Goal: Task Accomplishment & Management: Manage account settings

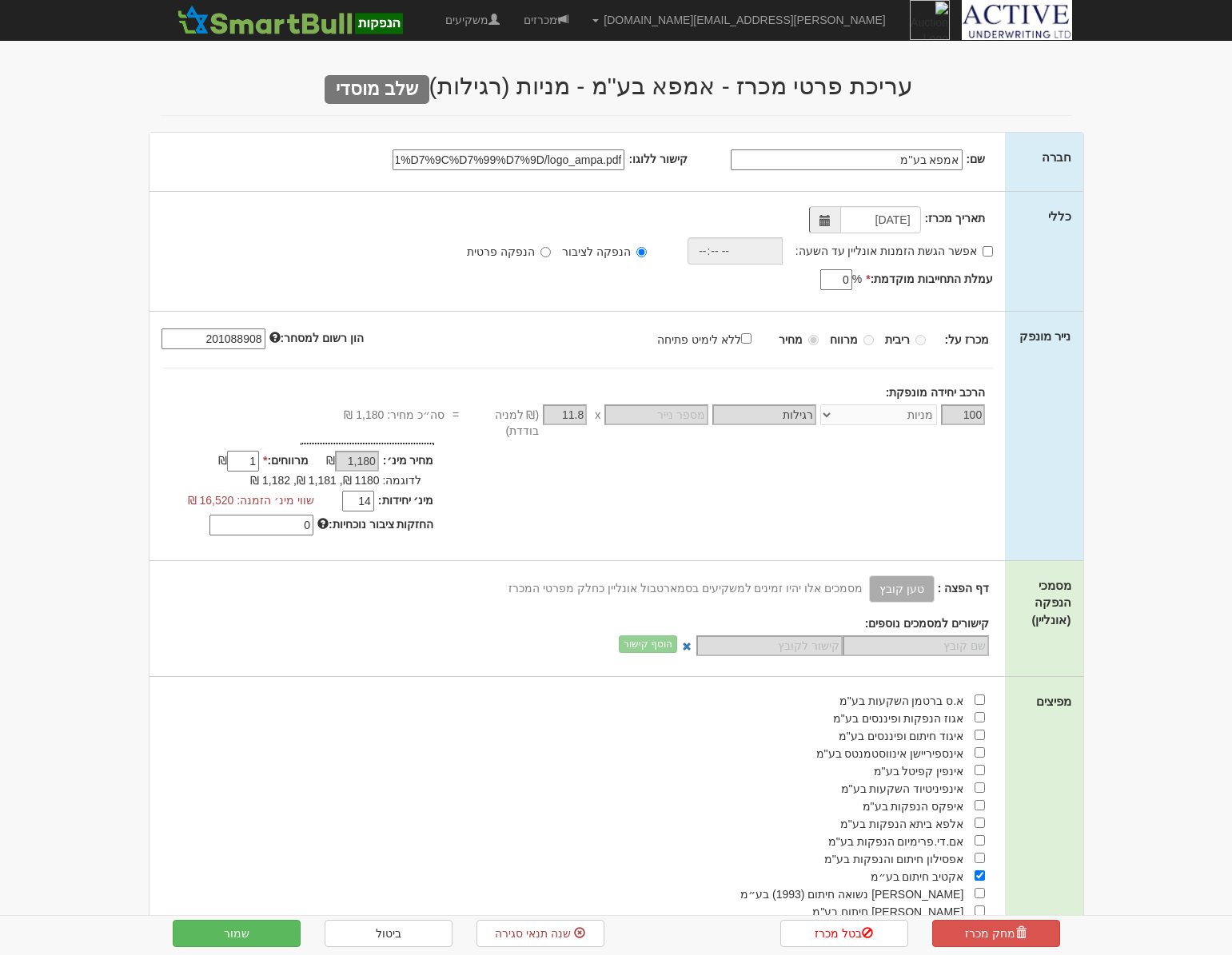
select select "מניות"
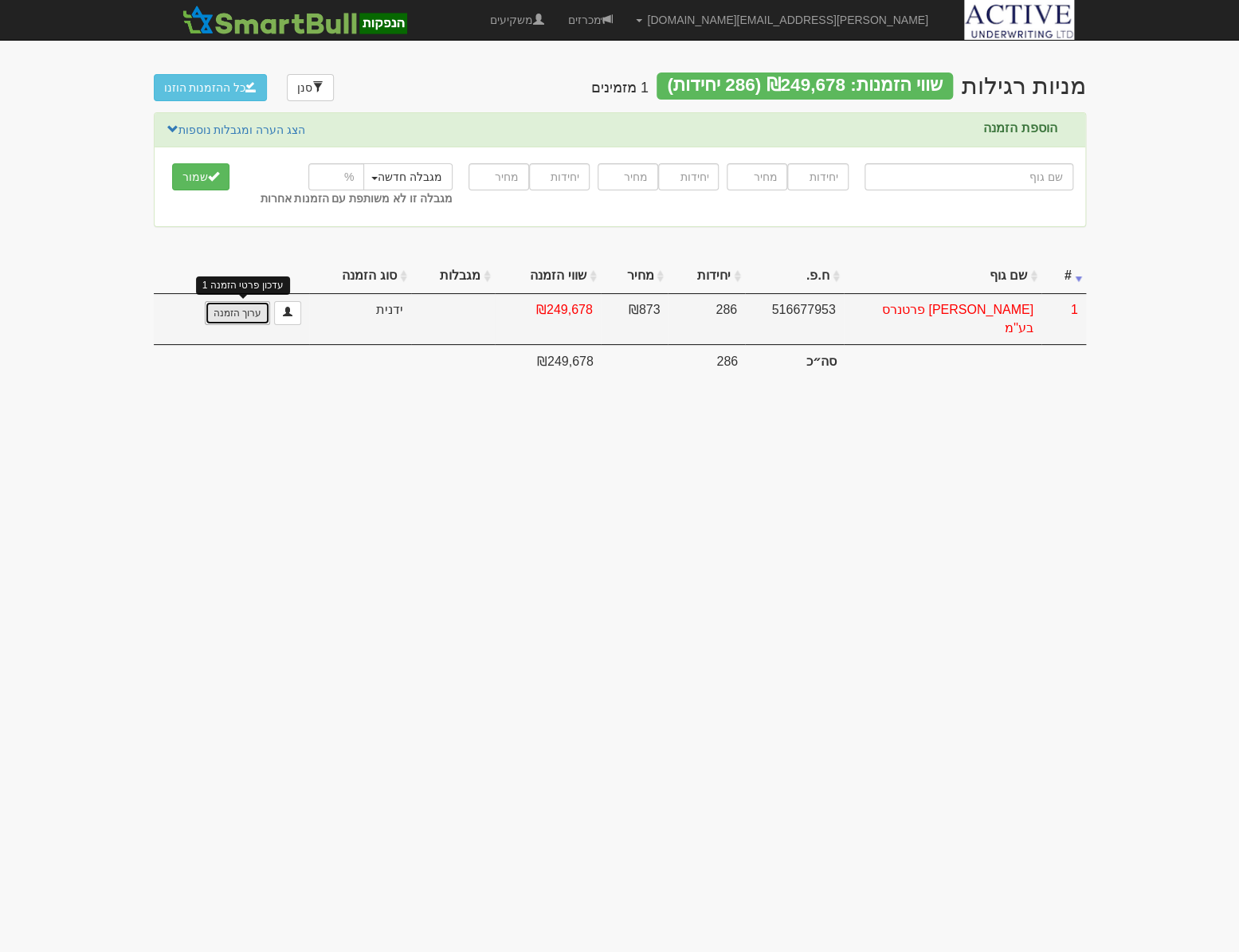
click at [239, 317] on link "ערוך הזמנה" at bounding box center [237, 313] width 66 height 24
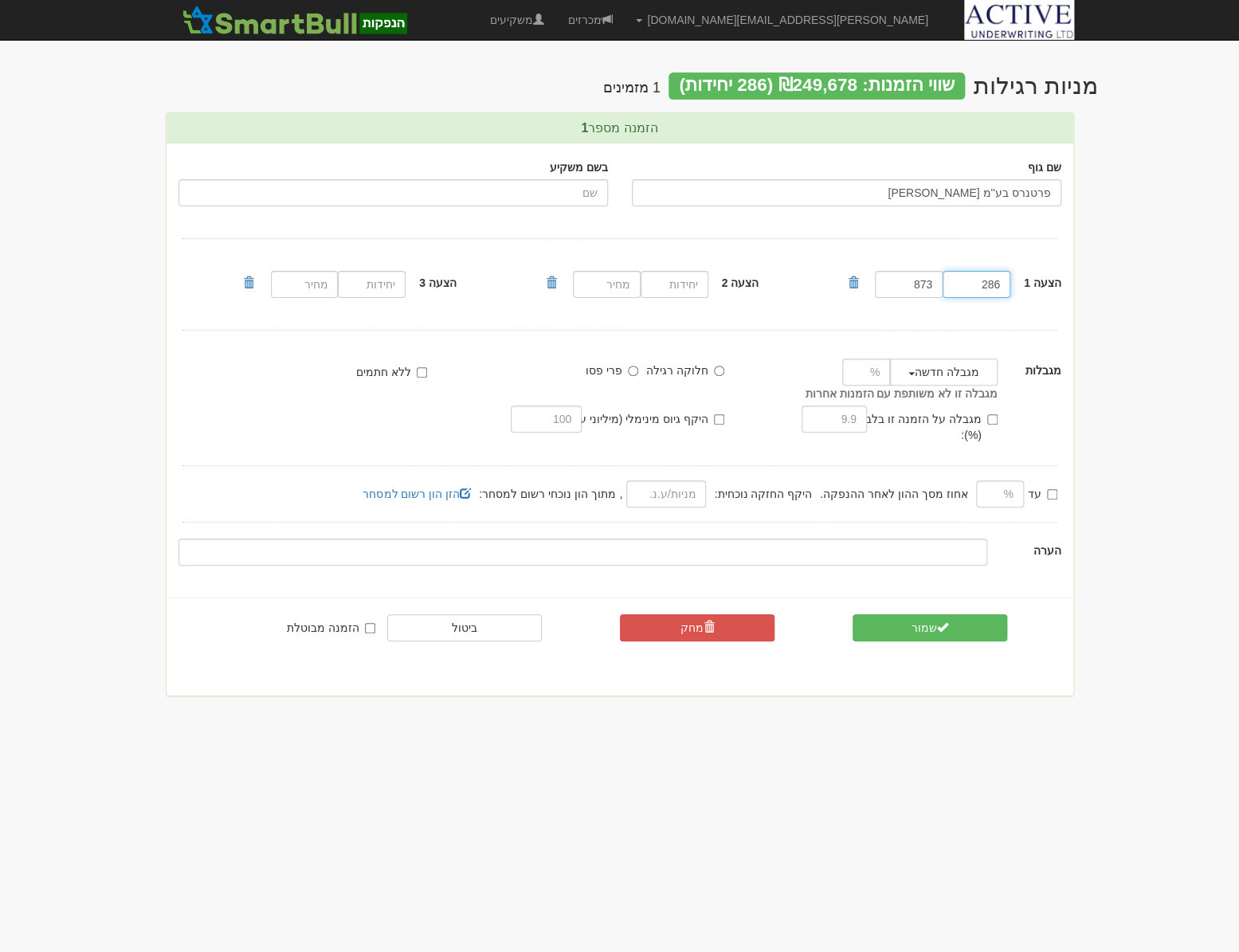
click at [996, 286] on input "286" at bounding box center [976, 284] width 68 height 27
type input "287"
click at [942, 621] on span "submit" at bounding box center [942, 626] width 11 height 11
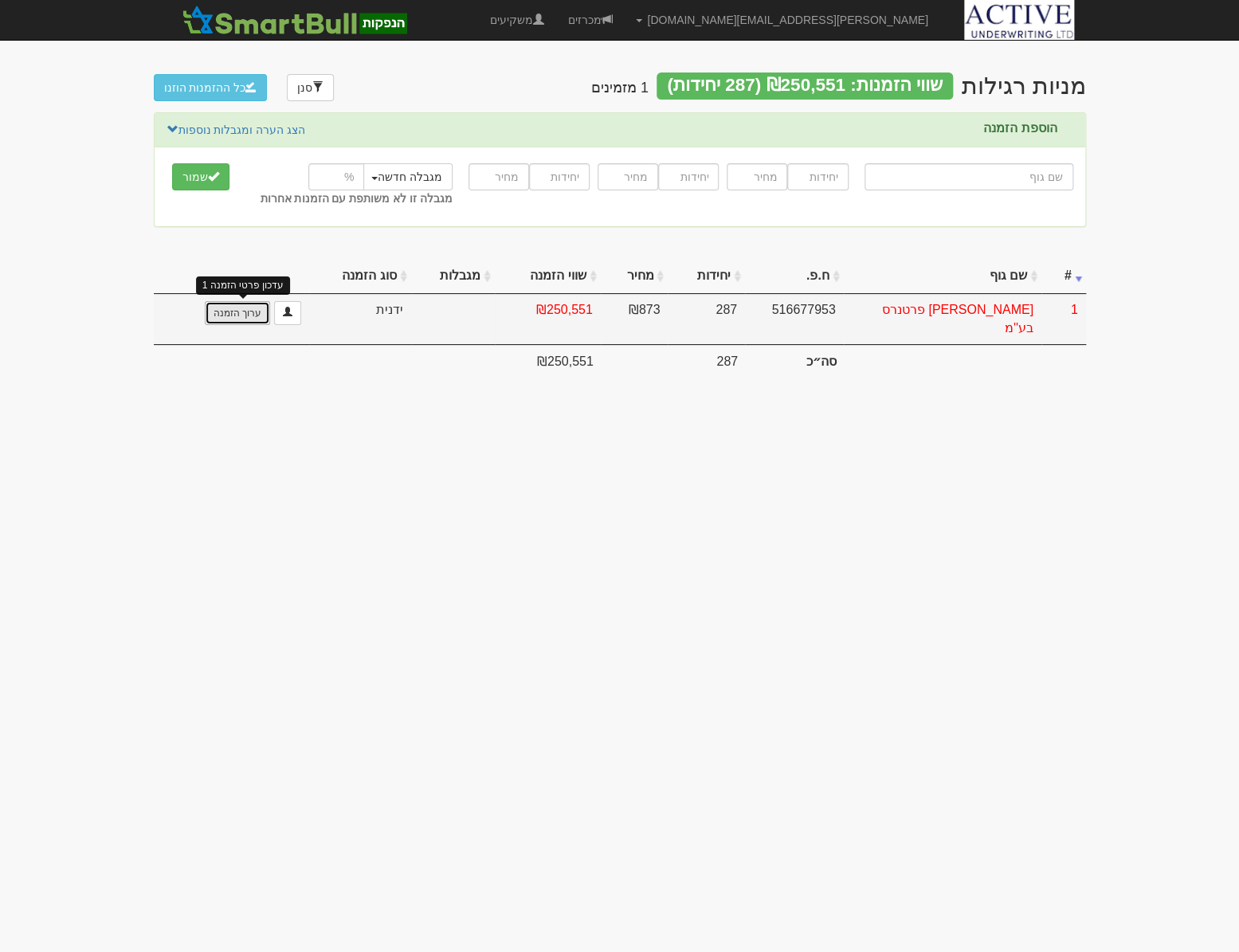
click at [236, 318] on link "ערוך הזמנה" at bounding box center [237, 313] width 66 height 24
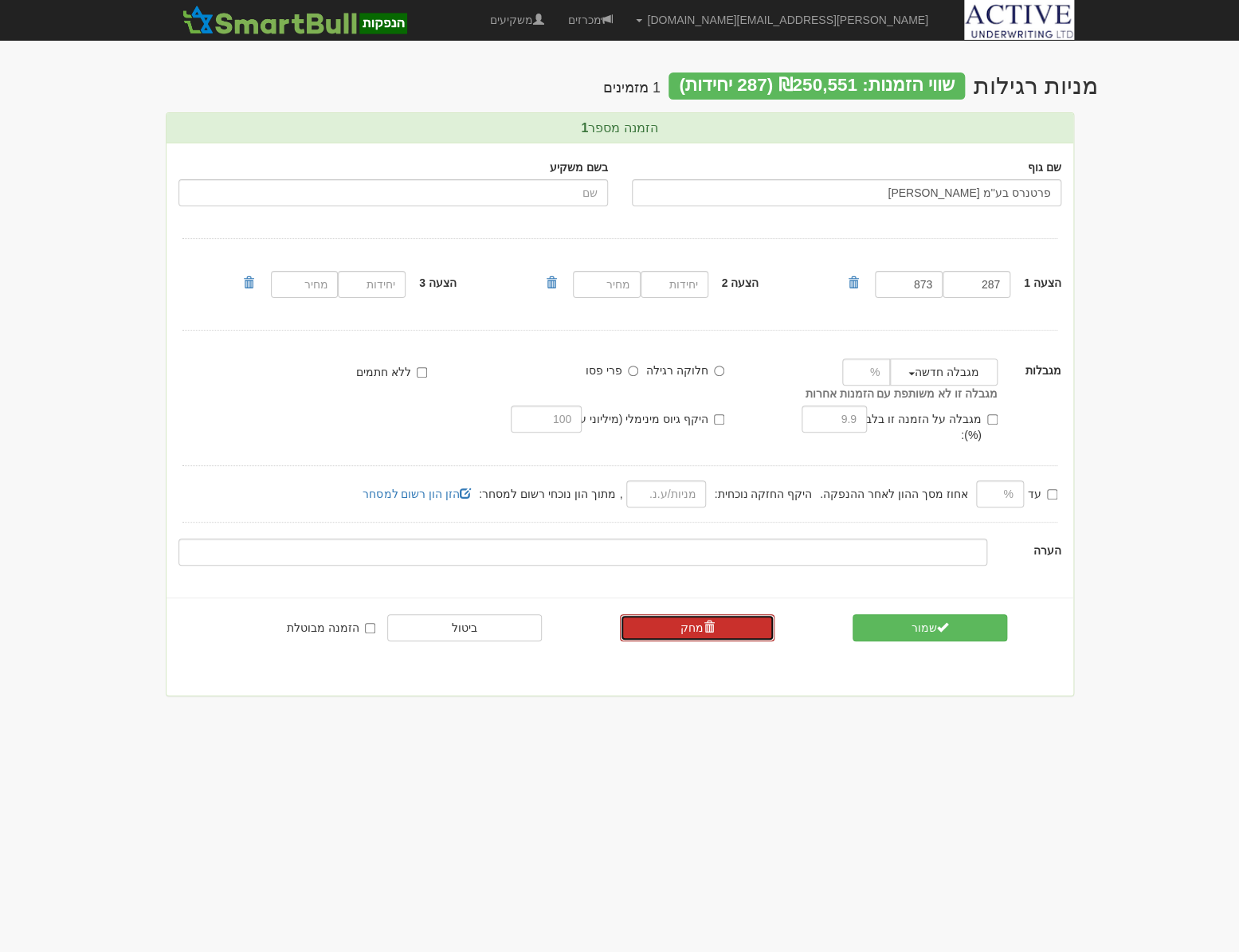
click at [686, 616] on link "מחק" at bounding box center [697, 627] width 155 height 27
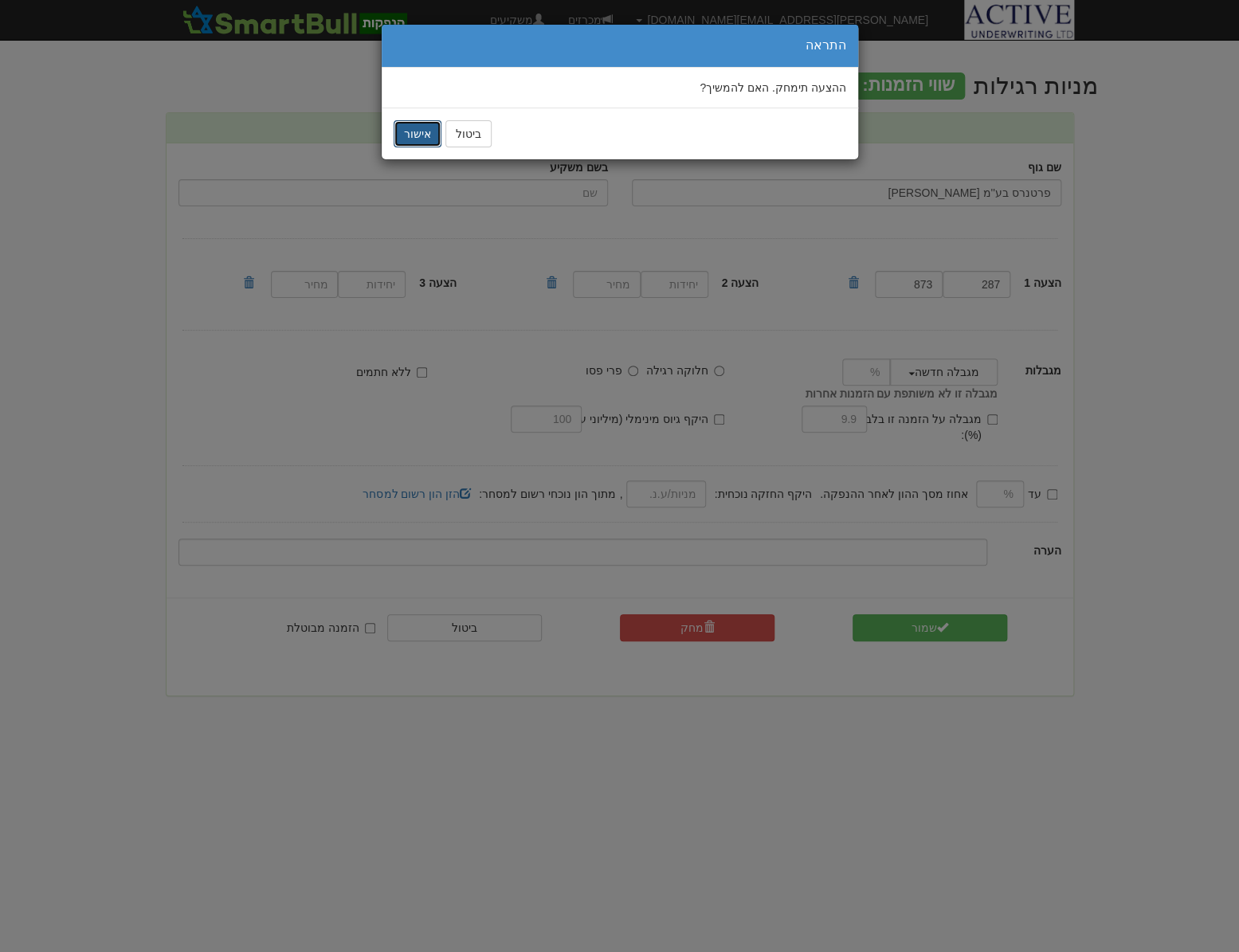
click at [410, 137] on button "אישור" at bounding box center [417, 133] width 48 height 27
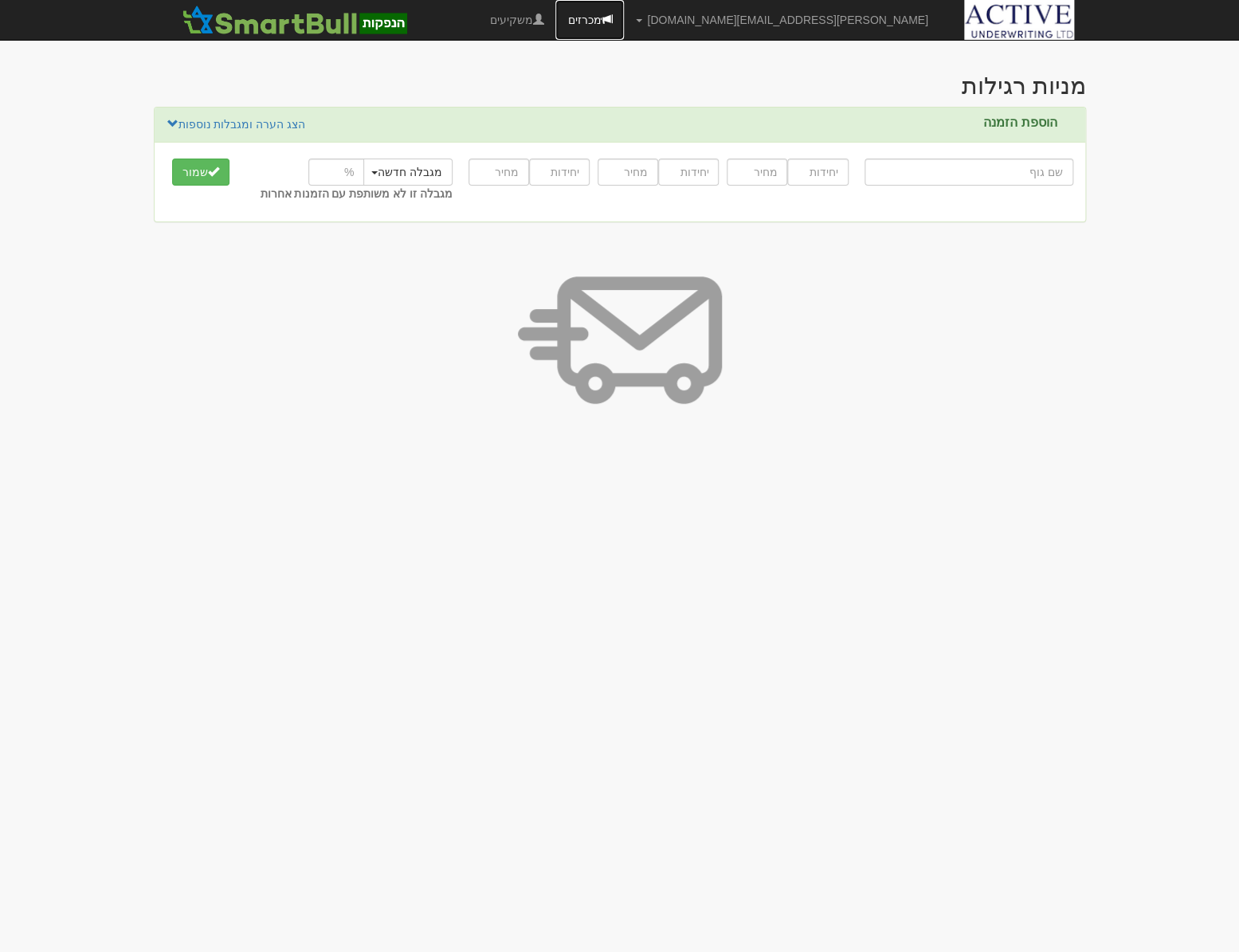
click at [623, 18] on link "מכרזים" at bounding box center [589, 20] width 69 height 40
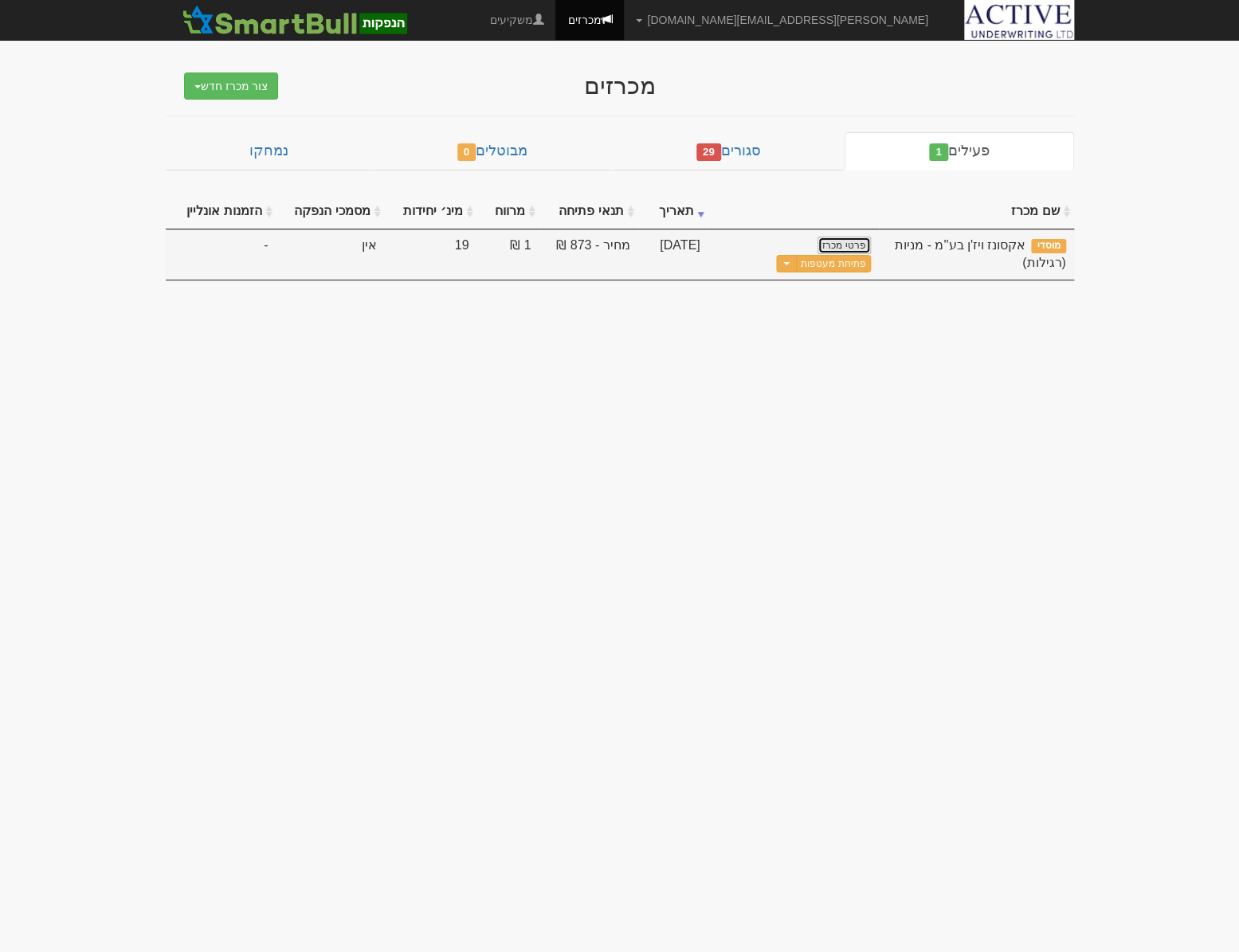
click at [853, 252] on link "פרטי מכרז" at bounding box center [843, 245] width 53 height 18
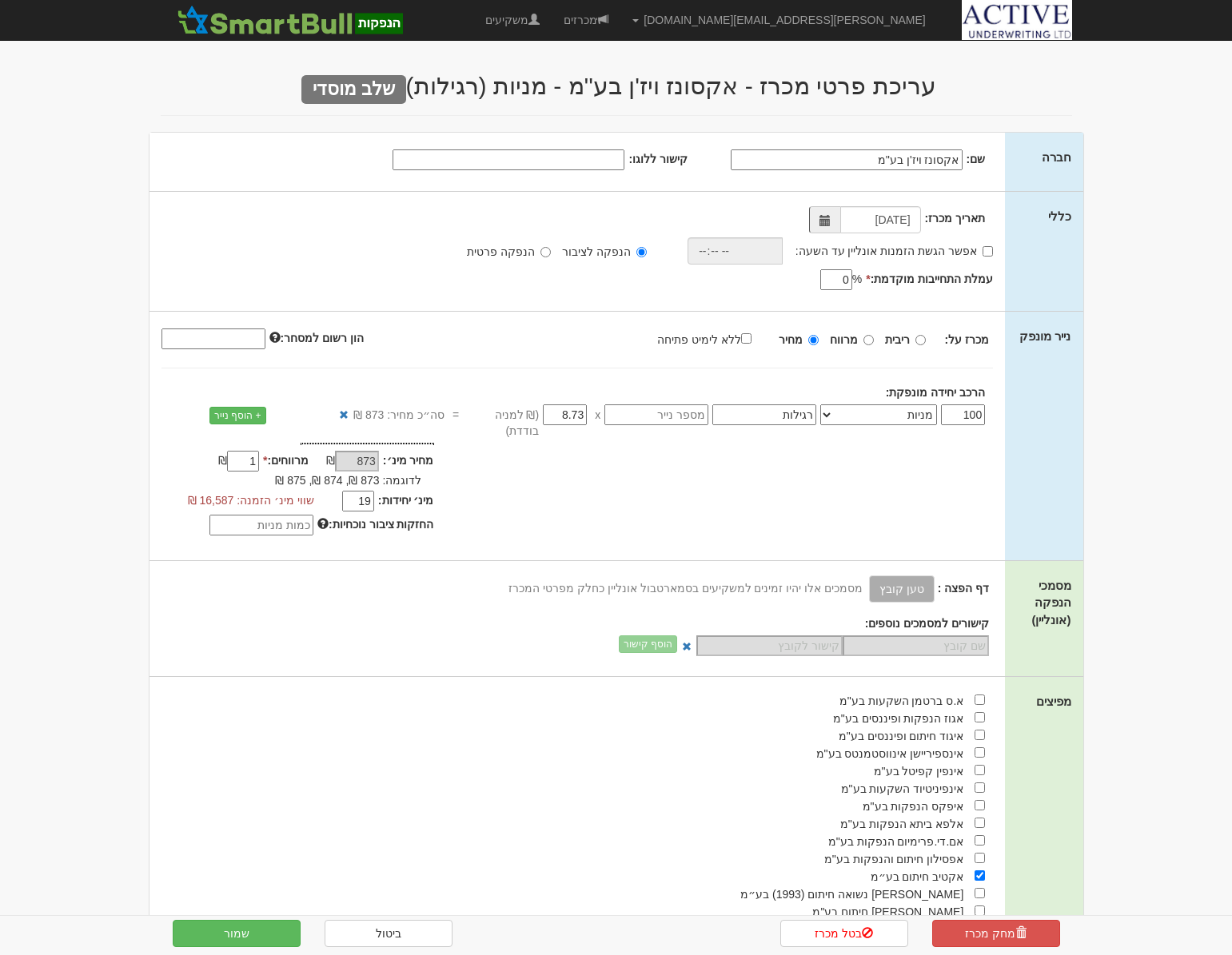
select select "מניות"
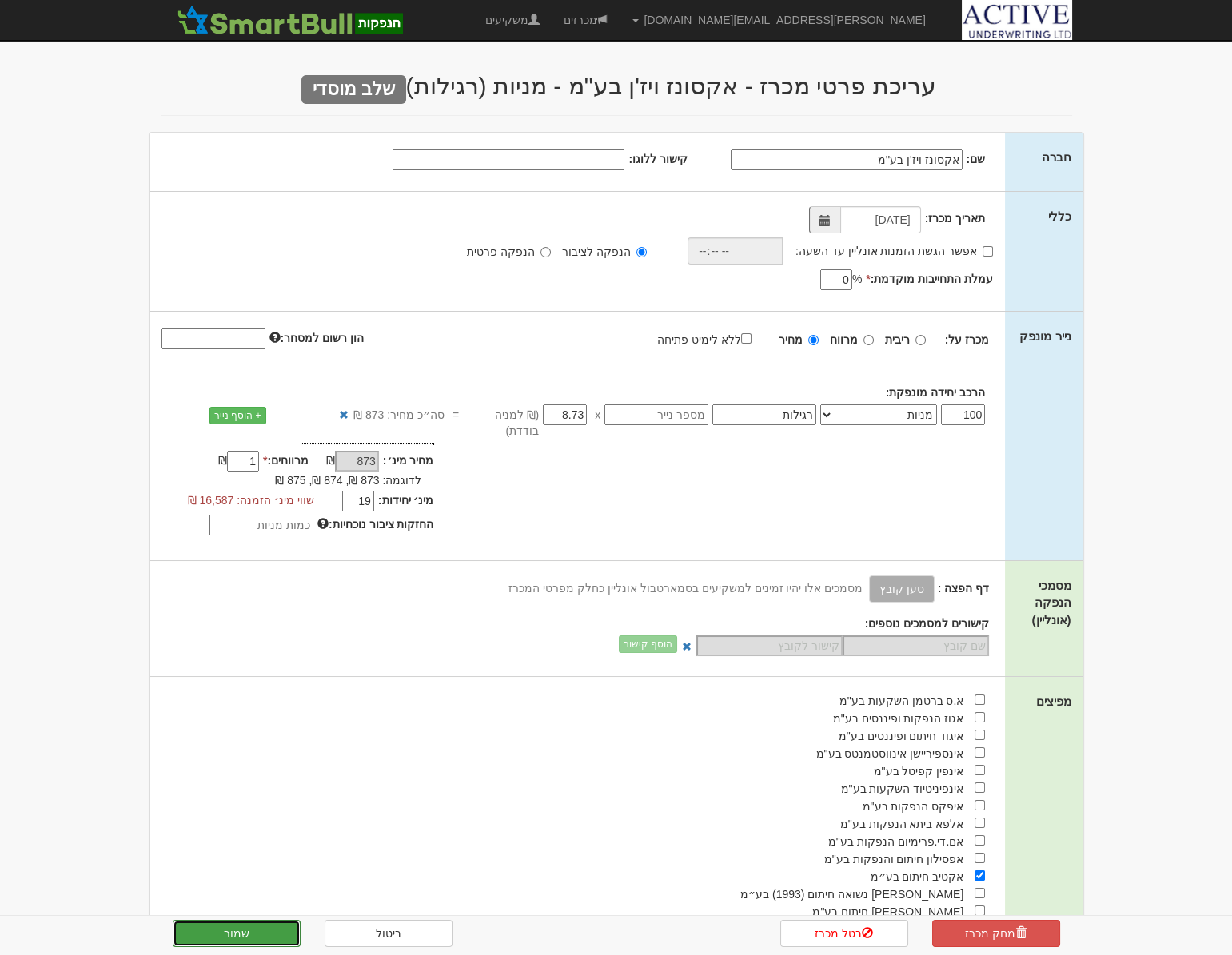
click at [256, 928] on button "שמור" at bounding box center [236, 933] width 127 height 27
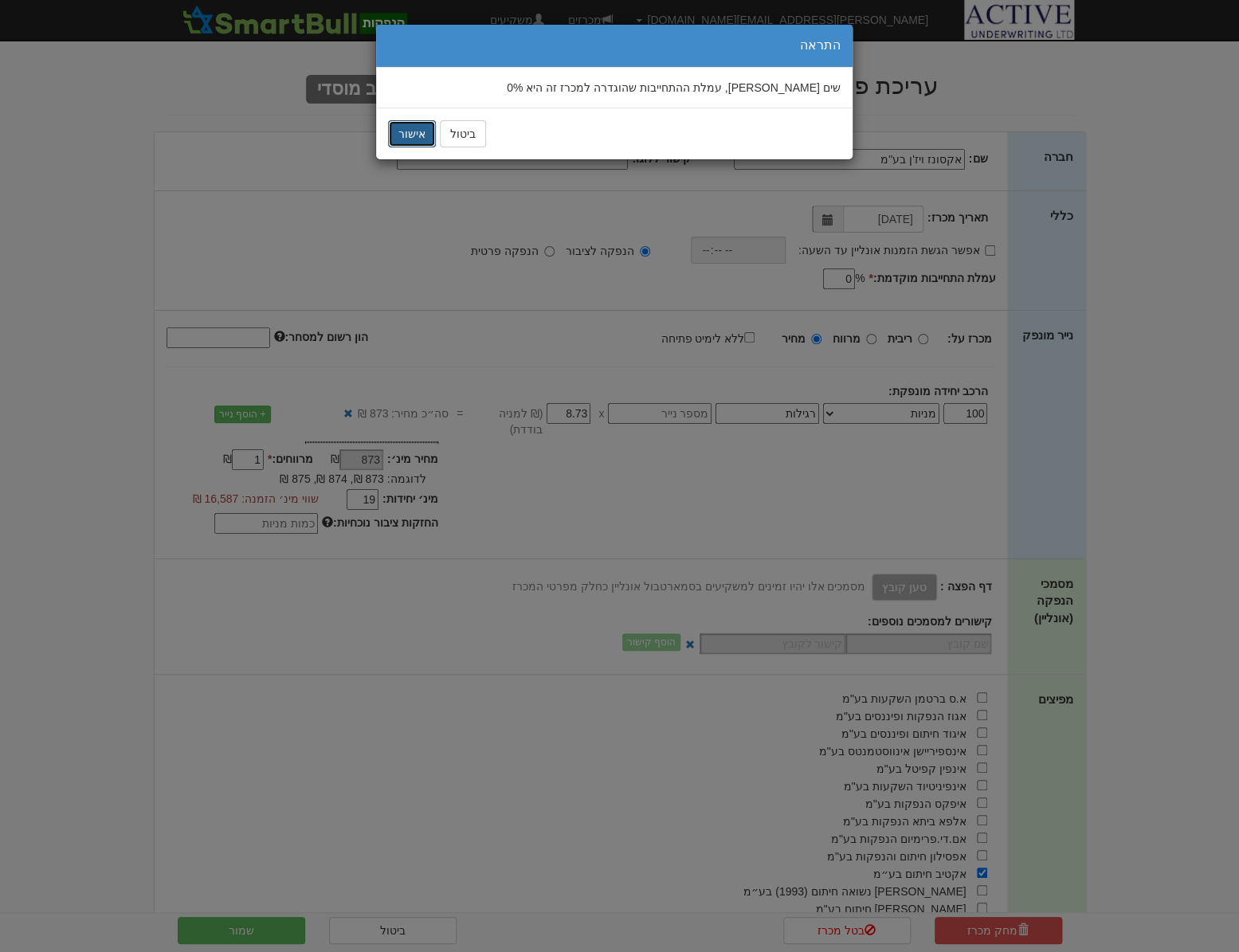
click at [408, 139] on button "אישור" at bounding box center [412, 133] width 48 height 27
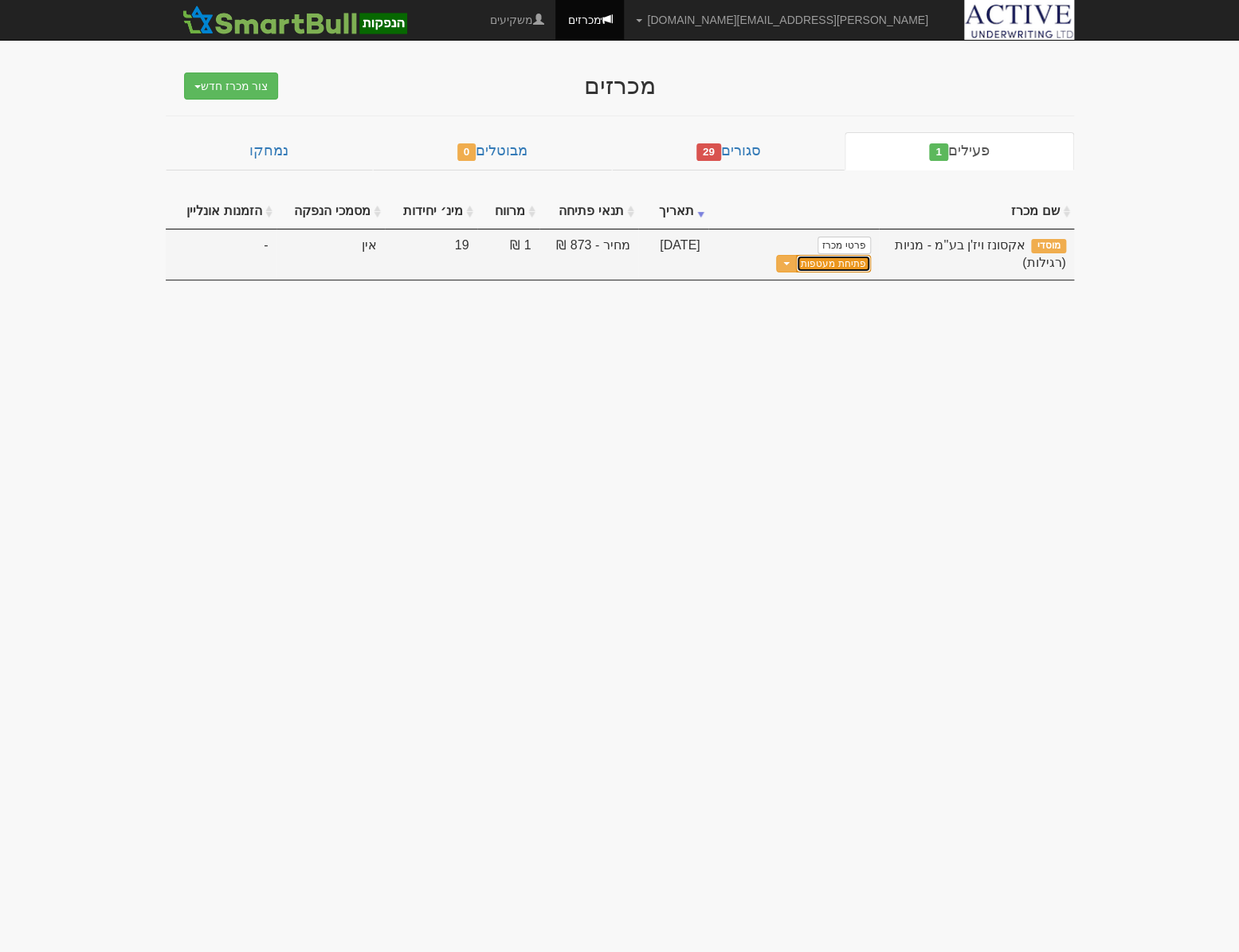
click at [796, 255] on link "פתיחת מעטפות" at bounding box center [833, 264] width 74 height 18
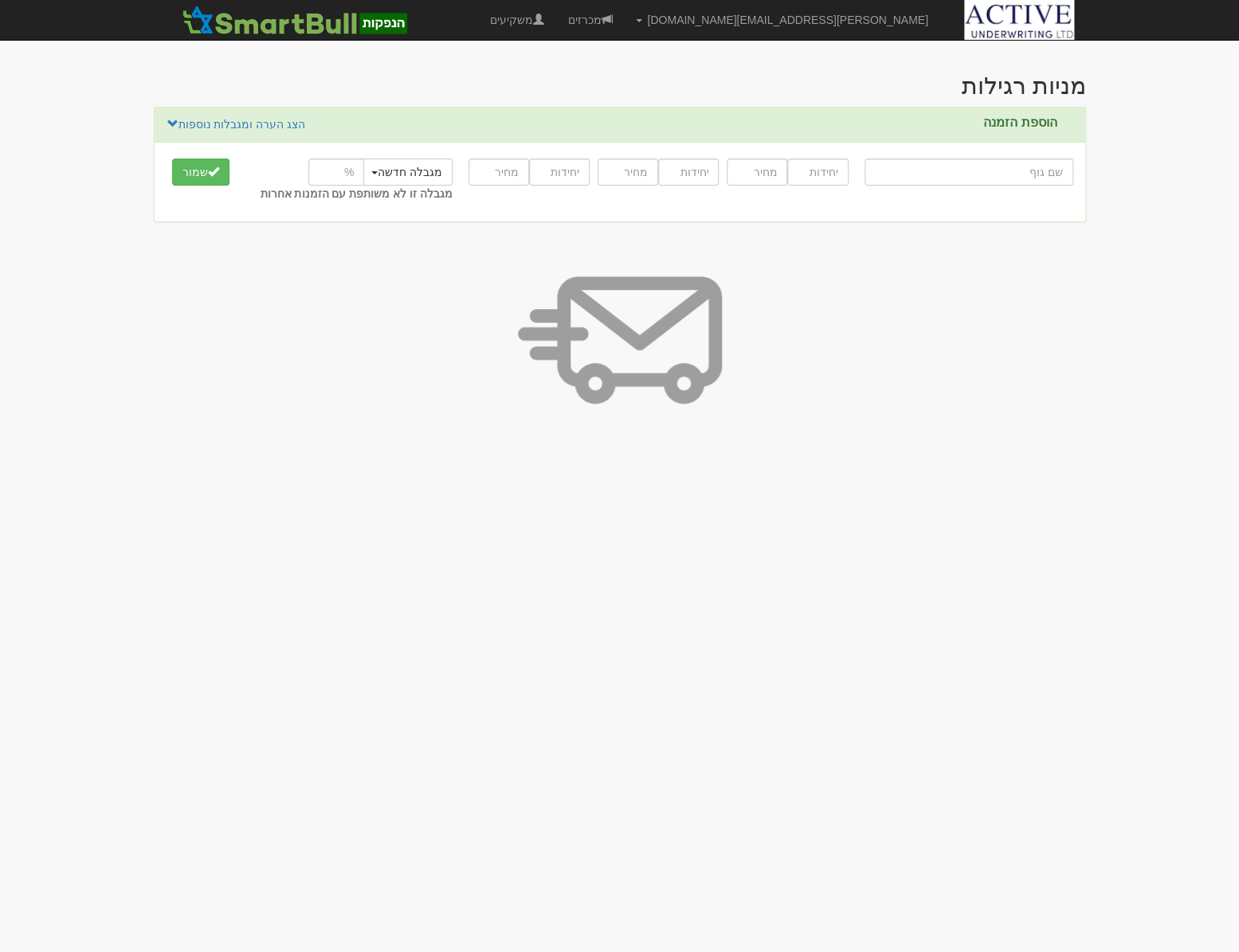
type input "א"
type input "אל על"
type input "אל"
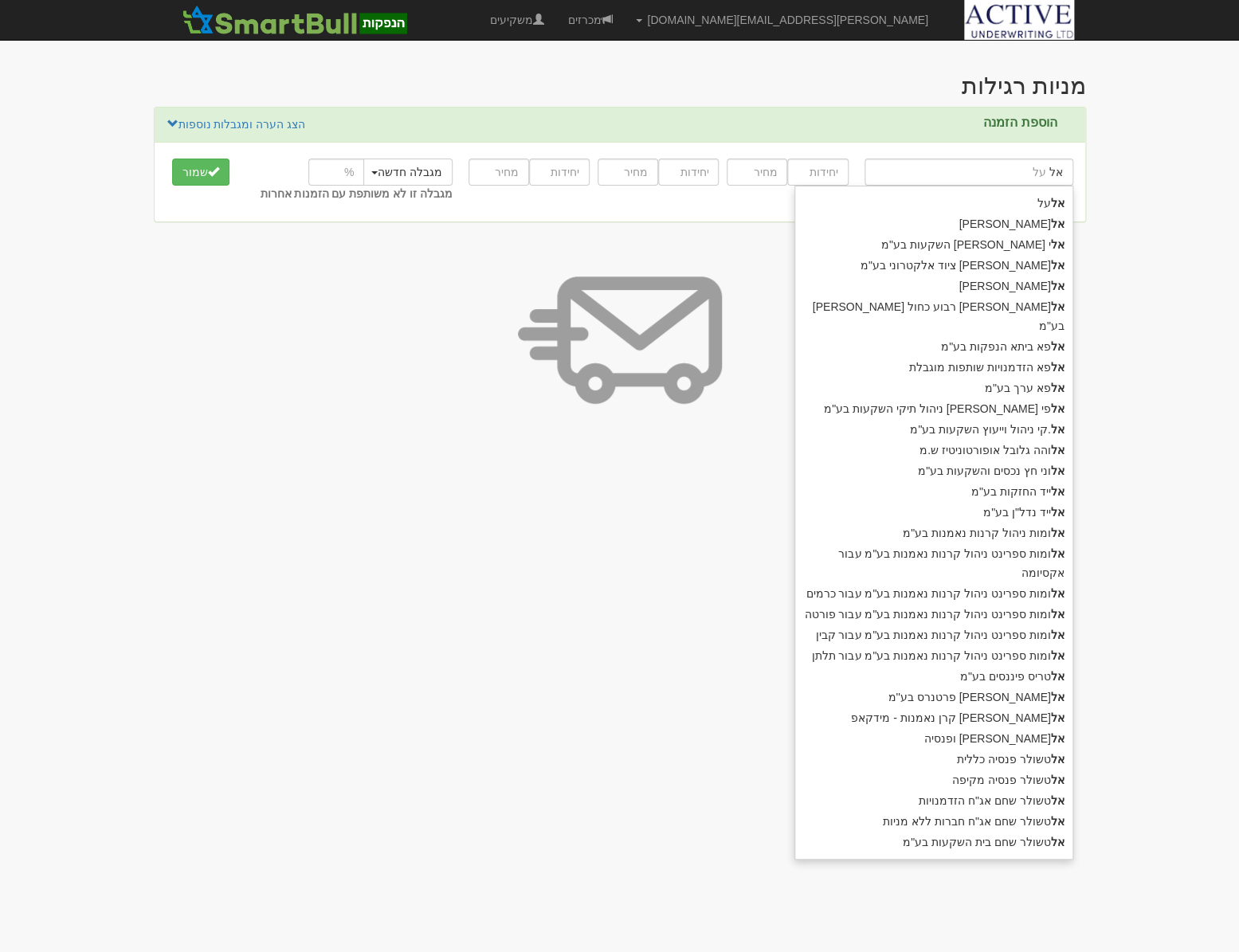
type input "[PERSON_NAME] פרטנרס בע''מ"
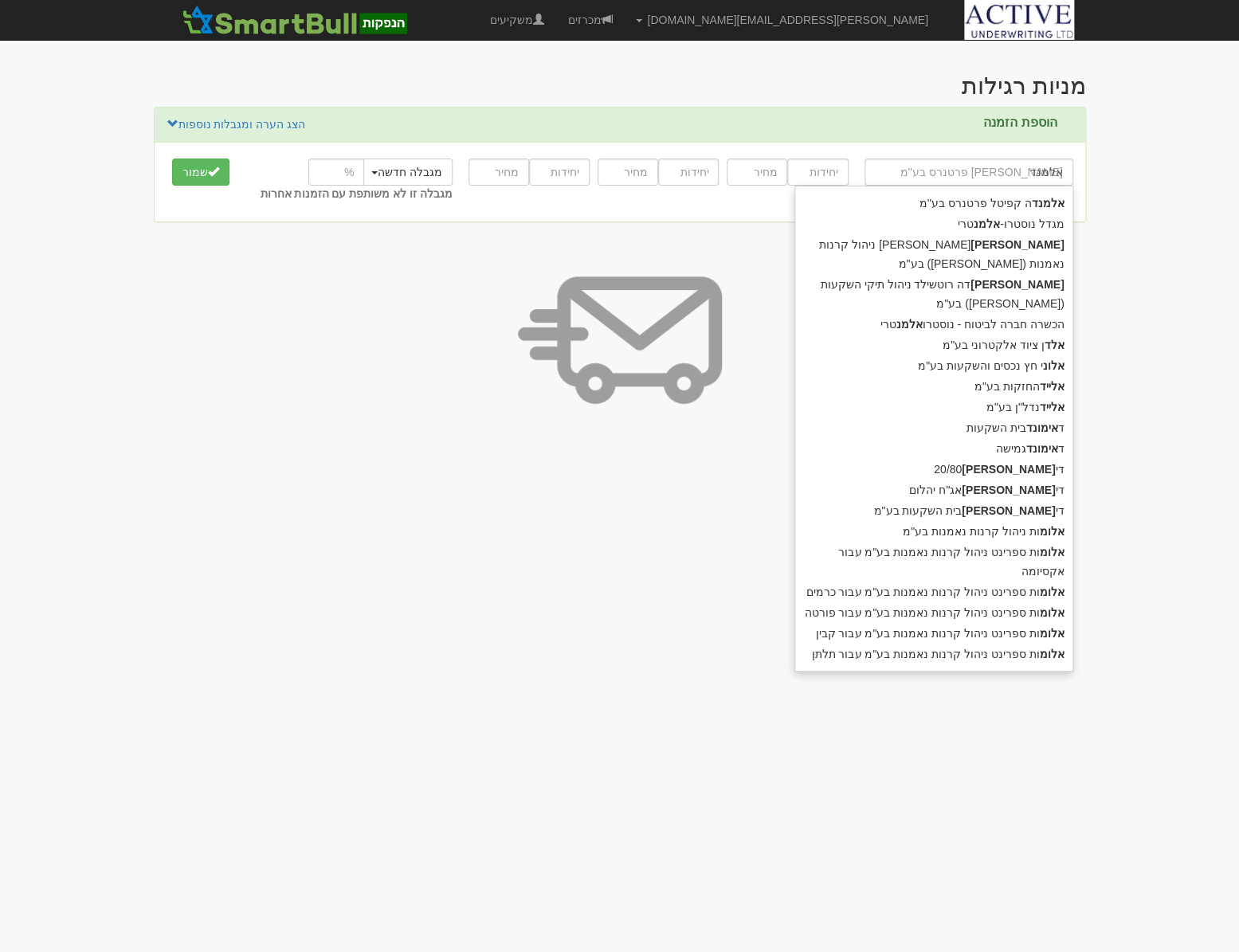
type input "אלמנדה"
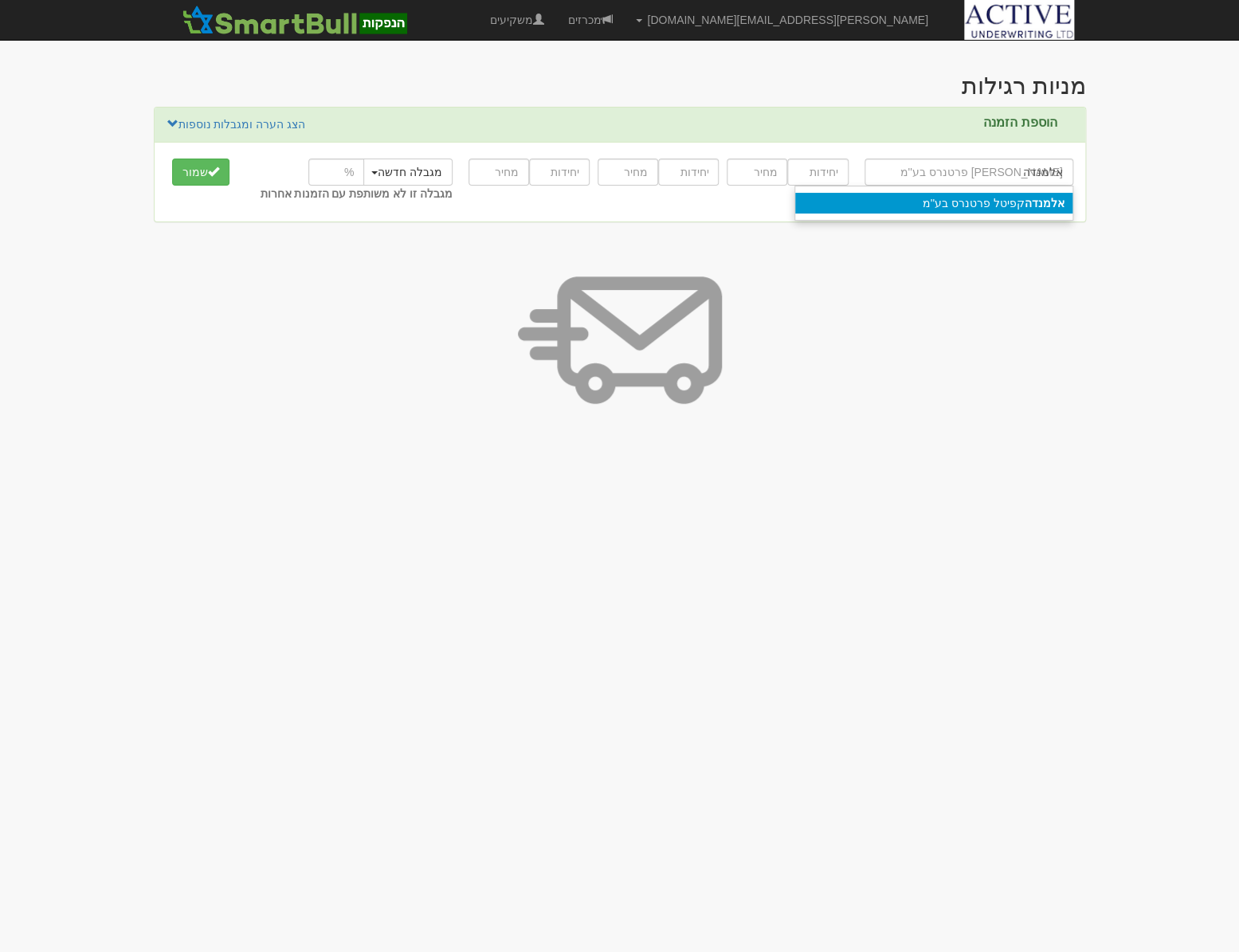
click at [949, 214] on div "אלמנדה קפיטל פרטנרס בע''מ" at bounding box center [933, 203] width 279 height 35
click at [960, 204] on div "אלמנדה קפיטל פרטנרס בע''מ" at bounding box center [933, 203] width 277 height 21
type input "[PERSON_NAME] פרטנרס בע''מ"
click at [819, 172] on input "number" at bounding box center [817, 172] width 61 height 27
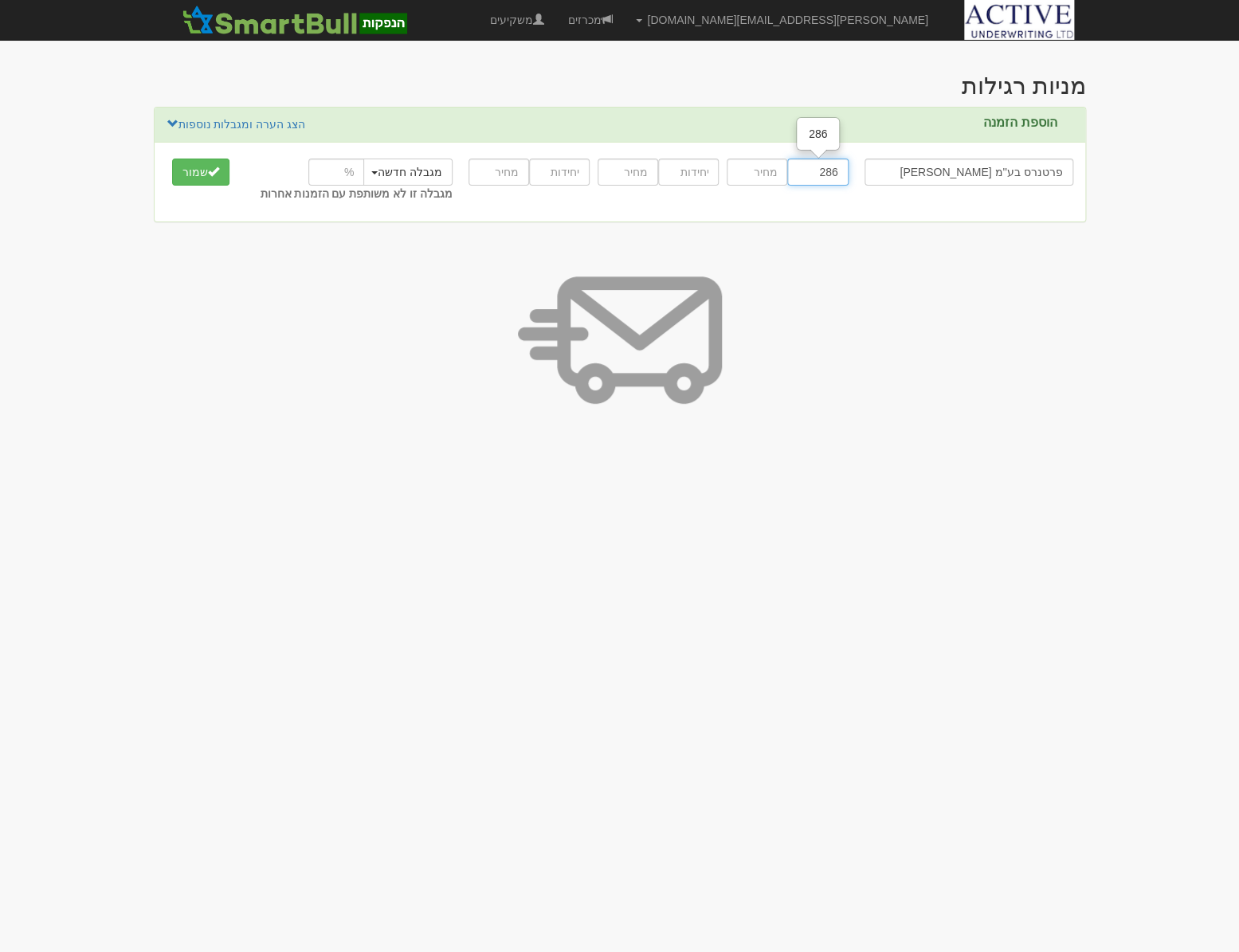
type input "286"
click at [762, 172] on input "number" at bounding box center [757, 172] width 61 height 27
type input "873"
click at [184, 180] on button "שמור" at bounding box center [201, 172] width 58 height 27
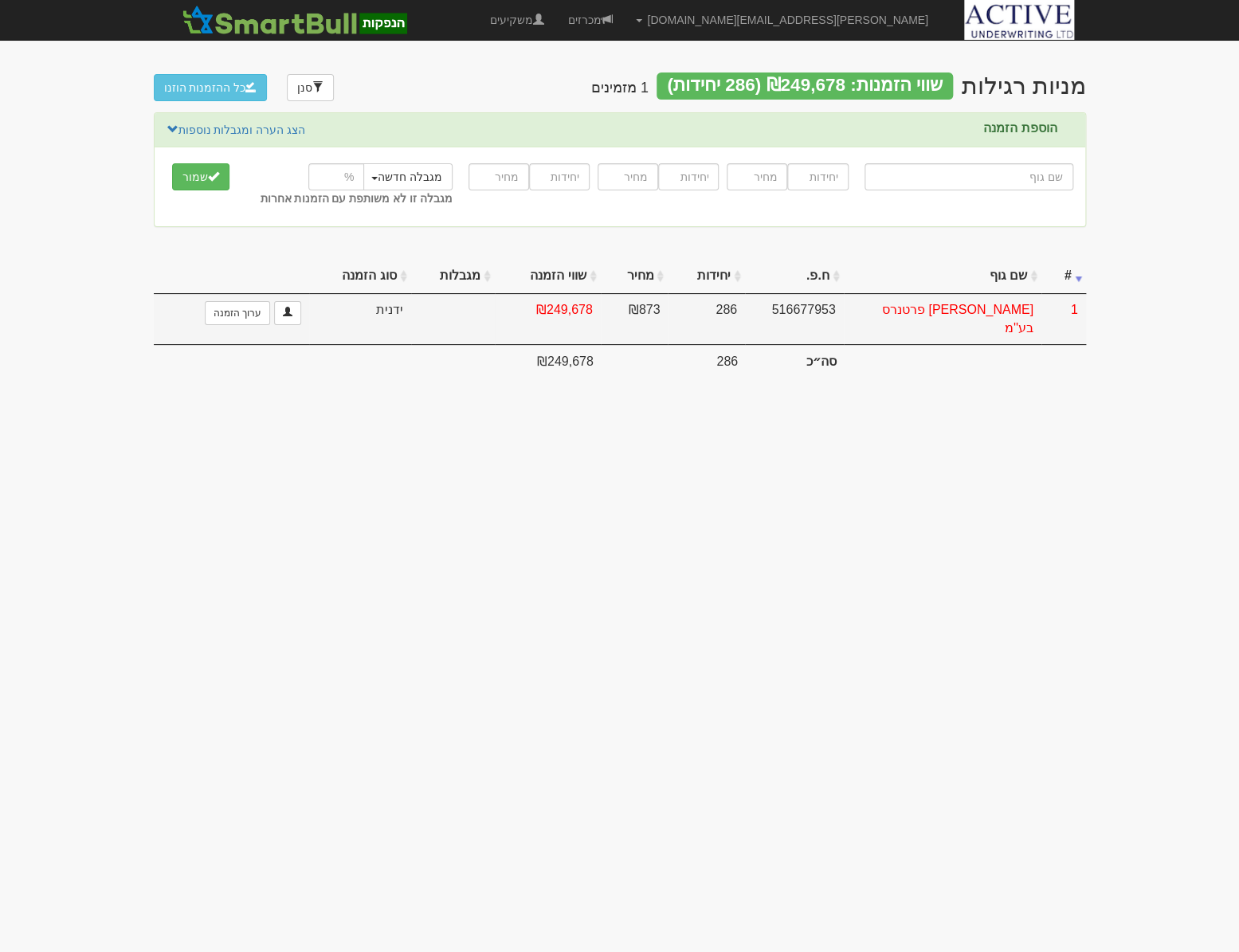
click at [564, 314] on td "₪249,678" at bounding box center [547, 319] width 105 height 51
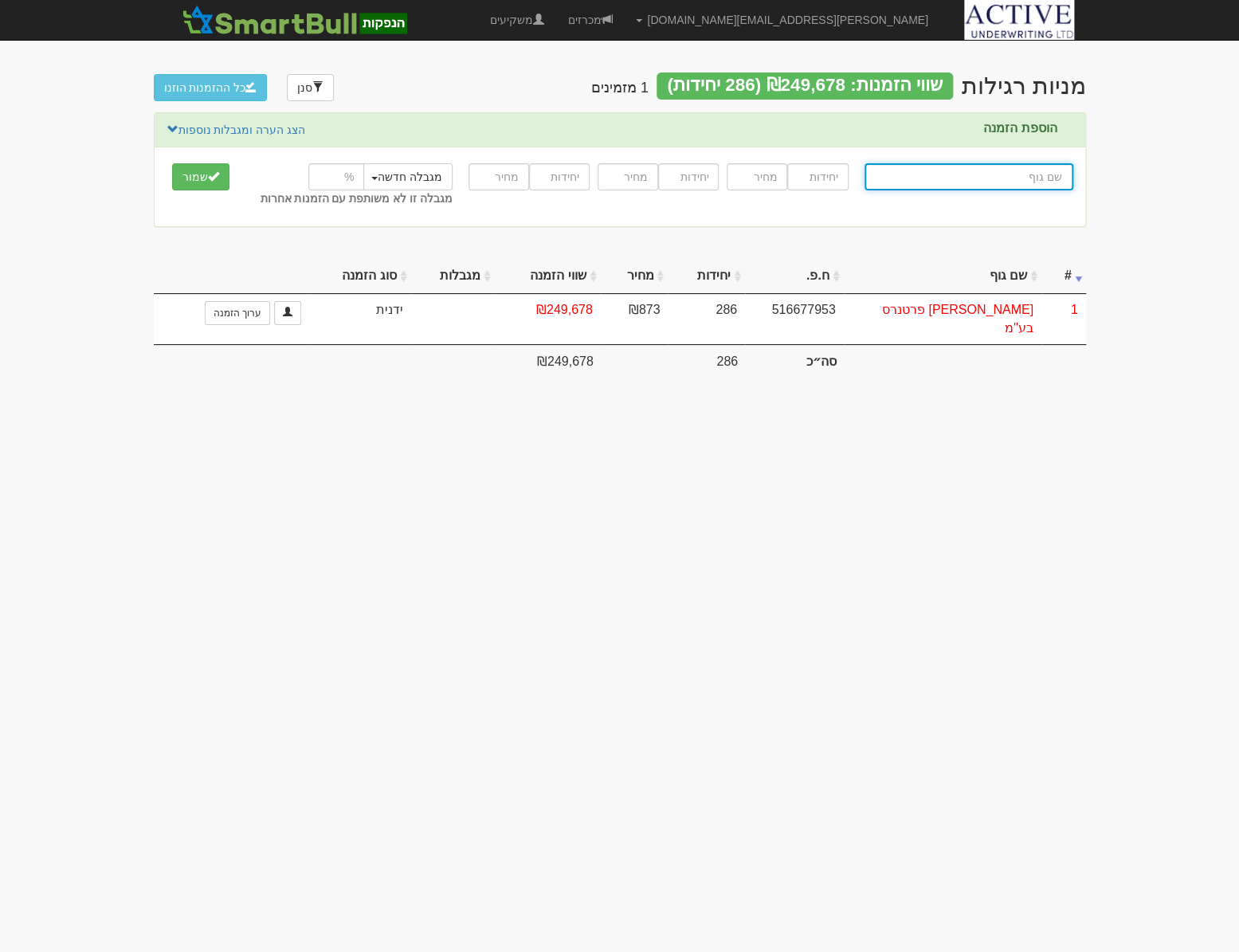
click at [1009, 175] on input "text" at bounding box center [969, 176] width 208 height 27
type input "פ"
type input "פיוניר תכנון פיננסי (92) בע"מ"
type input "פי"
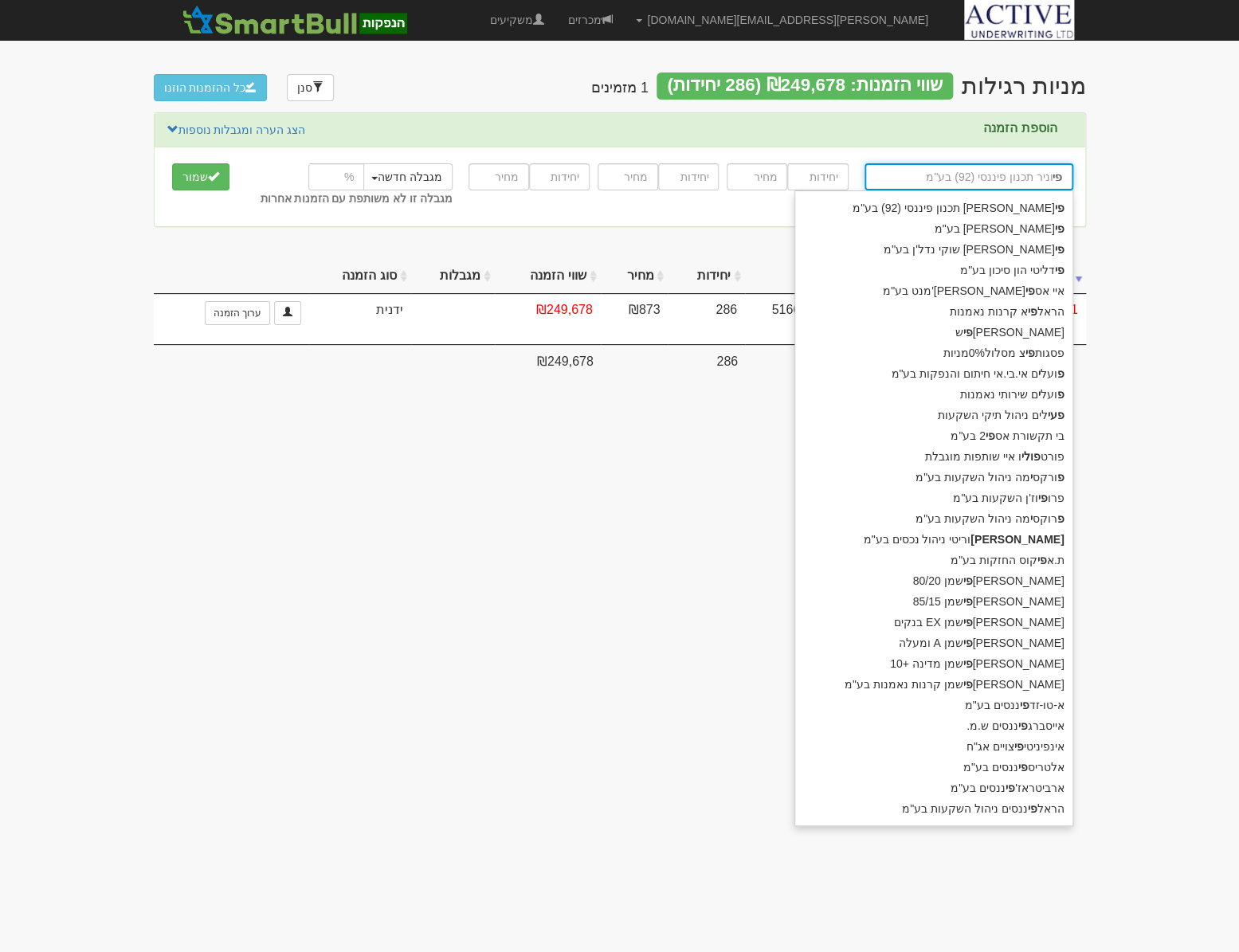
type input "פידליטי גולד שוקי נדל'ן בע''מ"
type input "פיד"
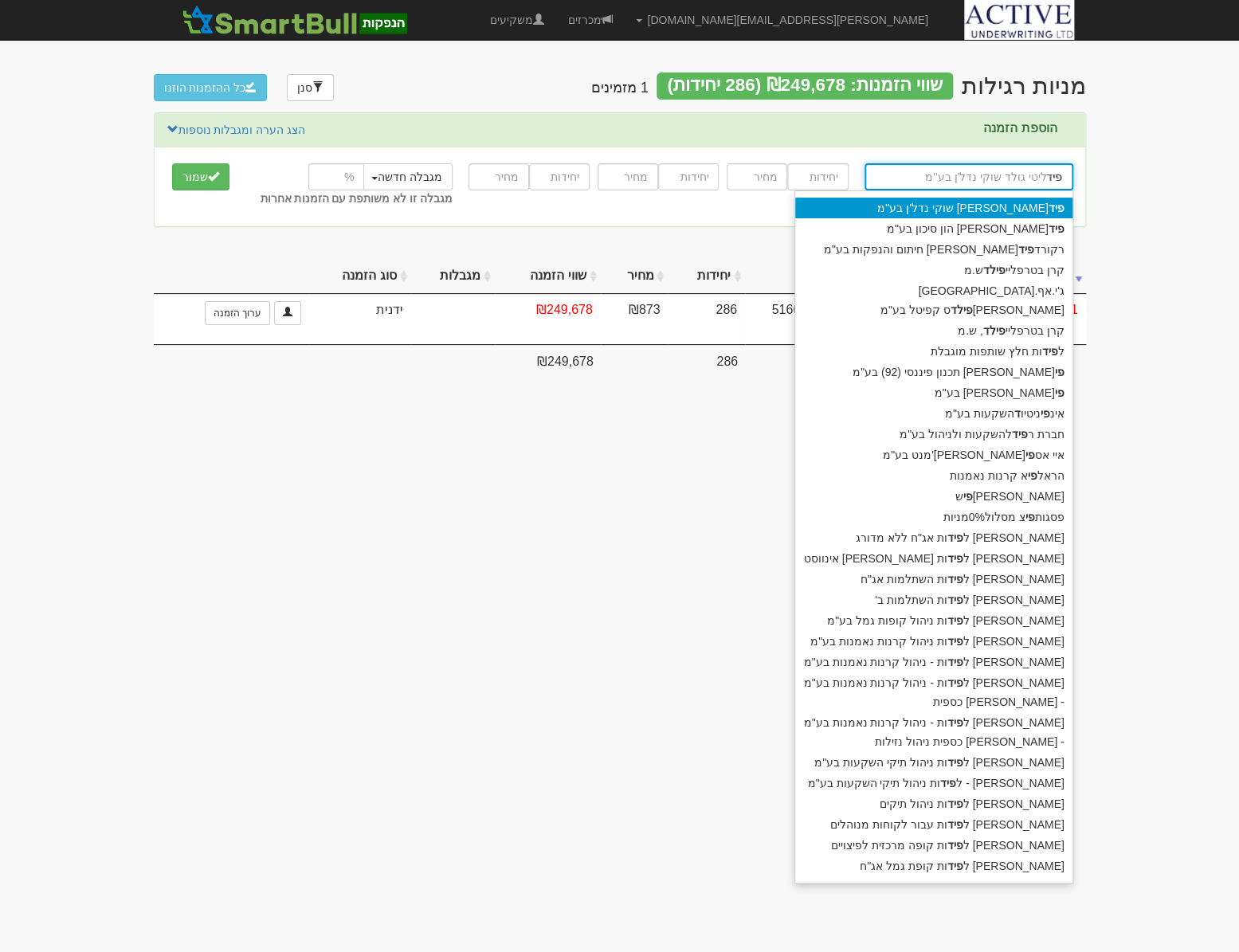
click at [1006, 210] on div "פיד [PERSON_NAME] שוקי נדל'ן בע''מ" at bounding box center [933, 207] width 277 height 21
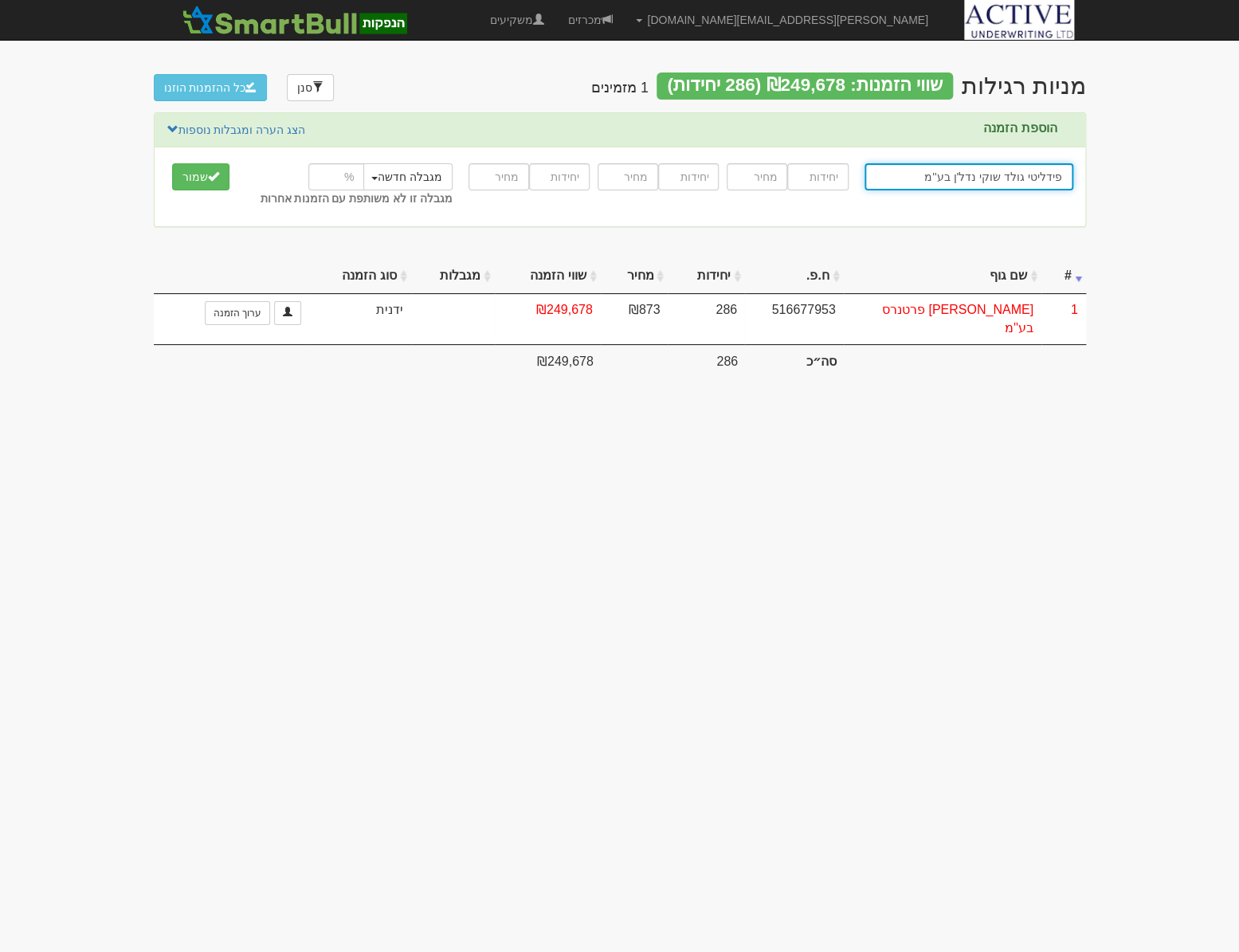
type input "פידליטי גולד שוקי נדל'ן בע''מ"
click at [808, 176] on input "number" at bounding box center [817, 176] width 61 height 27
click at [825, 178] on input "number" at bounding box center [817, 176] width 61 height 27
type input "2291"
click at [741, 175] on input "number" at bounding box center [757, 176] width 61 height 27
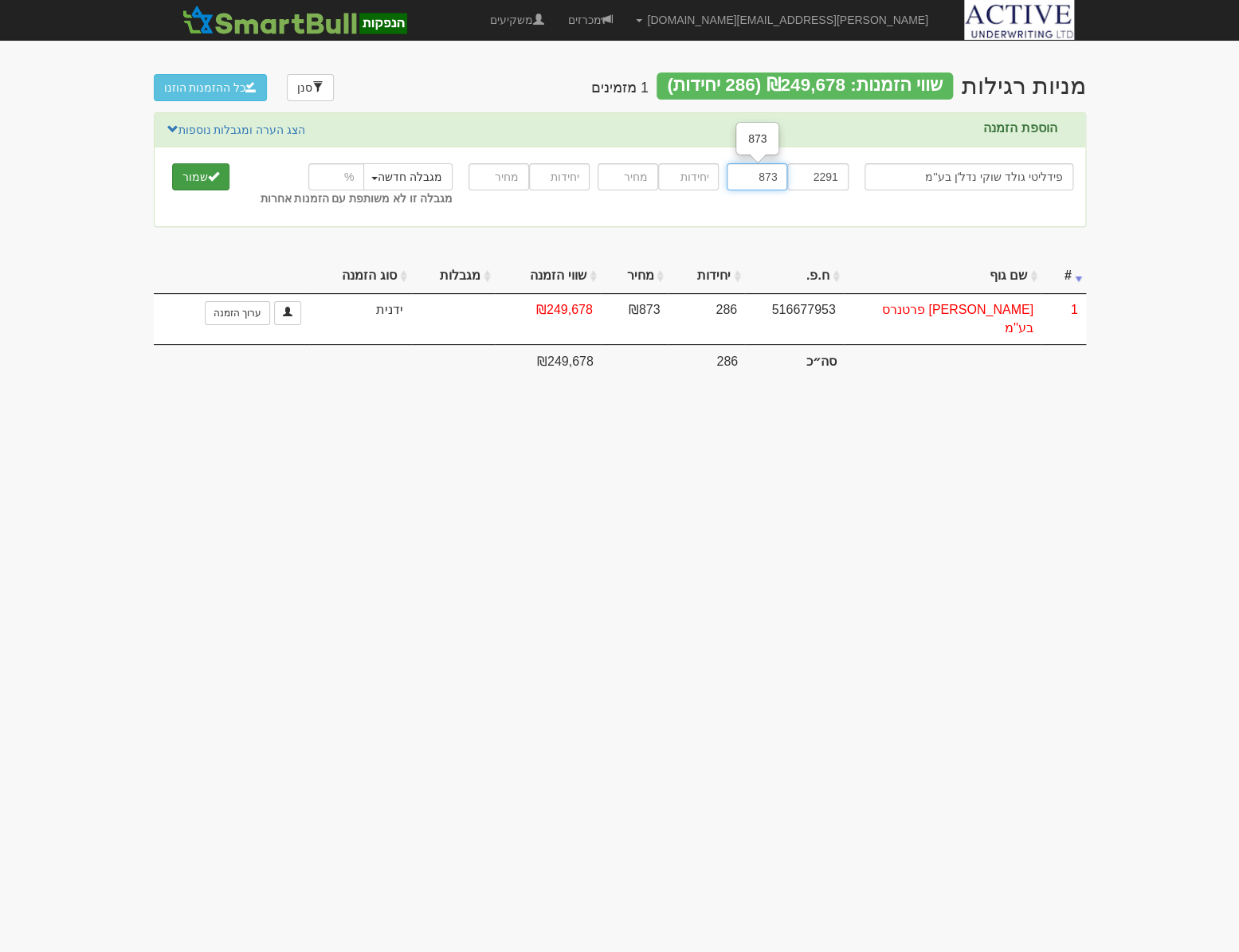
type input "873"
click at [206, 180] on button "שמור" at bounding box center [201, 176] width 58 height 27
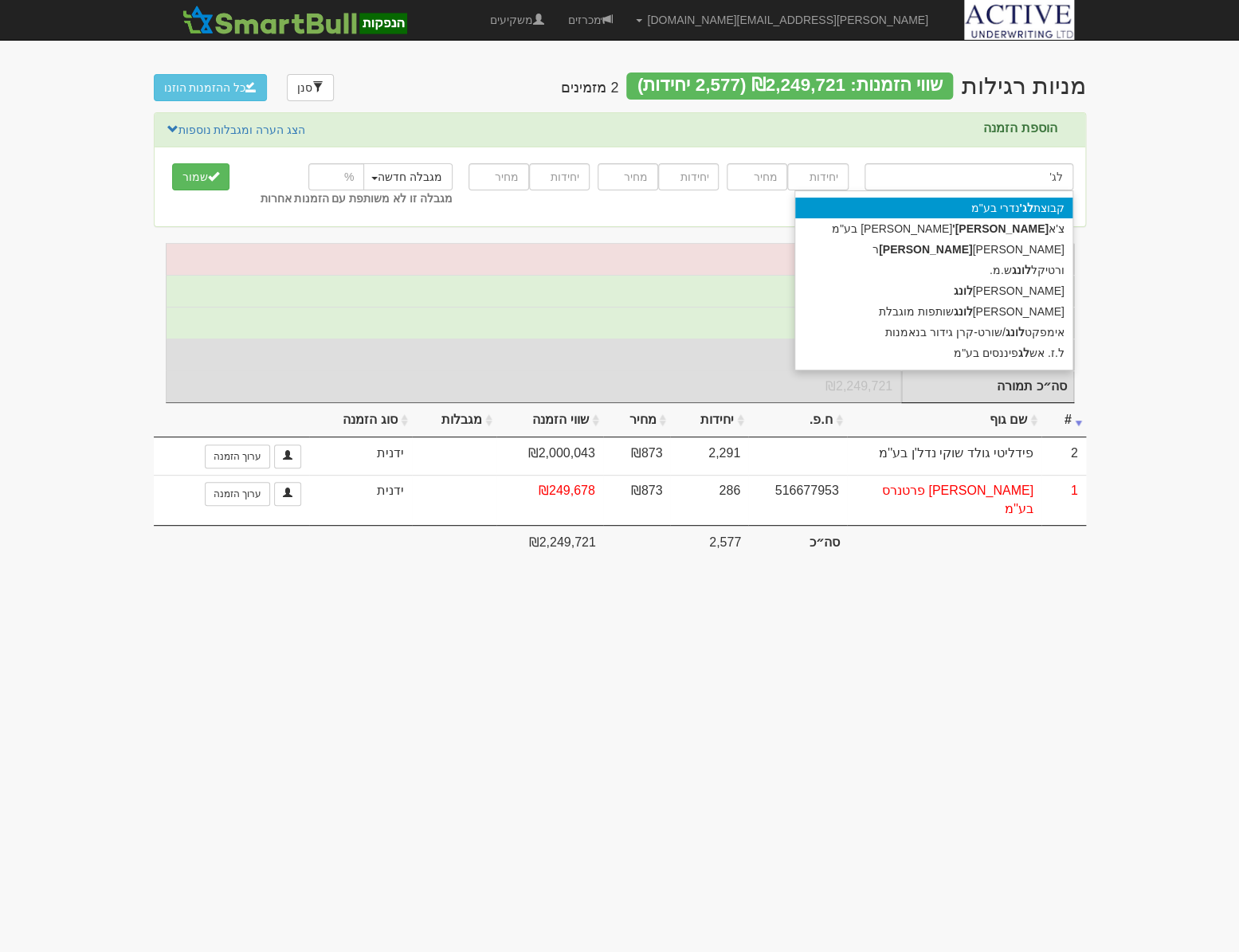
click at [972, 207] on div "קבוצת לג' נדרי בע"מ" at bounding box center [933, 207] width 277 height 21
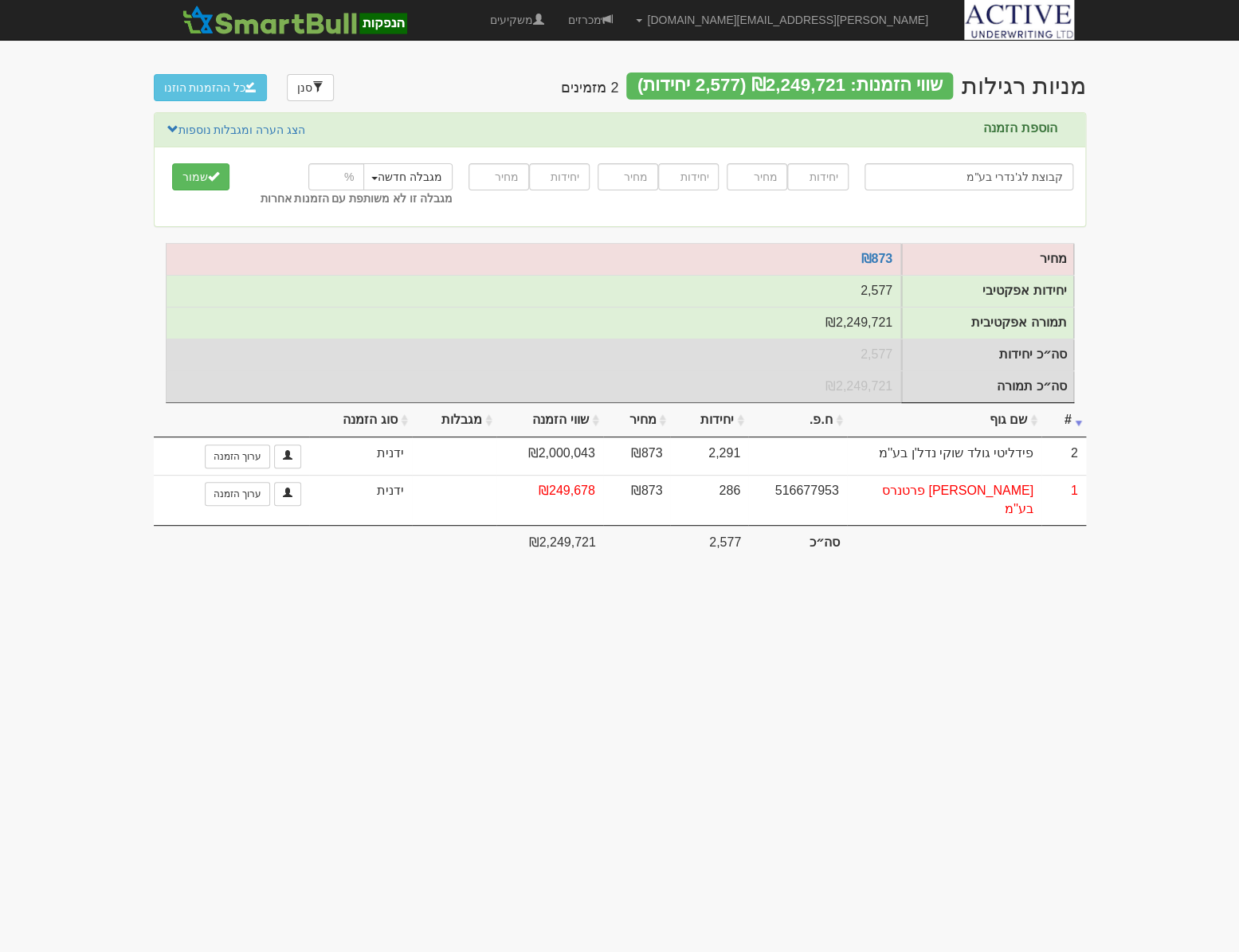
type input "קבוצת לג'נדרי בע"מ"
click at [830, 182] on input "number" at bounding box center [817, 176] width 61 height 27
click at [820, 177] on input "number" at bounding box center [817, 176] width 61 height 27
type input "1432"
click at [744, 175] on input "number" at bounding box center [757, 176] width 61 height 27
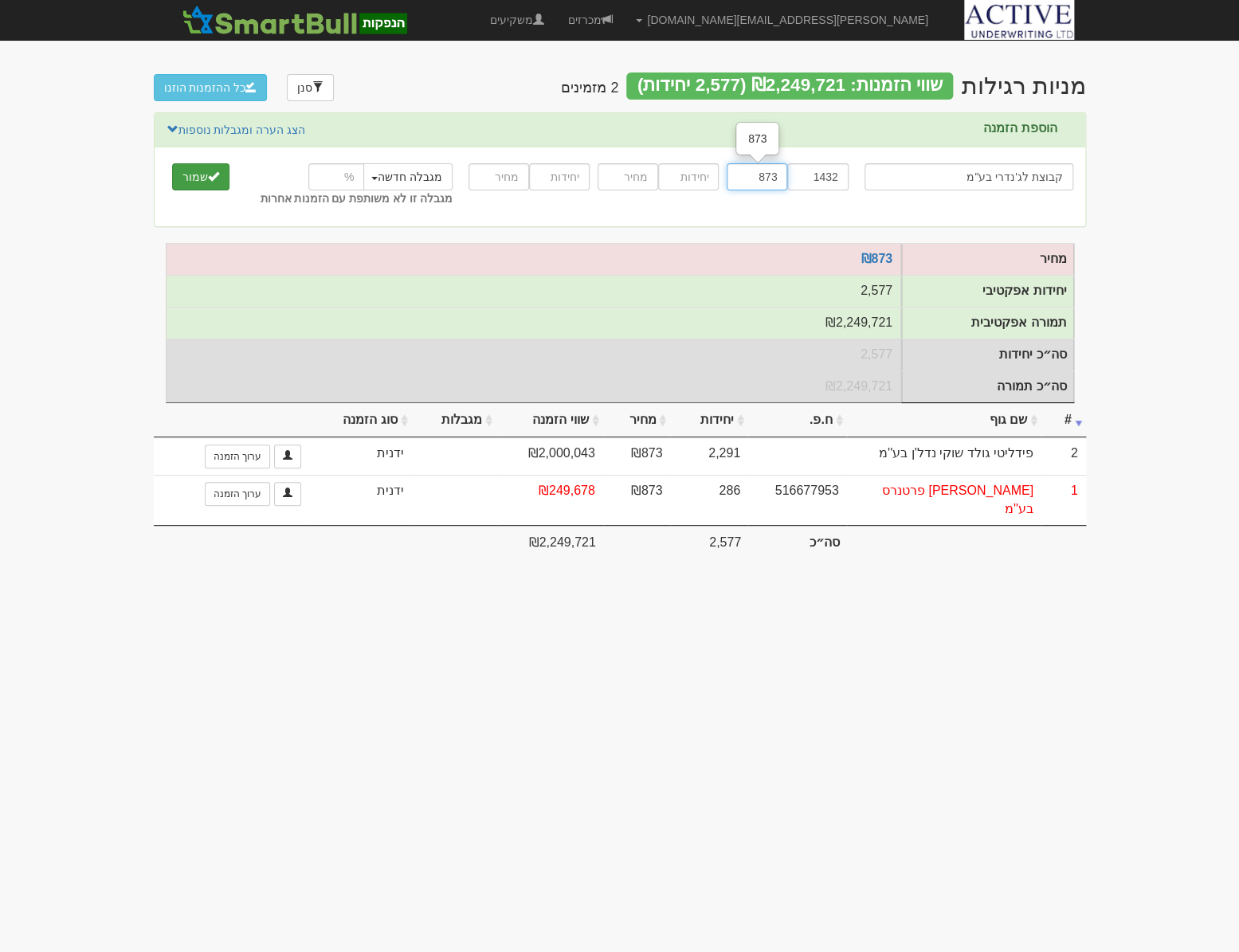
type input "873"
click at [200, 181] on button "שמור" at bounding box center [201, 176] width 58 height 27
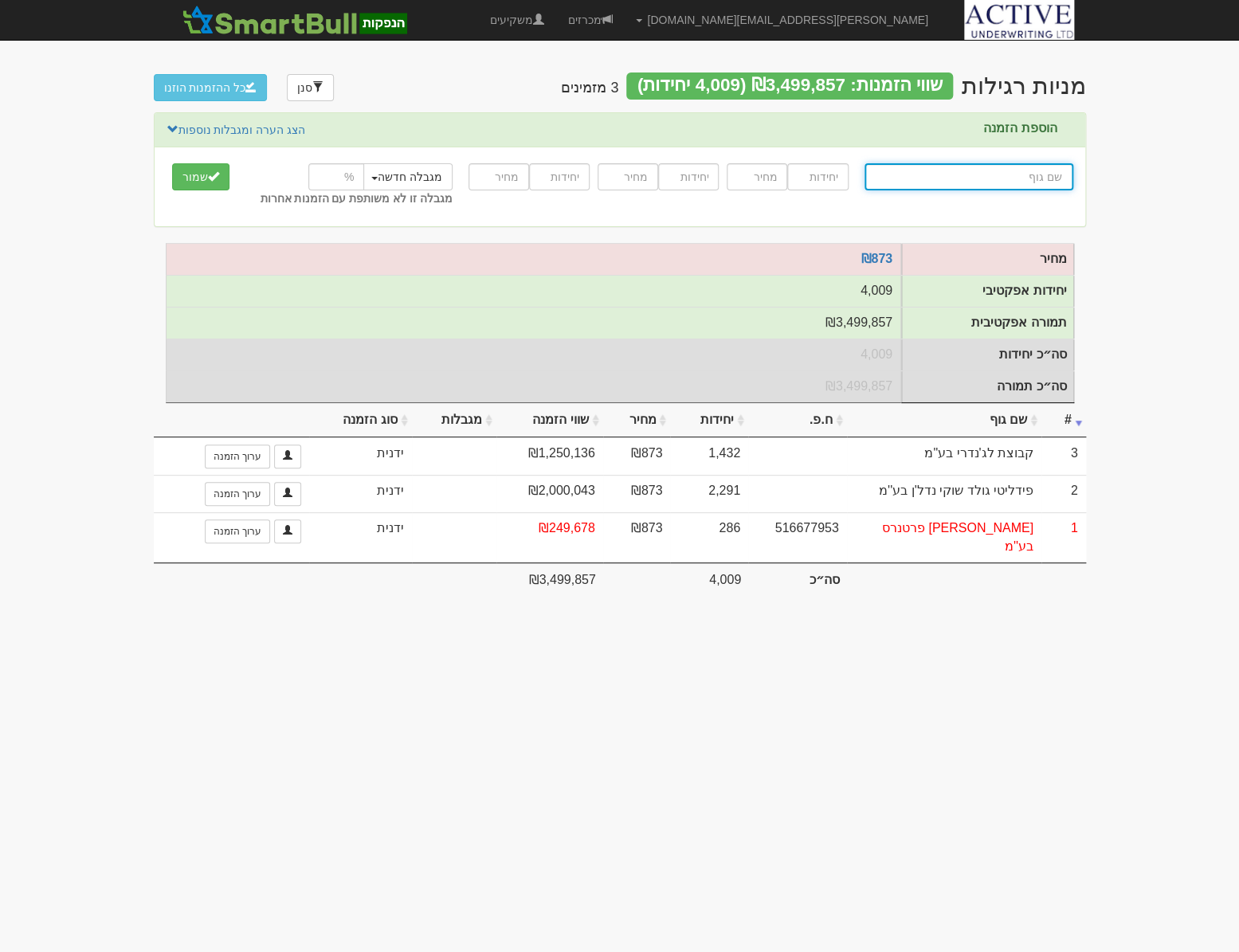
click at [1029, 169] on input "text" at bounding box center [969, 176] width 208 height 27
type input "ע"
type input "עמוס ובנותיו השקעות ונכסים בע''מ"
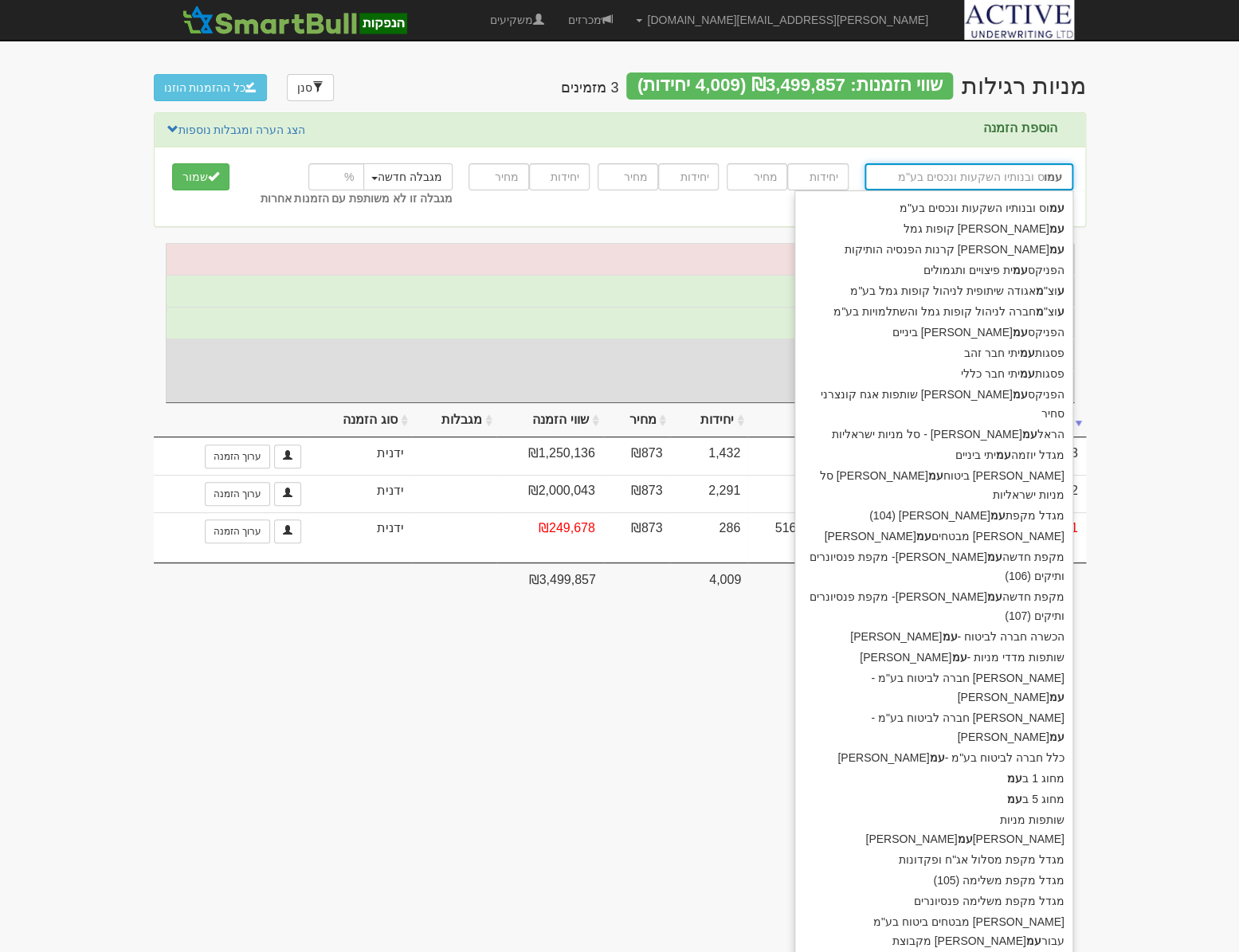
type input "[PERSON_NAME]"
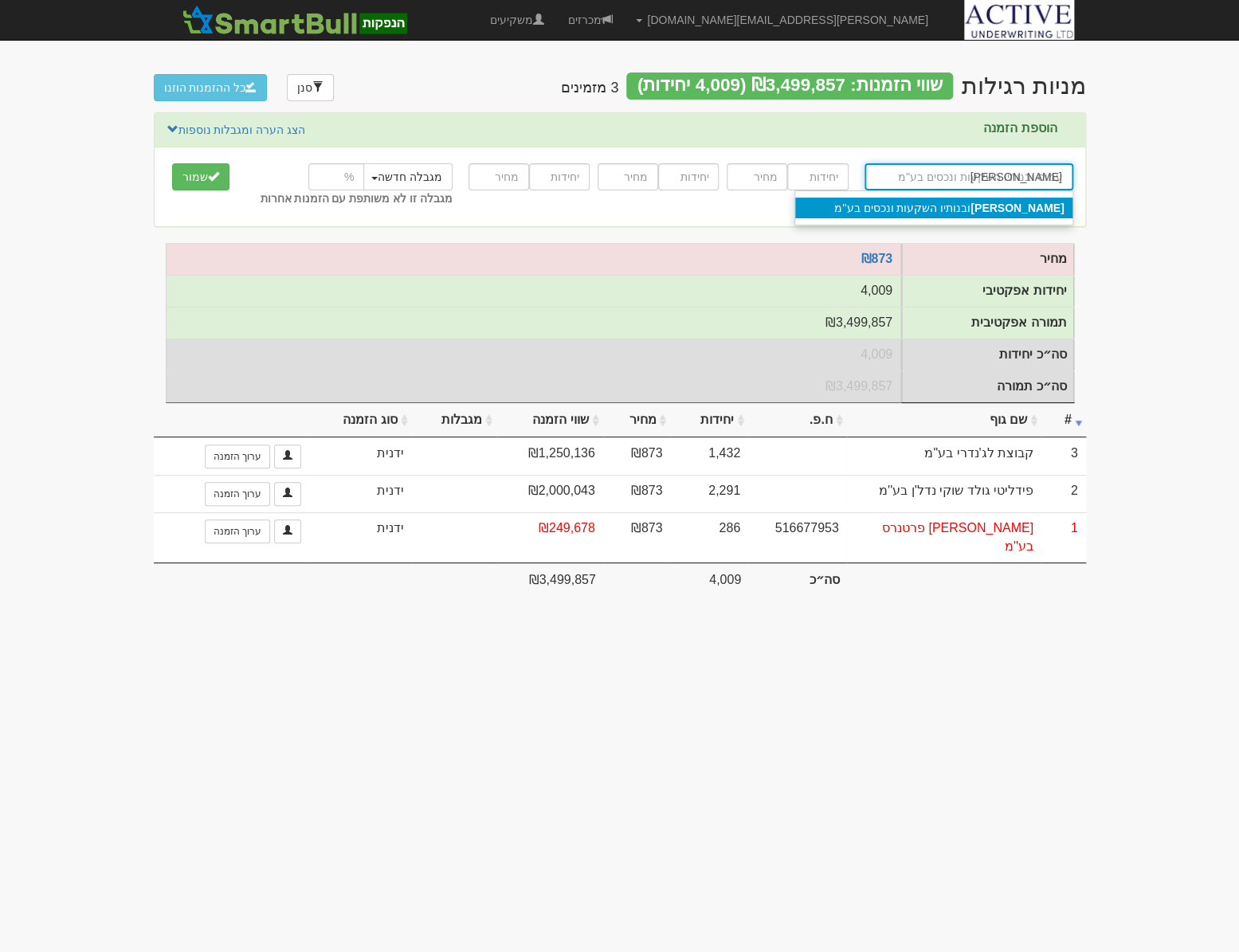
click at [1017, 207] on div "[PERSON_NAME] ובנותיו השקעות ונכסים בע''מ" at bounding box center [933, 207] width 277 height 21
type input "עמוס ובנותיו השקעות ונכסים בע''מ"
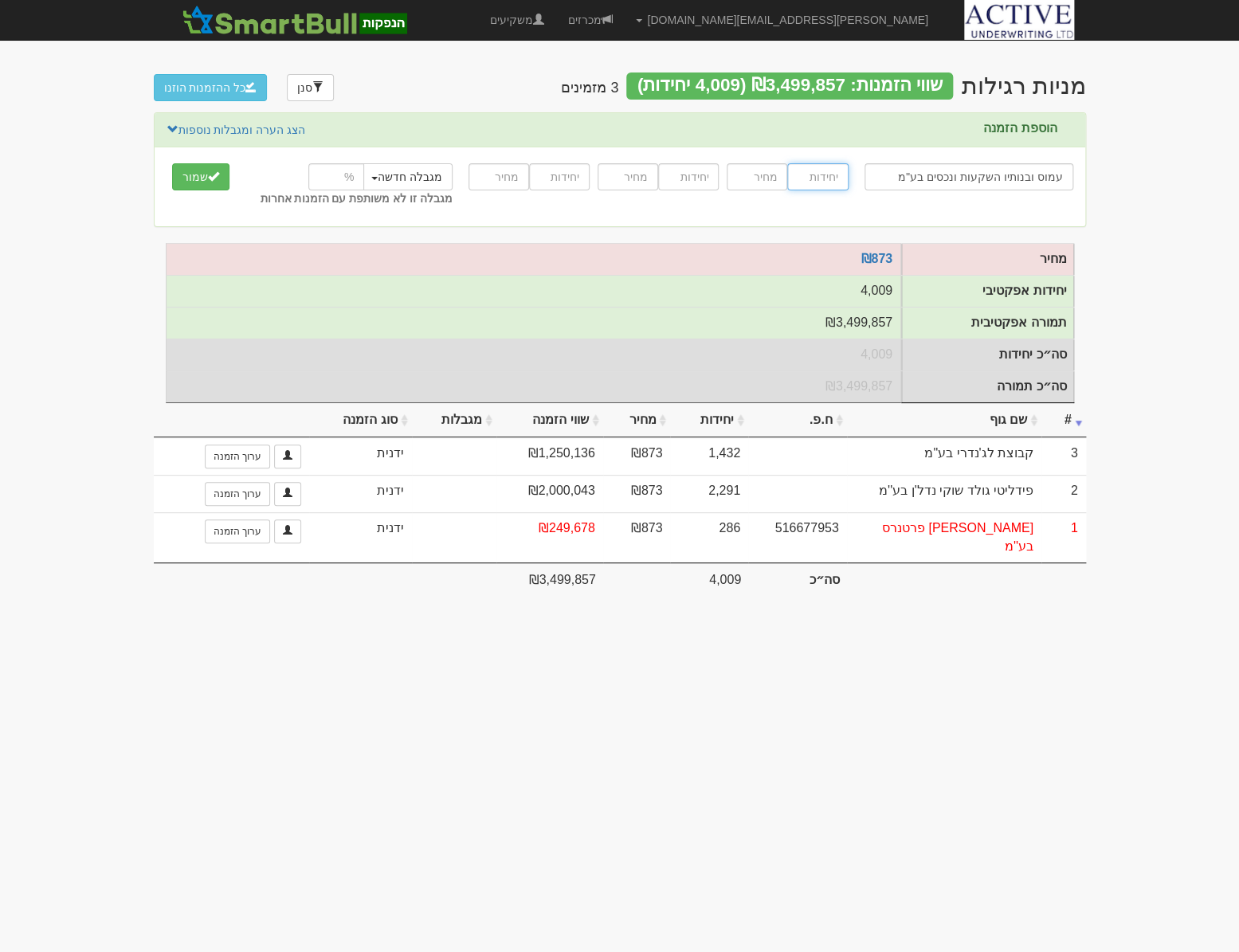
click at [811, 184] on input "number" at bounding box center [817, 176] width 61 height 27
click at [987, 172] on input "עמוס ובנותיו השקעות ונכסים בע''מ" at bounding box center [969, 176] width 208 height 27
click at [820, 172] on input "number" at bounding box center [817, 176] width 61 height 27
type input "4009"
click at [753, 176] on input "number" at bounding box center [757, 176] width 61 height 27
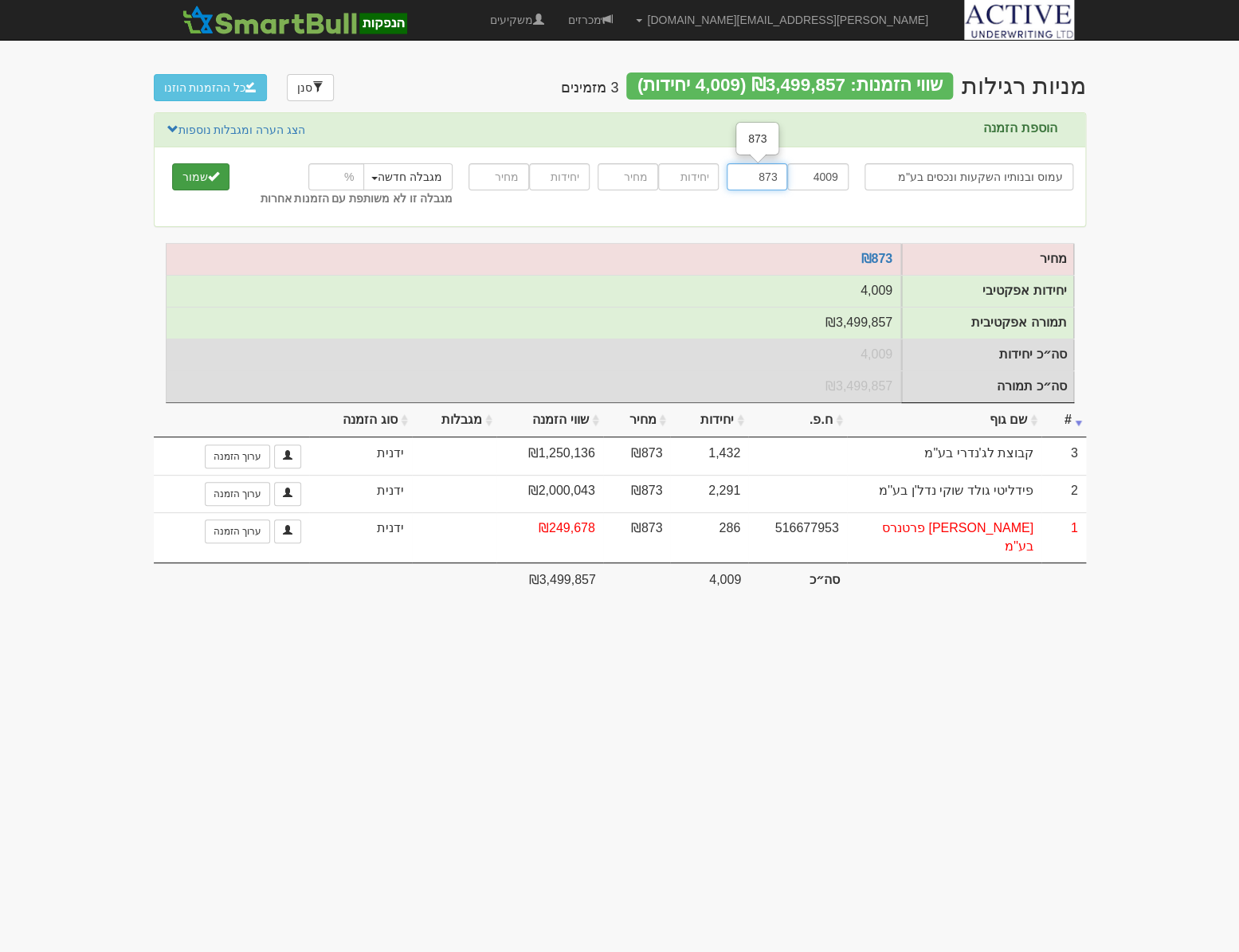
type input "873"
click at [205, 172] on button "שמור" at bounding box center [201, 176] width 58 height 27
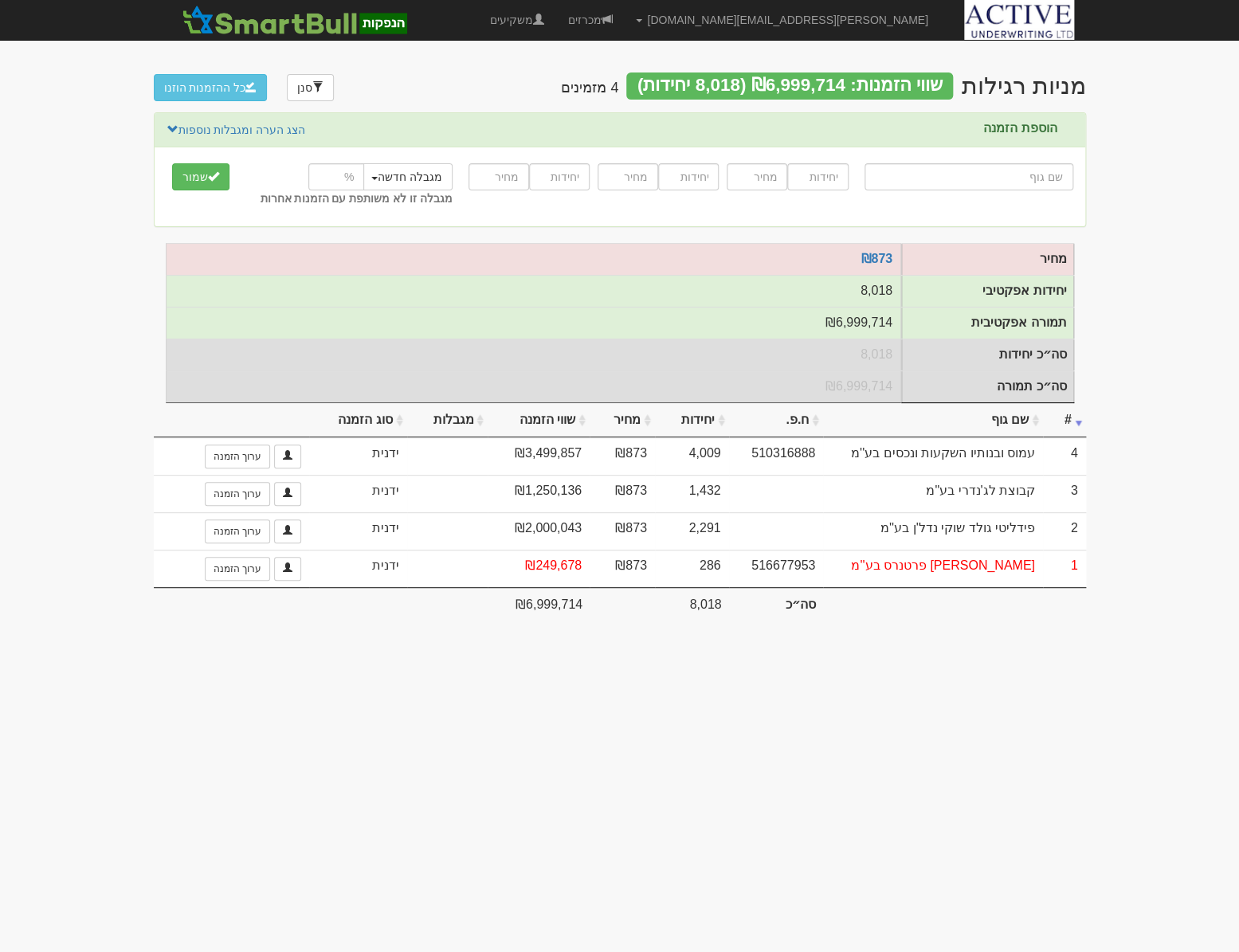
type input "כ"
type input "כלל ביטוח הון כללי"
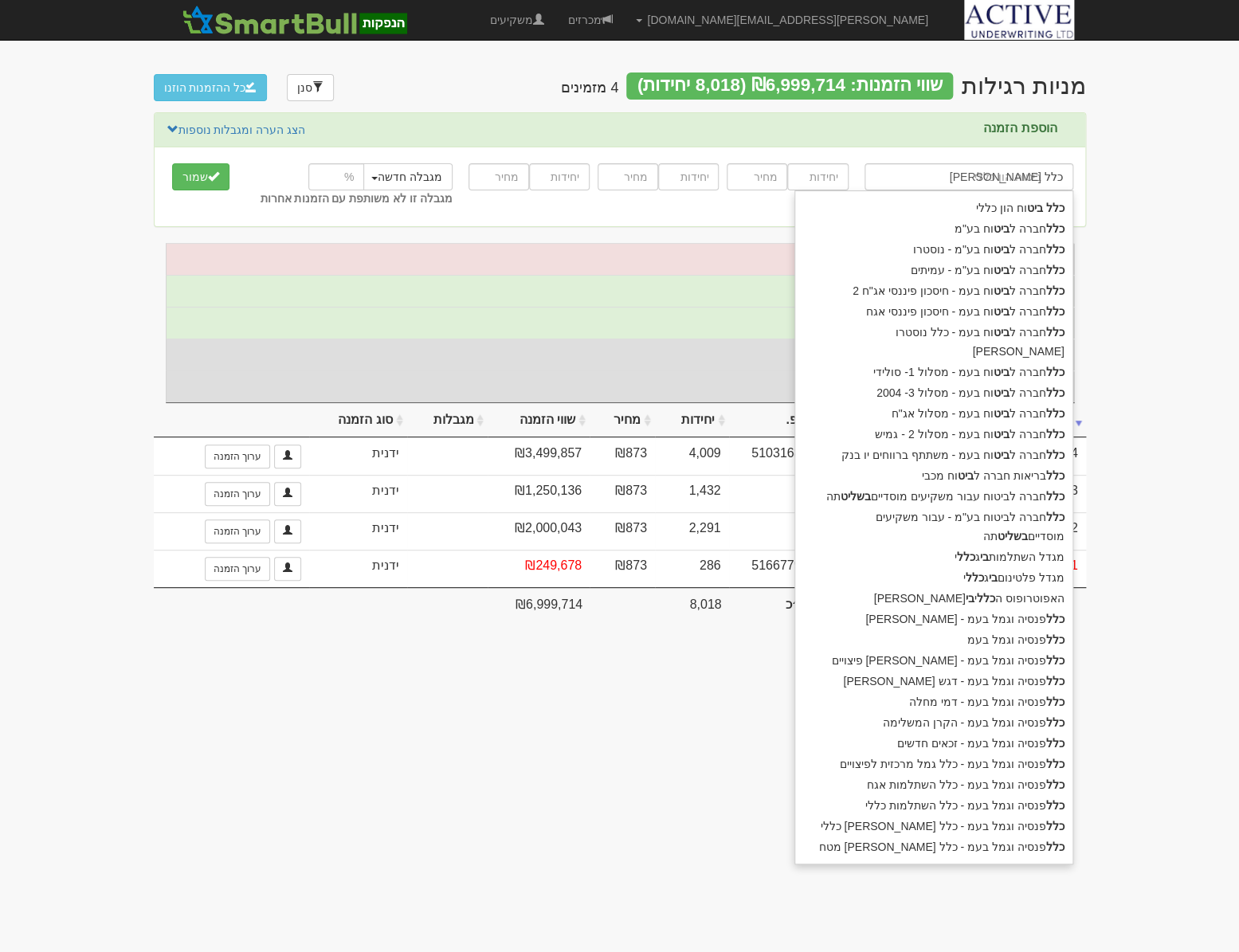
type input "כלל ביטוח"
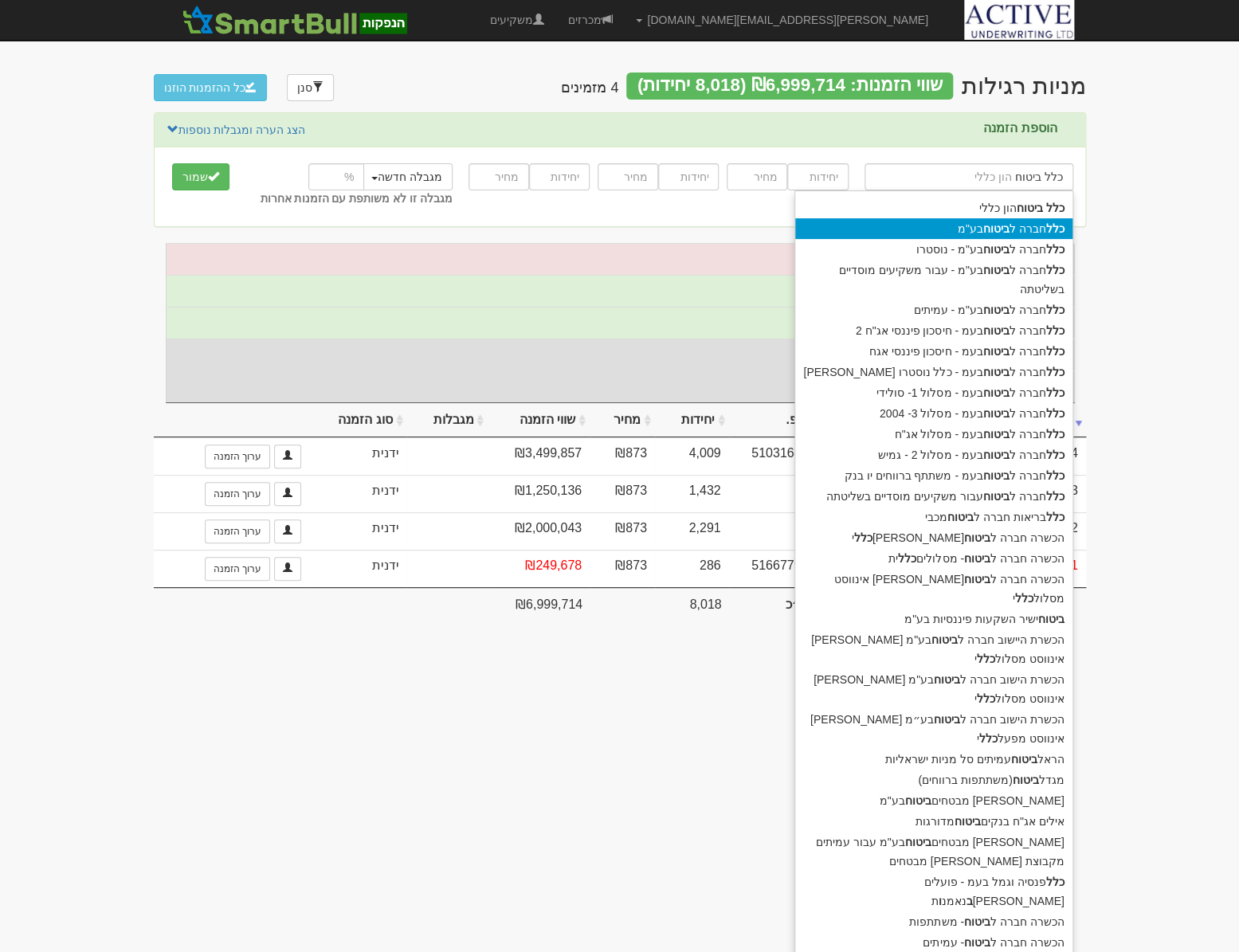
click at [989, 229] on strong "ביטוח" at bounding box center [996, 228] width 26 height 13
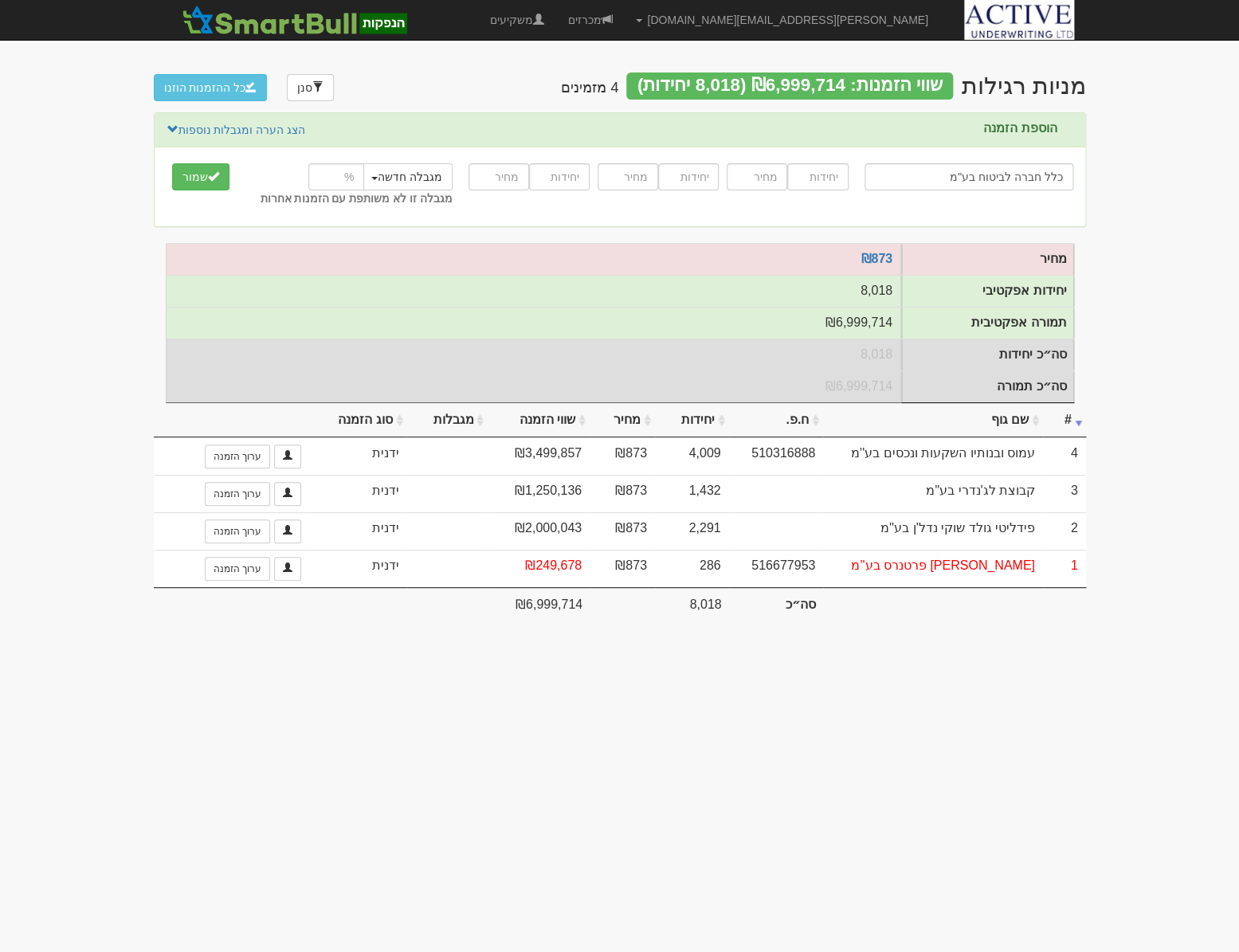
type input "כלל חברה לביטוח בע"מ"
click at [821, 181] on input "number" at bounding box center [817, 176] width 61 height 27
type input "2291"
click at [767, 176] on input "number" at bounding box center [757, 176] width 61 height 27
type input "873"
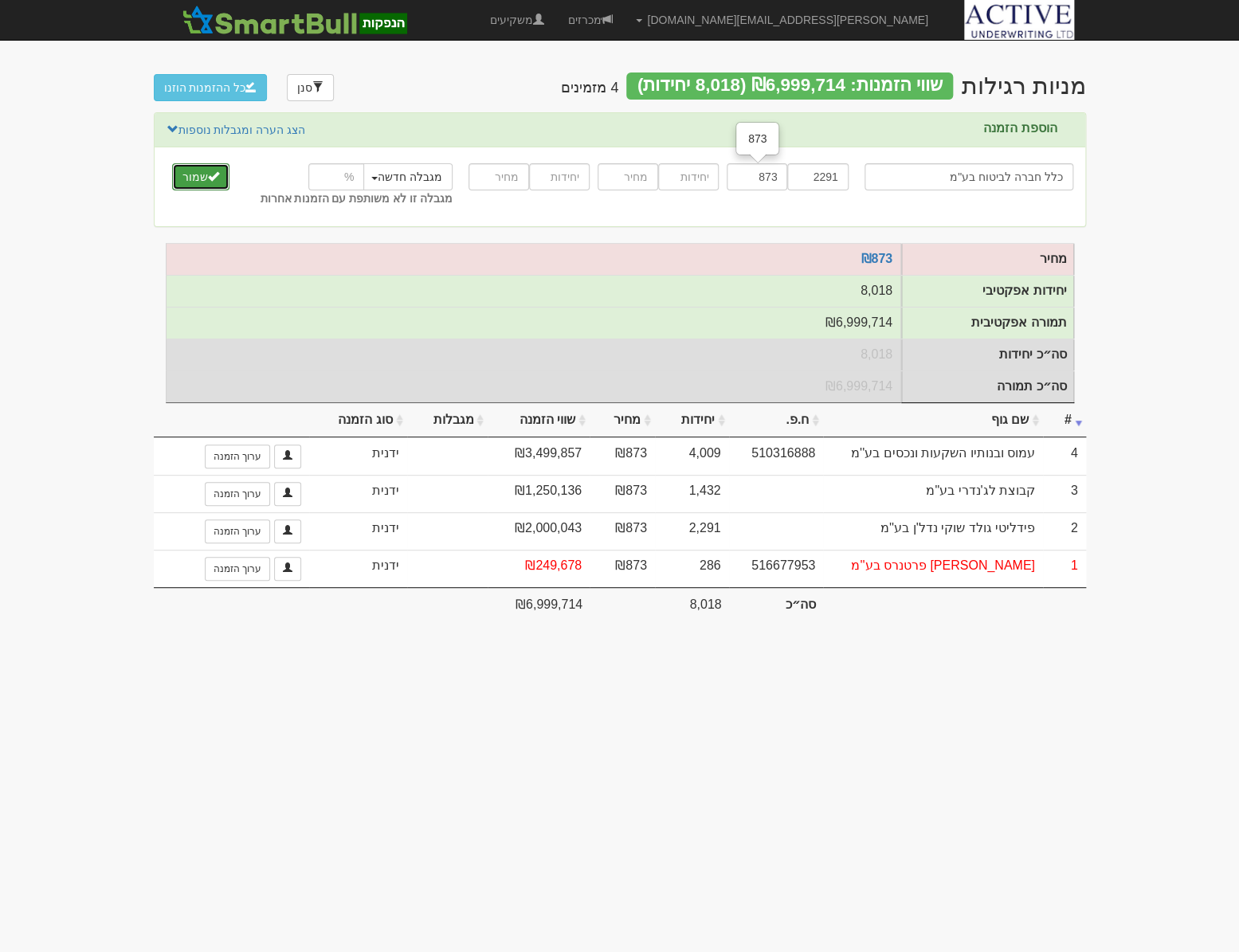
click at [199, 178] on button "שמור" at bounding box center [201, 176] width 58 height 27
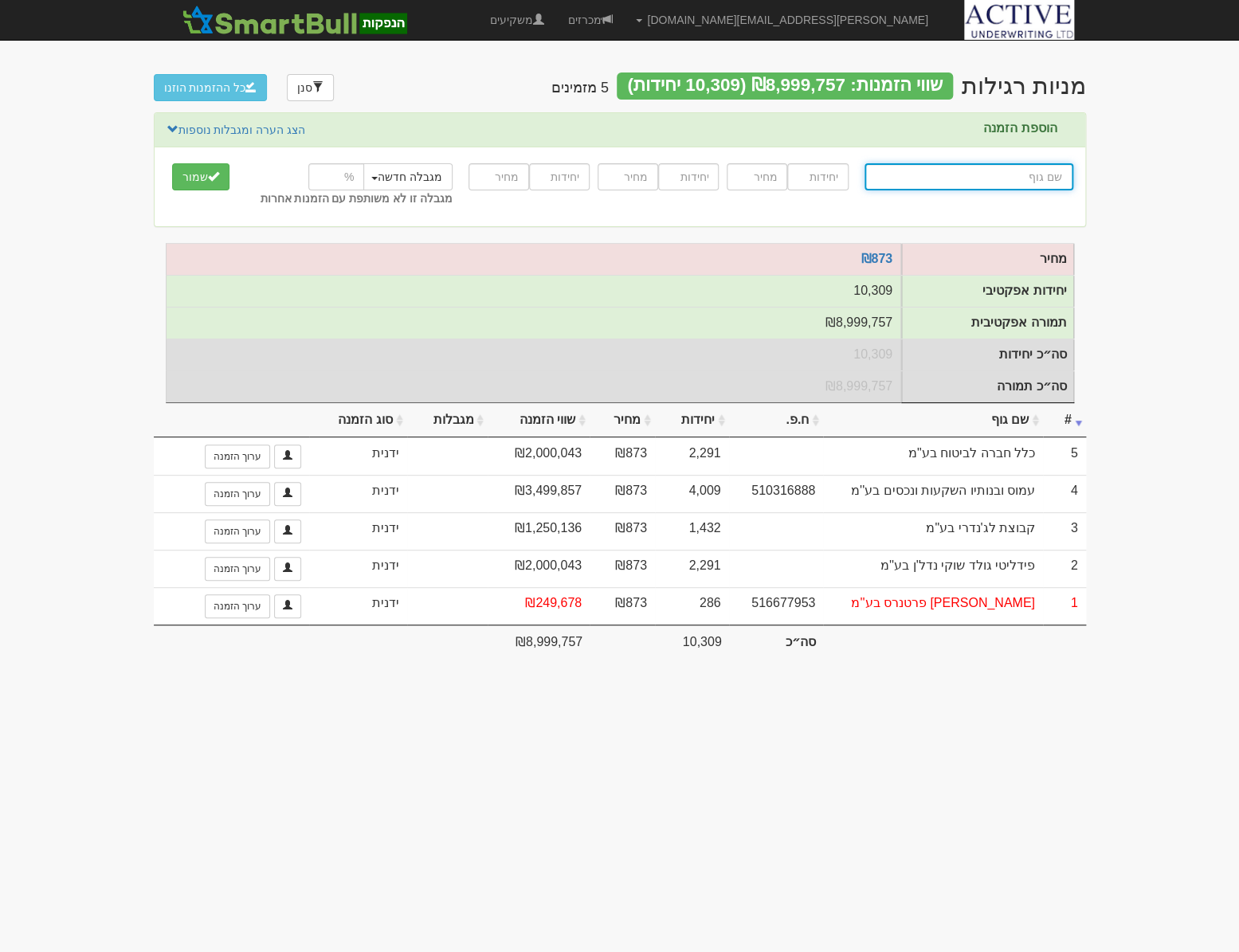
click at [981, 177] on input "text" at bounding box center [969, 176] width 208 height 27
type input "ט"
type input "טרייסטמן רדג'ייבסקי פונקציה בע"מ"
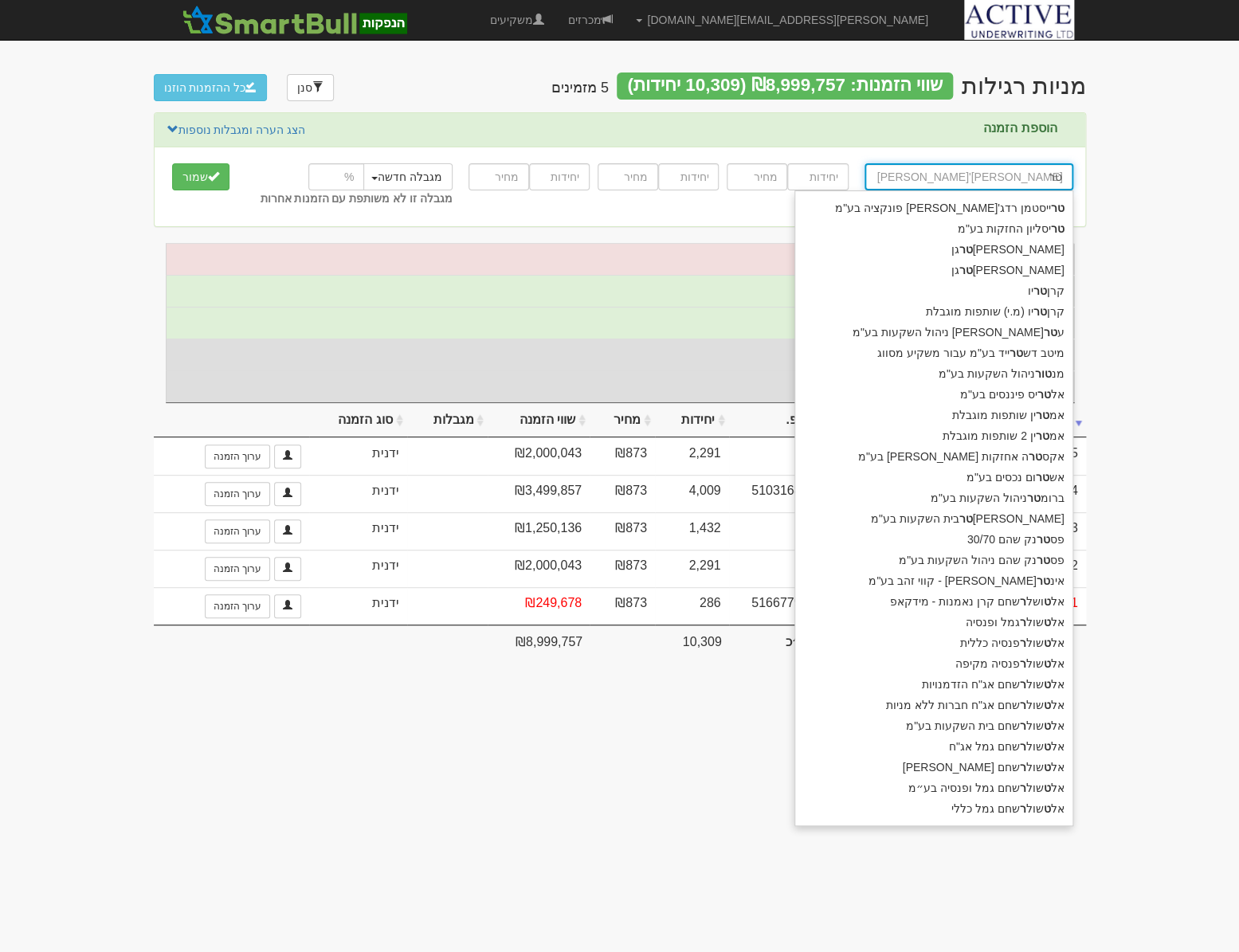
type input "טרי"
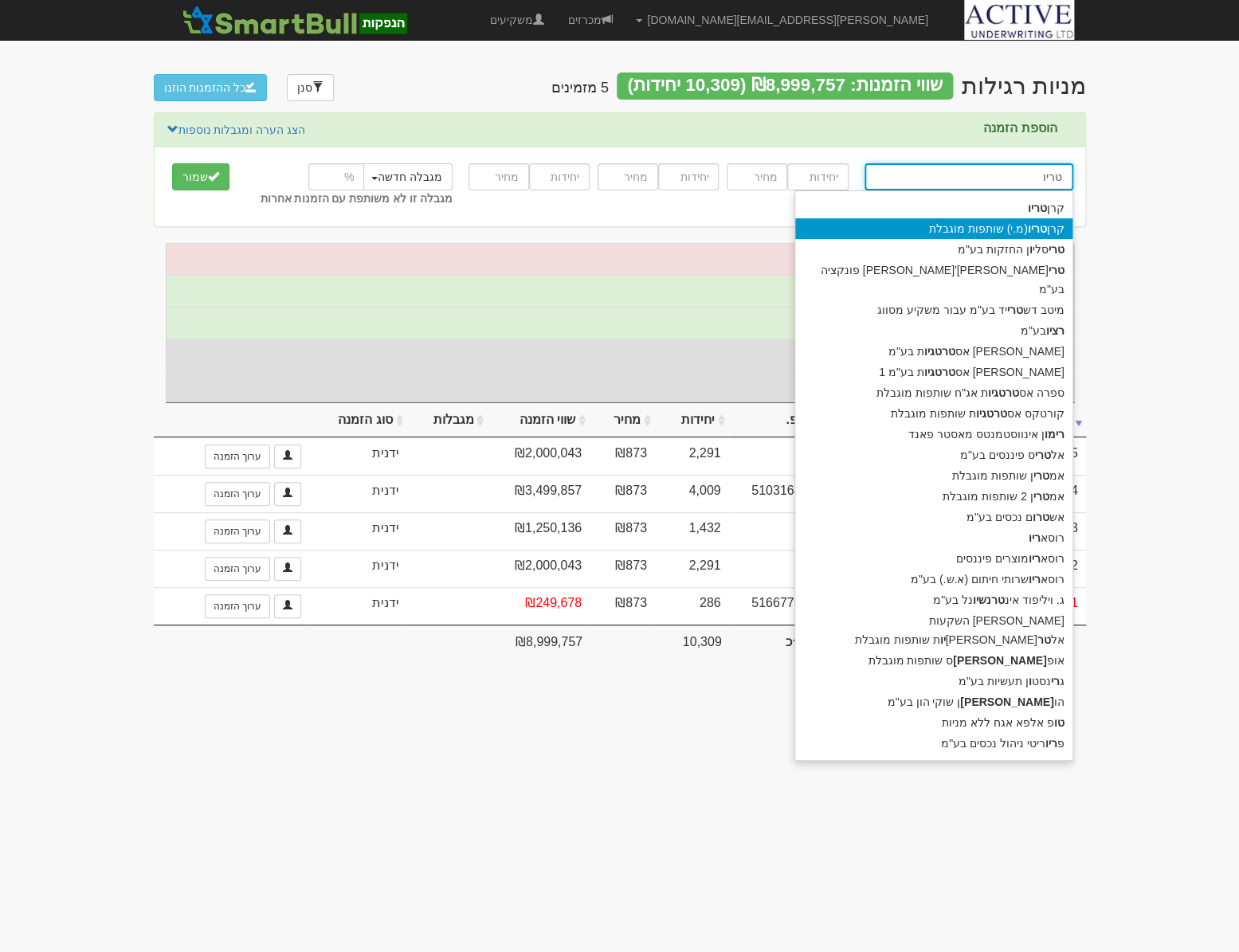
click at [985, 223] on div "קרן טריו (מ.י) שותפות מוגבלת" at bounding box center [933, 228] width 277 height 21
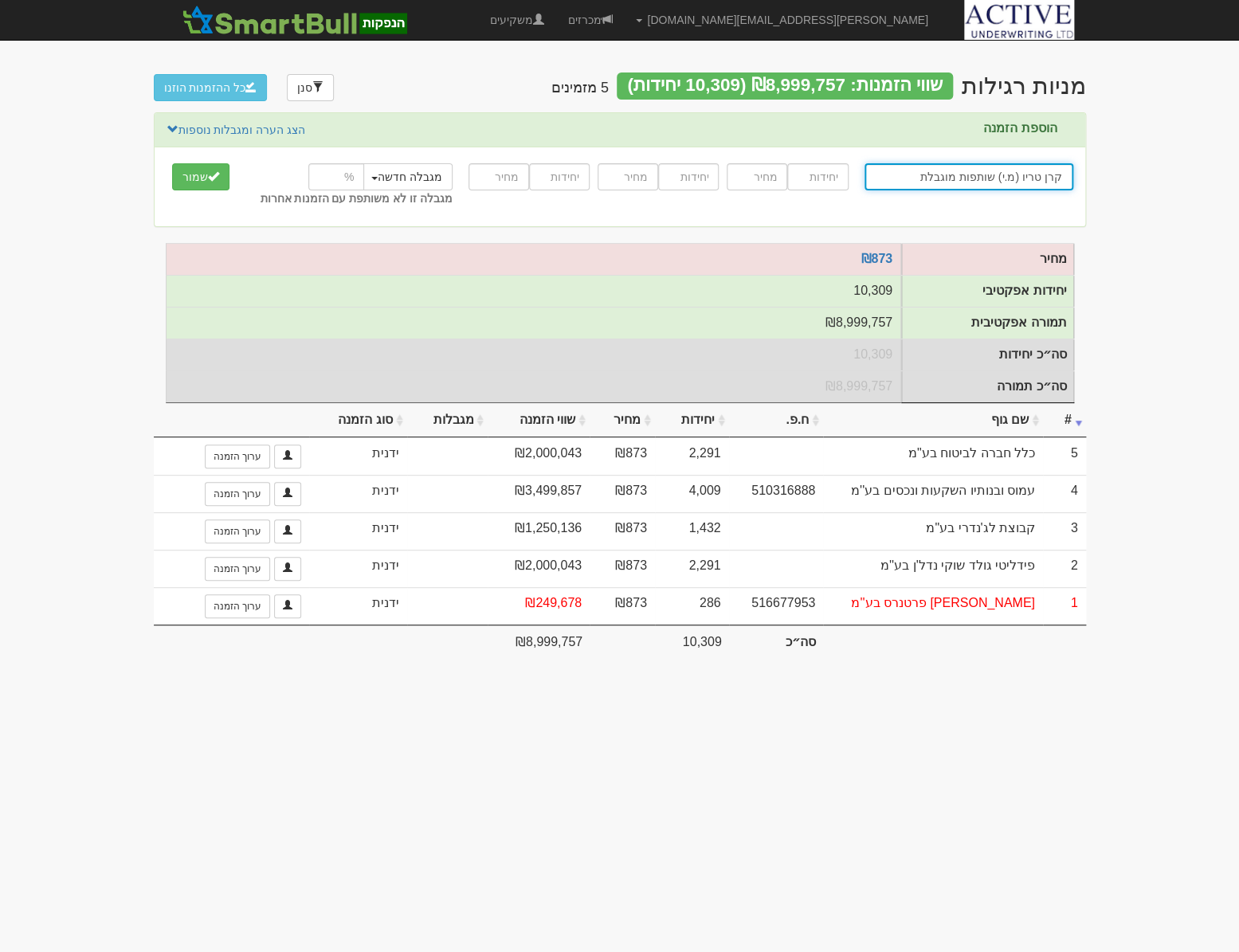
type input "קרן טריו (מ.י) שותפות מוגבלת"
click at [811, 176] on input "number" at bounding box center [817, 176] width 61 height 27
type input "4009"
type input "873"
click at [199, 182] on button "שמור" at bounding box center [201, 176] width 58 height 27
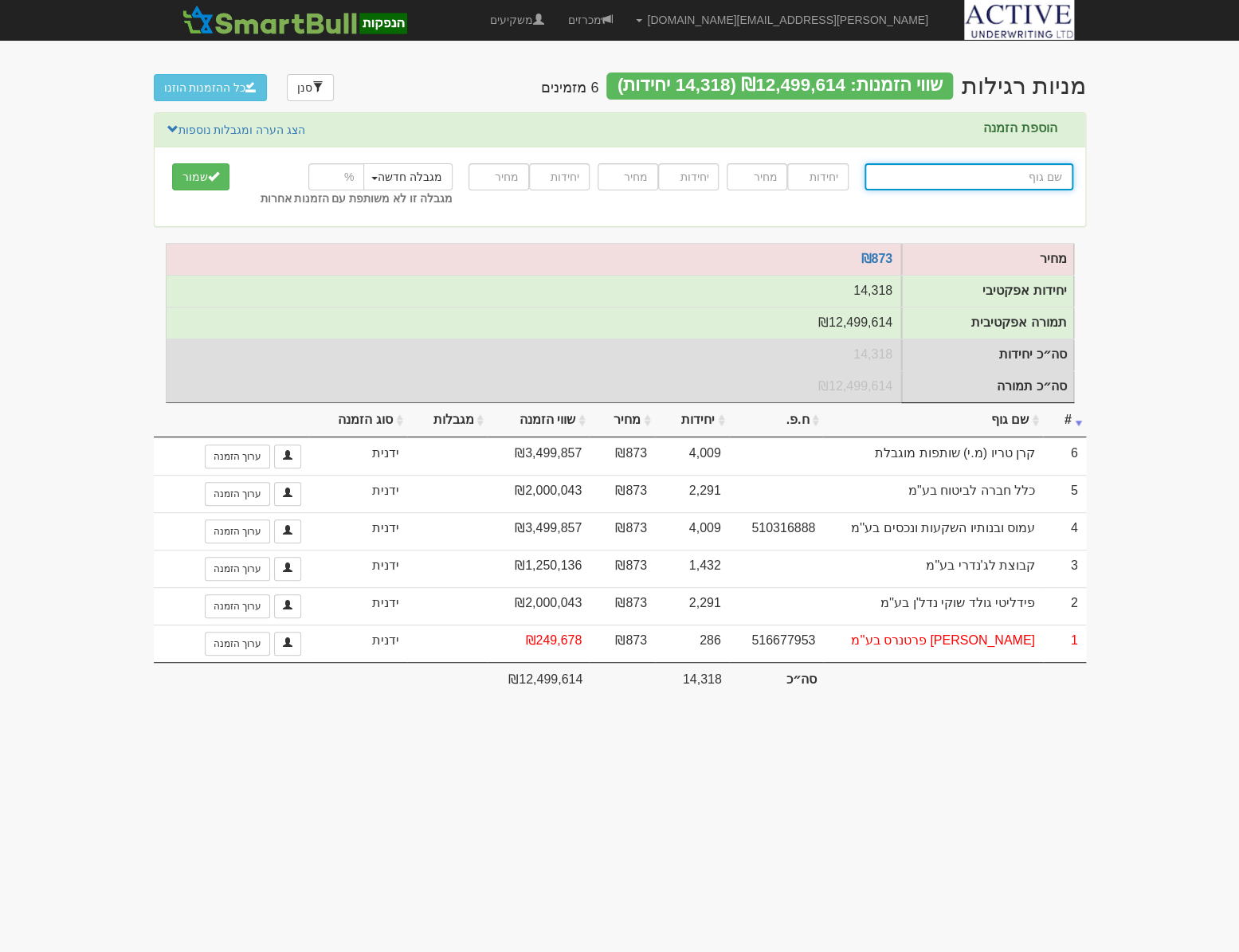
click at [1035, 184] on input "text" at bounding box center [969, 176] width 208 height 27
type input "י"
type input "h"
type input "haZAVIM BOND ,LP."
type input "ha"
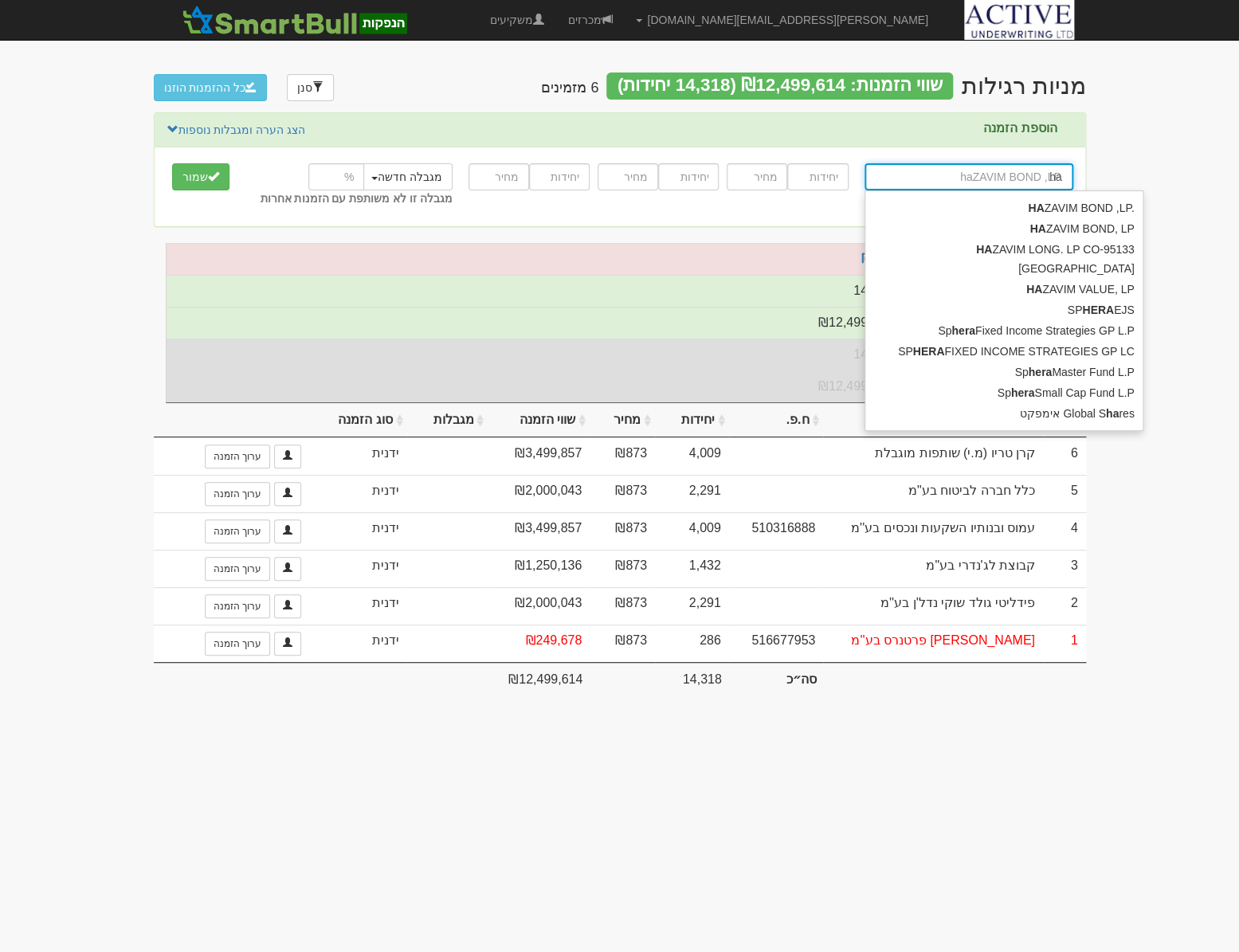
type input "hazAVIM BOND ,LP."
type input "haz"
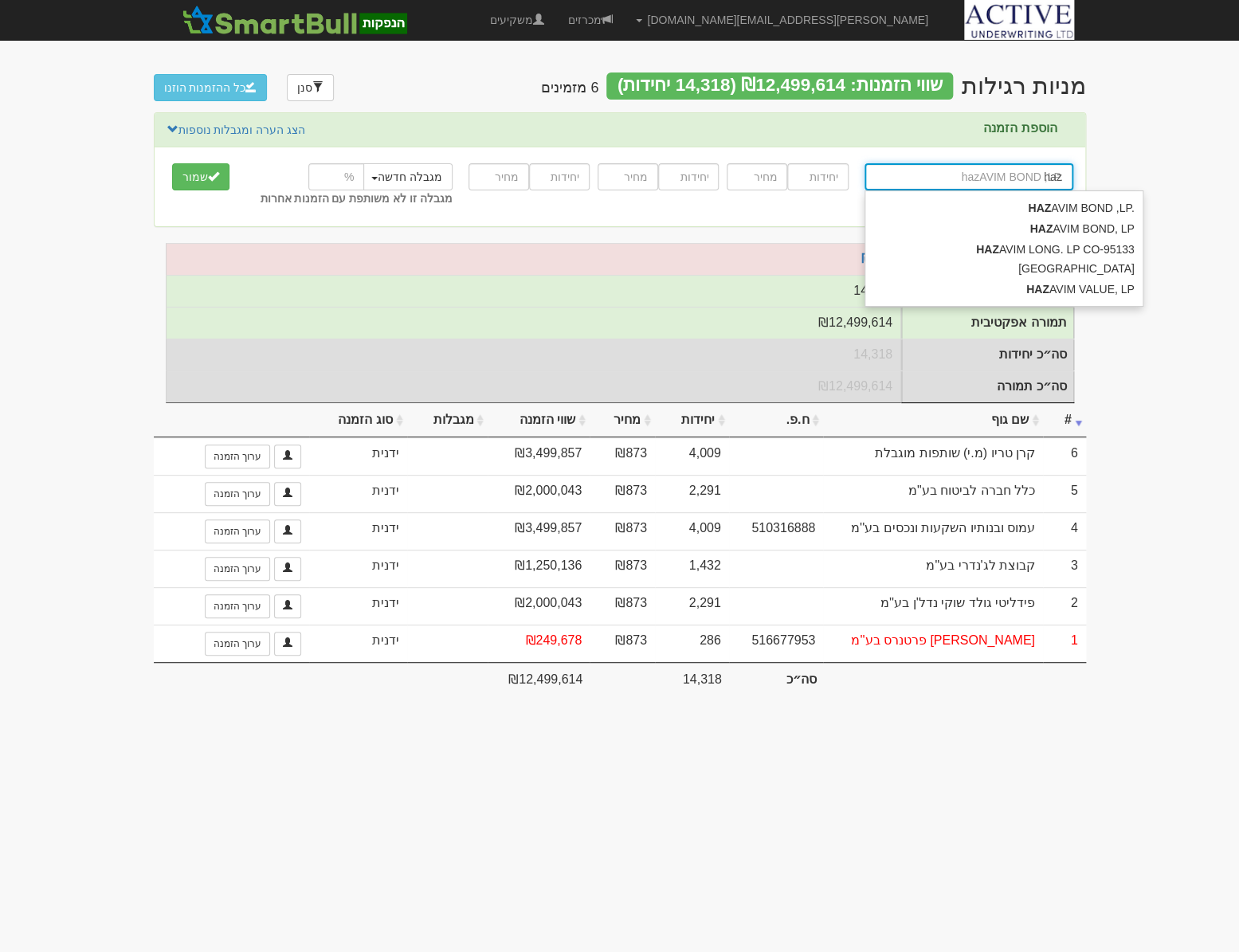
type input "hazaVIM BOND ,LP."
type input "haza"
click at [1066, 279] on div "HAZA VIM VALUE, LP" at bounding box center [1003, 289] width 277 height 21
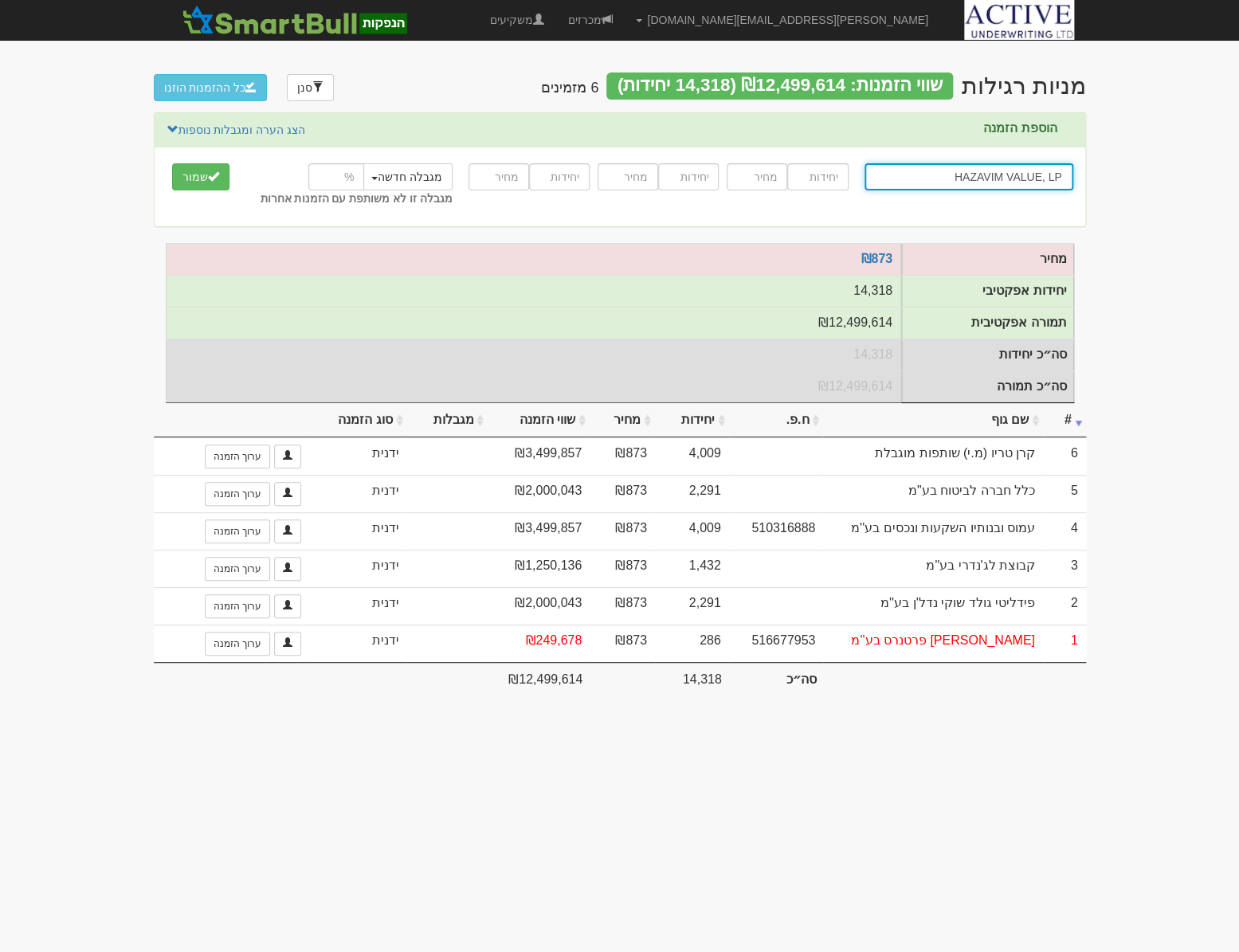
type input "HAZAVIM VALUE, LP"
click at [826, 174] on input "number" at bounding box center [817, 176] width 61 height 27
click at [813, 180] on input "number" at bounding box center [817, 176] width 61 height 27
type input "541"
click at [758, 176] on input "number" at bounding box center [757, 176] width 61 height 27
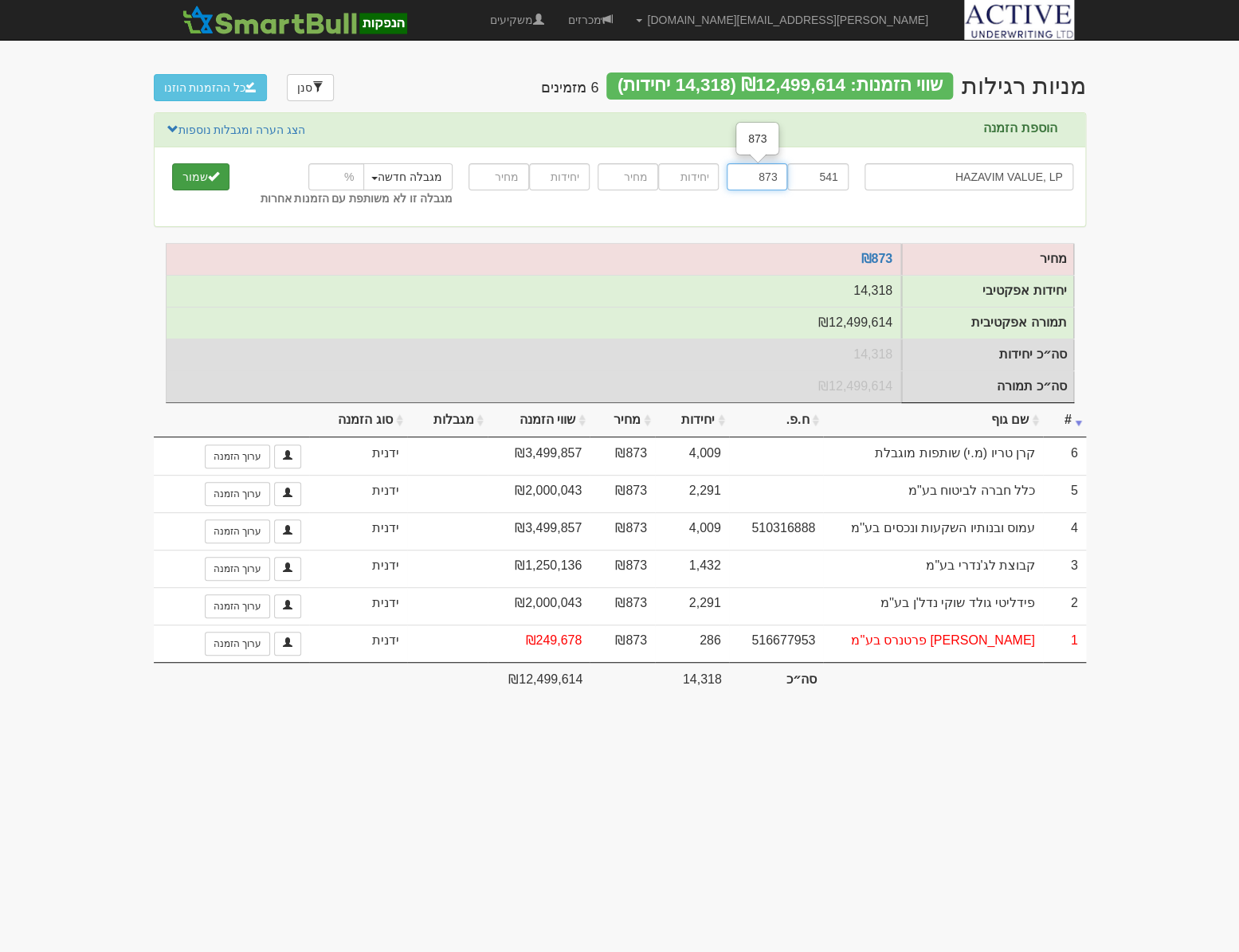
type input "873"
click at [197, 183] on button "שמור" at bounding box center [201, 176] width 58 height 27
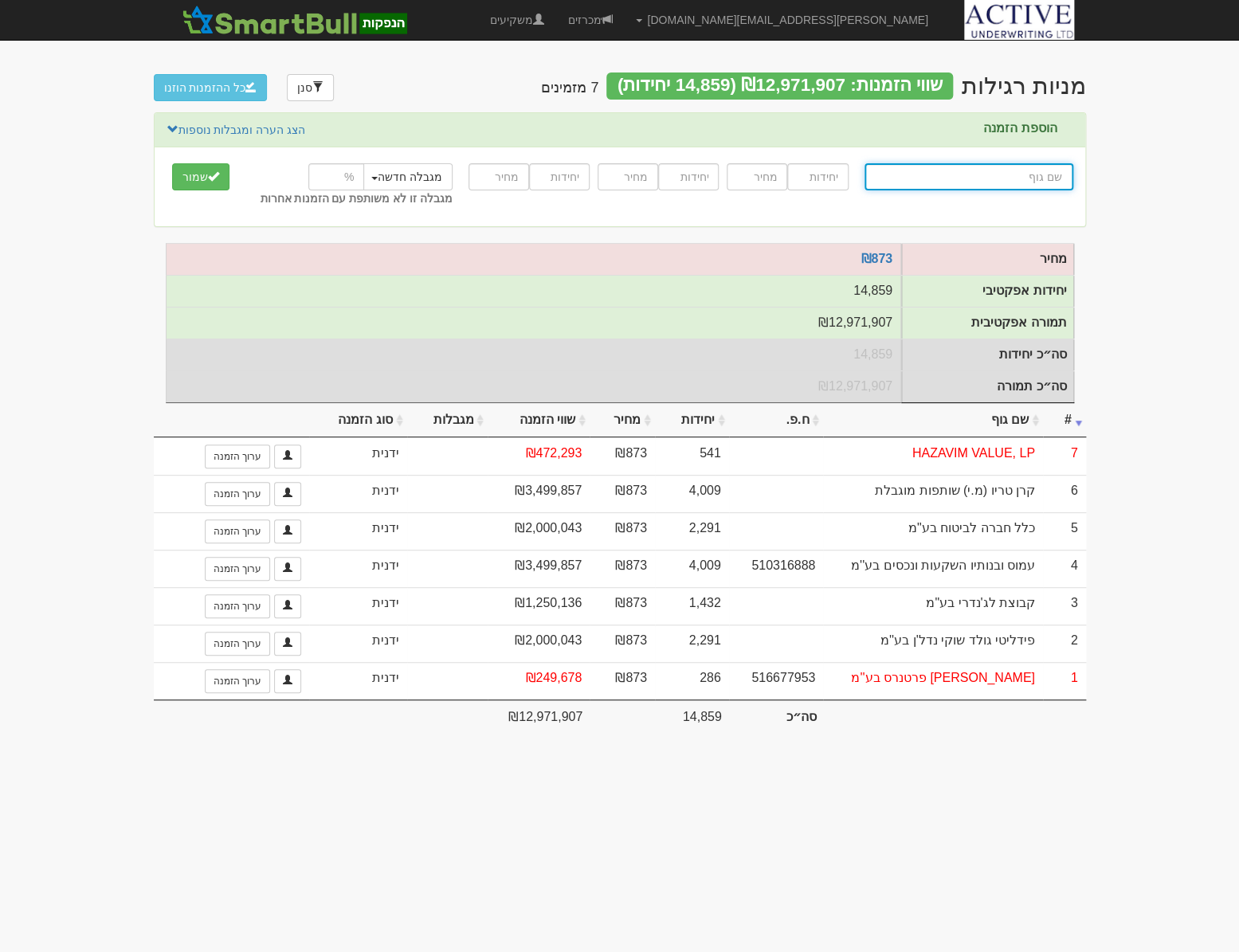
click at [976, 176] on input "text" at bounding box center [969, 176] width 208 height 27
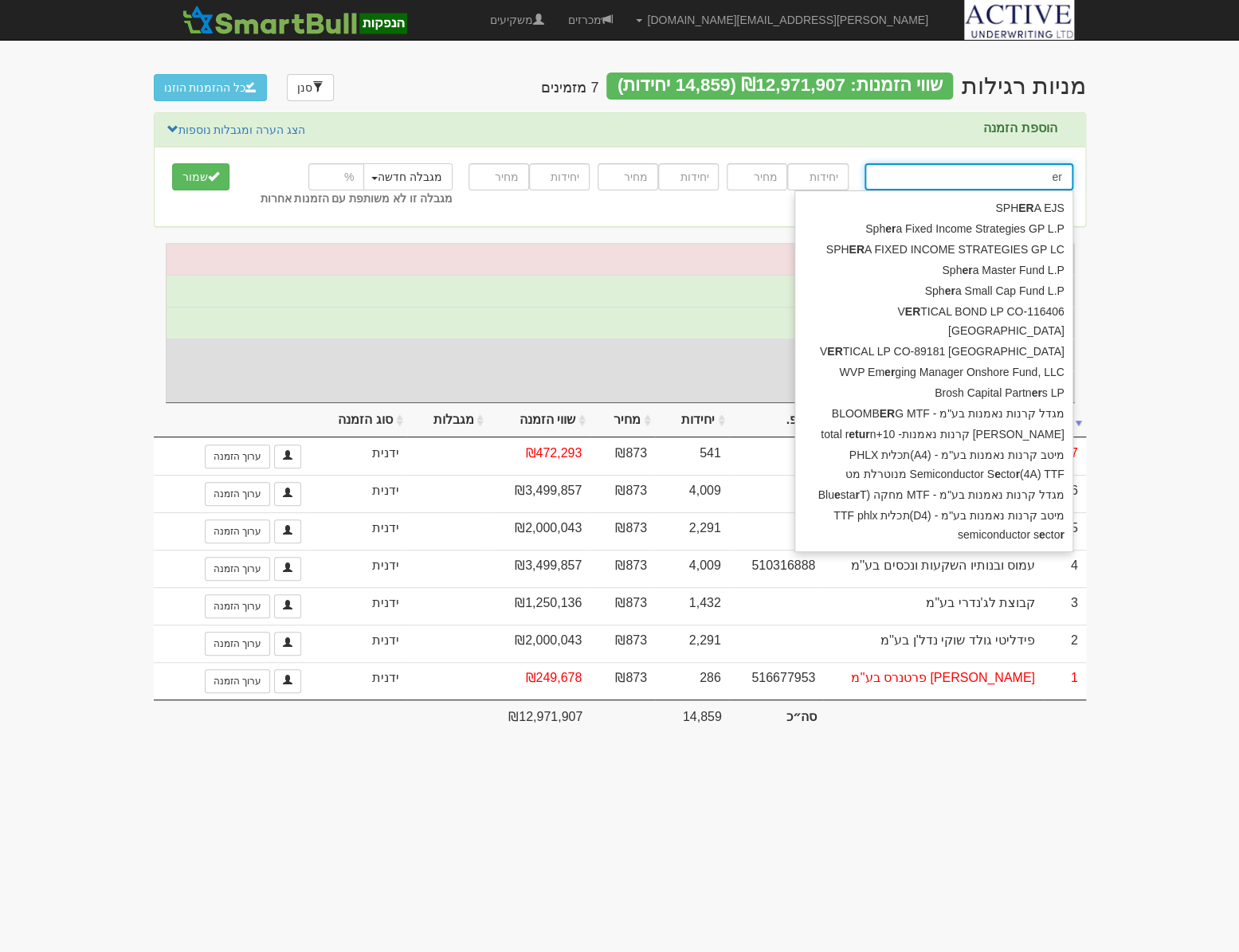
type input "e"
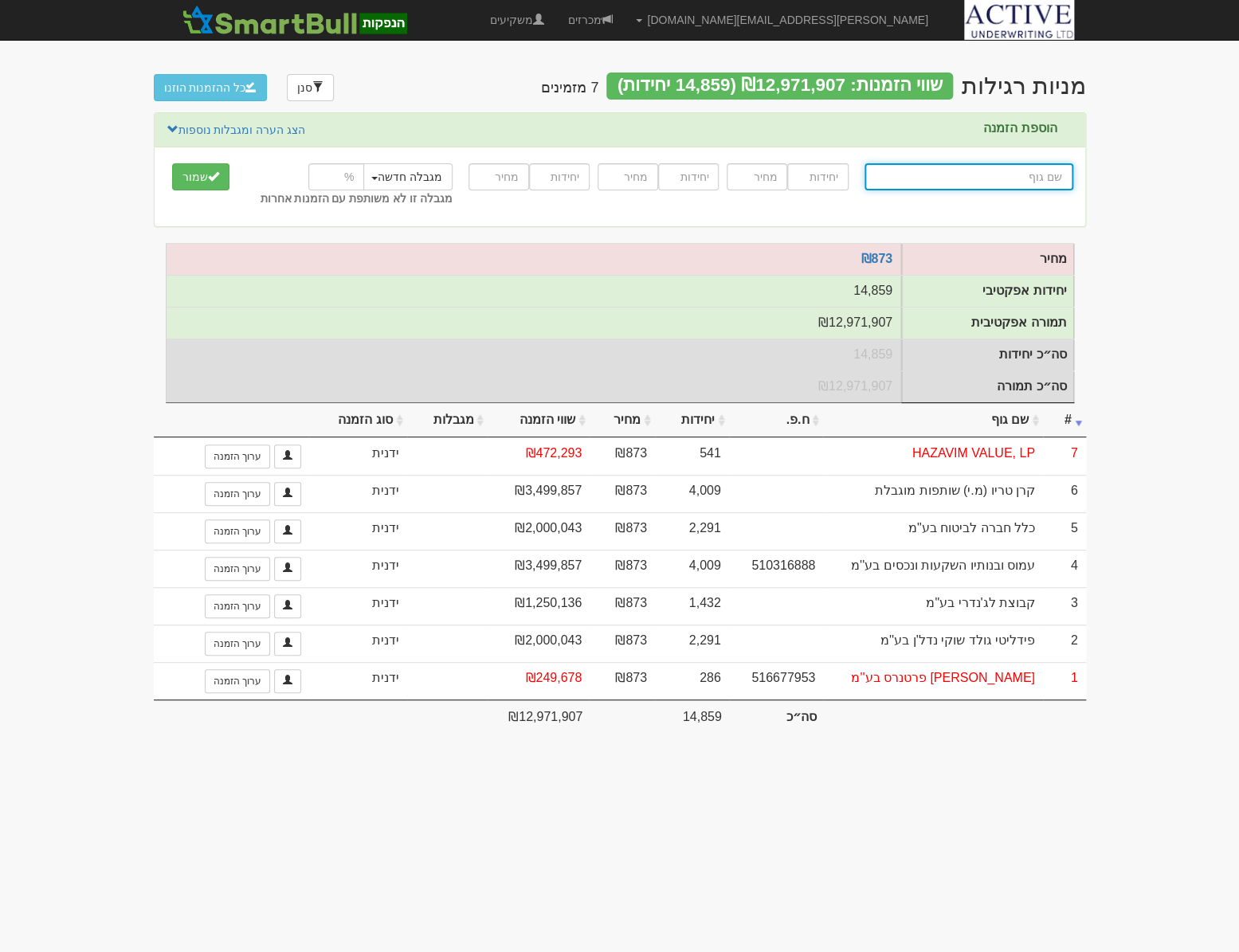
type input "ק"
type input "קרן אופטימוס שותפות מוגבלת"
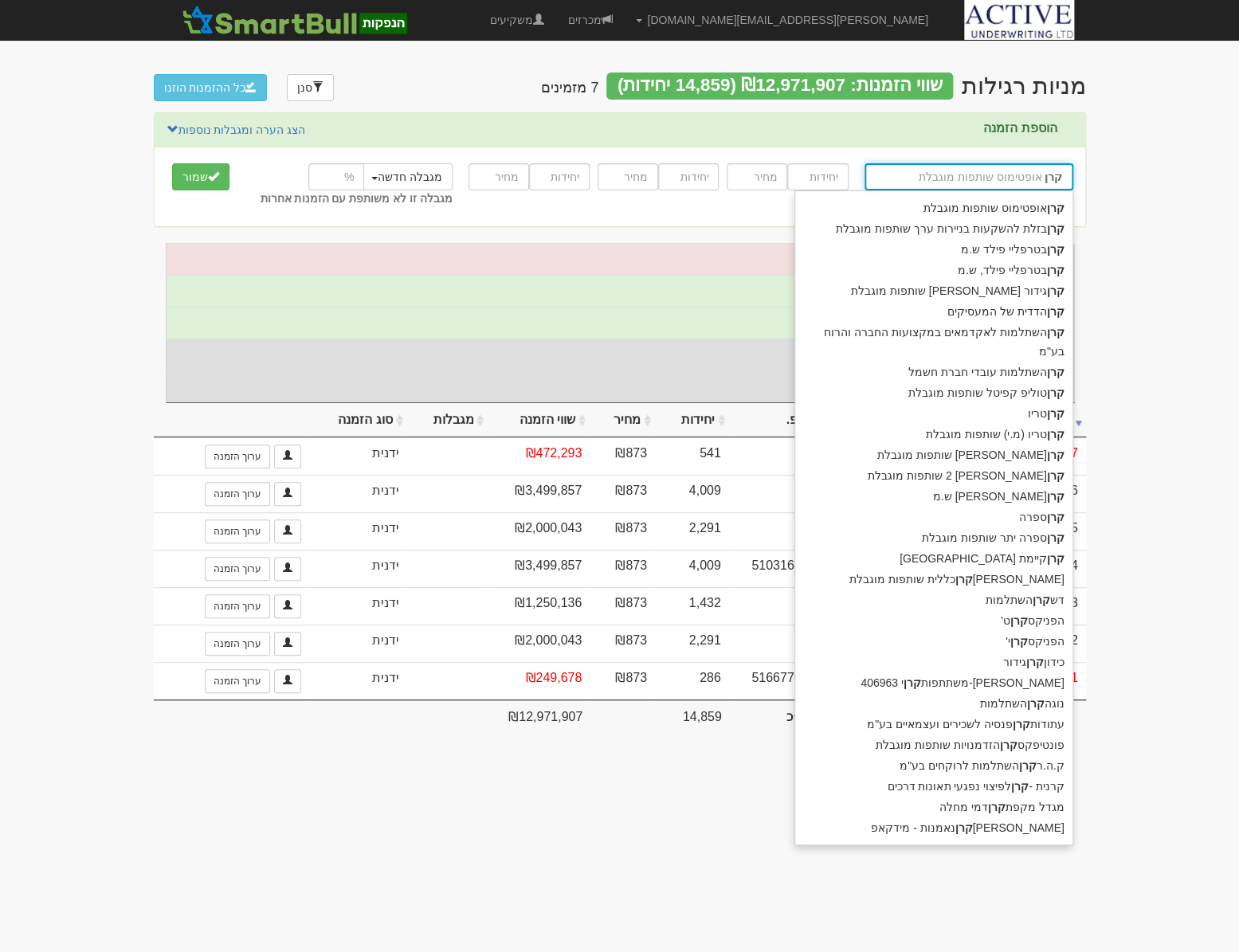
type input "קרן"
type input "קרן ב"
type input "קרן בטרפליי פילד ש.מ"
type input "קרן בט"
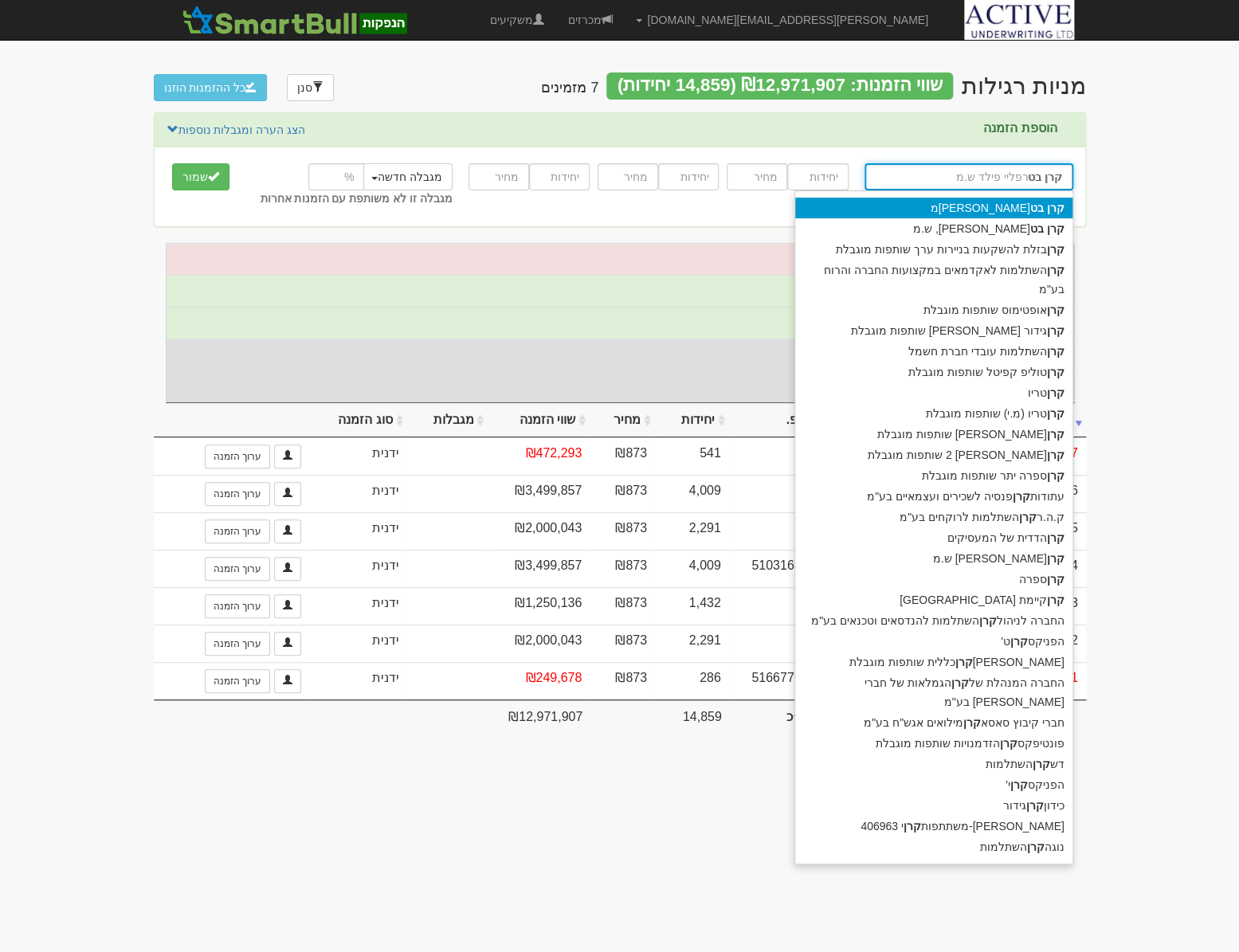
click at [995, 205] on div "קרן בט [PERSON_NAME] ש.מ" at bounding box center [933, 207] width 277 height 21
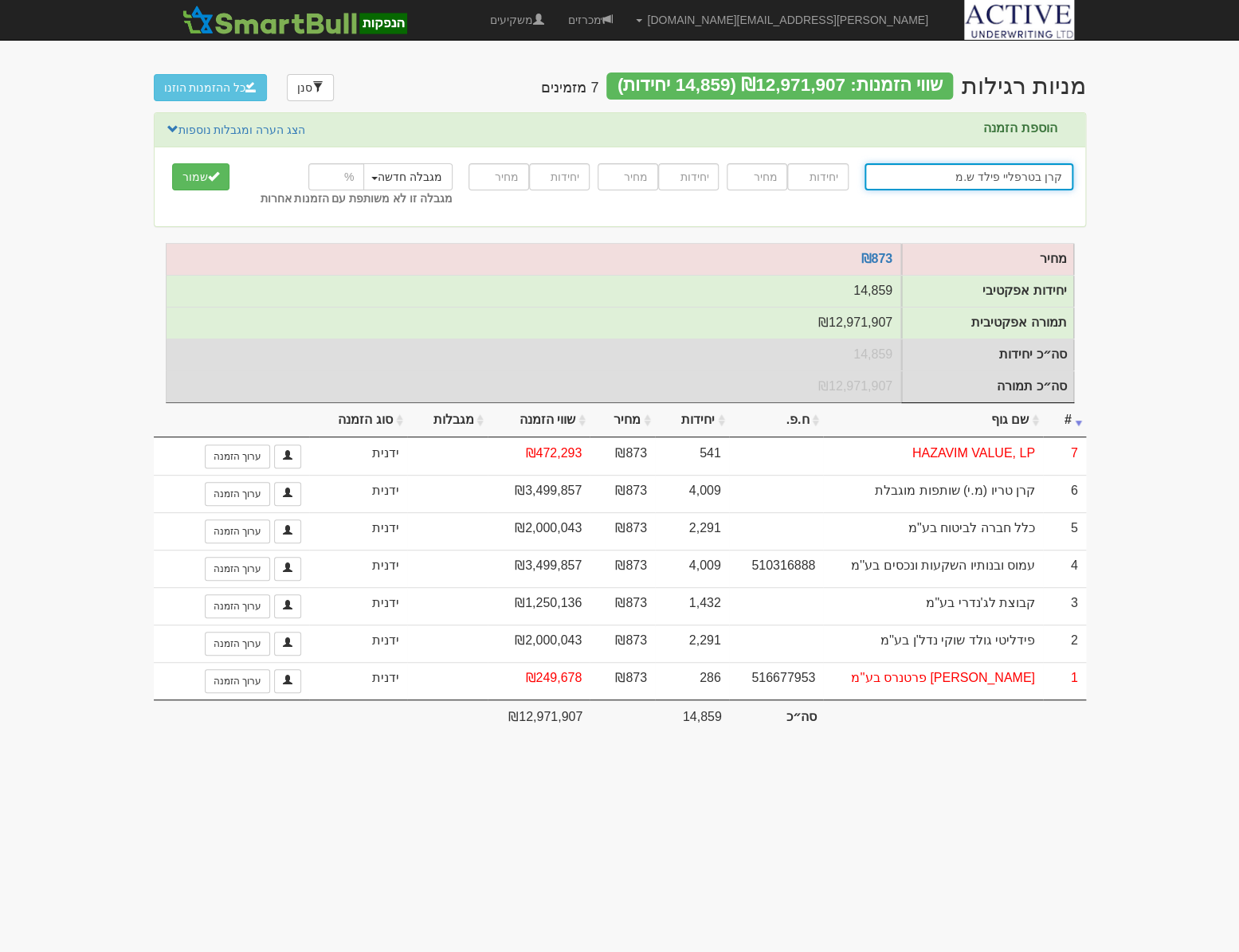
type input "קרן בטרפליי פילד ש.מ"
click at [820, 175] on input "number" at bounding box center [817, 176] width 61 height 27
type input "829"
click at [755, 176] on input "number" at bounding box center [757, 176] width 61 height 27
type input "873"
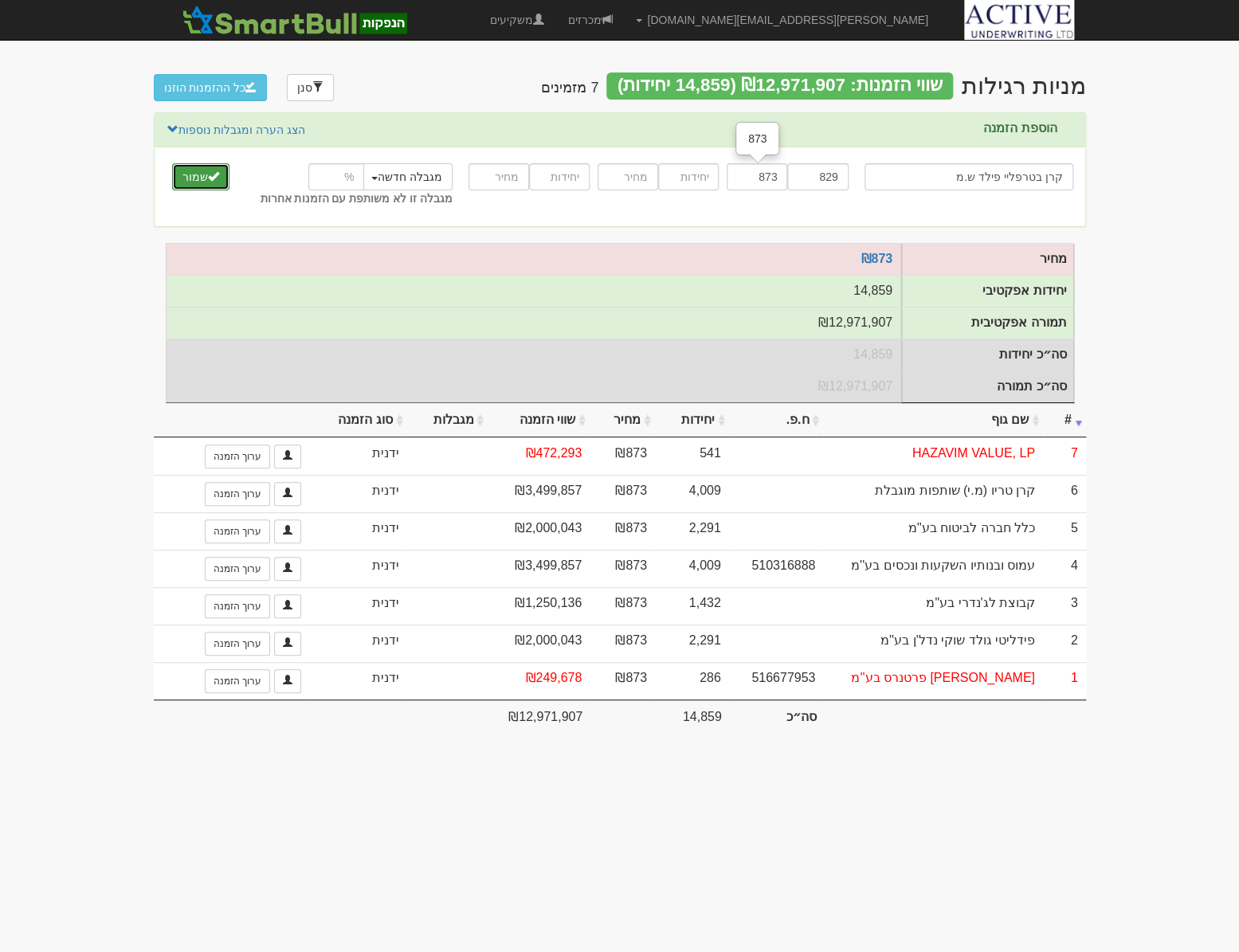
click at [184, 180] on button "שמור" at bounding box center [201, 176] width 58 height 27
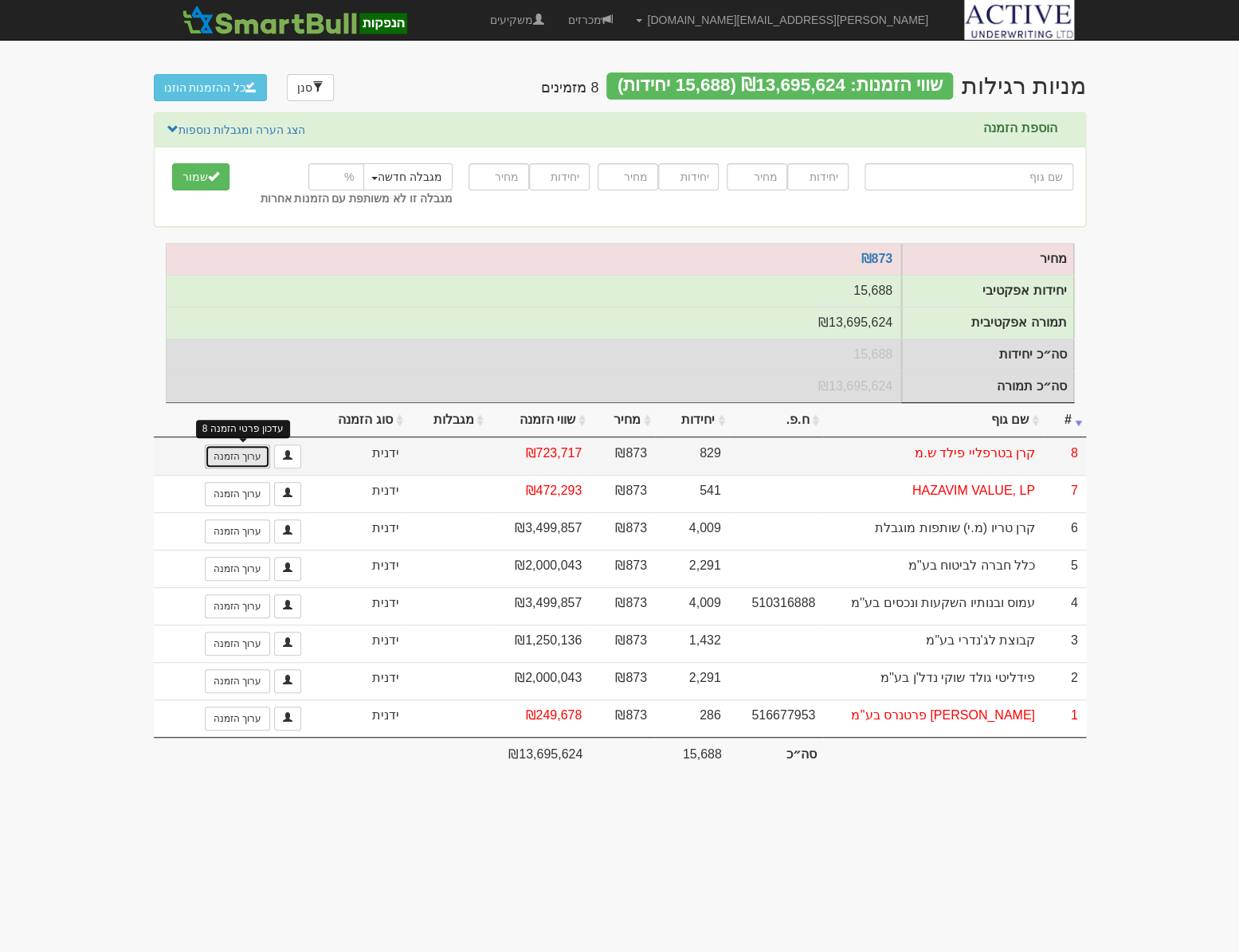
click at [233, 469] on link "ערוך הזמנה" at bounding box center [237, 457] width 66 height 24
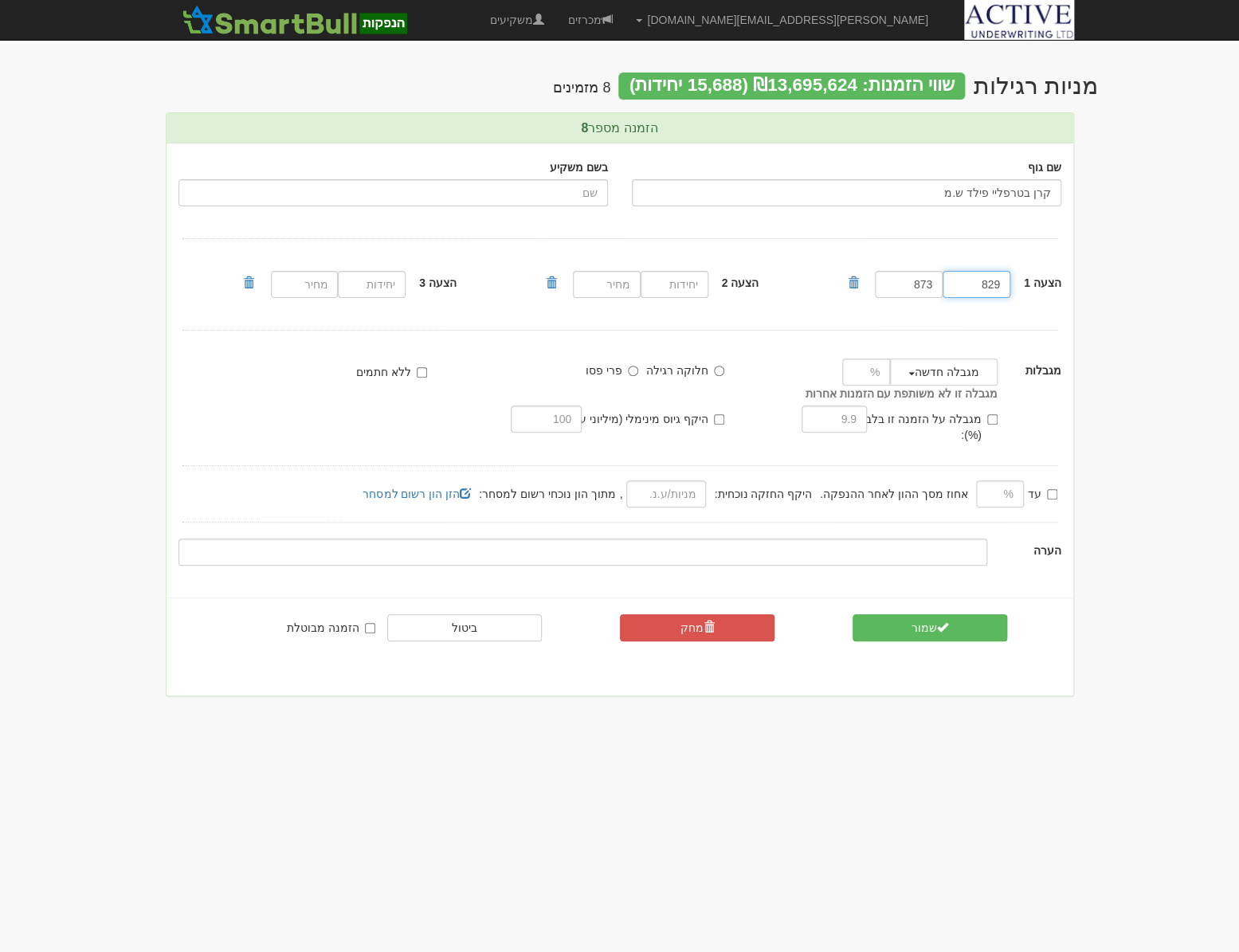
drag, startPoint x: 998, startPoint y: 284, endPoint x: 990, endPoint y: 284, distance: 8.0
click at [990, 284] on input "829" at bounding box center [976, 284] width 68 height 27
type input "830"
click at [946, 621] on span "submit" at bounding box center [942, 626] width 11 height 11
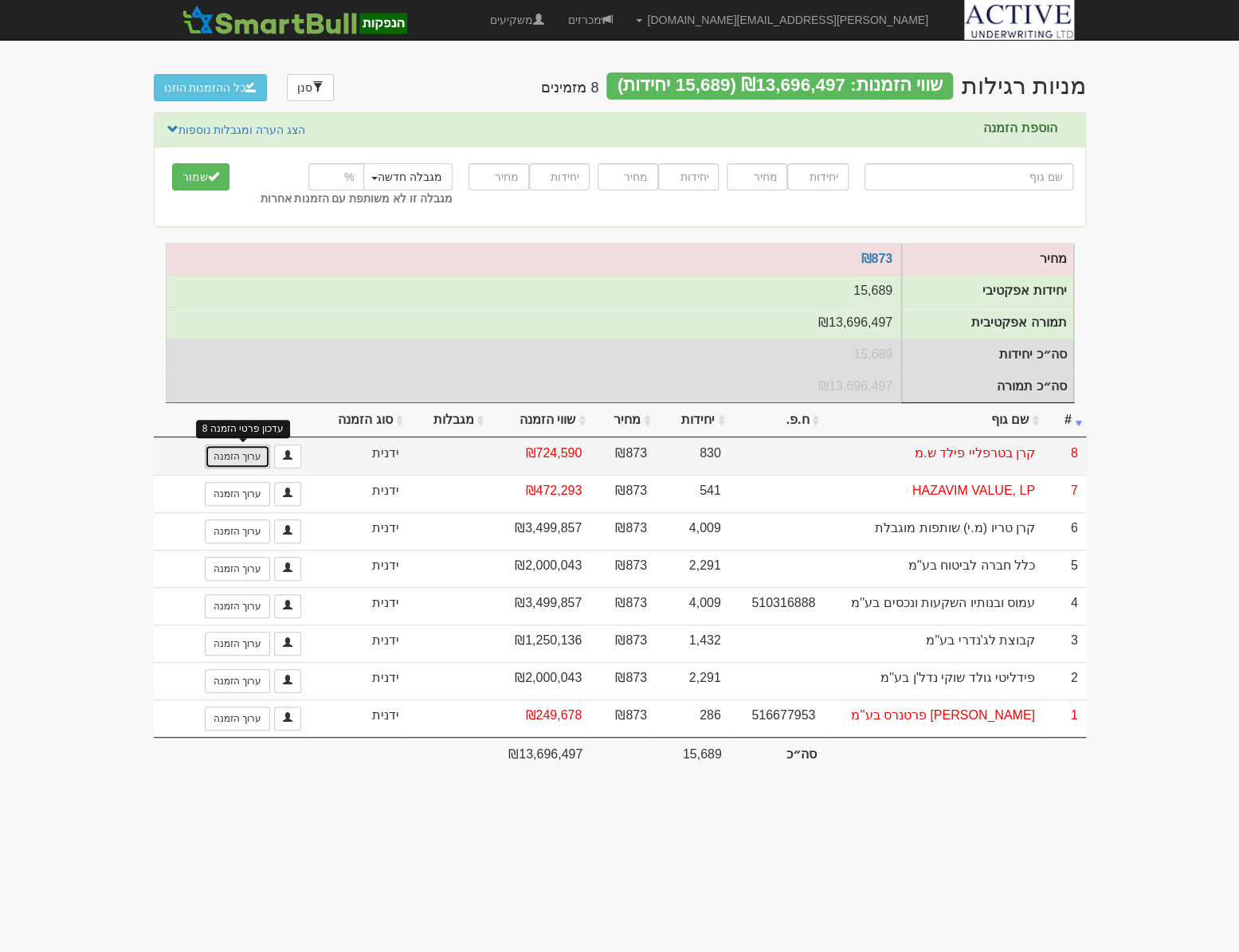
click at [258, 467] on link "ערוך הזמנה" at bounding box center [237, 457] width 66 height 24
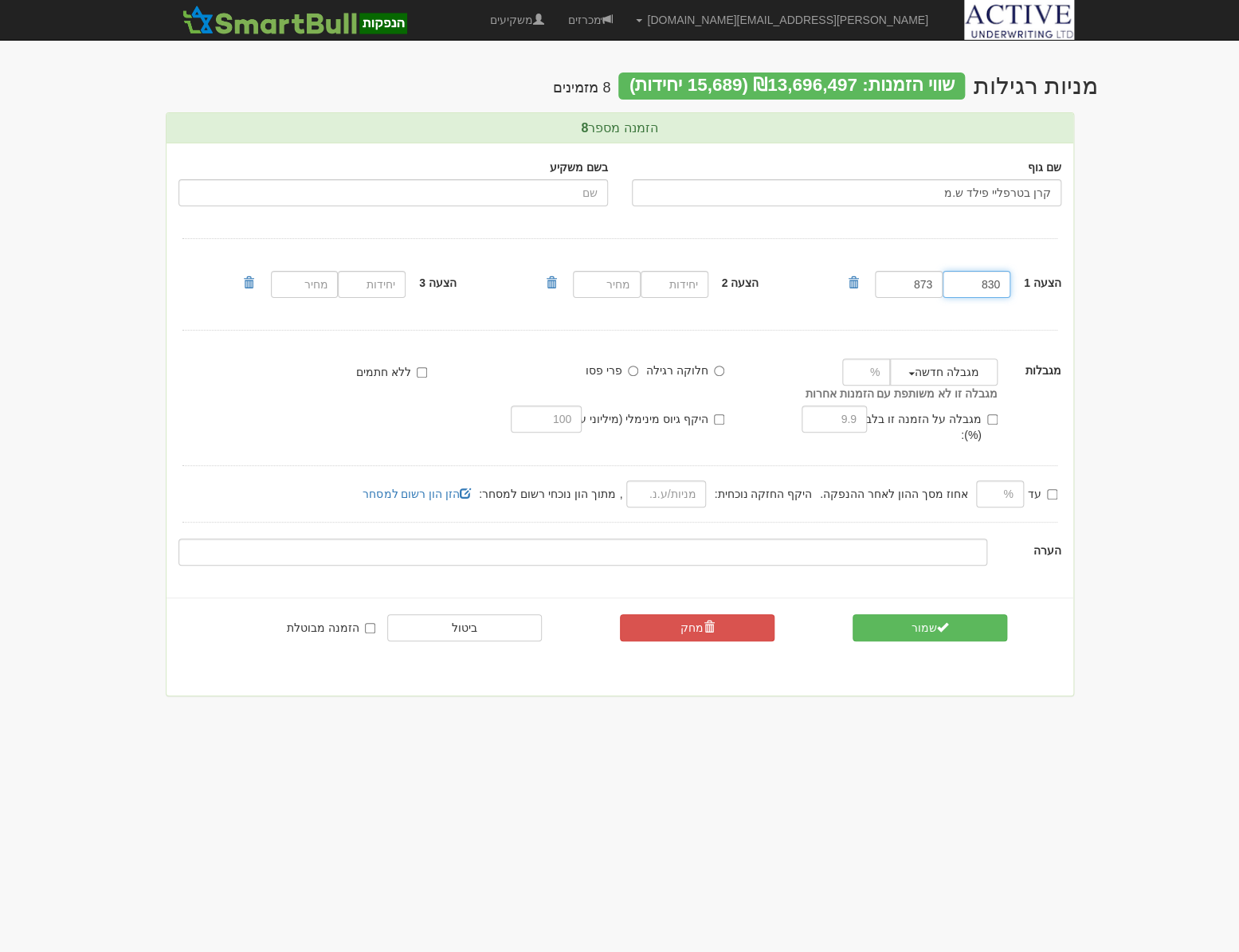
click at [988, 285] on input "830" at bounding box center [976, 284] width 68 height 27
type input "829"
click at [939, 621] on span "submit" at bounding box center [942, 626] width 11 height 11
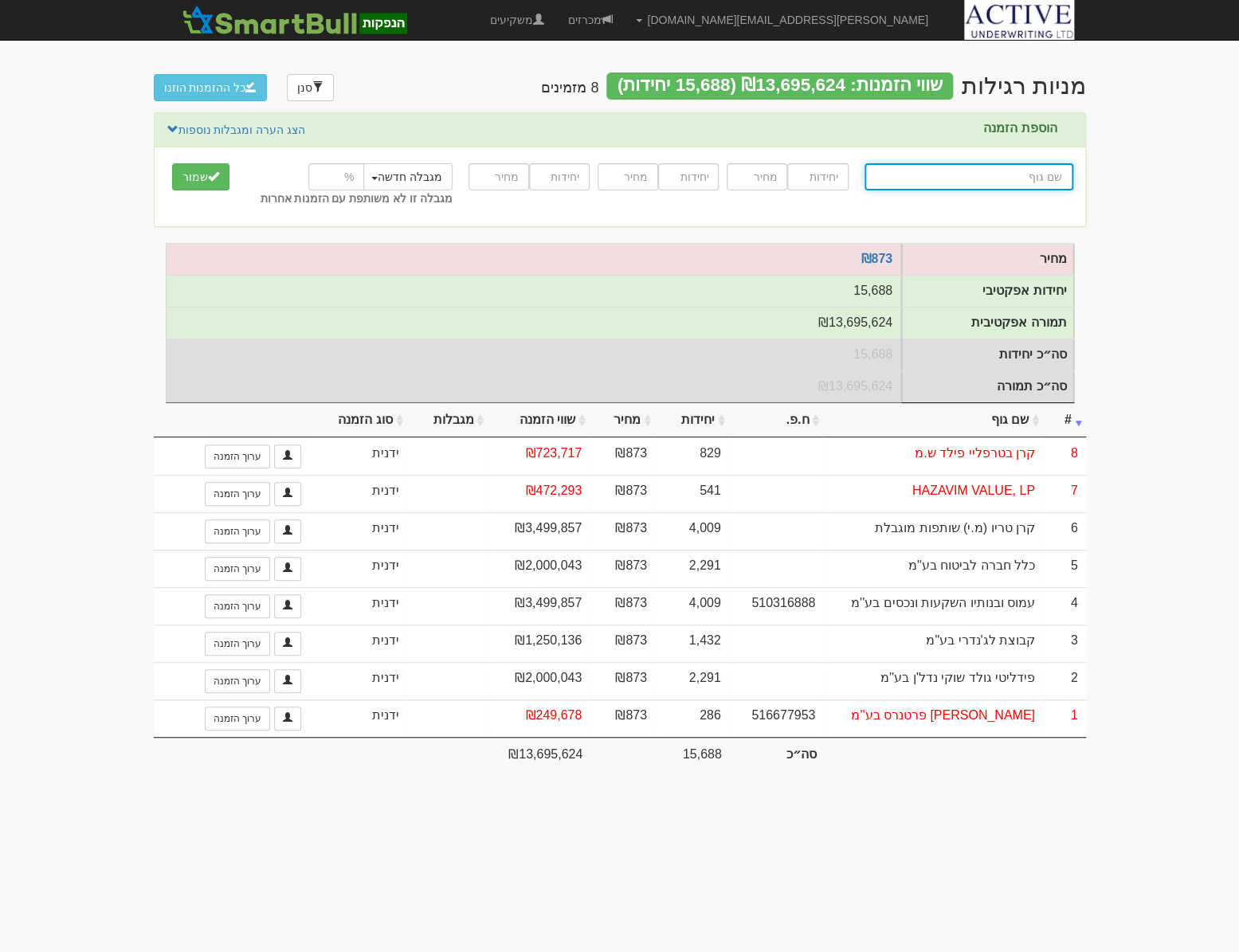
click at [1028, 173] on input "text" at bounding box center [969, 176] width 208 height 27
type input "ו"
type input "ורדן בית השקעות בע"מ"
type input "ור"
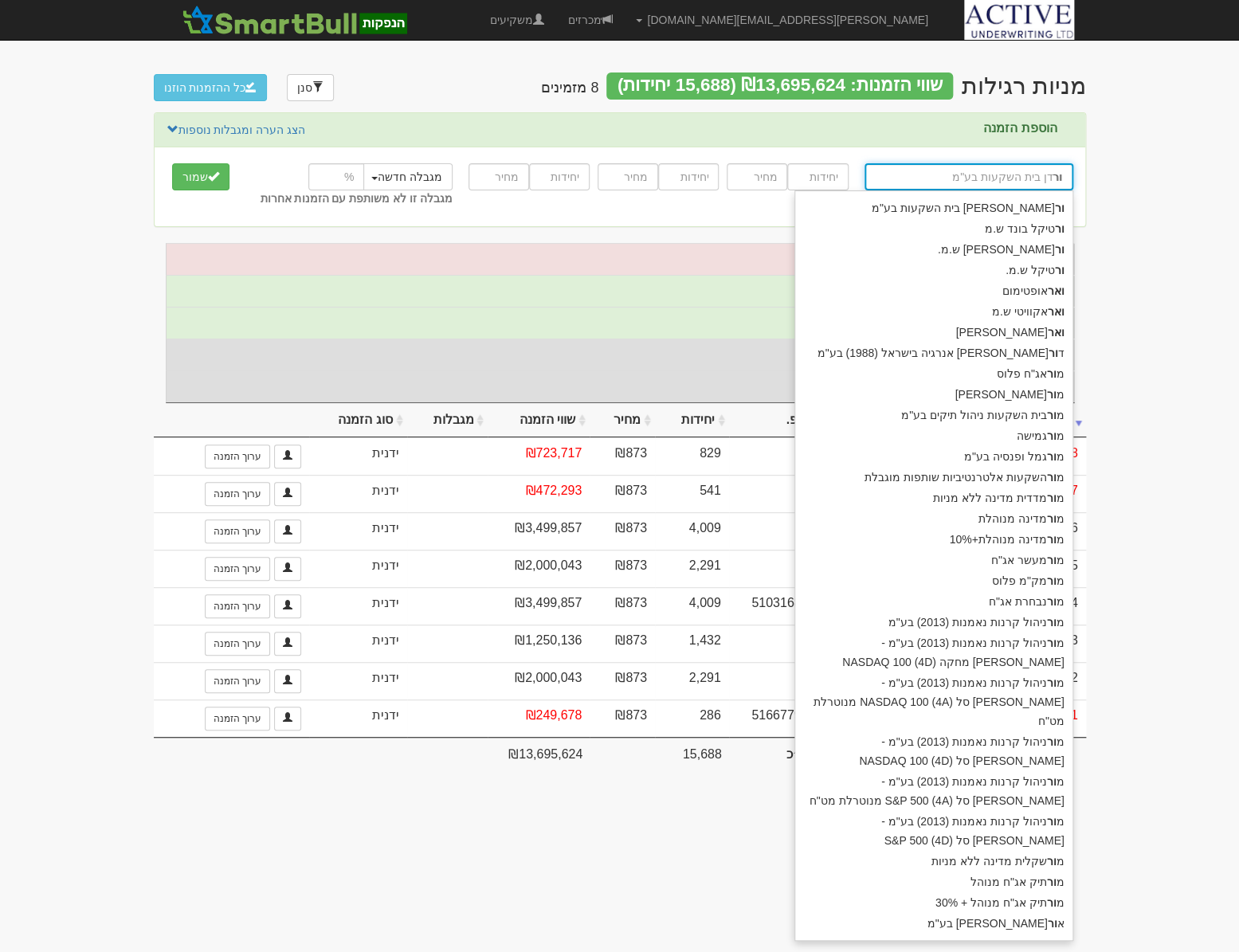
type input "ורטיקל בונד ש.מ"
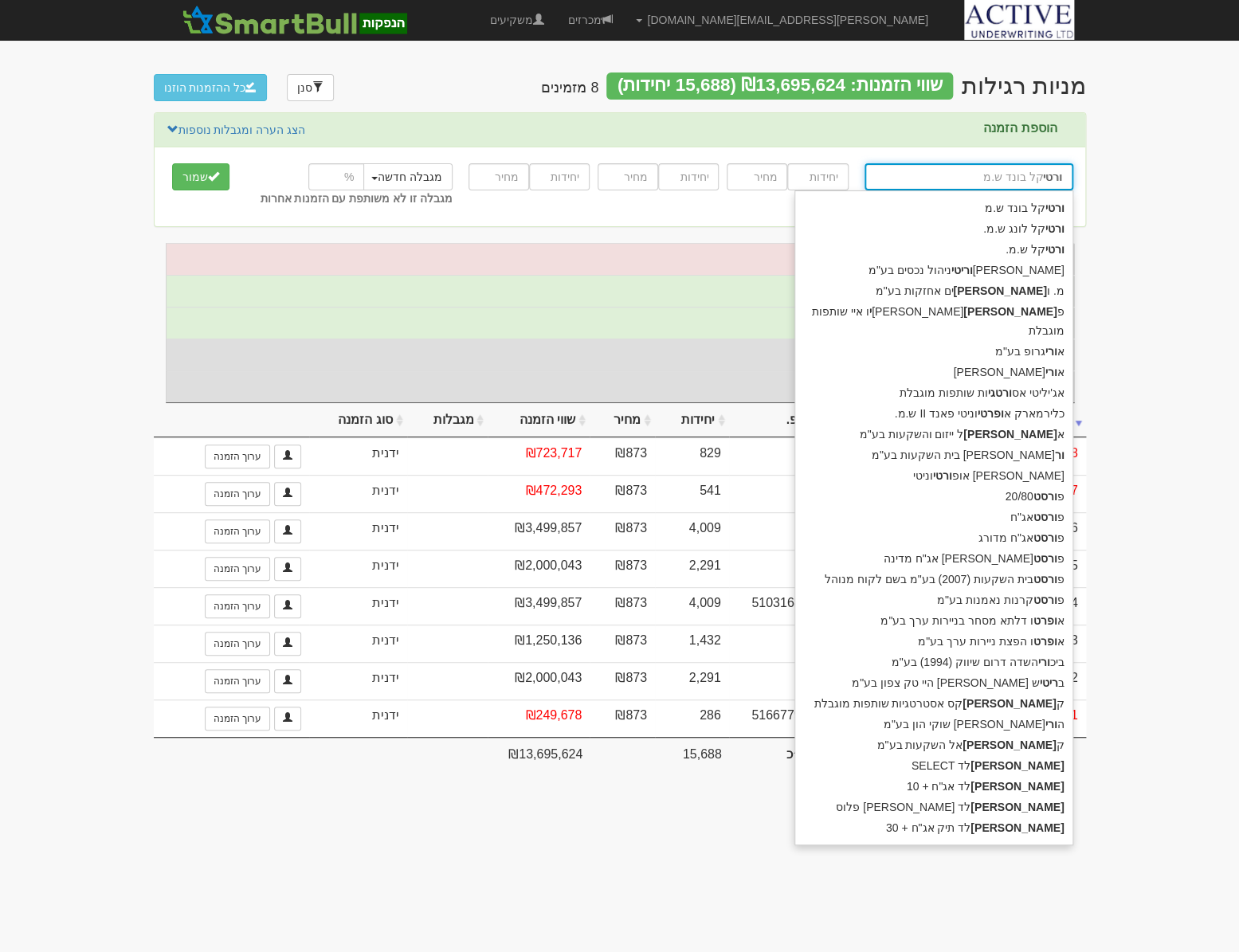
type input "ורטיק"
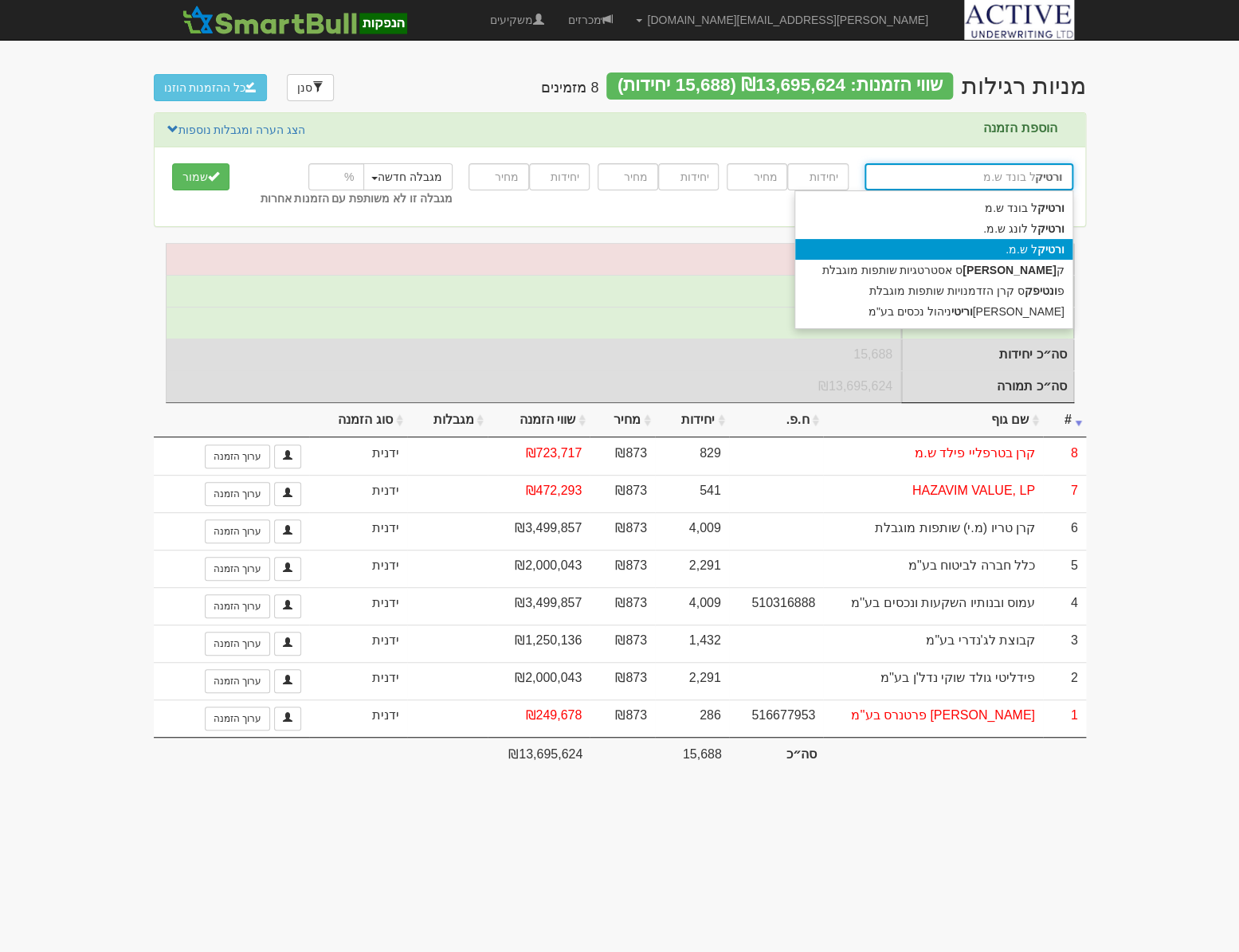
click at [1031, 252] on div "ורטיק ל ש.מ." at bounding box center [933, 249] width 277 height 21
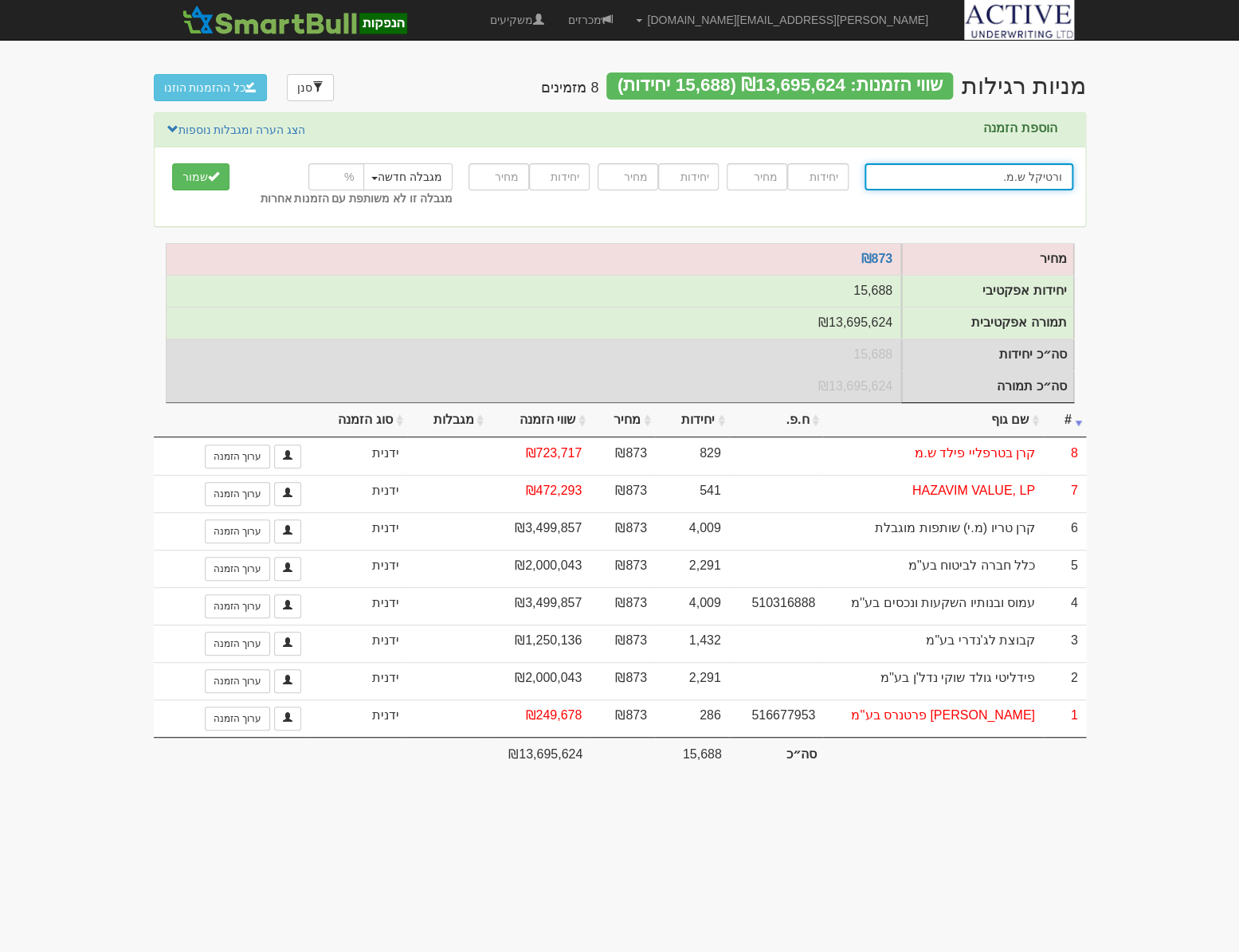
type input "ורטיקל ש.מ."
click at [812, 175] on input "number" at bounding box center [817, 176] width 61 height 27
type input "1145"
click at [754, 178] on input "number" at bounding box center [757, 176] width 61 height 27
type input "873"
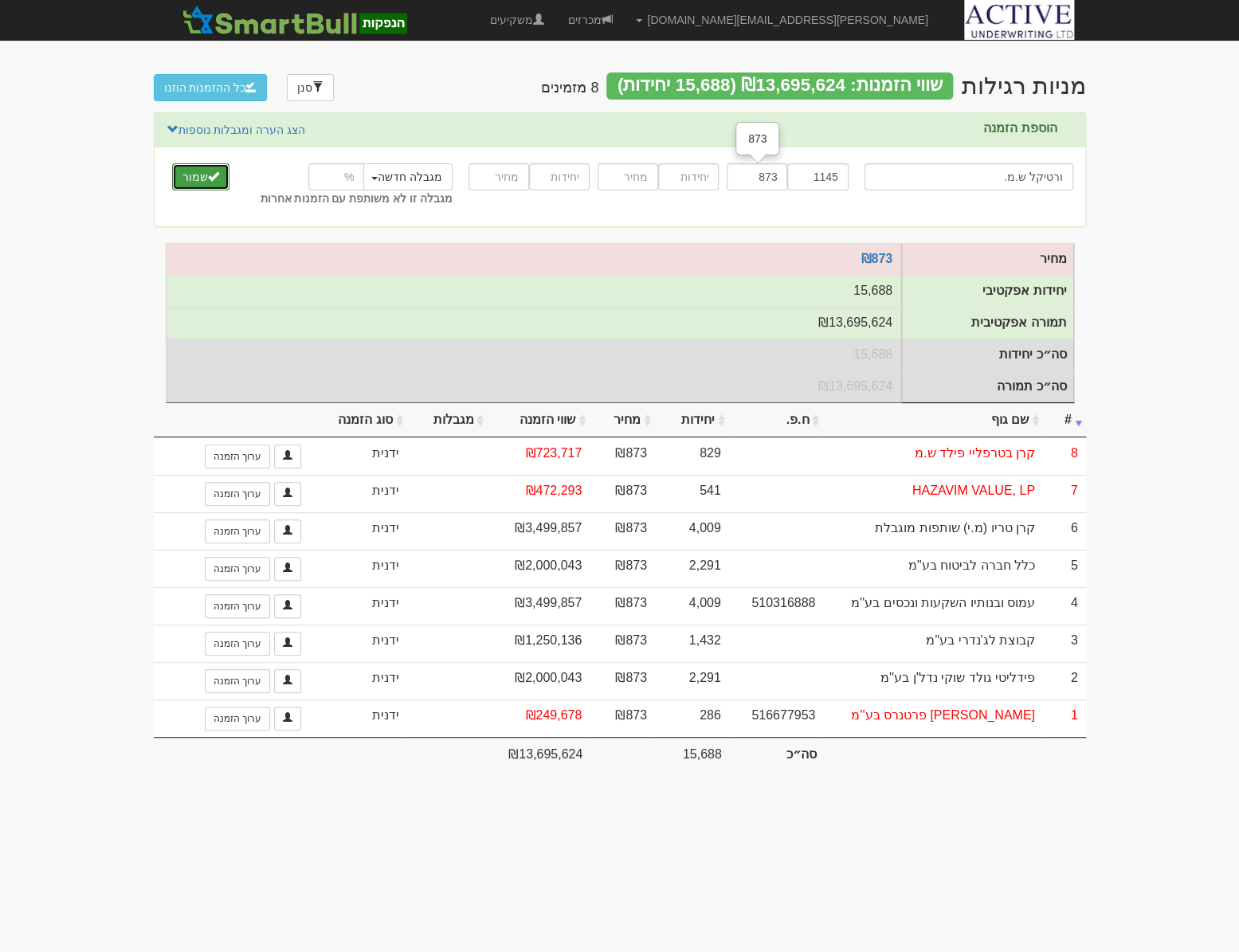
click at [196, 188] on button "שמור" at bounding box center [201, 176] width 58 height 27
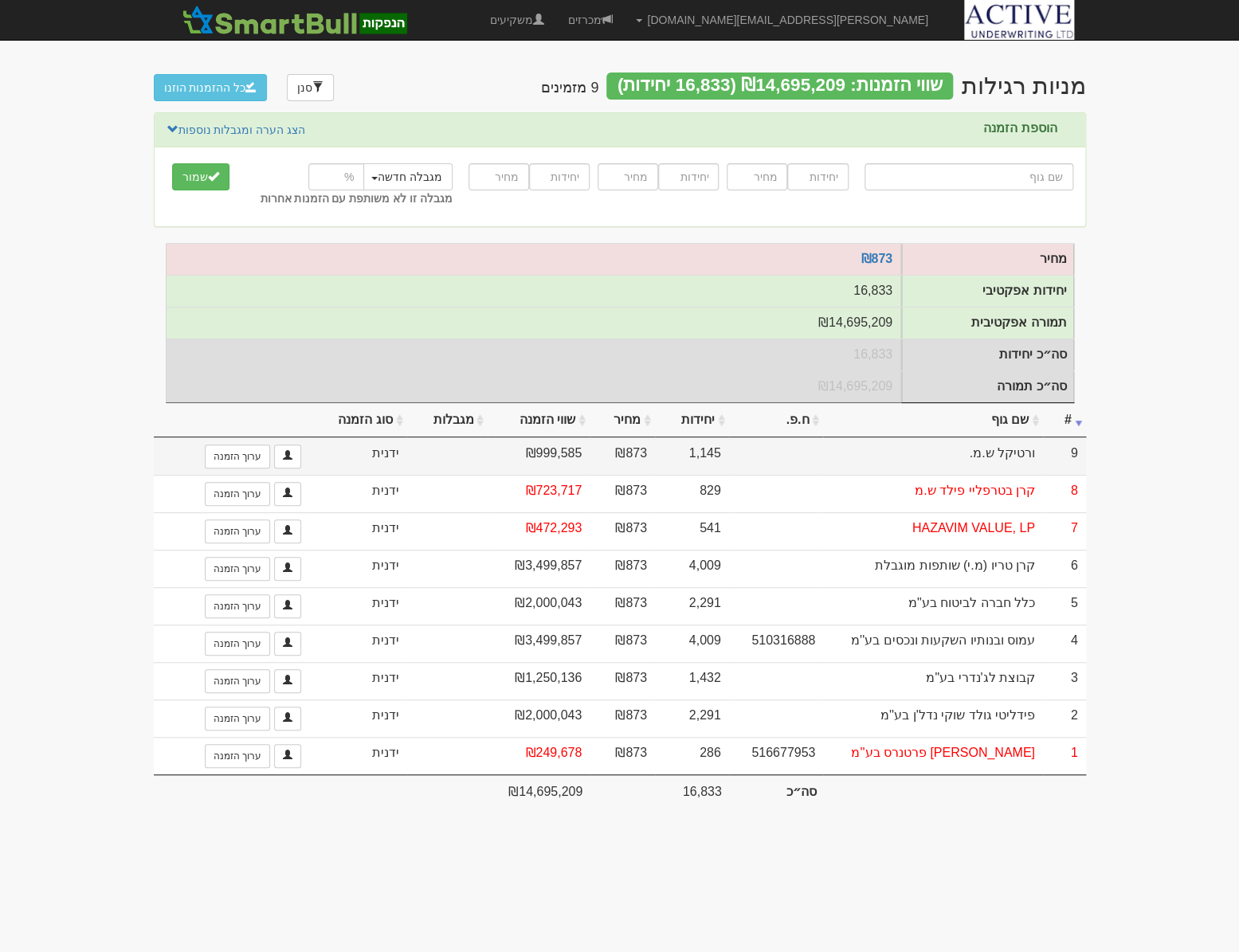
type input "v"
type input "veRTICAL BOND LP CO-116406 CAYMAN ISLANDS"
type input "ve"
type input "verTICAL BOND LP CO-116406 CAYMAN ISLANDS"
type input "ver"
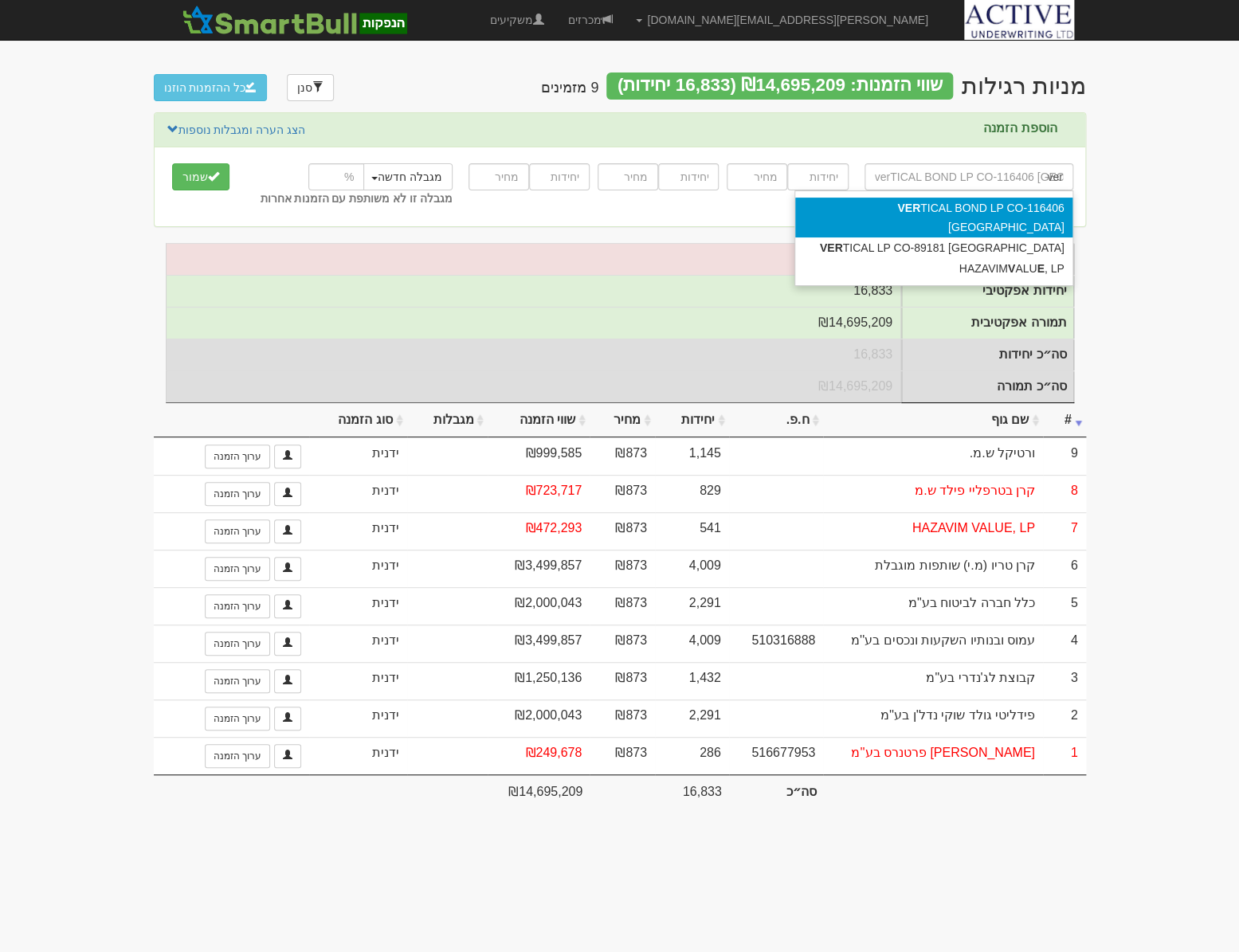
click at [905, 216] on div "VER TICAL BOND LP CO-116406 CAYMAN ISLANDS" at bounding box center [933, 217] width 277 height 40
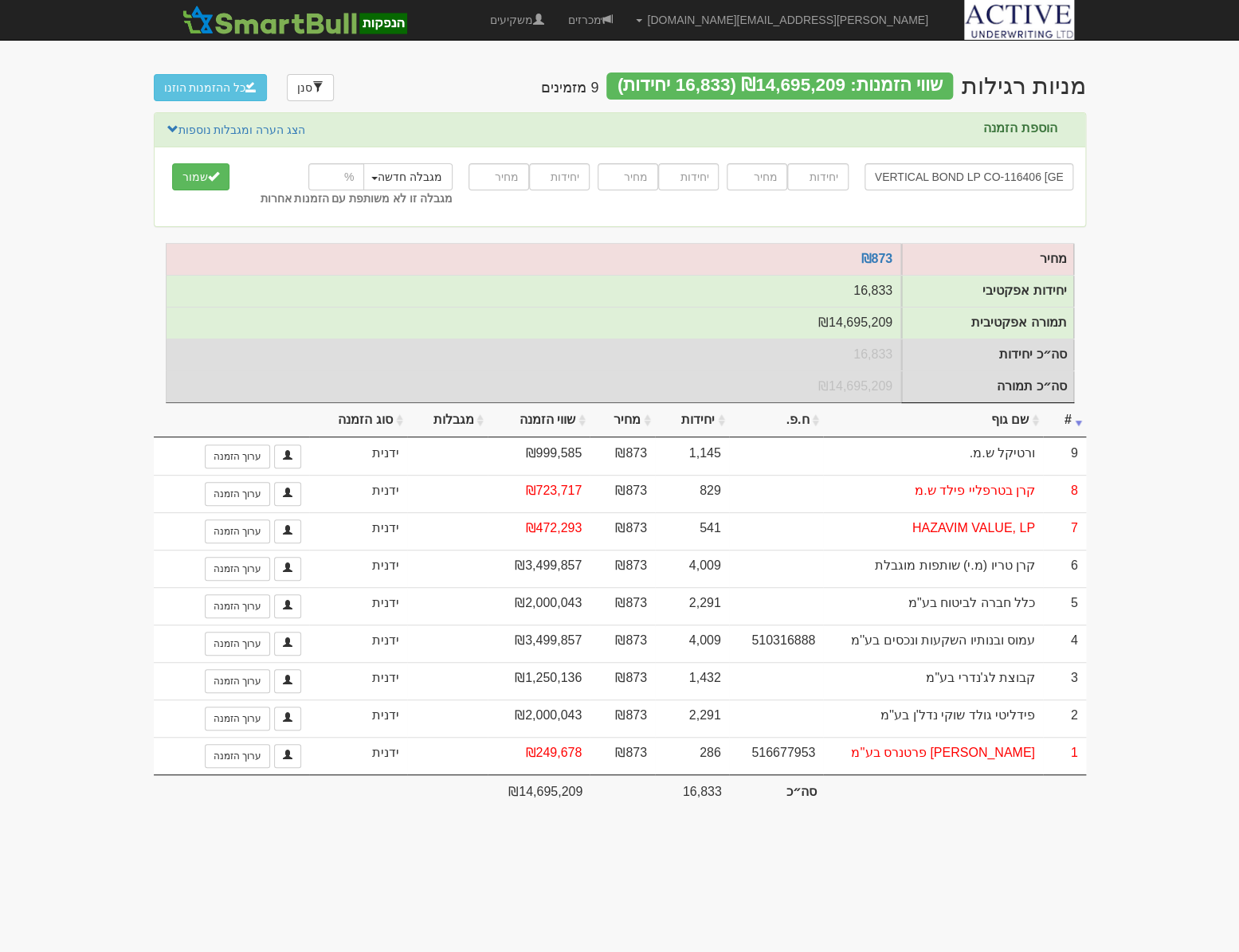
type input "VERTICAL BOND LP CO-116406 [GEOGRAPHIC_DATA]"
click at [830, 178] on input "number" at bounding box center [817, 176] width 61 height 27
type input "874"
click at [761, 178] on input "number" at bounding box center [757, 176] width 61 height 27
type input "873"
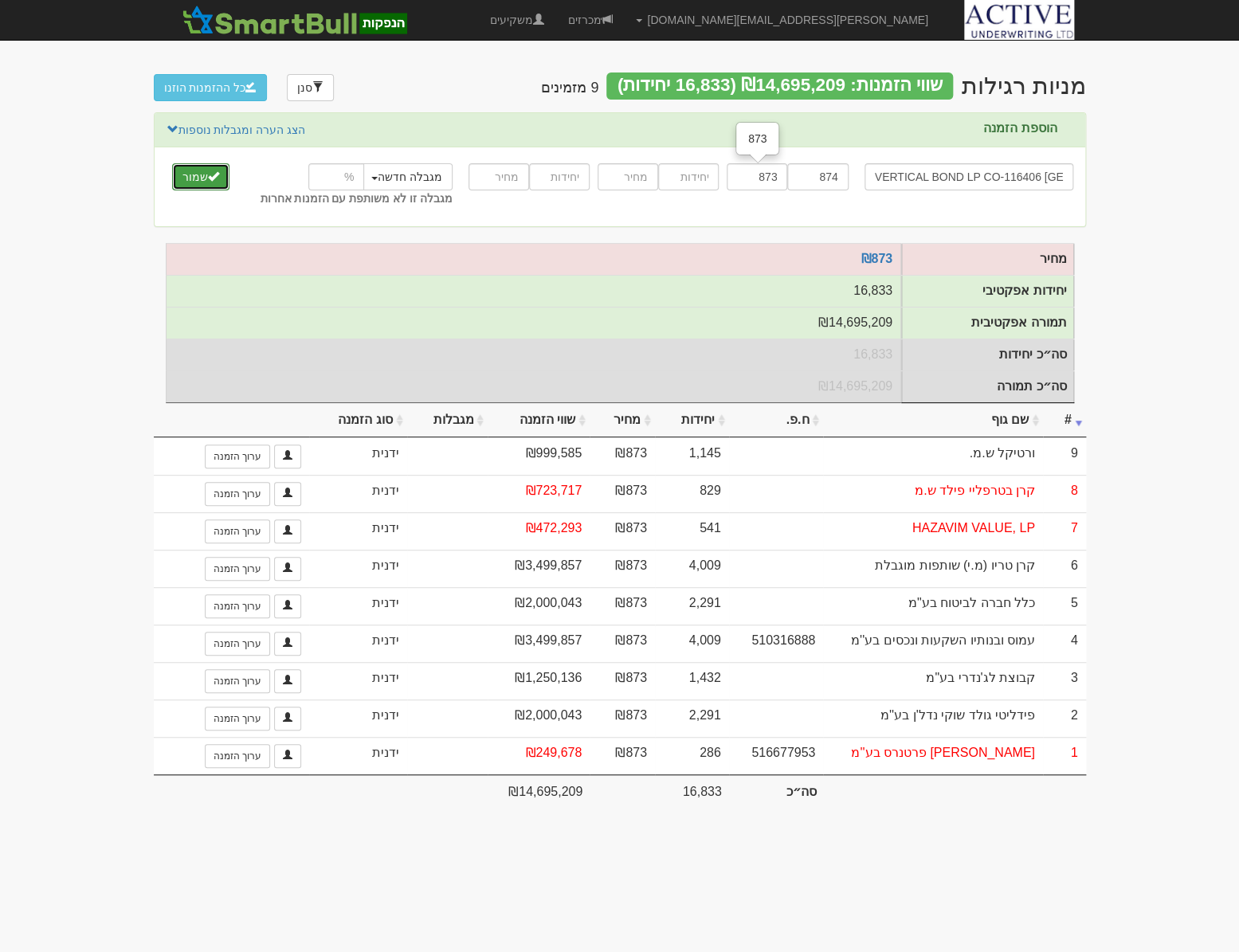
click at [195, 181] on button "שמור" at bounding box center [201, 176] width 58 height 27
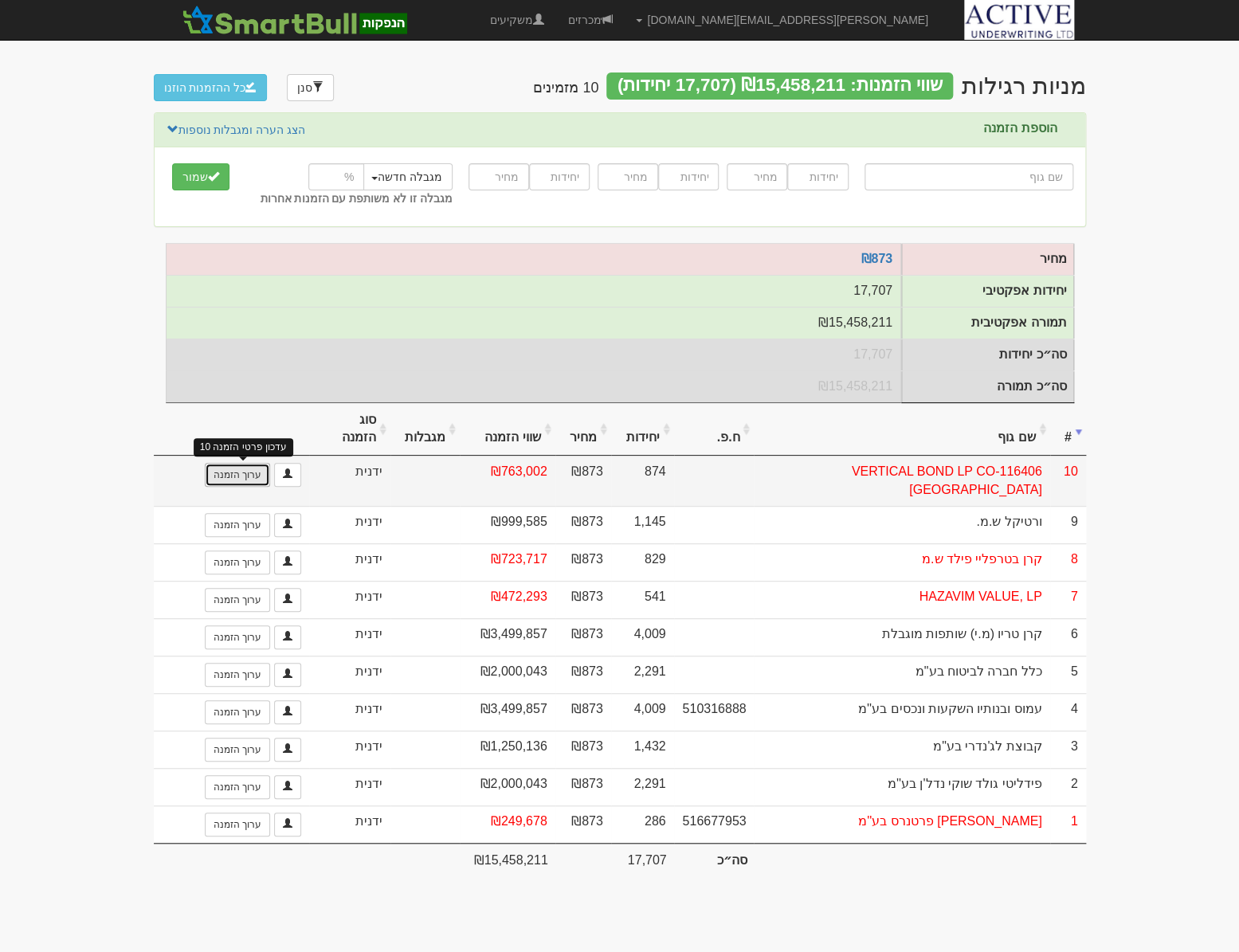
click at [255, 485] on link "ערוך הזמנה" at bounding box center [237, 475] width 66 height 24
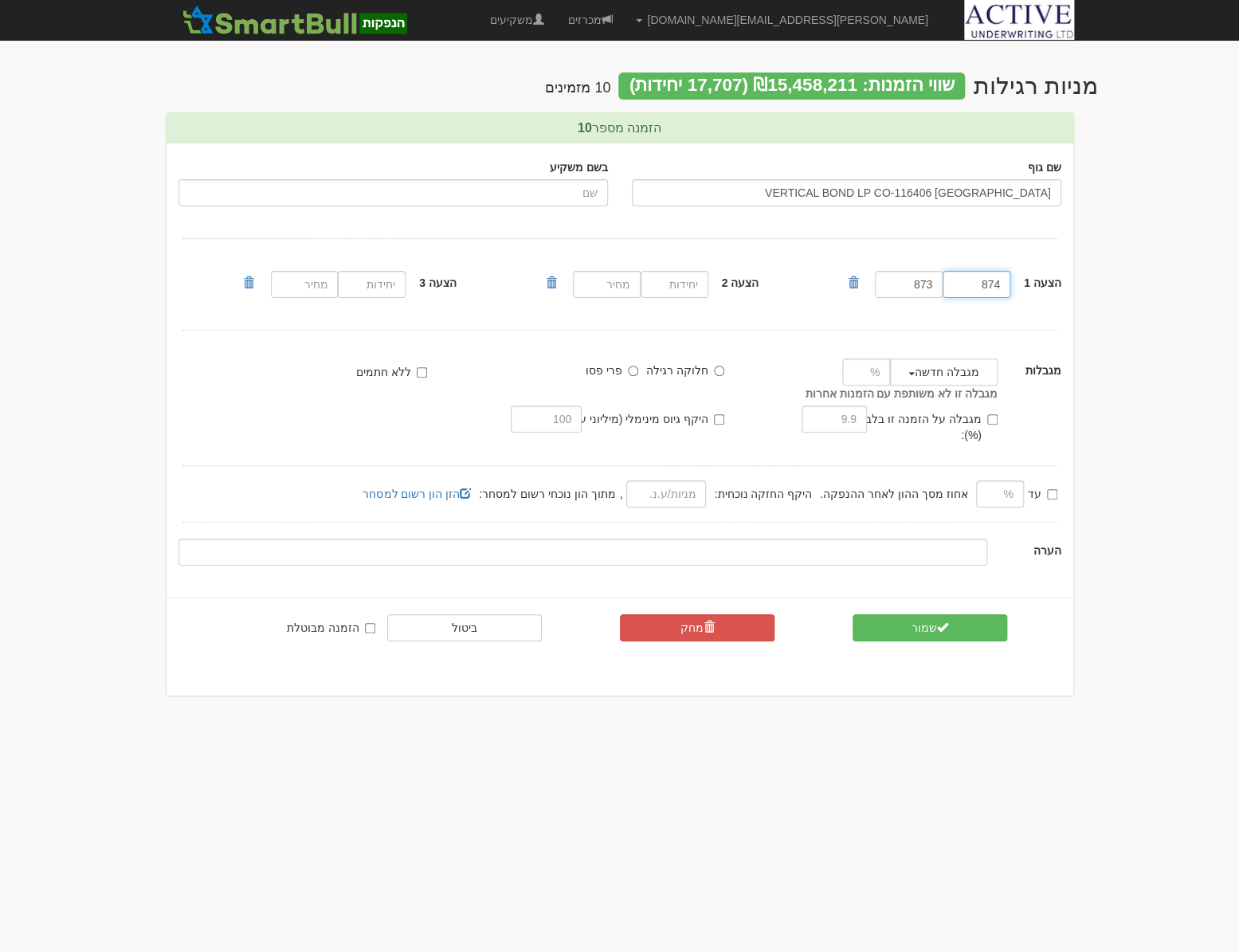
drag, startPoint x: 971, startPoint y: 287, endPoint x: 1028, endPoint y: 290, distance: 57.1
click at [1028, 290] on div "הצעה 1 874 873" at bounding box center [959, 284] width 227 height 35
type input "1145"
click at [966, 614] on button "שמור" at bounding box center [930, 627] width 155 height 27
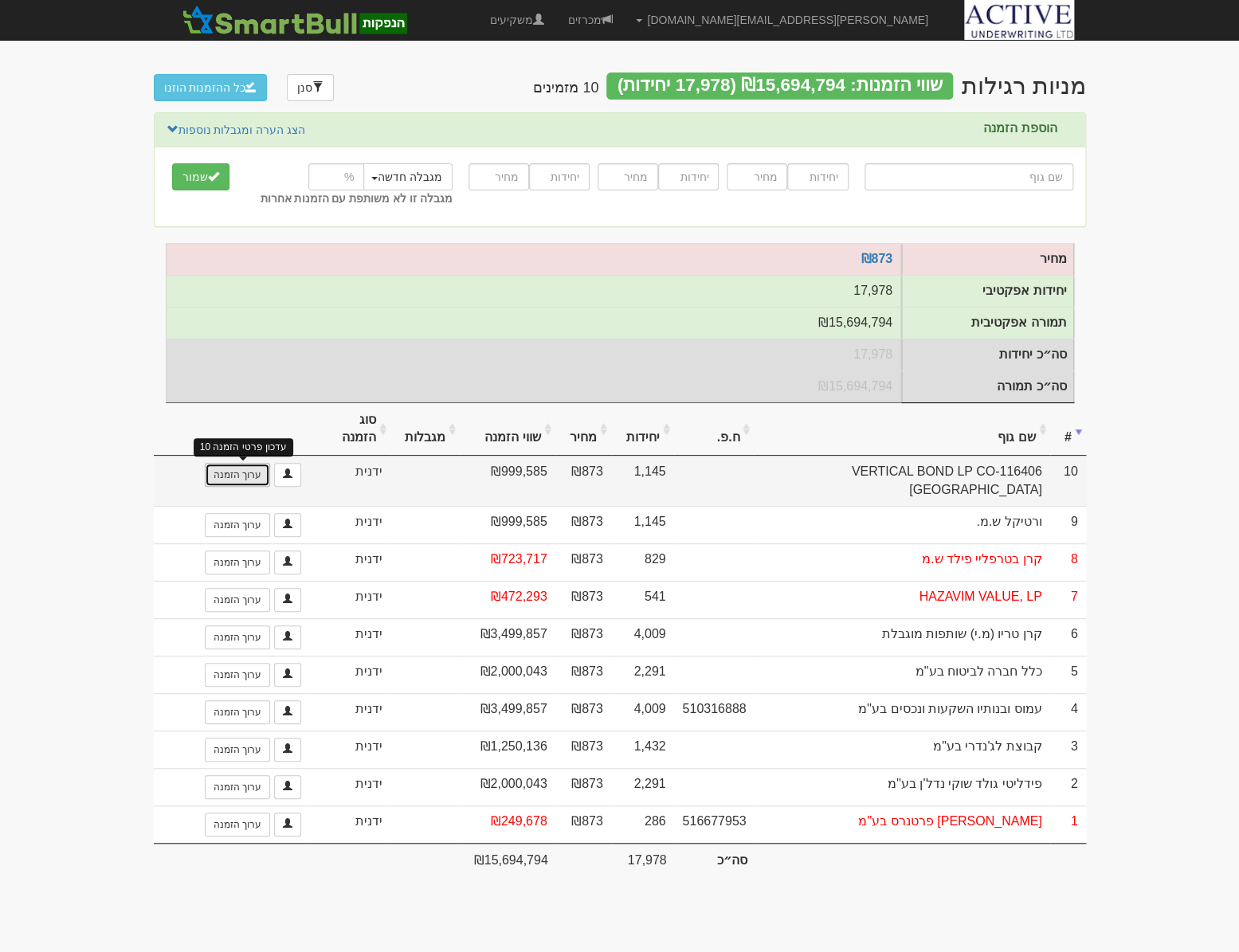
click at [231, 486] on link "ערוך הזמנה" at bounding box center [237, 475] width 66 height 24
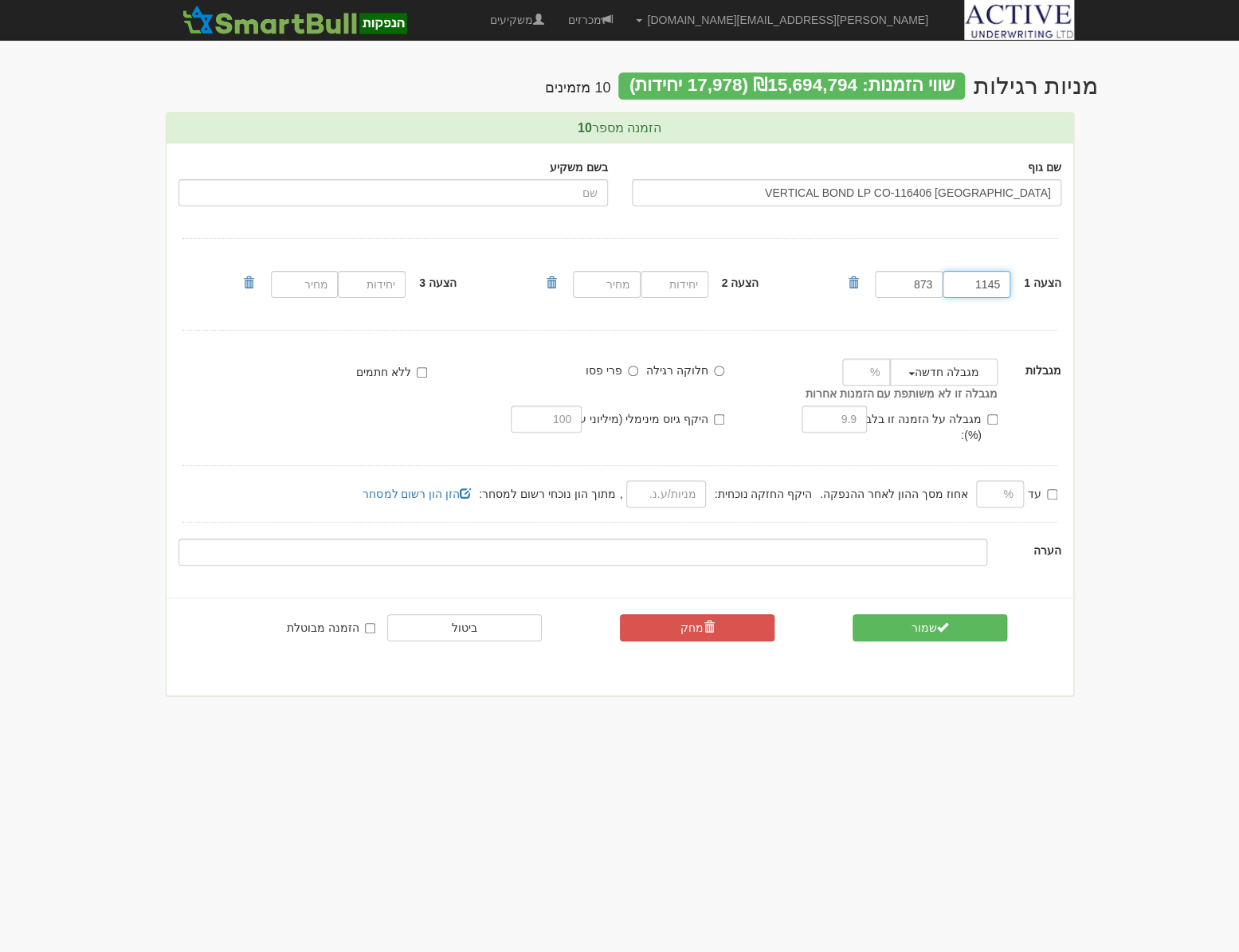
click at [995, 284] on input "1145" at bounding box center [976, 284] width 68 height 27
type input "1146"
click at [938, 621] on span "submit" at bounding box center [942, 626] width 11 height 11
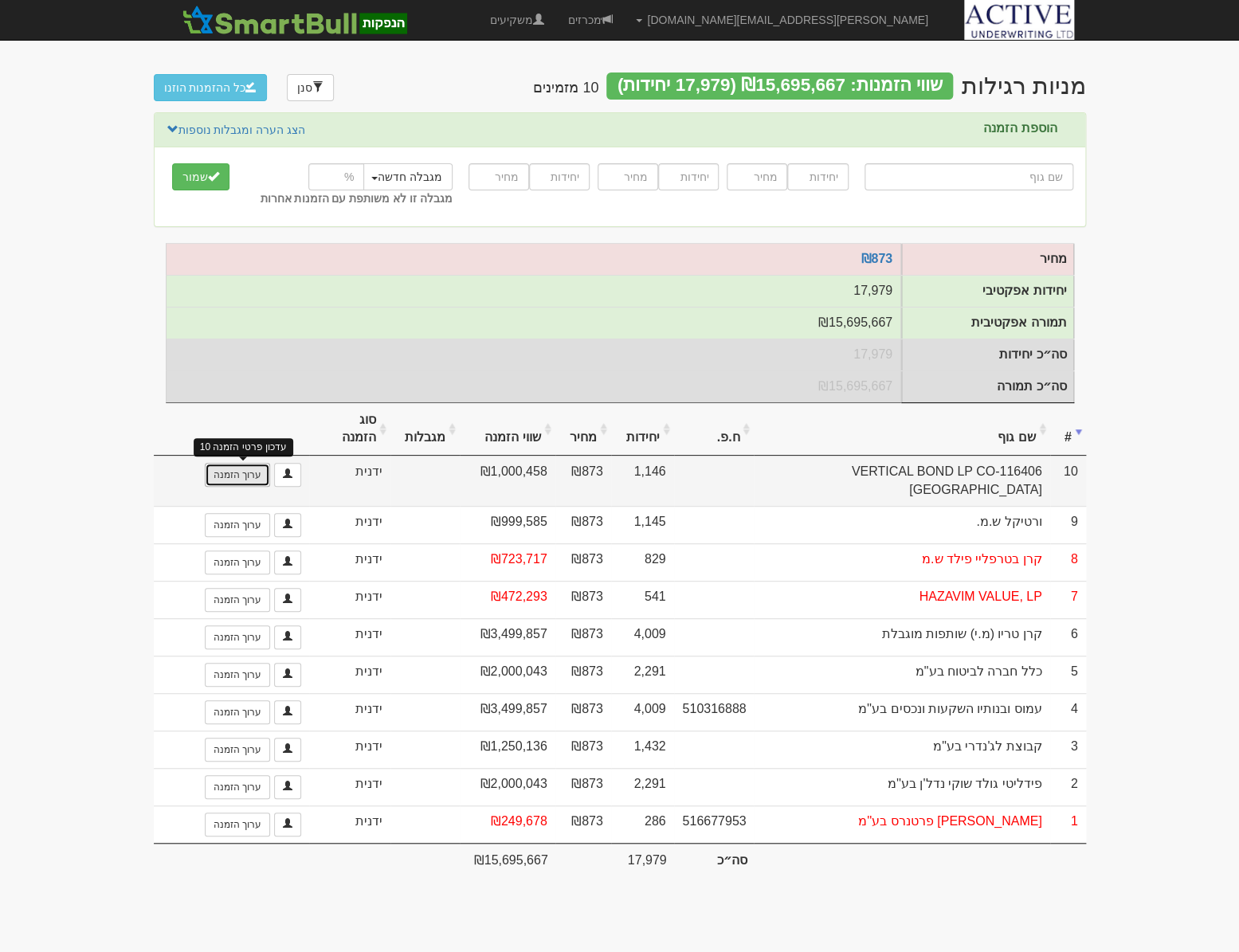
click at [222, 486] on link "ערוך הזמנה" at bounding box center [237, 475] width 66 height 24
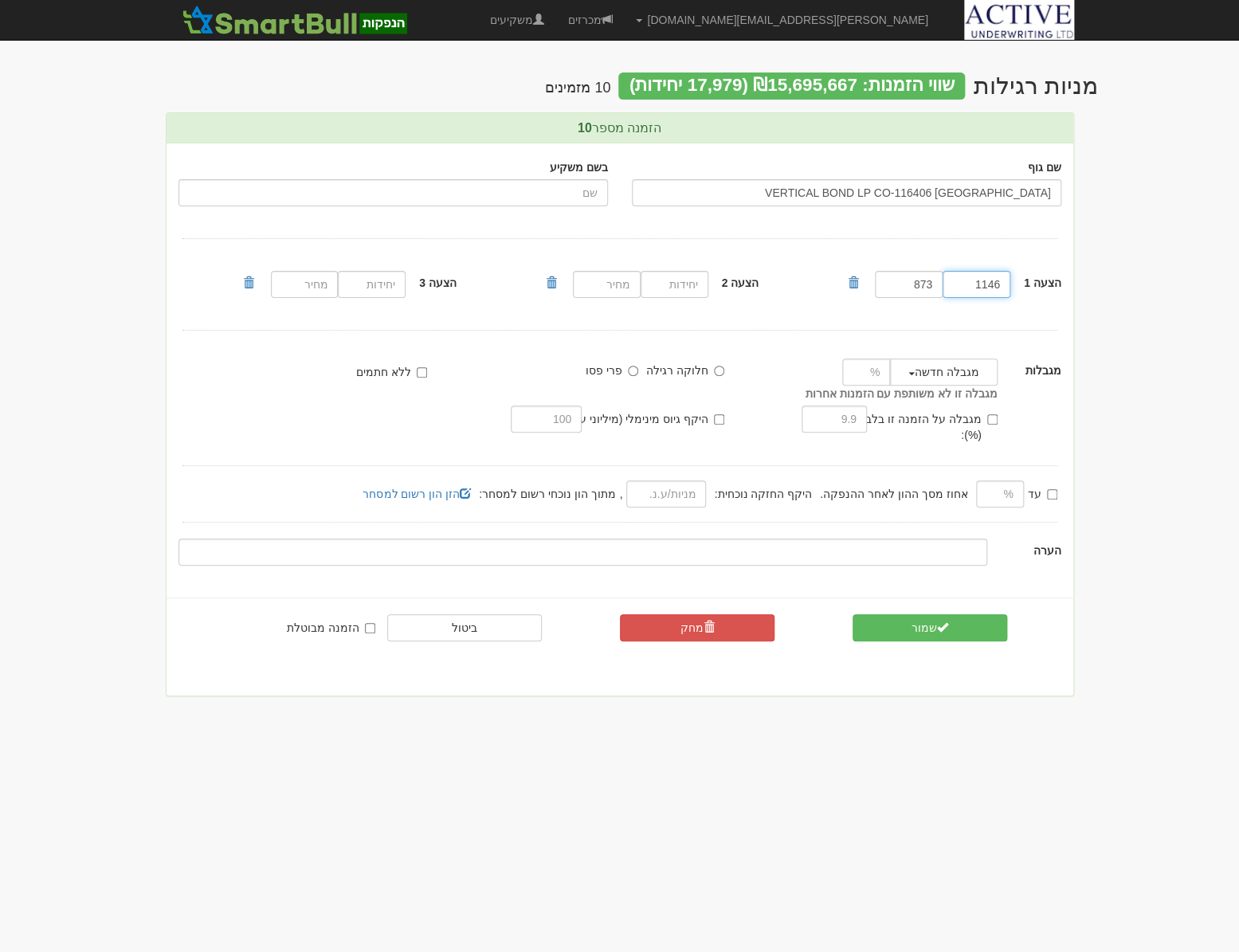
click at [996, 284] on input "1146" at bounding box center [976, 284] width 68 height 27
type input "1145"
click at [926, 614] on button "שמור" at bounding box center [930, 627] width 155 height 27
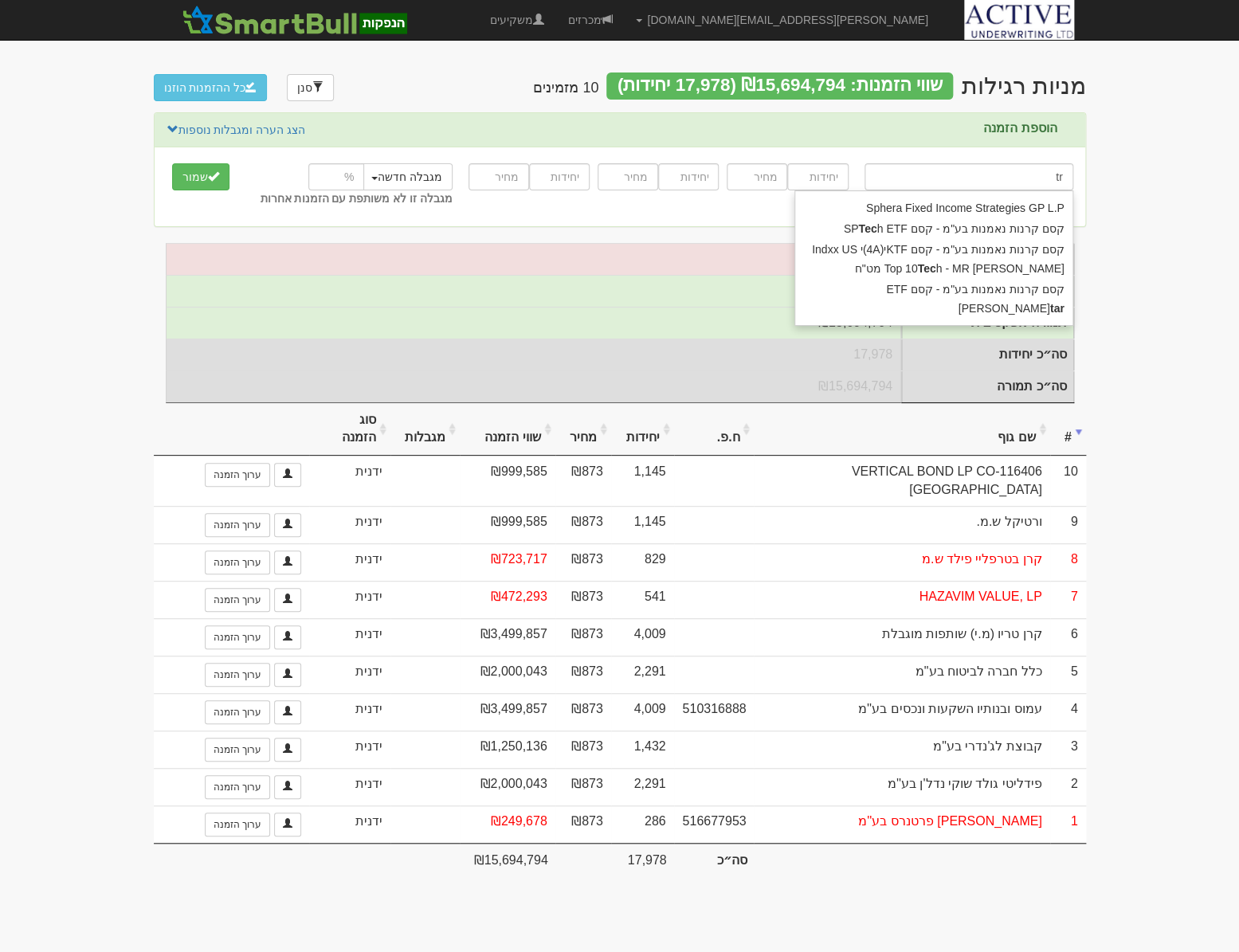
type input "t"
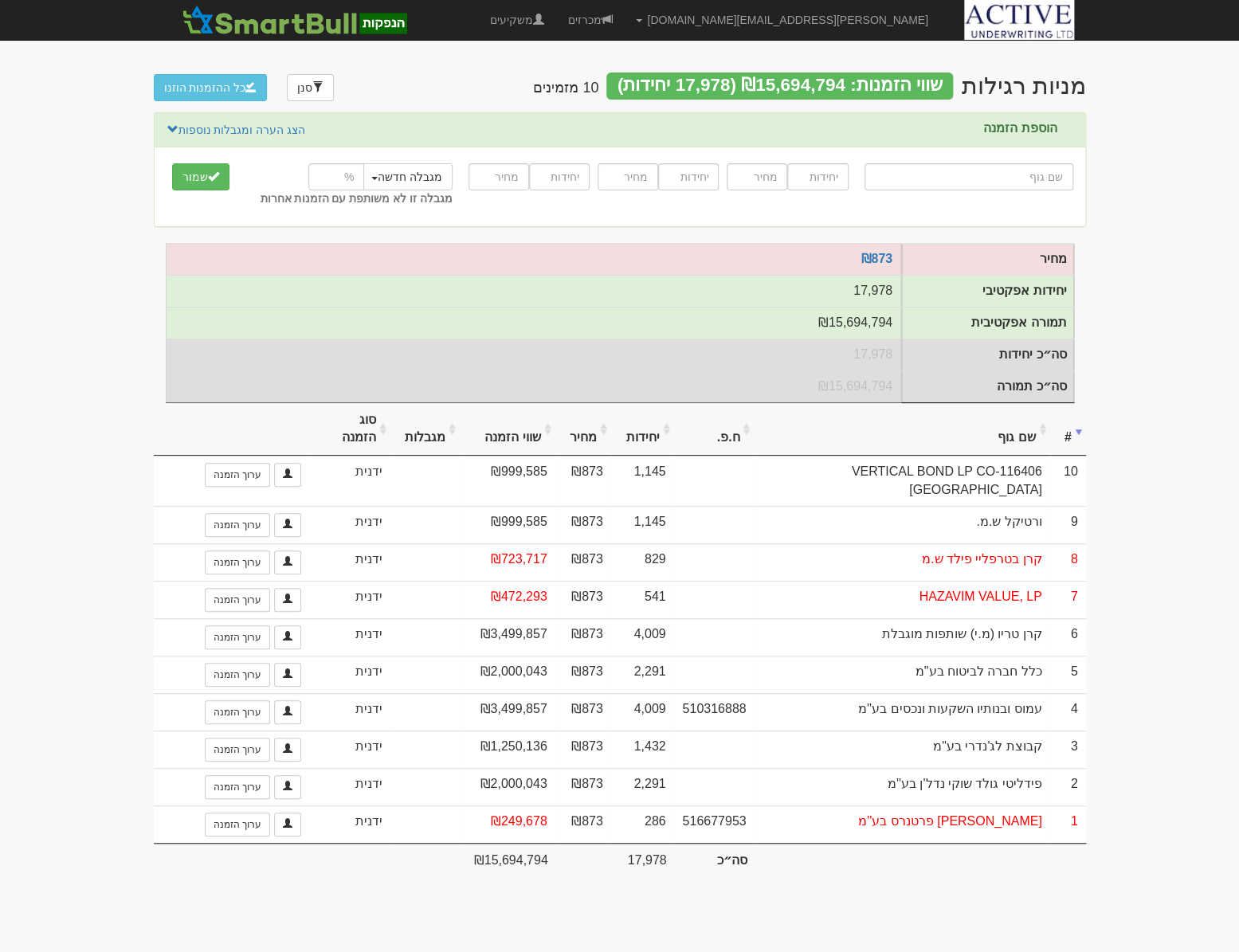
type input "א"
type input "[PERSON_NAME]"
type input "אר"
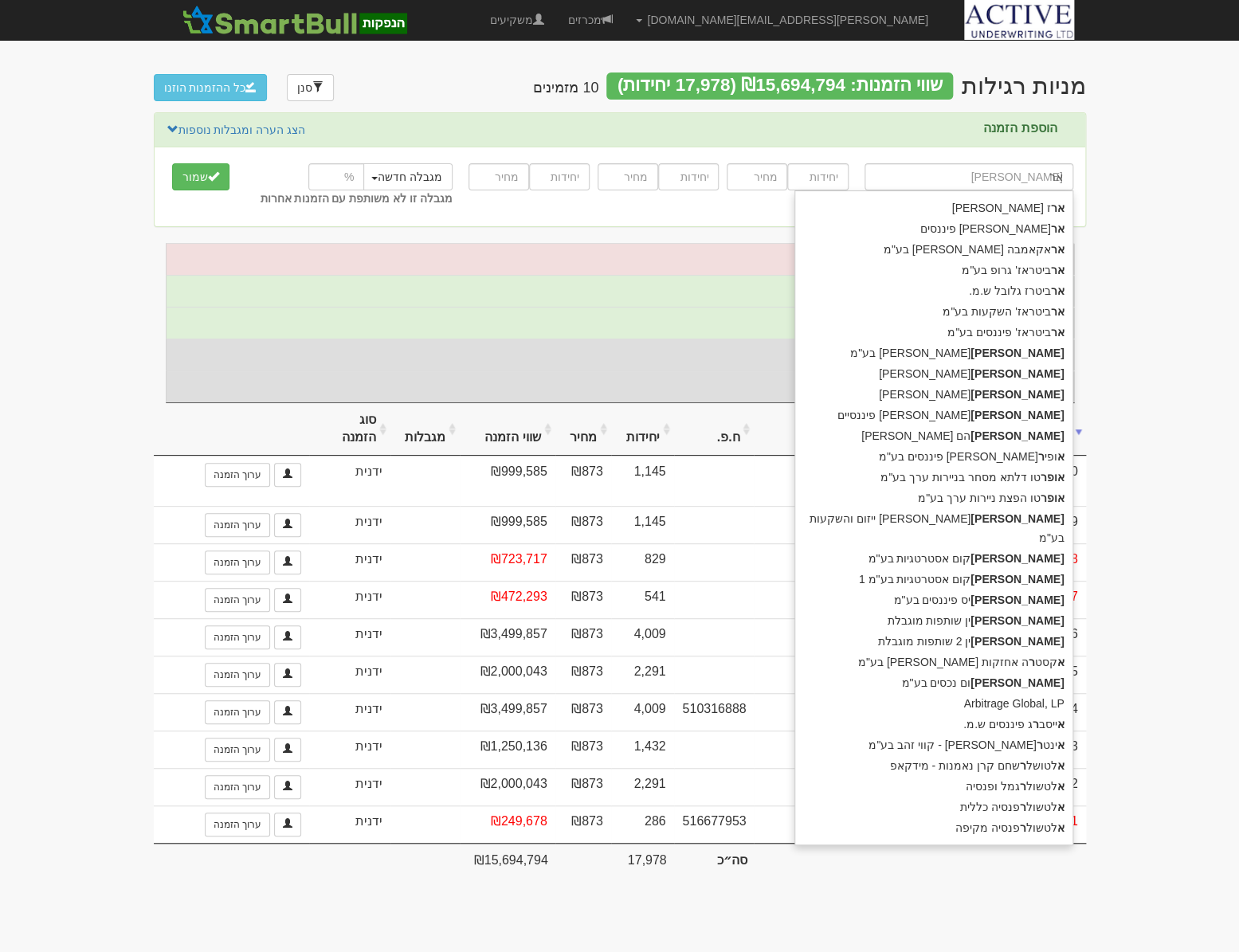
type input "[PERSON_NAME].מ."
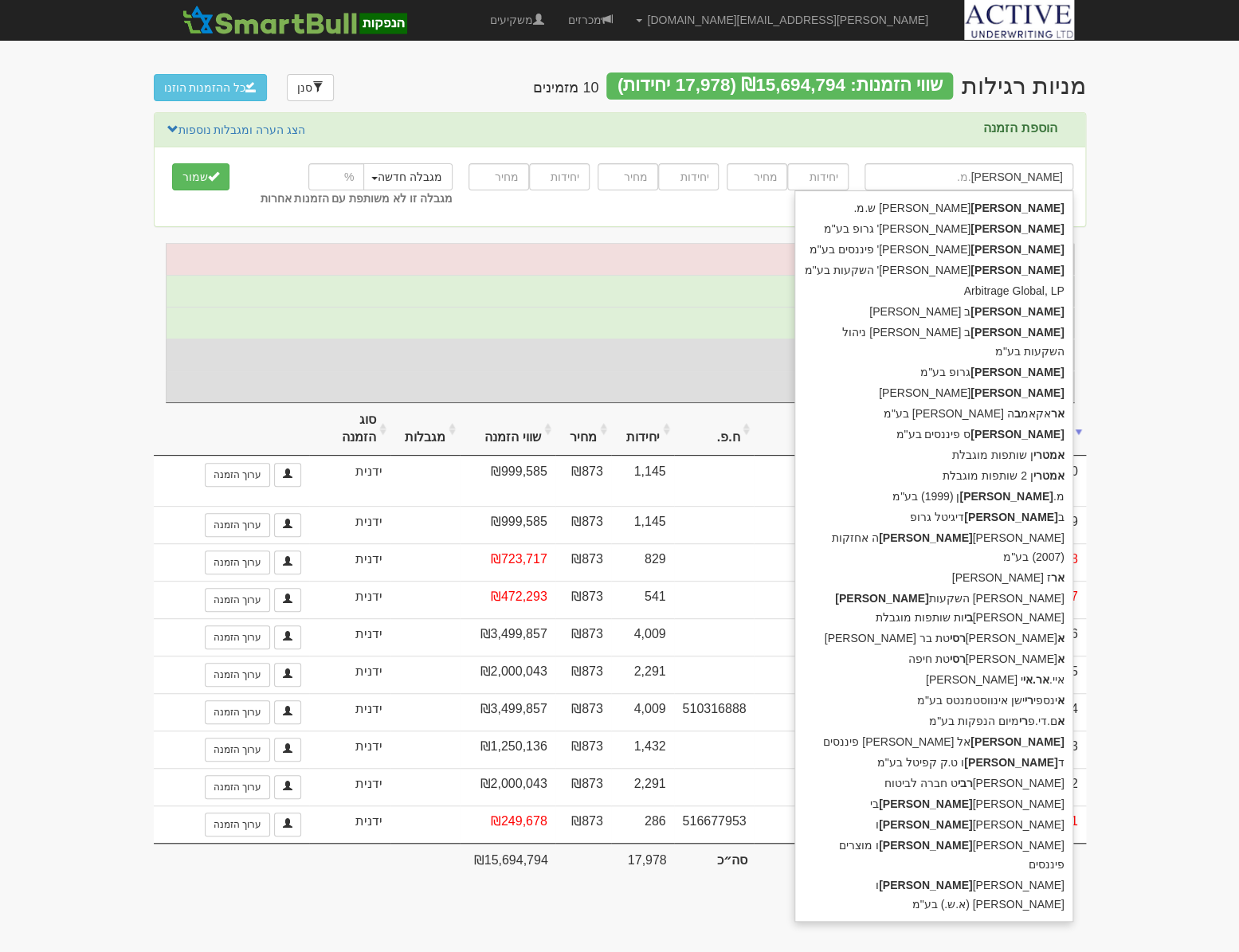
type input "ארביט"
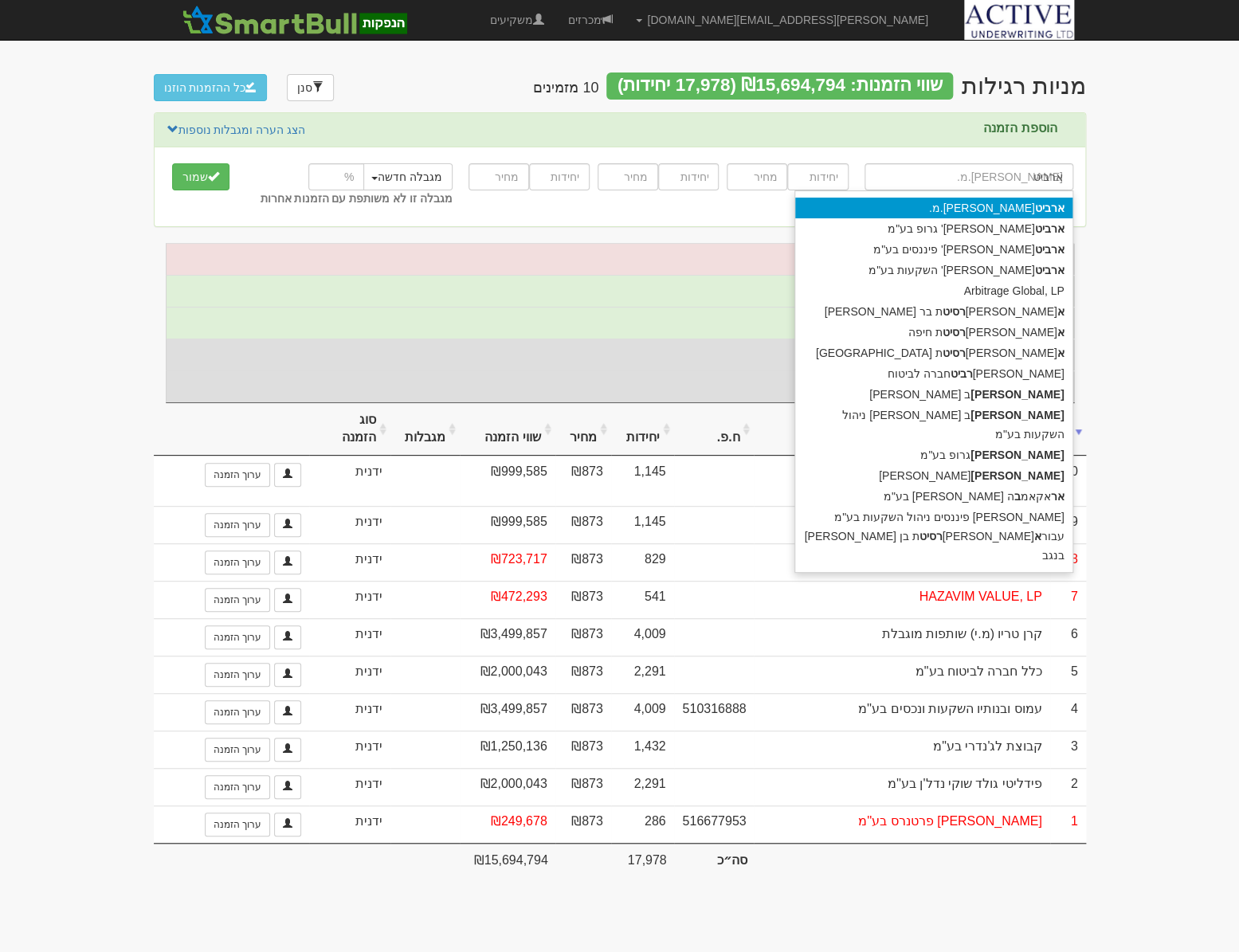
click at [1038, 207] on strong "ארביט" at bounding box center [1049, 207] width 30 height 13
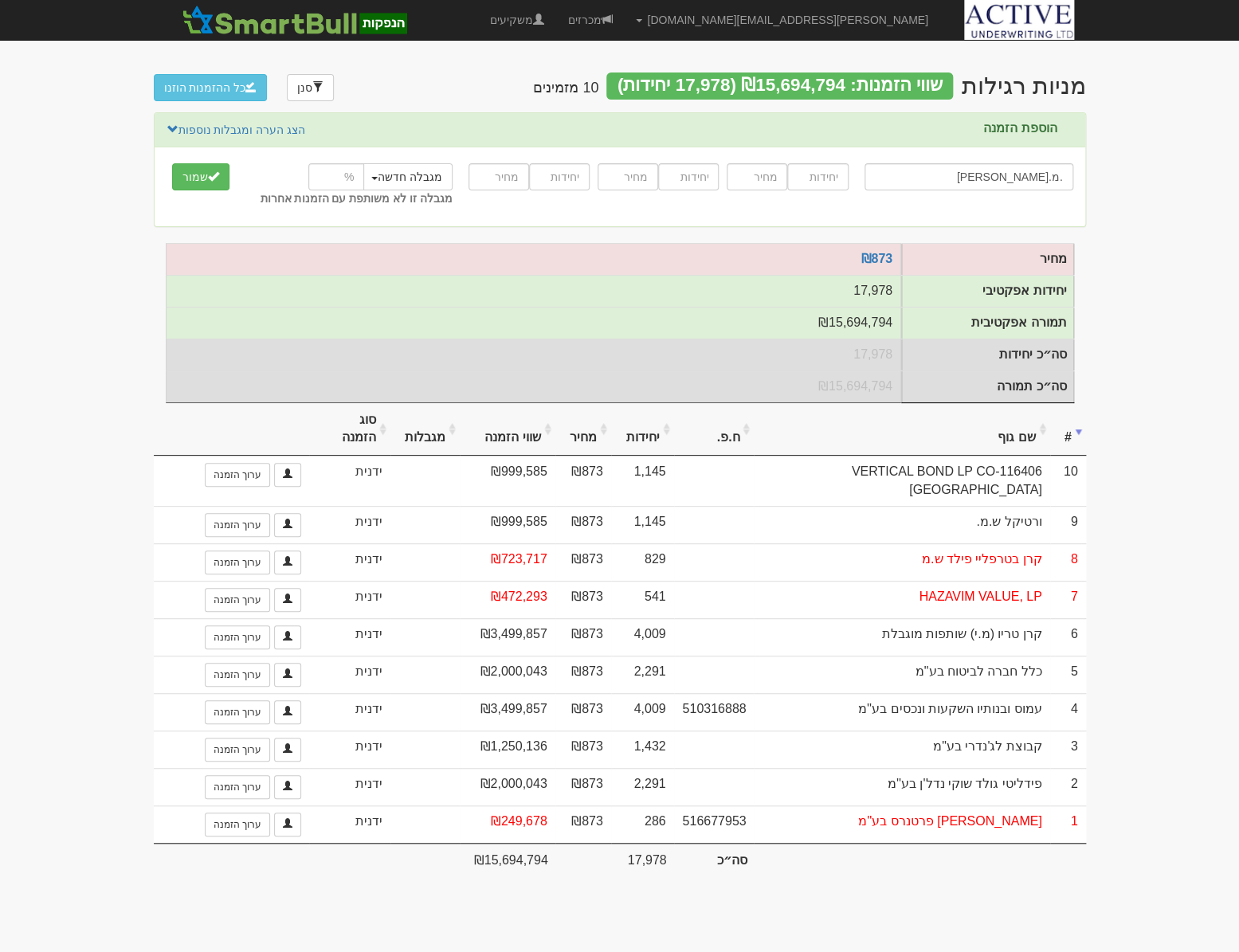
type input "[PERSON_NAME].מ."
click at [825, 180] on input "number" at bounding box center [817, 176] width 61 height 27
type input "2291"
click at [744, 180] on input "number" at bounding box center [757, 176] width 61 height 27
type input "873"
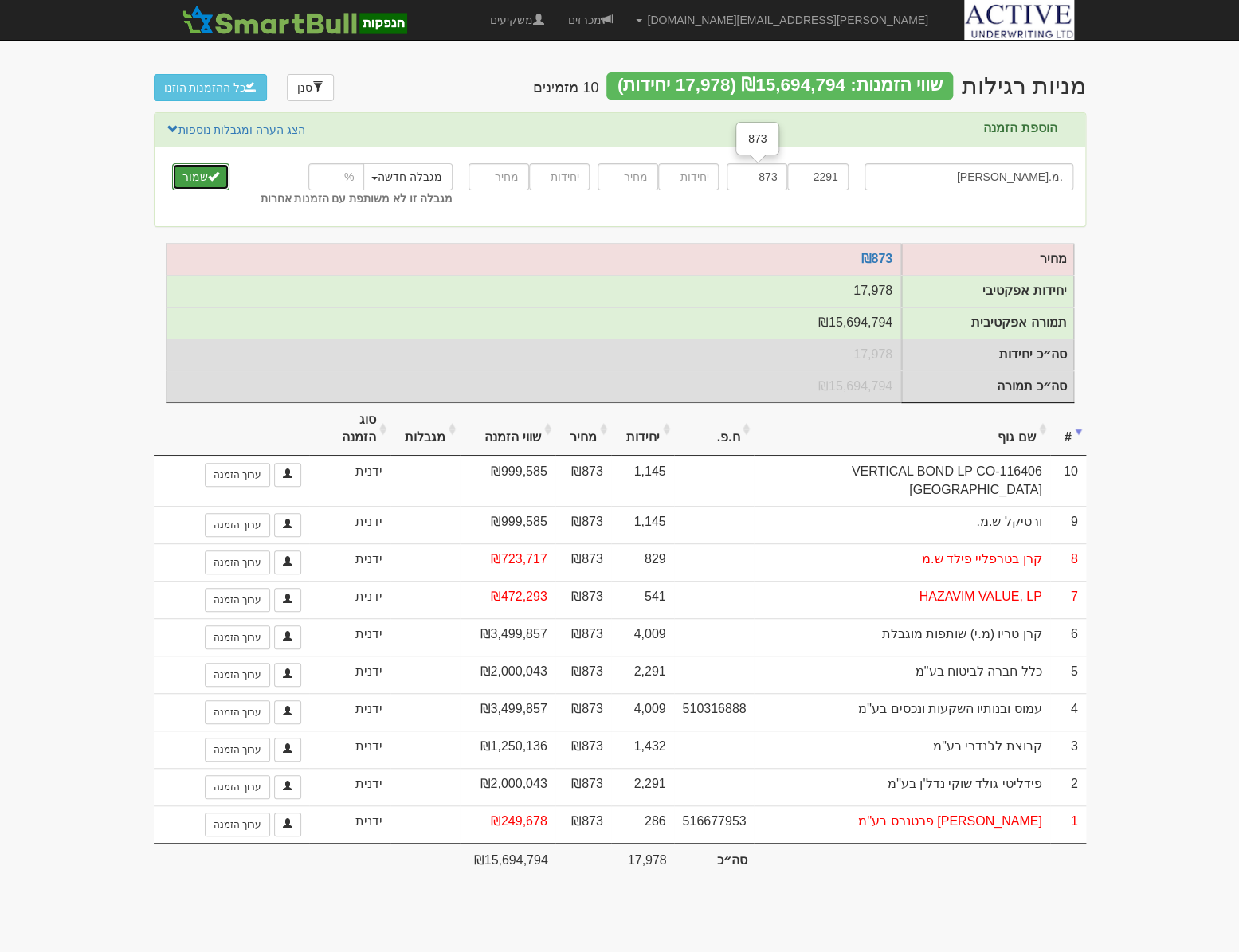
click at [196, 180] on button "שמור" at bounding box center [201, 176] width 58 height 27
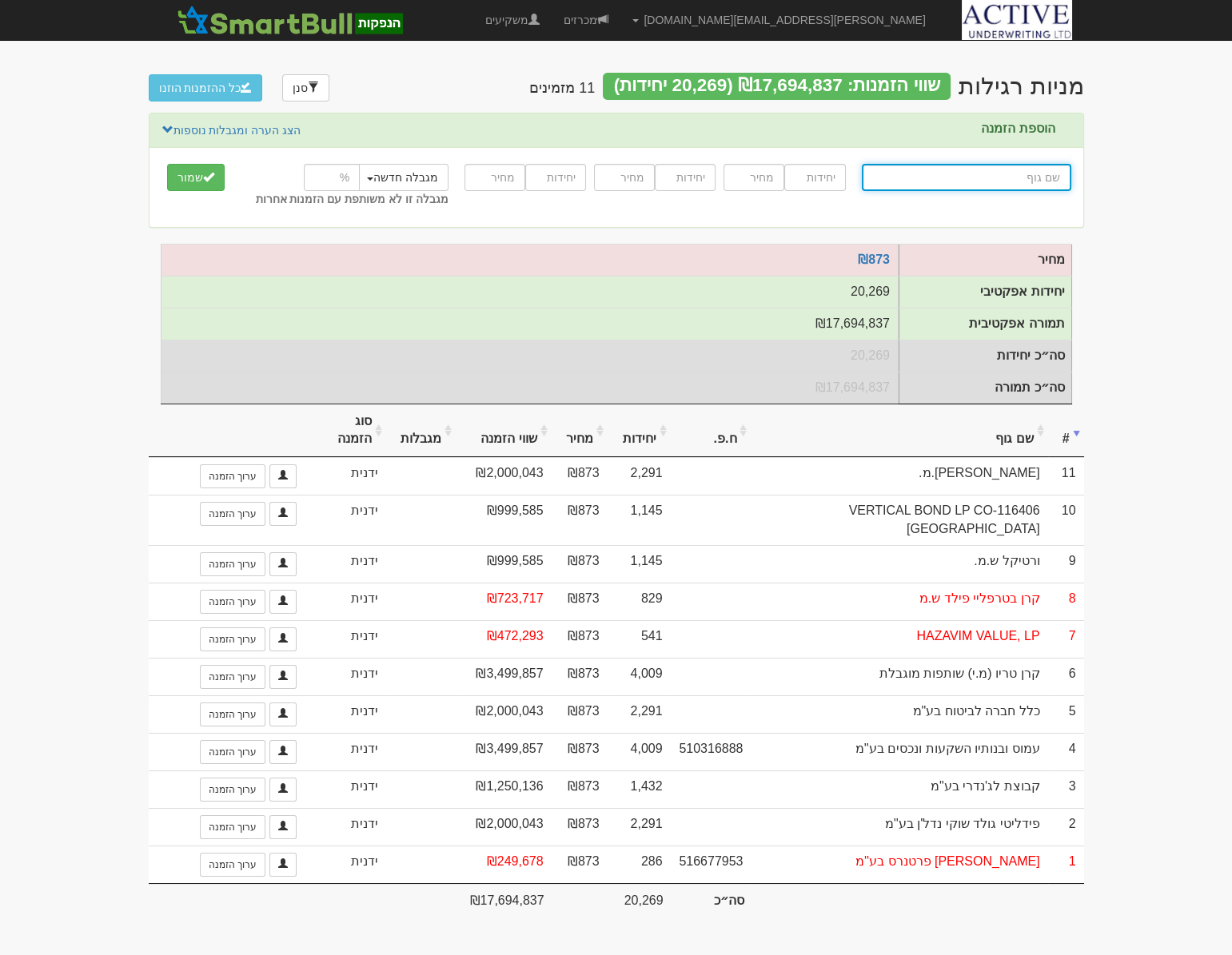
click at [1017, 180] on input "text" at bounding box center [966, 176] width 209 height 27
type input "ו"
type input "ורדן בית השקעות בע"מ"
type input "ור"
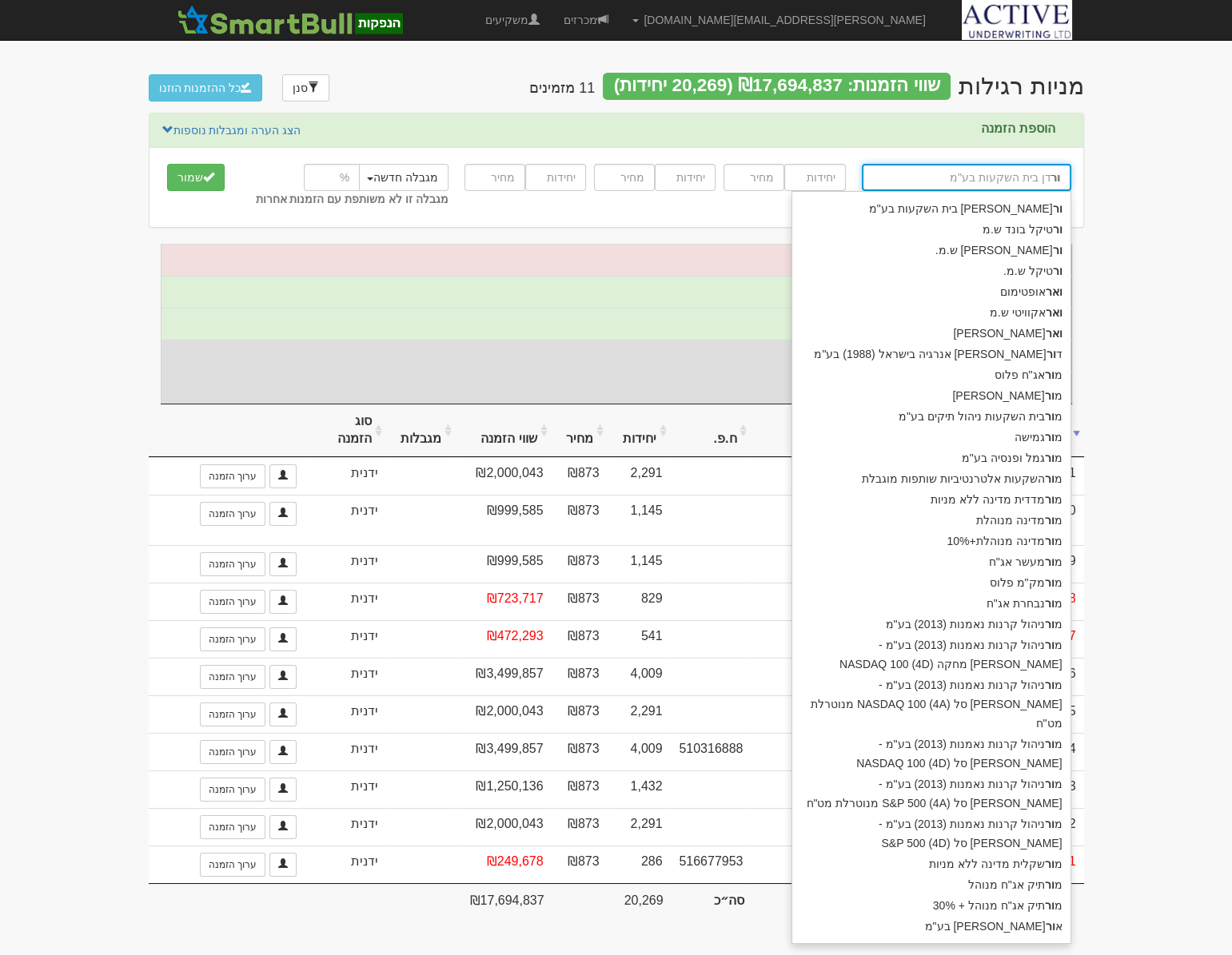
type input "ורטיקל בונד ש.מ"
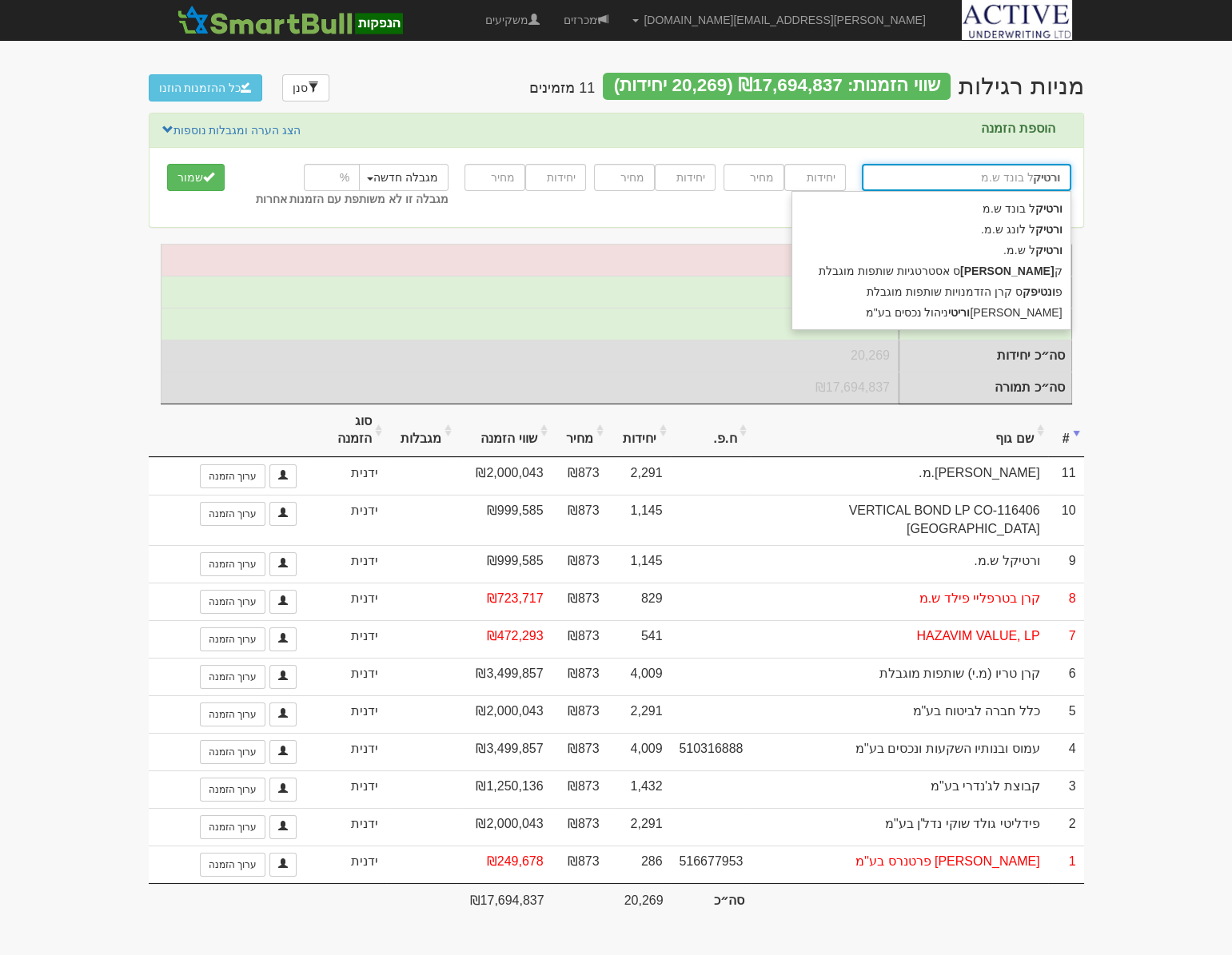
type input "ורטיקל"
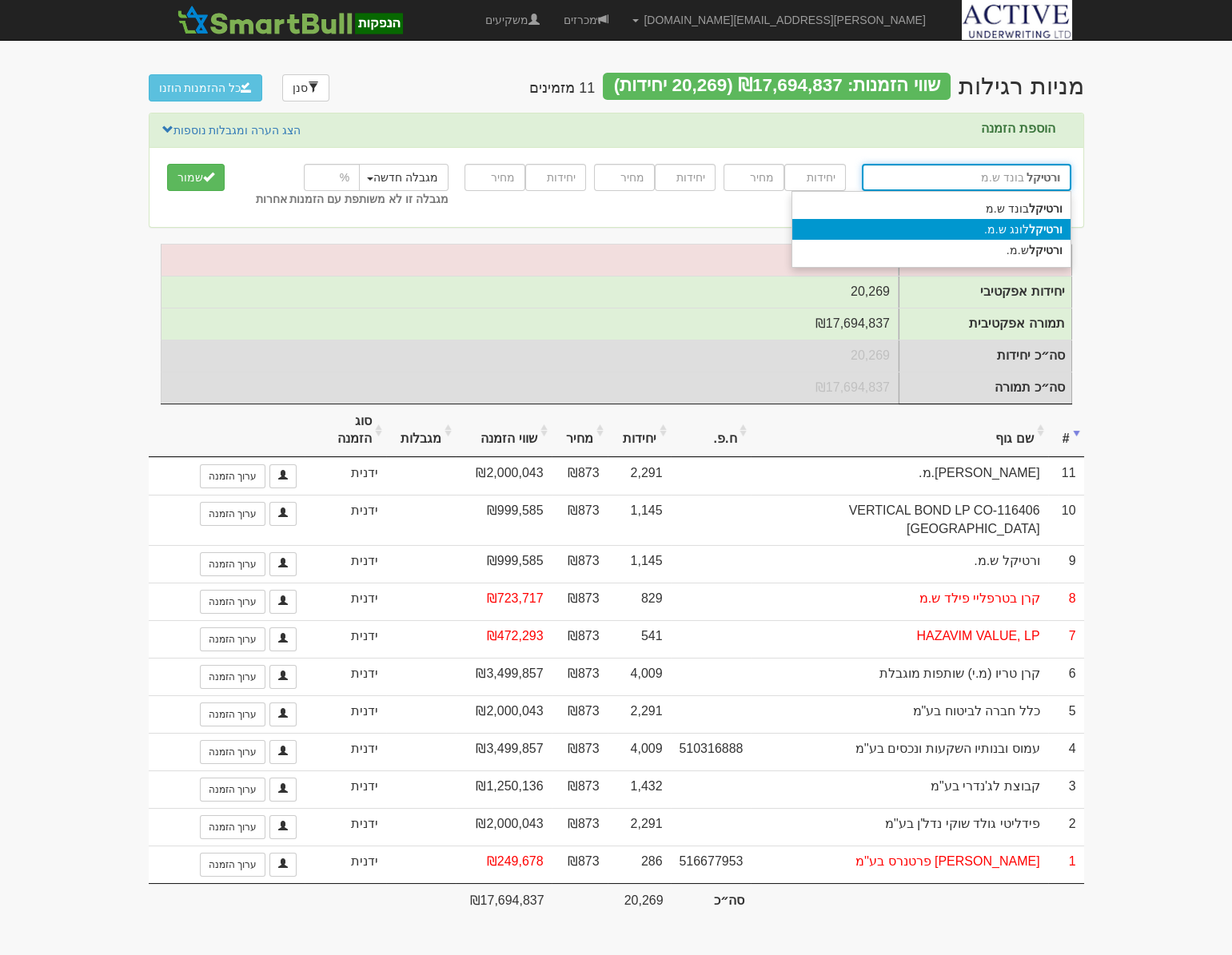
click at [1014, 231] on div "ורטיקל לונג ש.מ." at bounding box center [930, 229] width 278 height 21
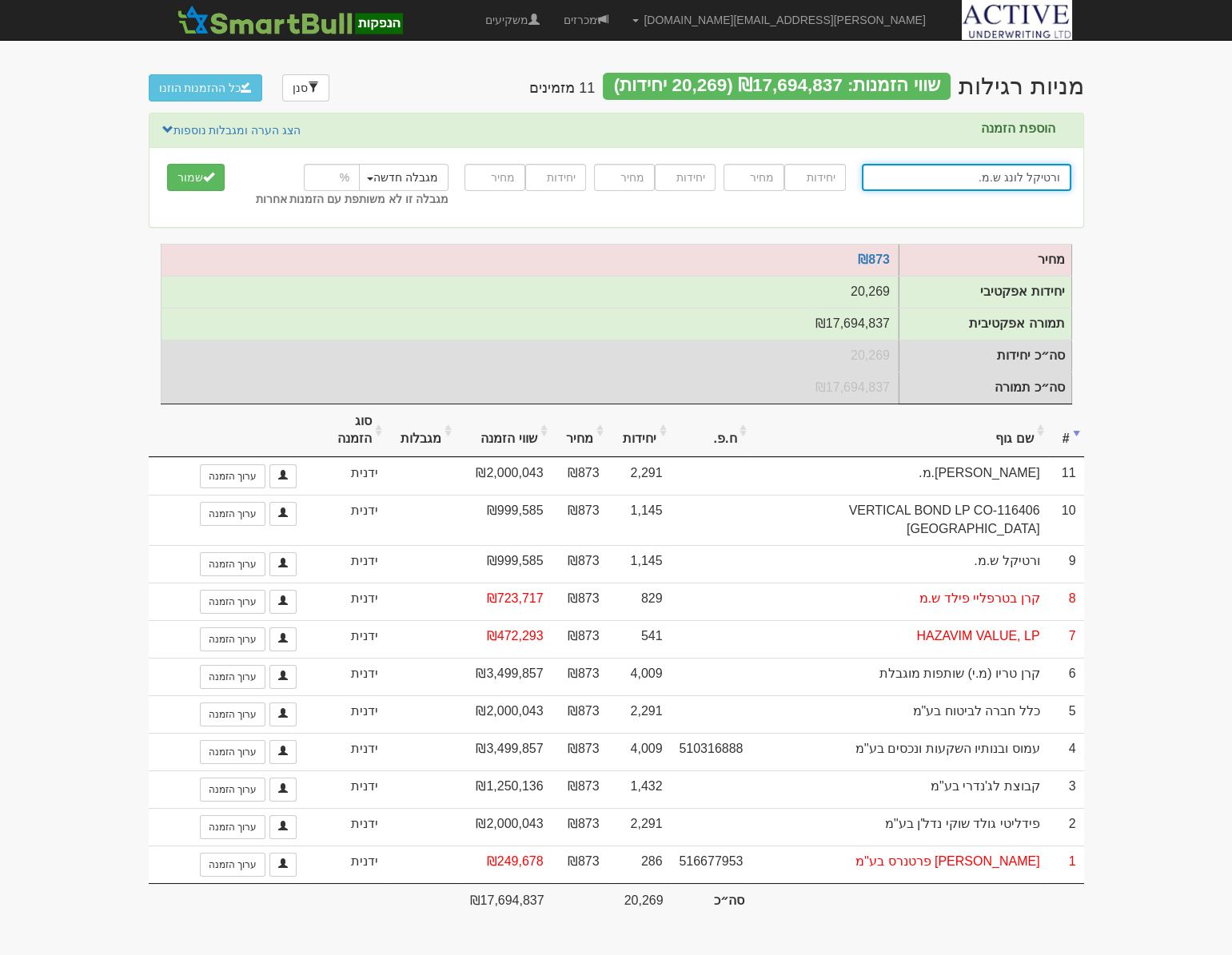
type input "ורטיקל לונג ש.מ."
click at [814, 180] on input "number" at bounding box center [814, 176] width 61 height 27
type input "2864"
click at [760, 174] on input "number" at bounding box center [753, 176] width 61 height 27
type input "873"
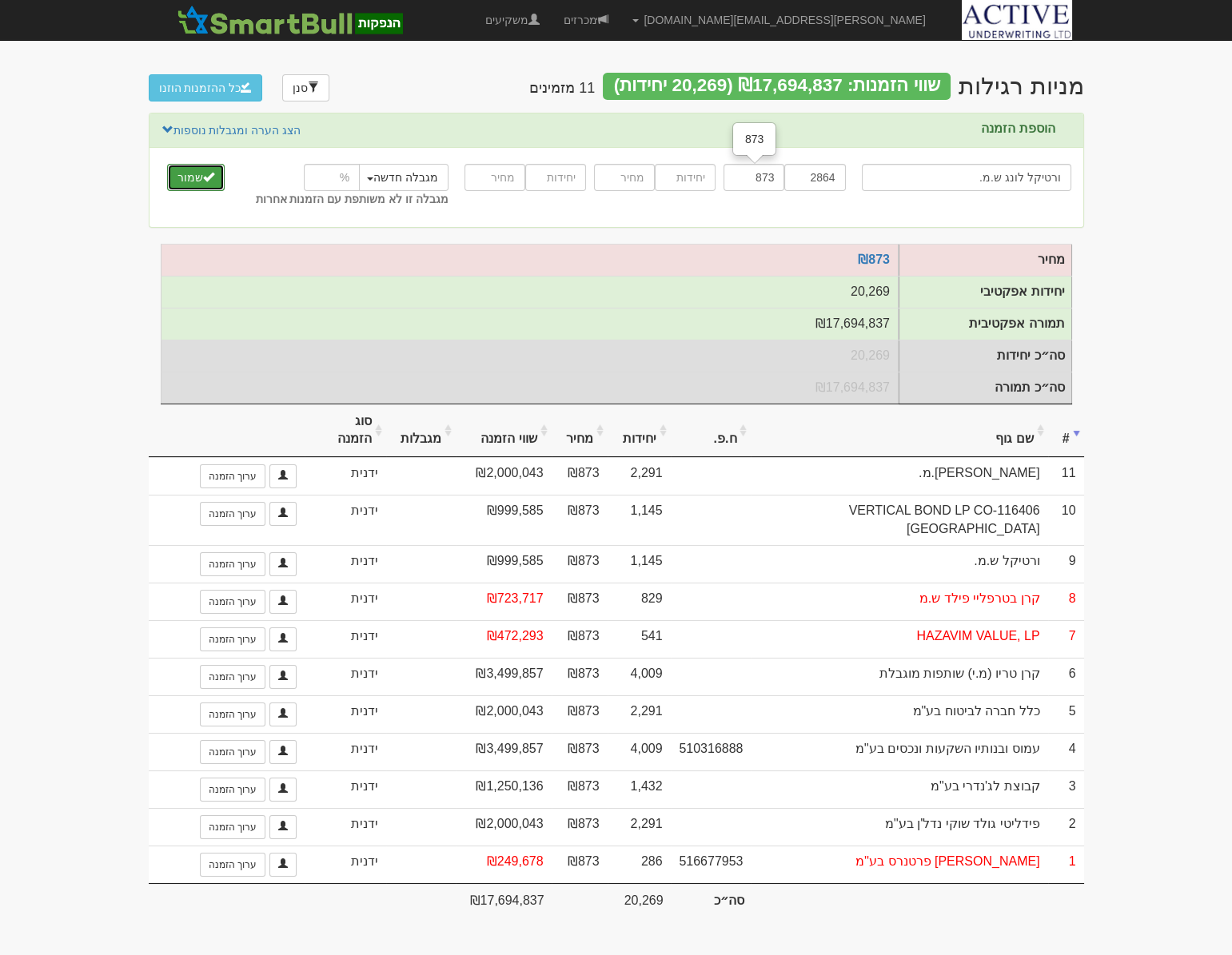
click at [199, 184] on button "שמור" at bounding box center [196, 176] width 58 height 27
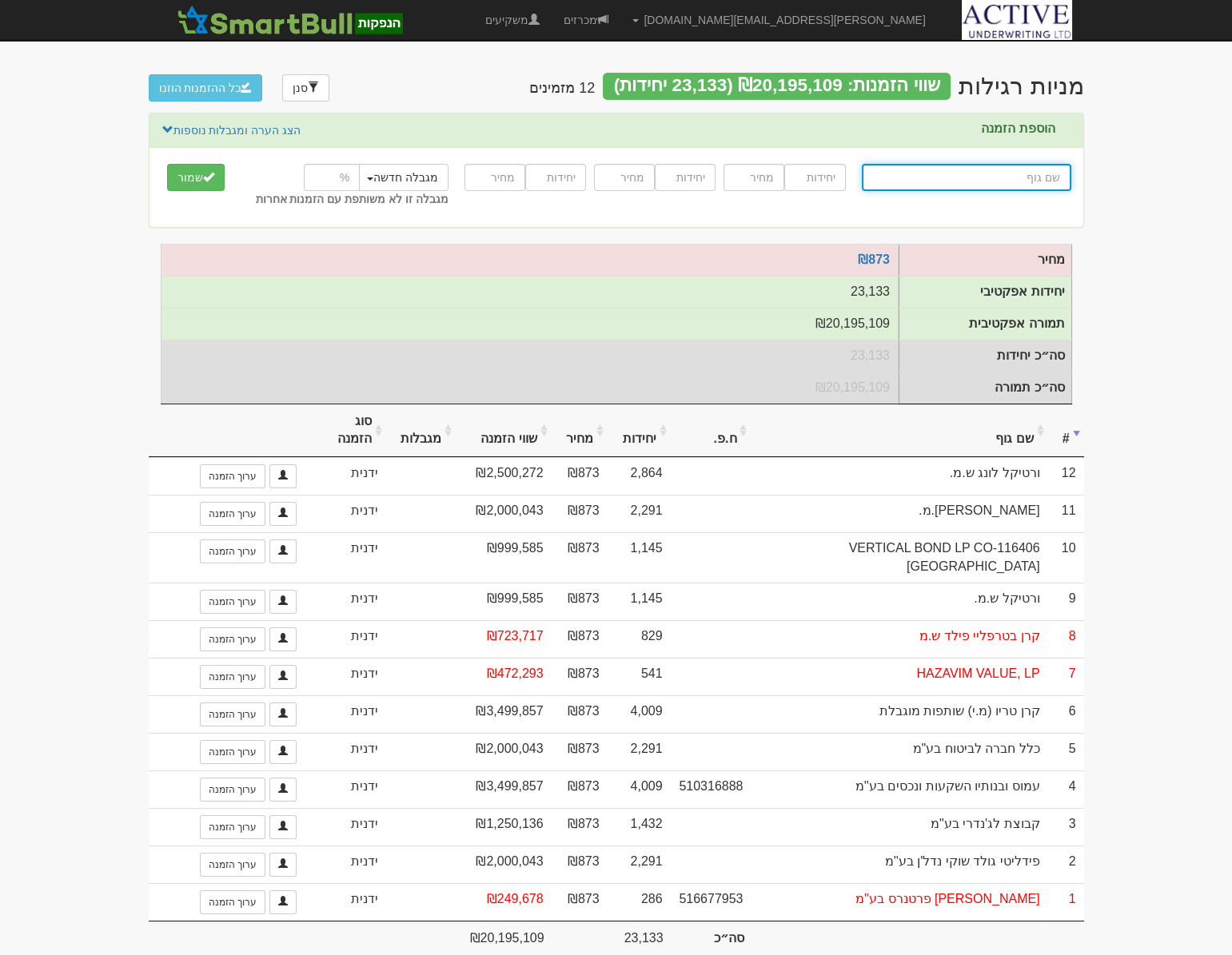
click at [972, 184] on input "text" at bounding box center [966, 176] width 209 height 27
type input "א"
type input "[PERSON_NAME]"
type input "אר"
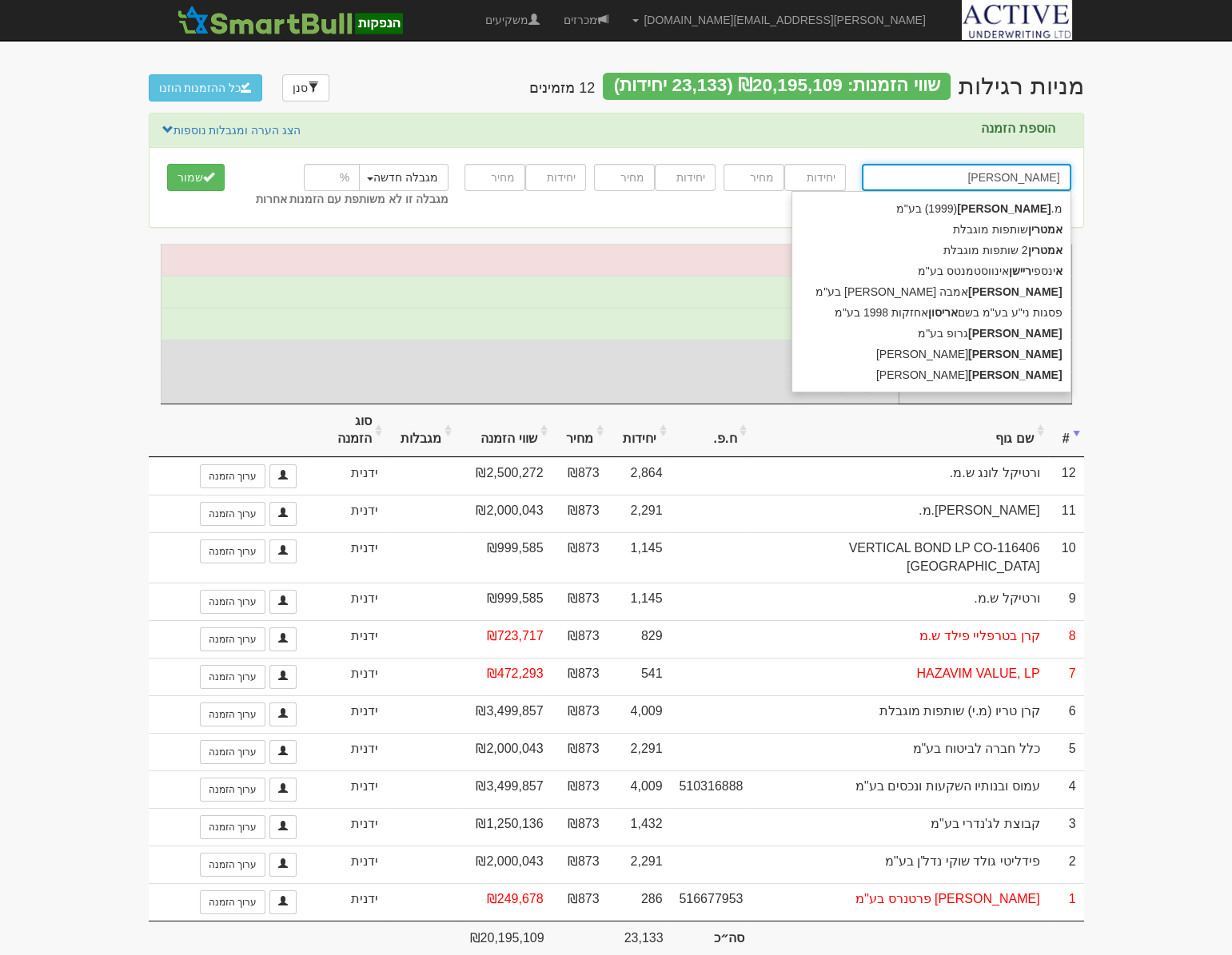
type input "ארק"
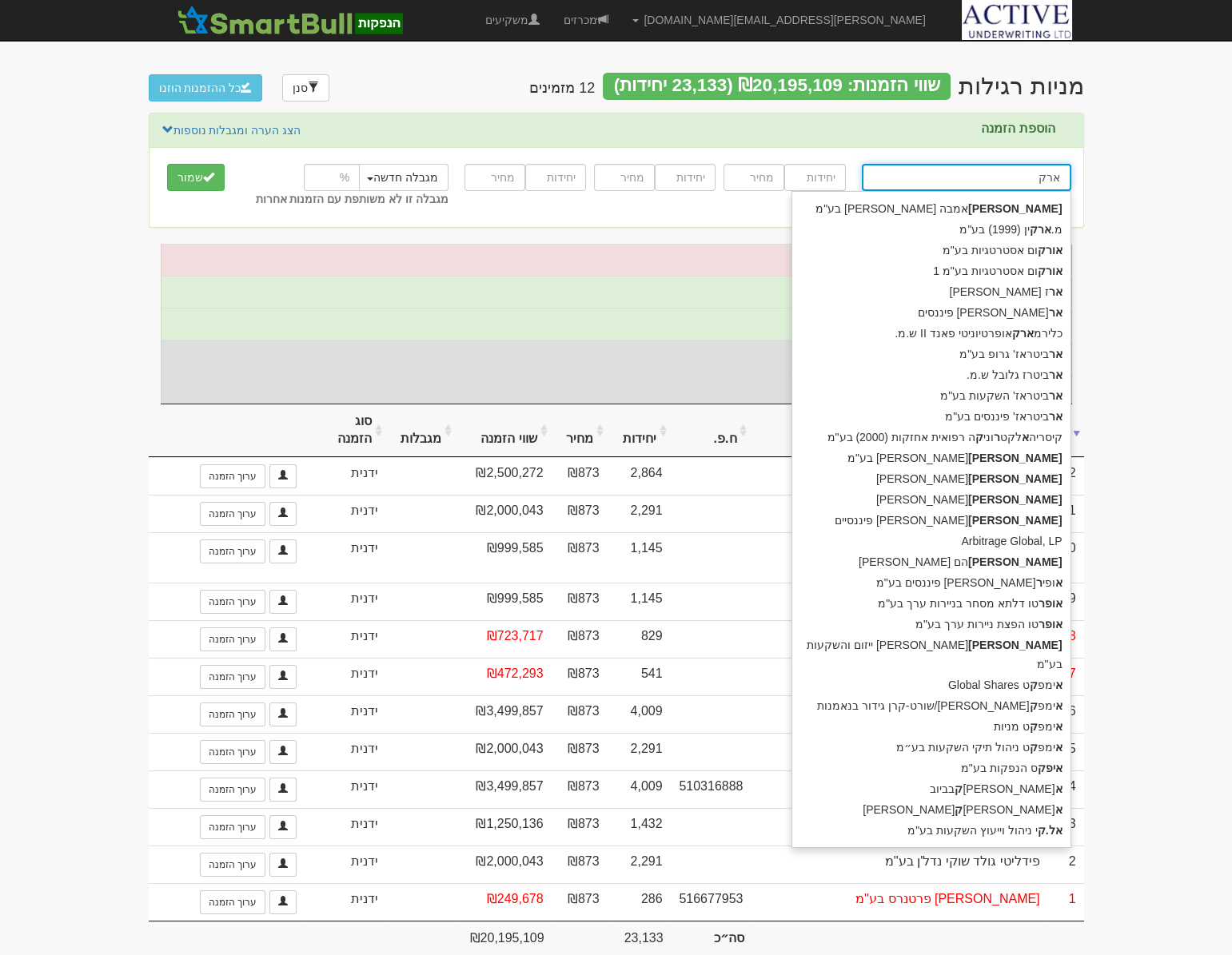
type input "ארז צדוביץ"
type input "אר"
type input "א"
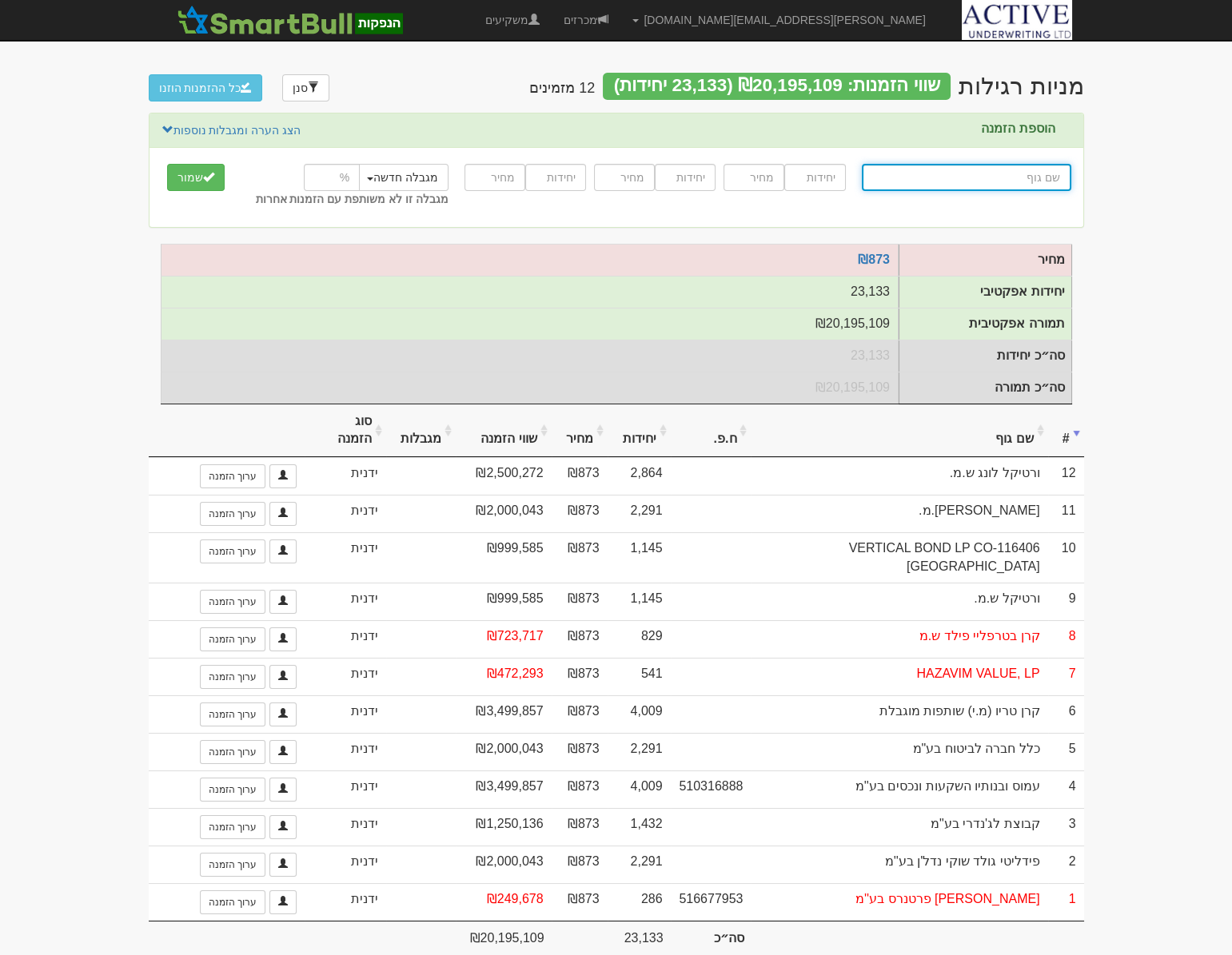
type input "א"
type input "אי בי אי 10/90"
type input "אי"
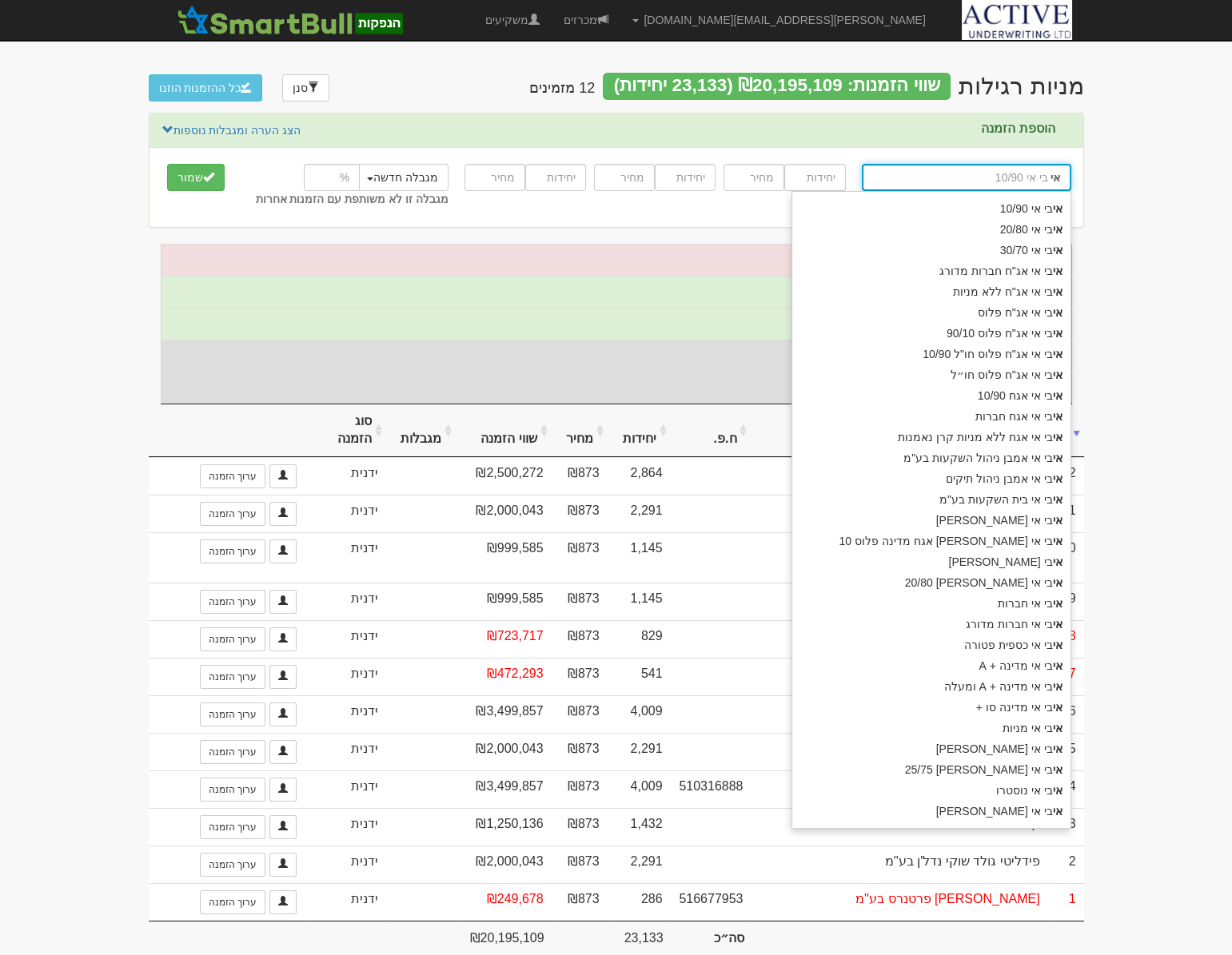
type input "אידאה ש.מ."
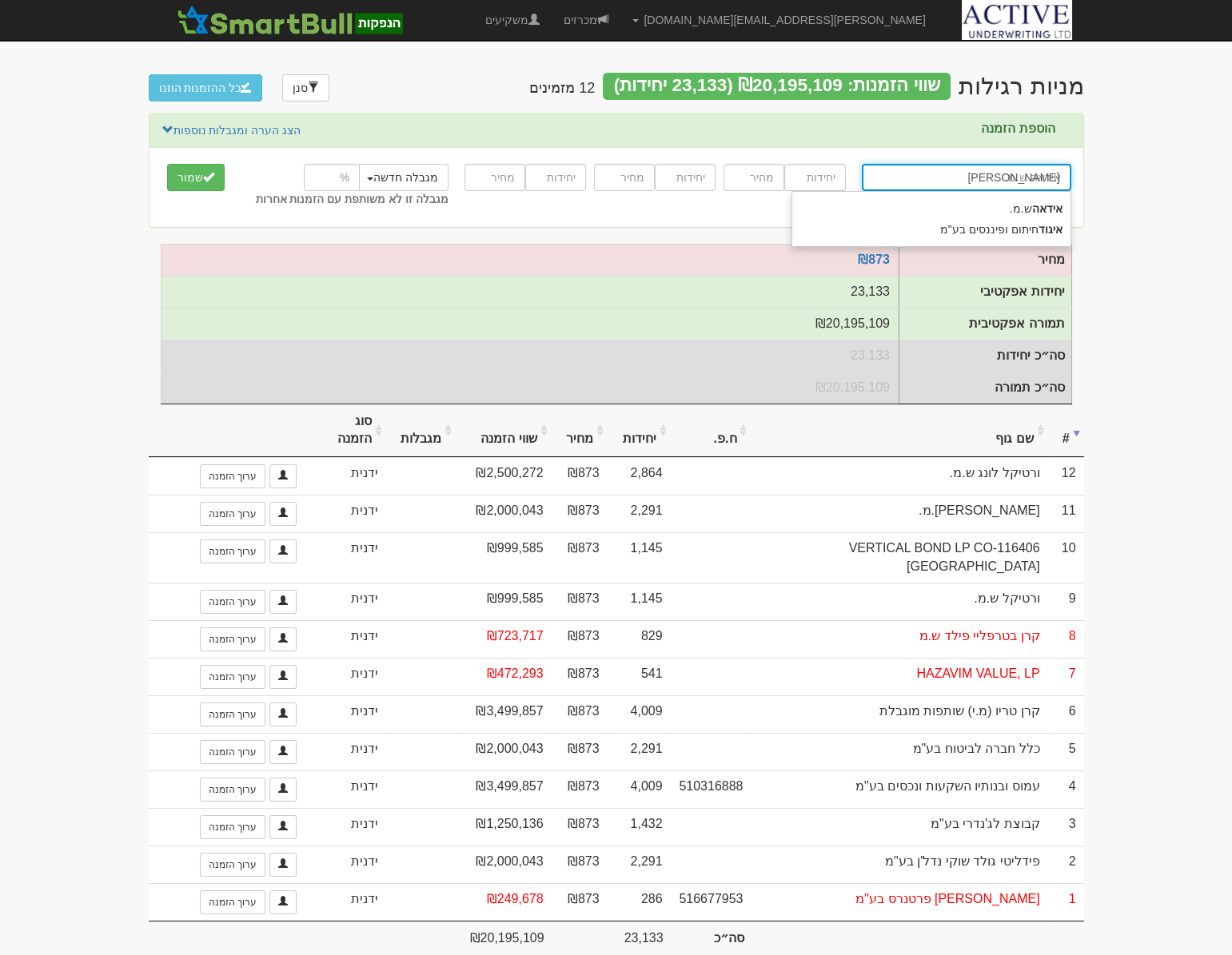
type input "אידאה"
click at [1005, 198] on div "אידאה ש.מ." at bounding box center [930, 208] width 278 height 21
type input "אידאה ש.מ."
click at [807, 178] on input "number" at bounding box center [814, 176] width 61 height 27
type input "2291"
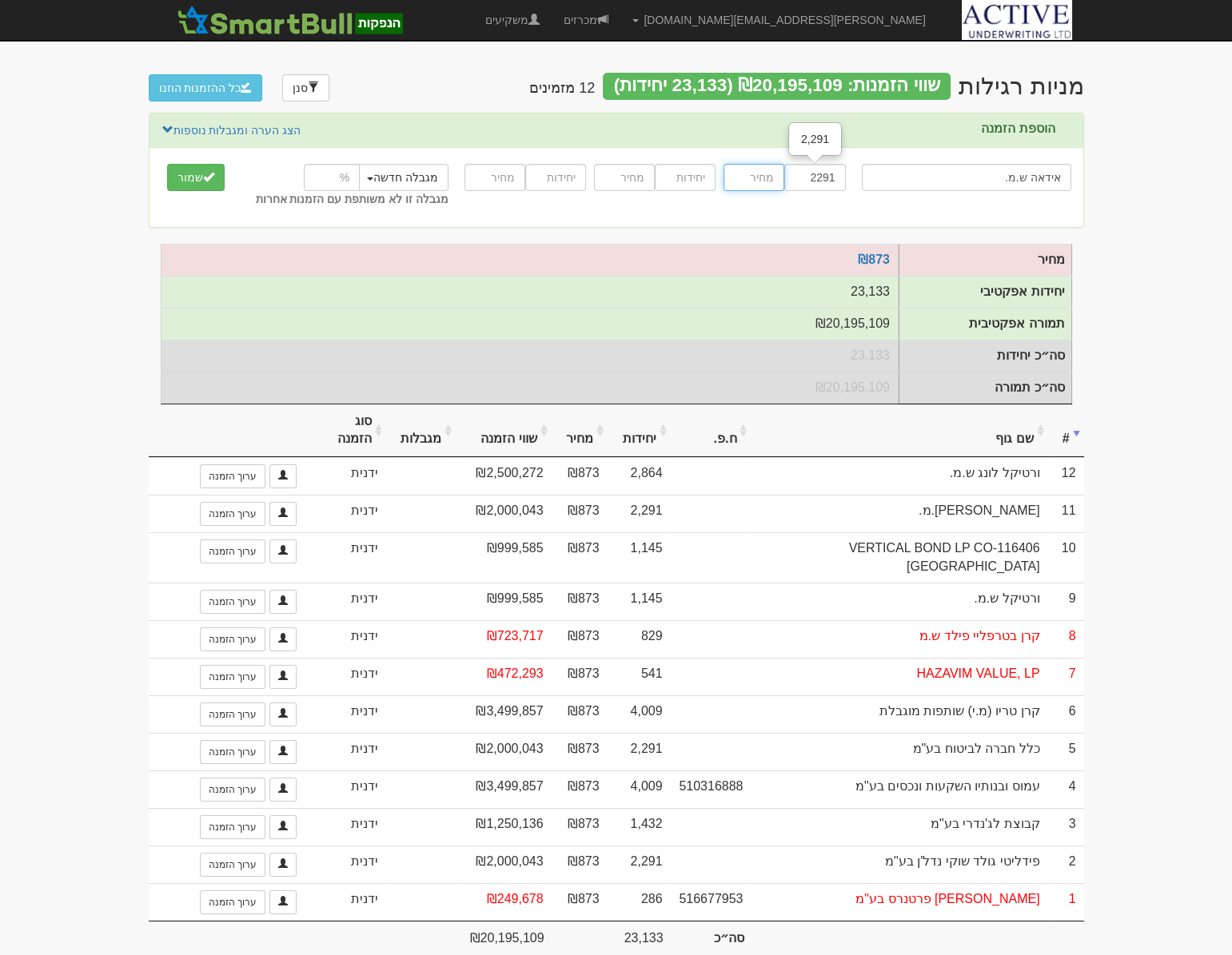
click at [763, 177] on input "number" at bounding box center [753, 176] width 61 height 27
type input "873"
click at [204, 172] on span "submit" at bounding box center [208, 176] width 11 height 11
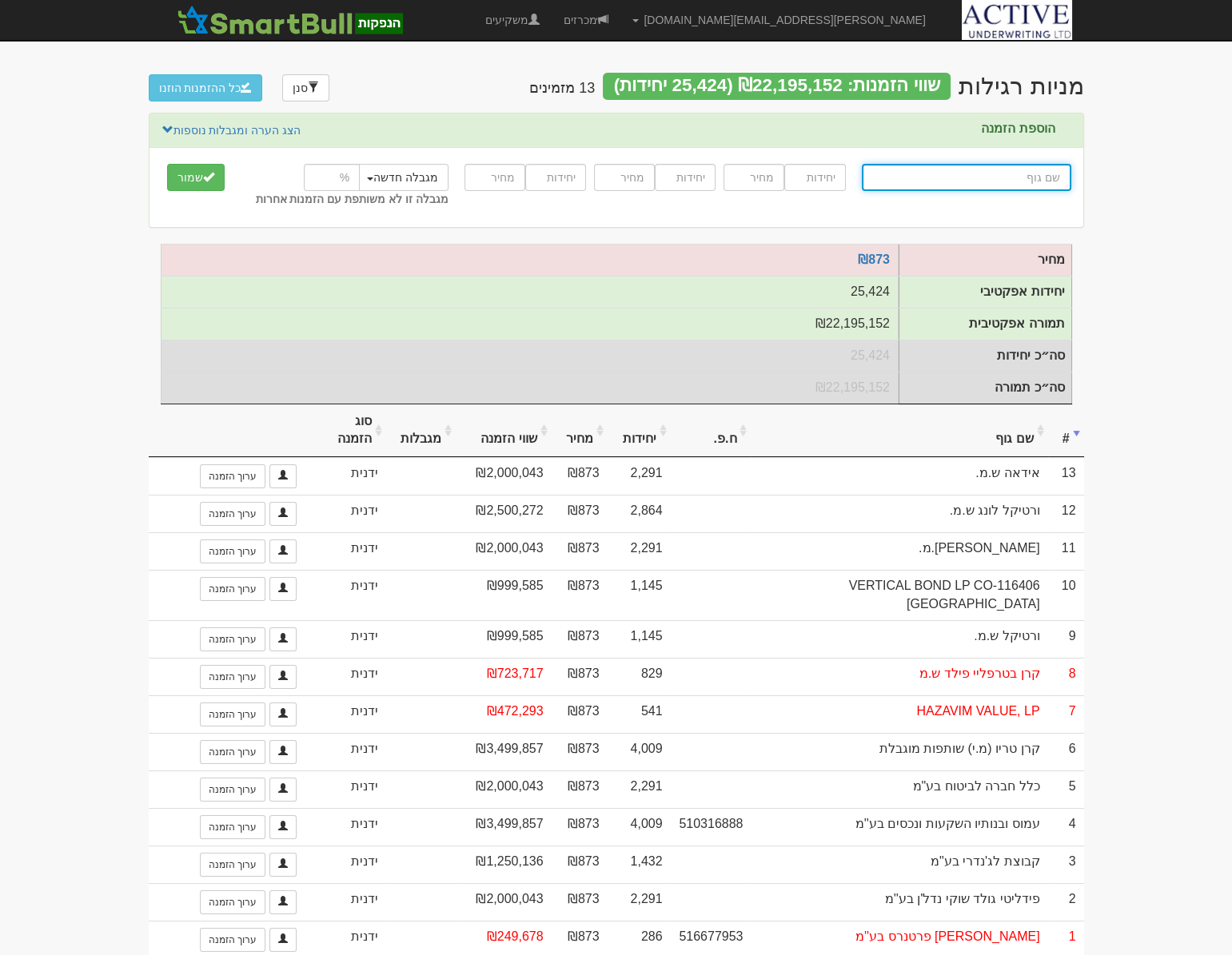
click at [999, 179] on input "text" at bounding box center [966, 176] width 209 height 27
type input "I"
type input "I.B.I Re'em Opportunities, LP"
type input "I."
click at [1013, 207] on div "I. B.I Re'em Opportunities, LP" at bounding box center [930, 208] width 278 height 21
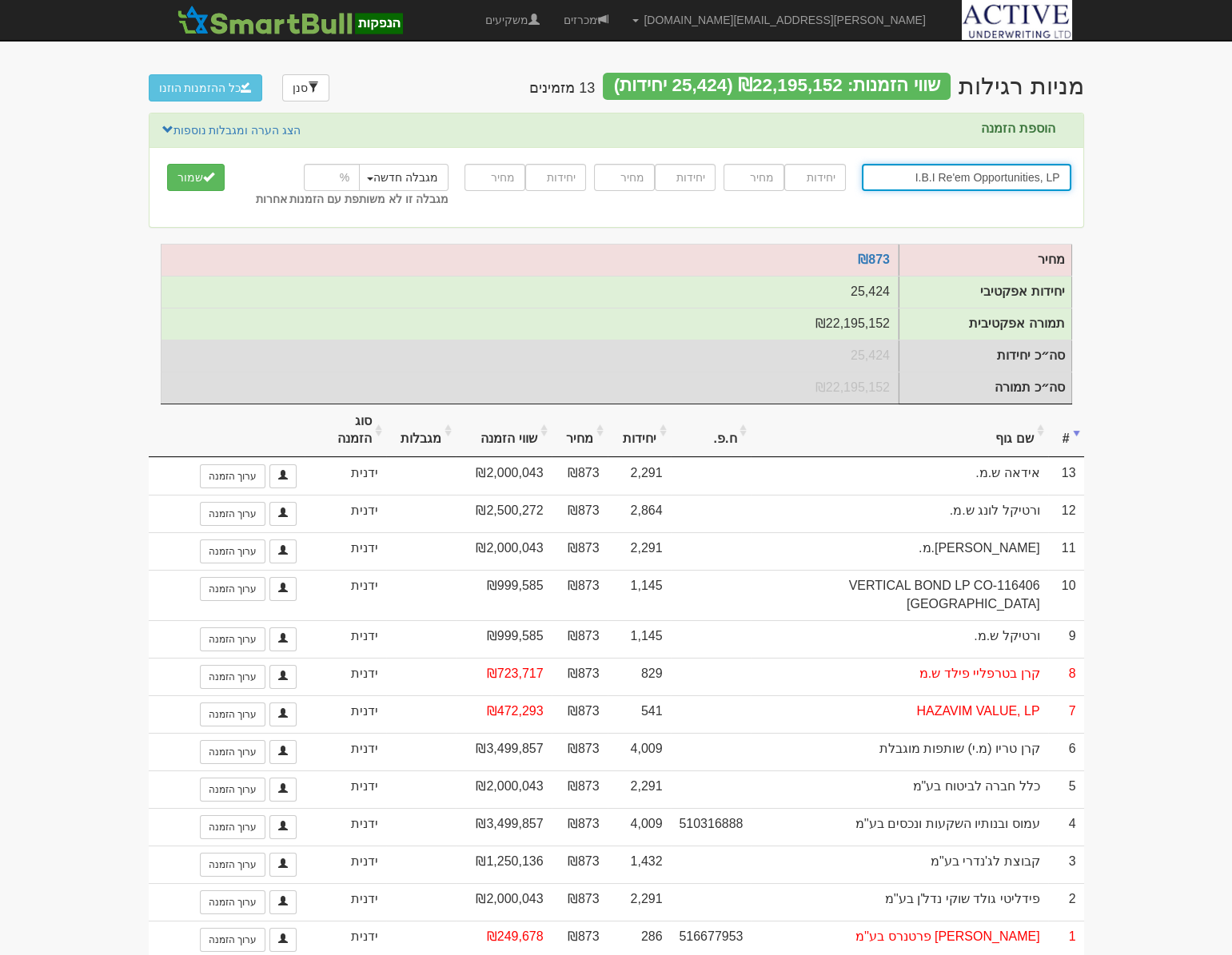
type input "I.B.I Re'em Opportunities, LP"
click at [823, 184] on input "number" at bounding box center [814, 176] width 61 height 27
type input "916"
type input "873"
click at [196, 184] on button "שמור" at bounding box center [196, 176] width 58 height 27
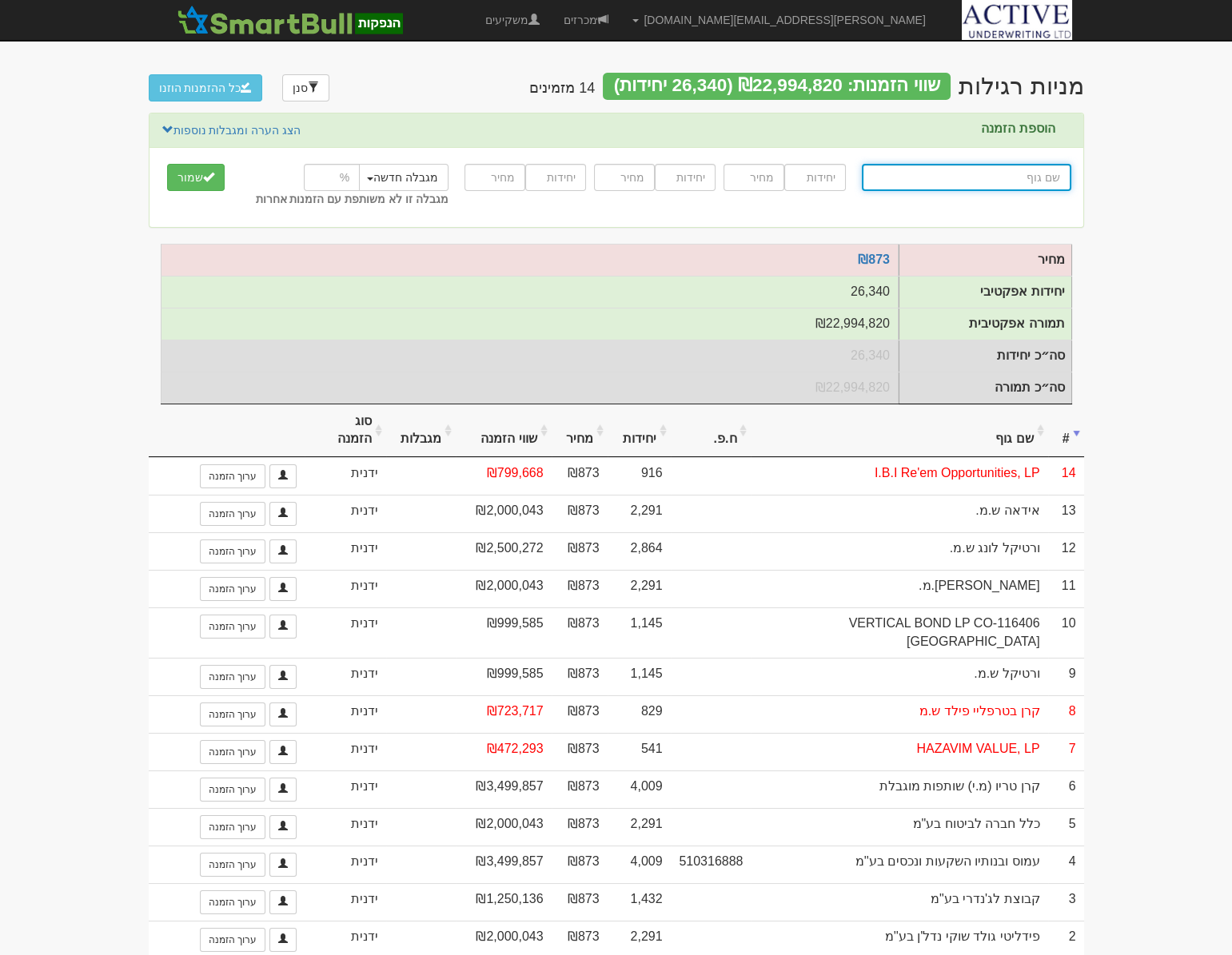
click at [996, 178] on input "text" at bounding box center [966, 176] width 209 height 27
type input "א"
type input "אוהד שירותי אנרגיה בע"מ"
type input "או"
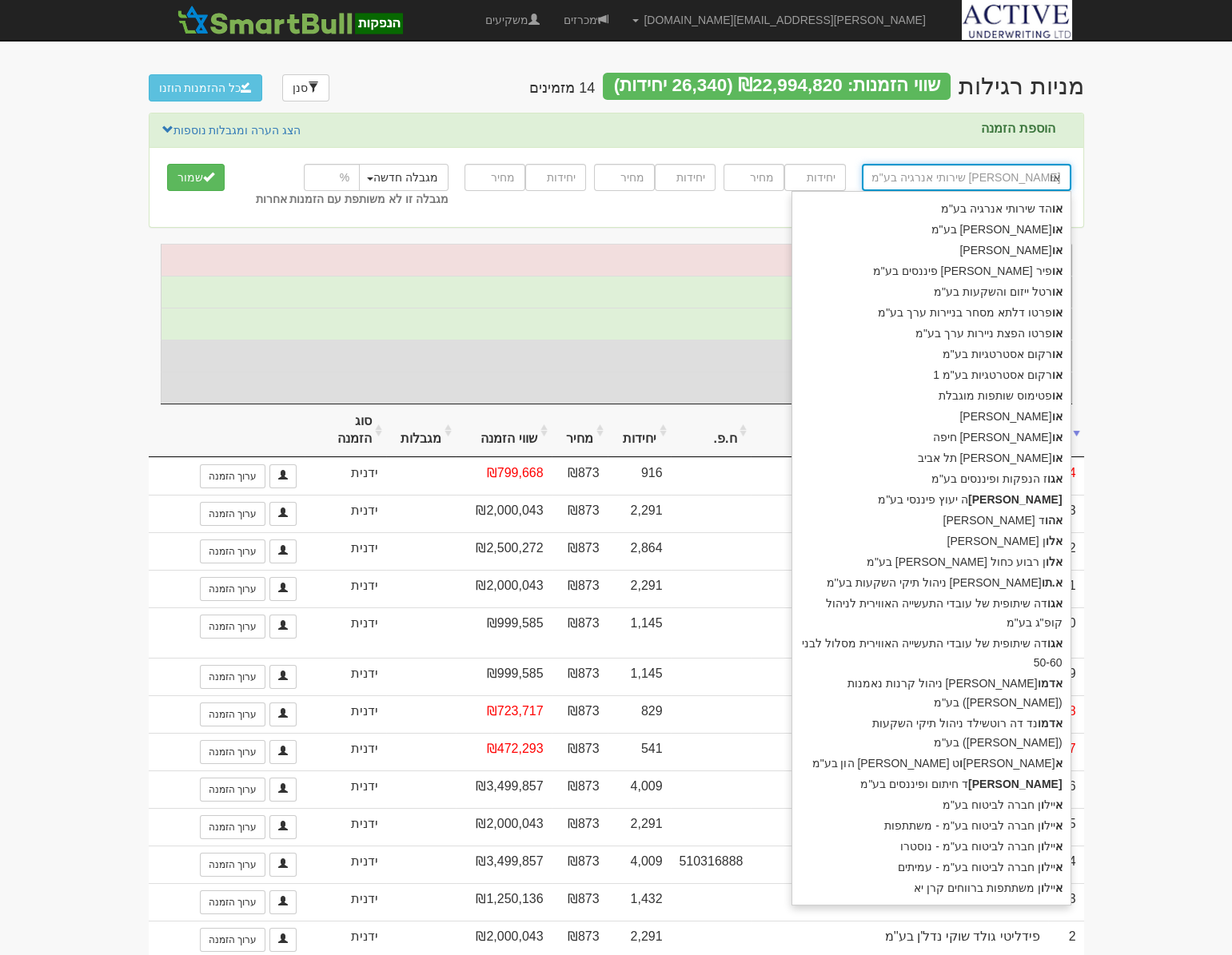
type input "אורי גרופ בע"מ"
type input "אור"
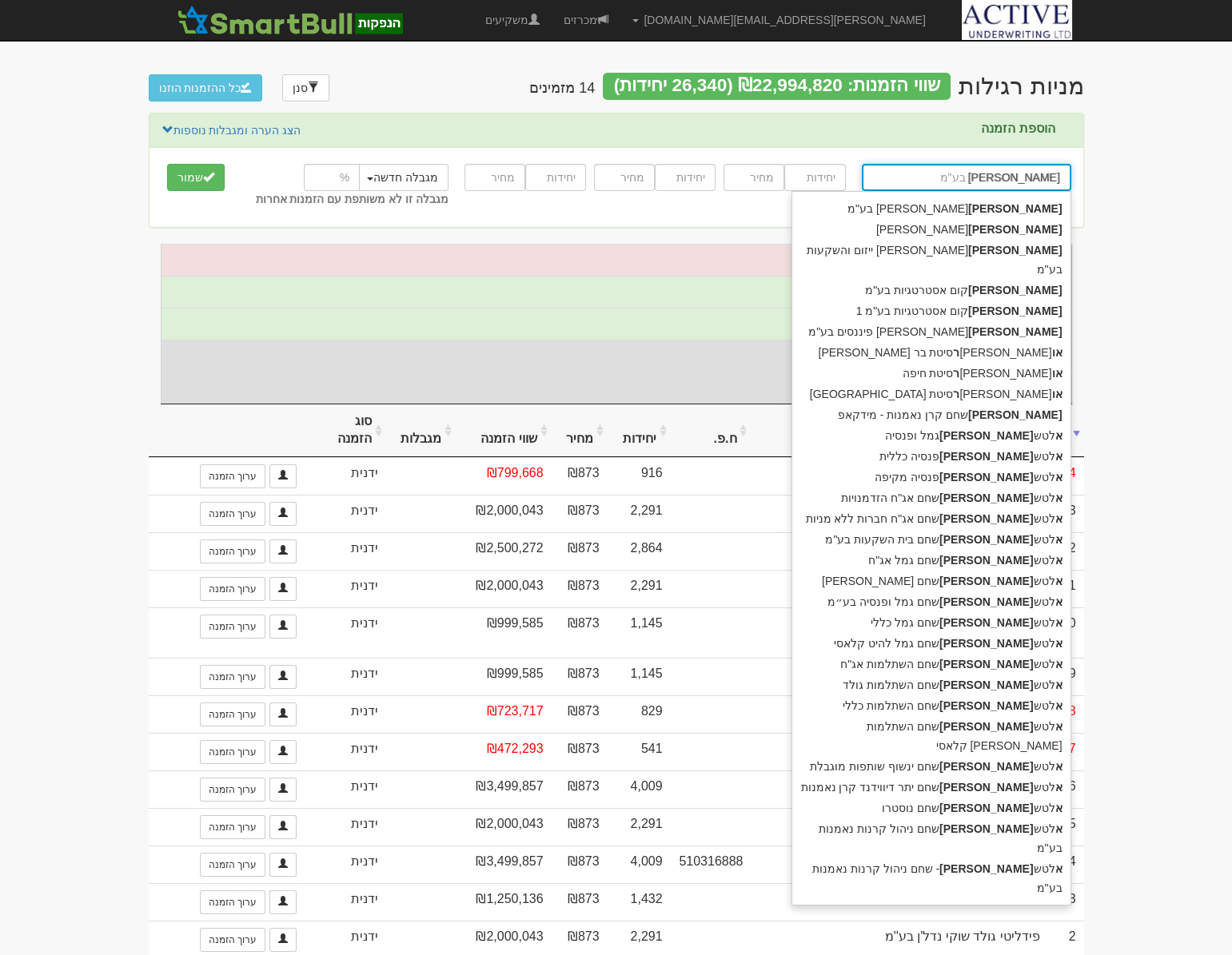
type input "אורקום אסטרטגיות בע"מ"
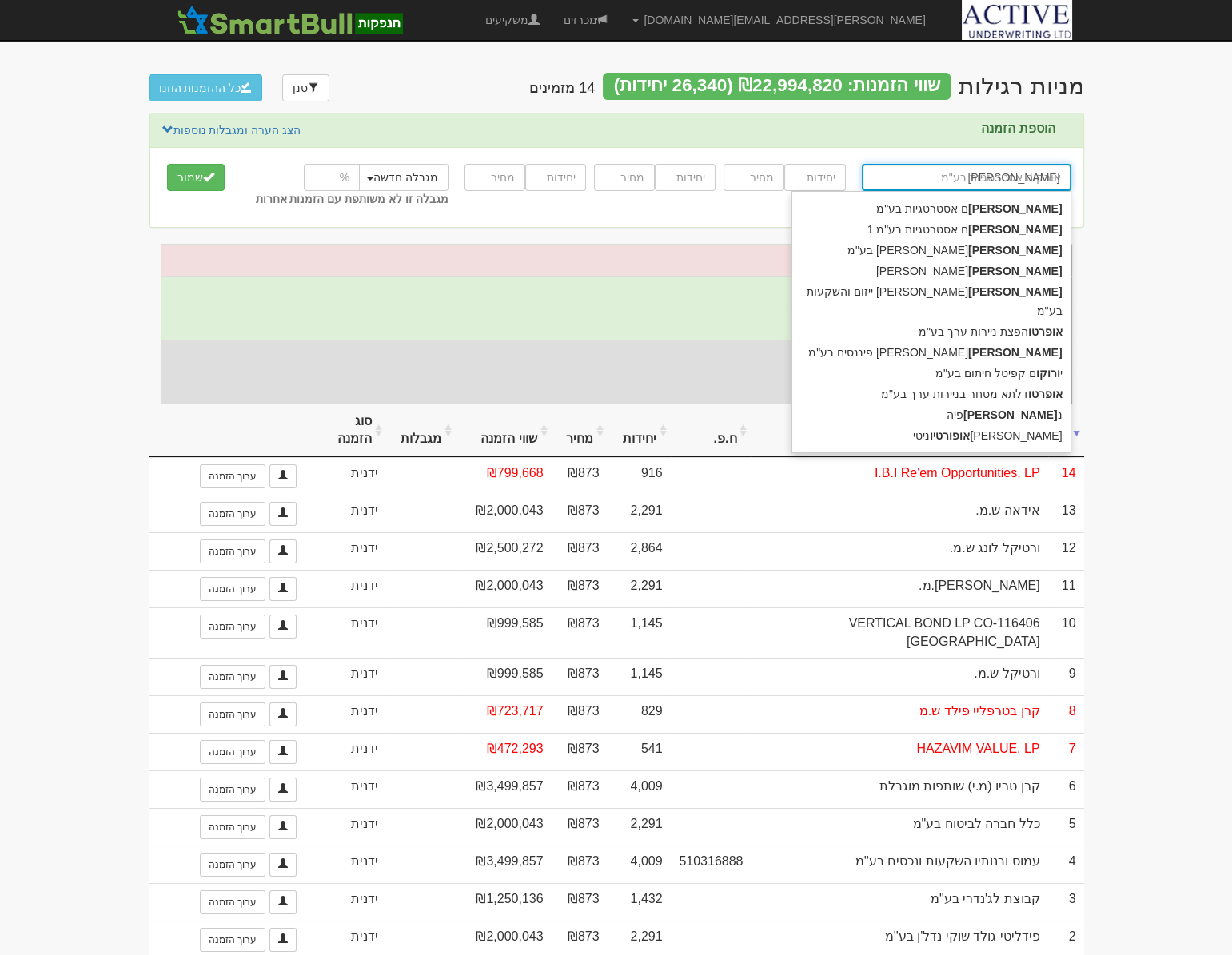
type input "אורקום"
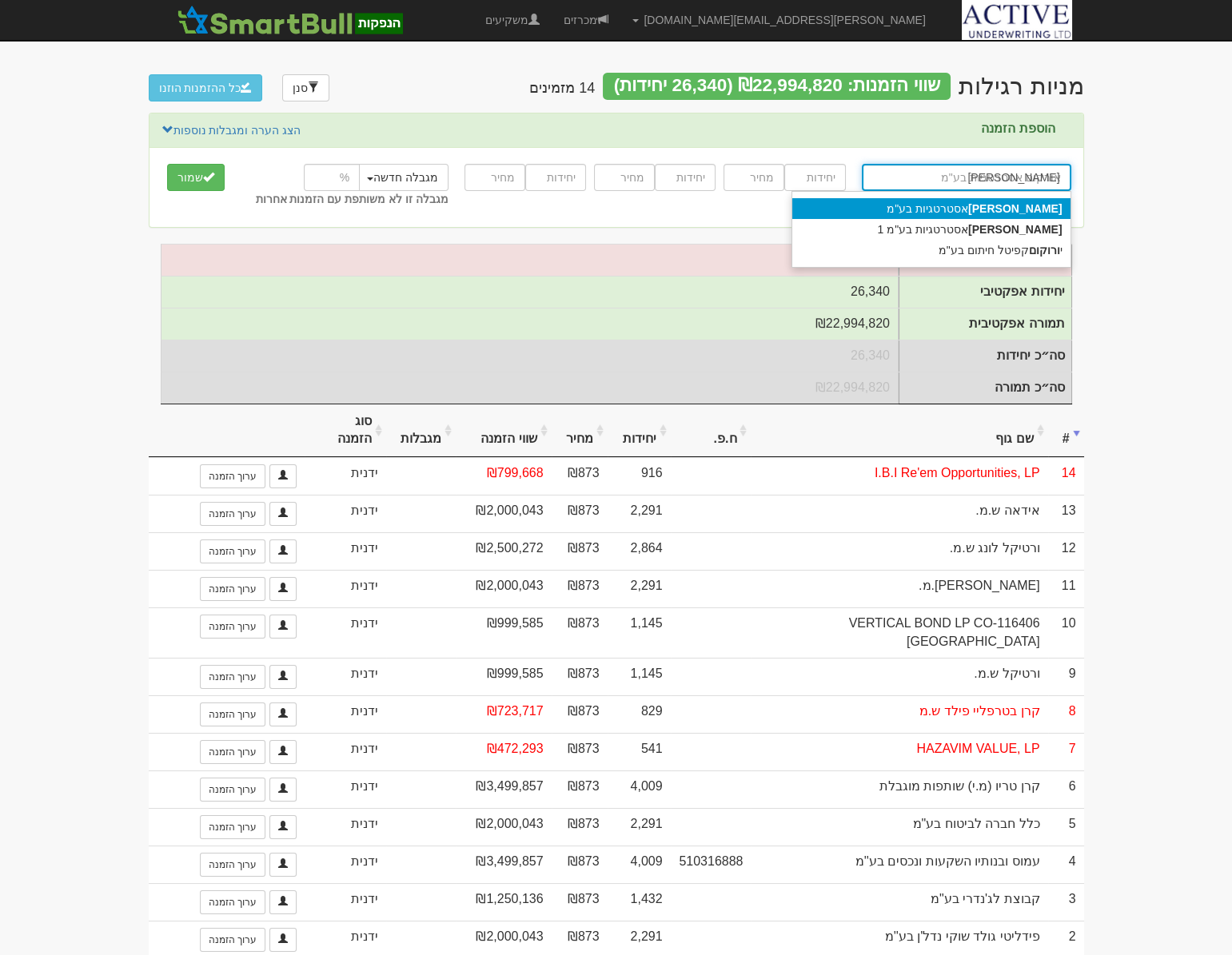
click at [994, 206] on div "אורקום אסטרטגיות בע"מ" at bounding box center [930, 208] width 278 height 21
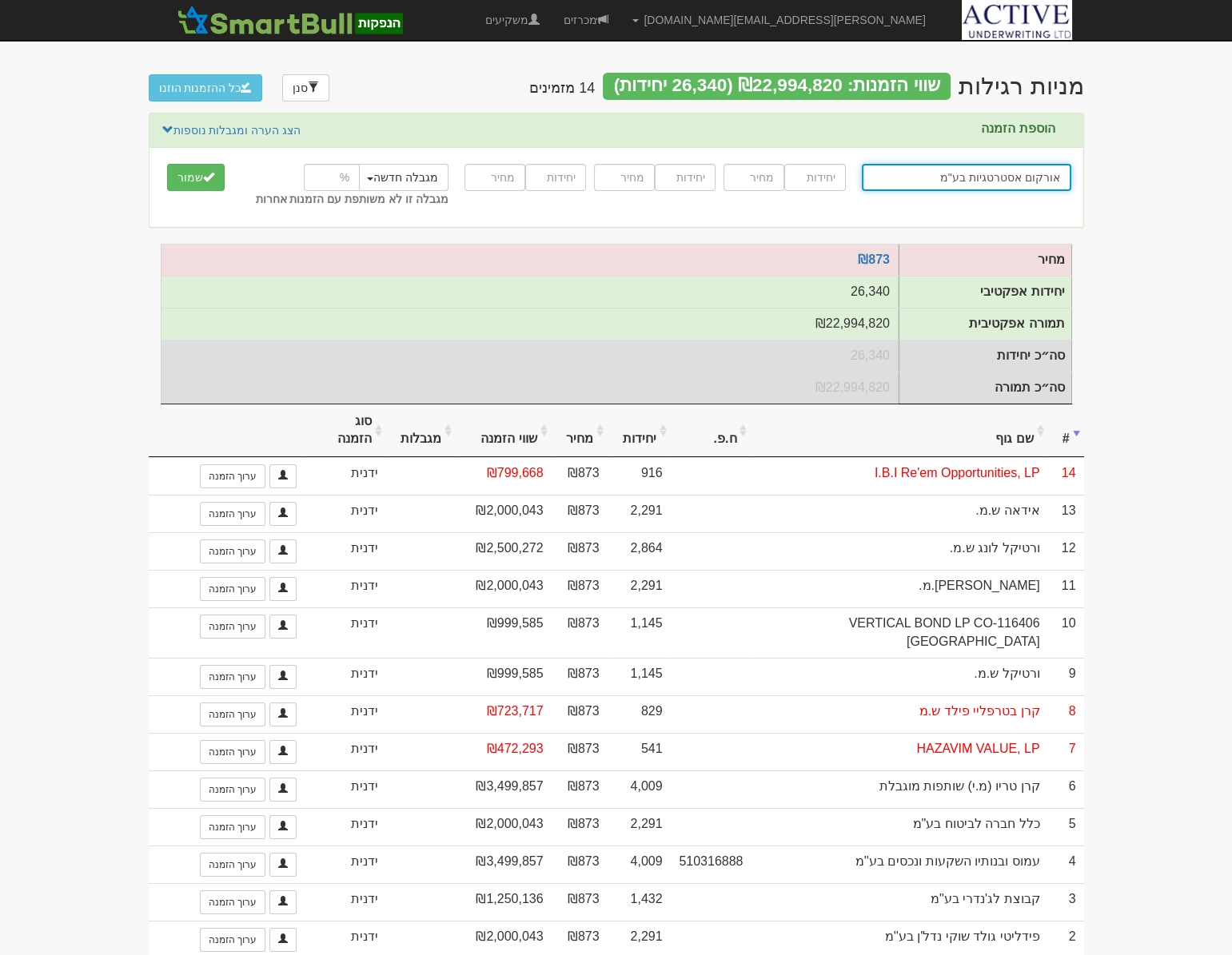
type input "אורקום אסטרטגיות בע"מ"
click at [823, 180] on input "number" at bounding box center [814, 176] width 61 height 27
type input "458"
click at [745, 178] on input "number" at bounding box center [753, 176] width 61 height 27
type input "873"
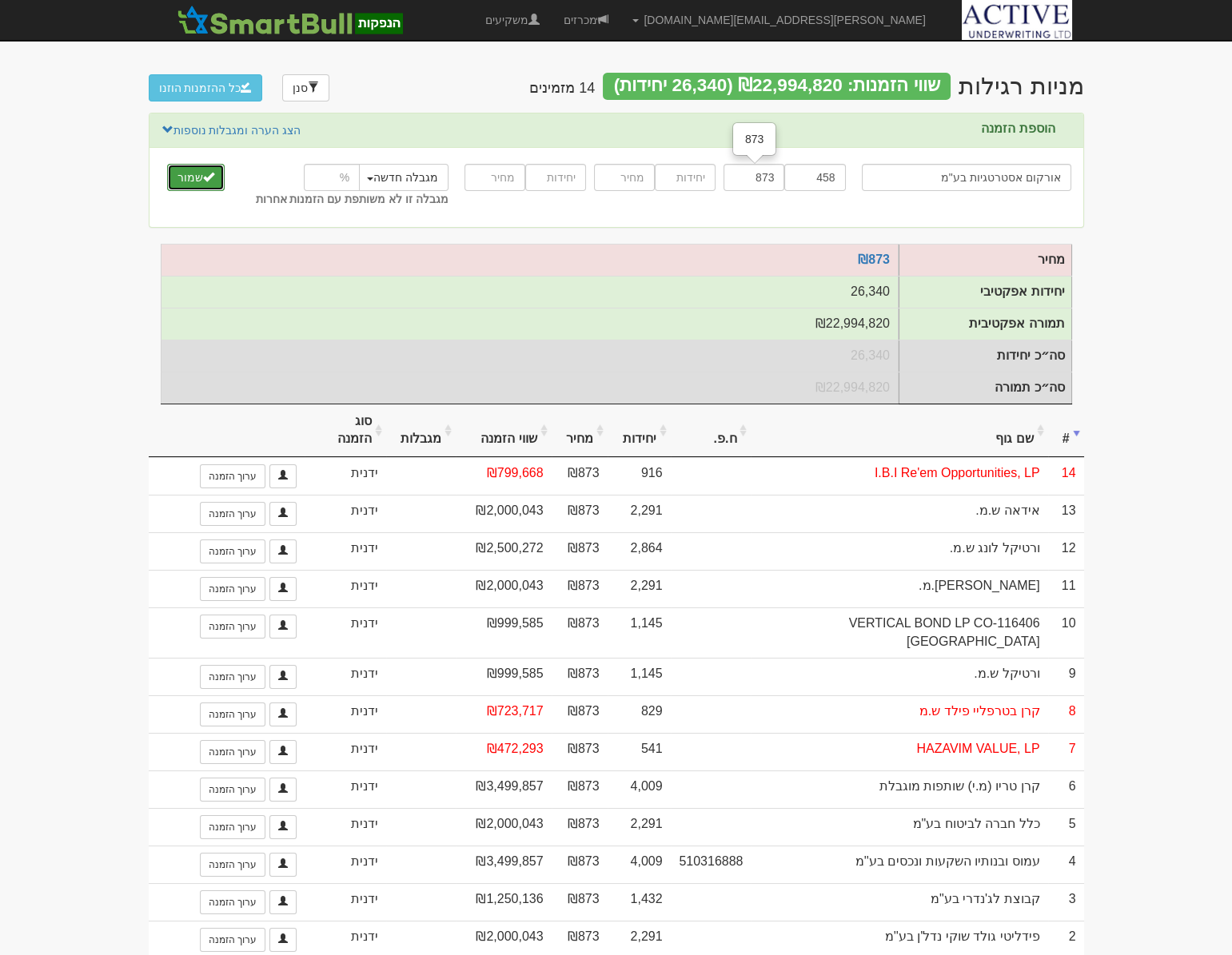
click at [178, 179] on button "שמור" at bounding box center [196, 176] width 58 height 27
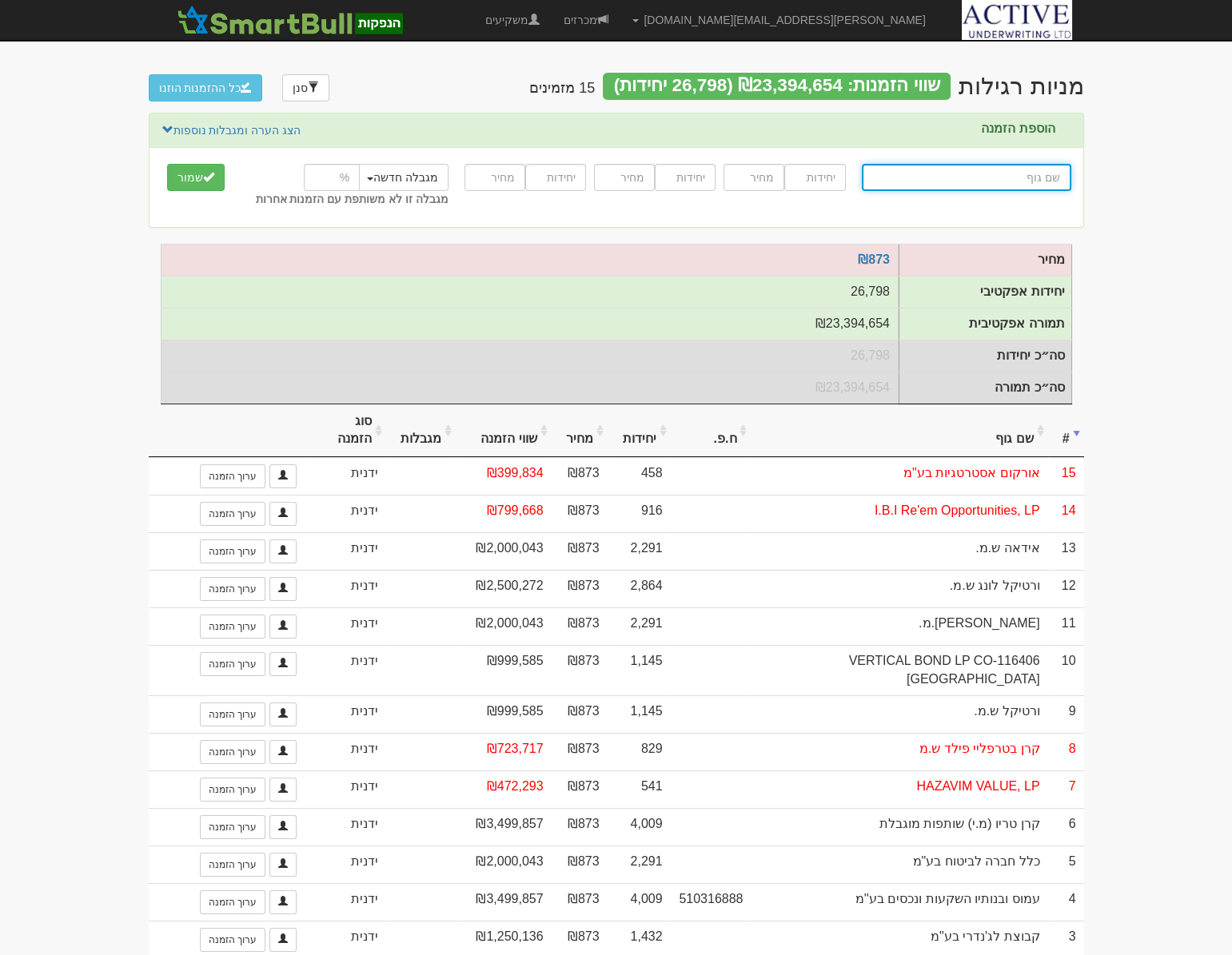
click at [981, 177] on input "text" at bounding box center [966, 176] width 209 height 27
type input "א"
type input "[PERSON_NAME] שירותי אנרגיה בע"מ"
type input "או"
type input "[PERSON_NAME] בע"מ"
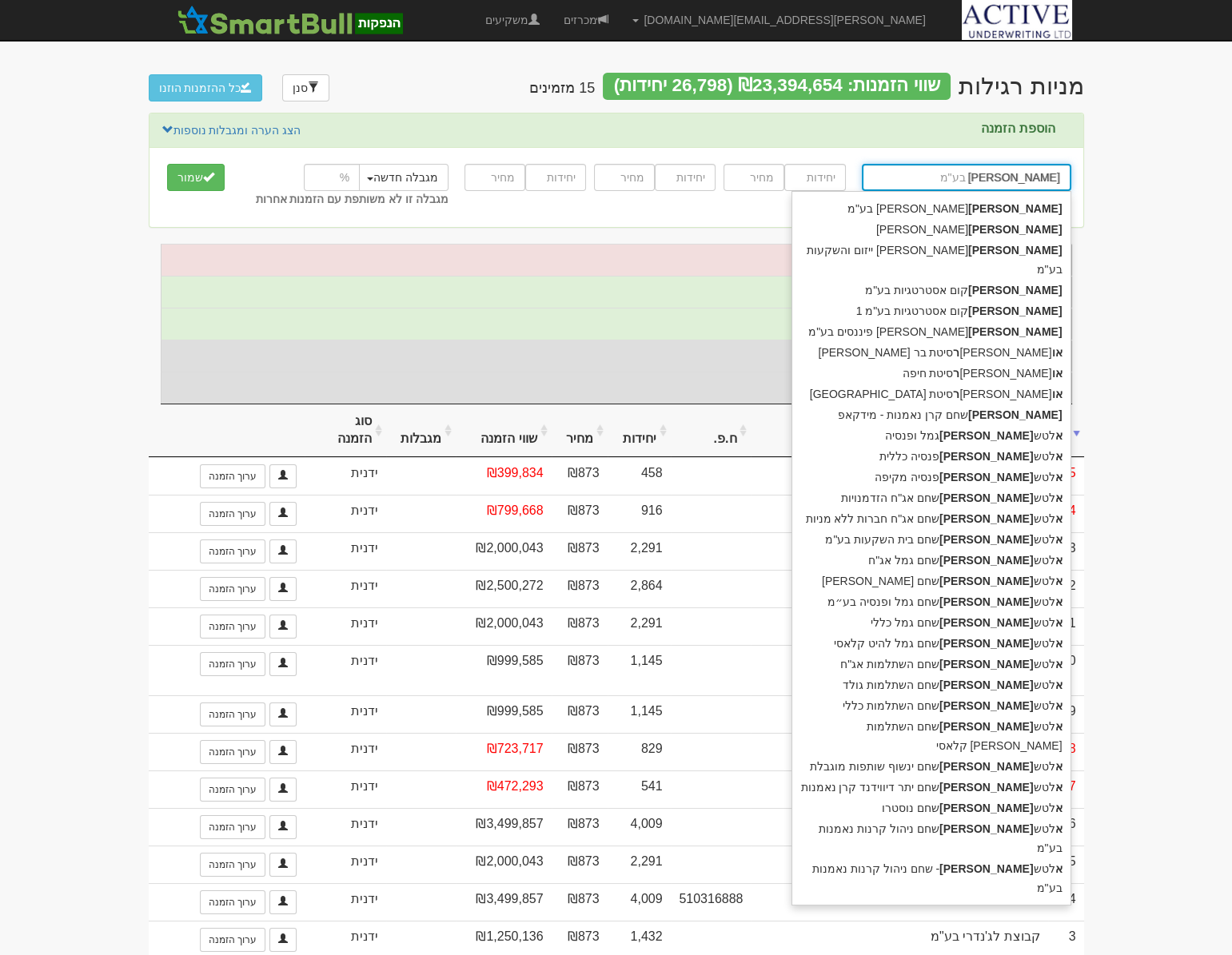
type input "אורי"
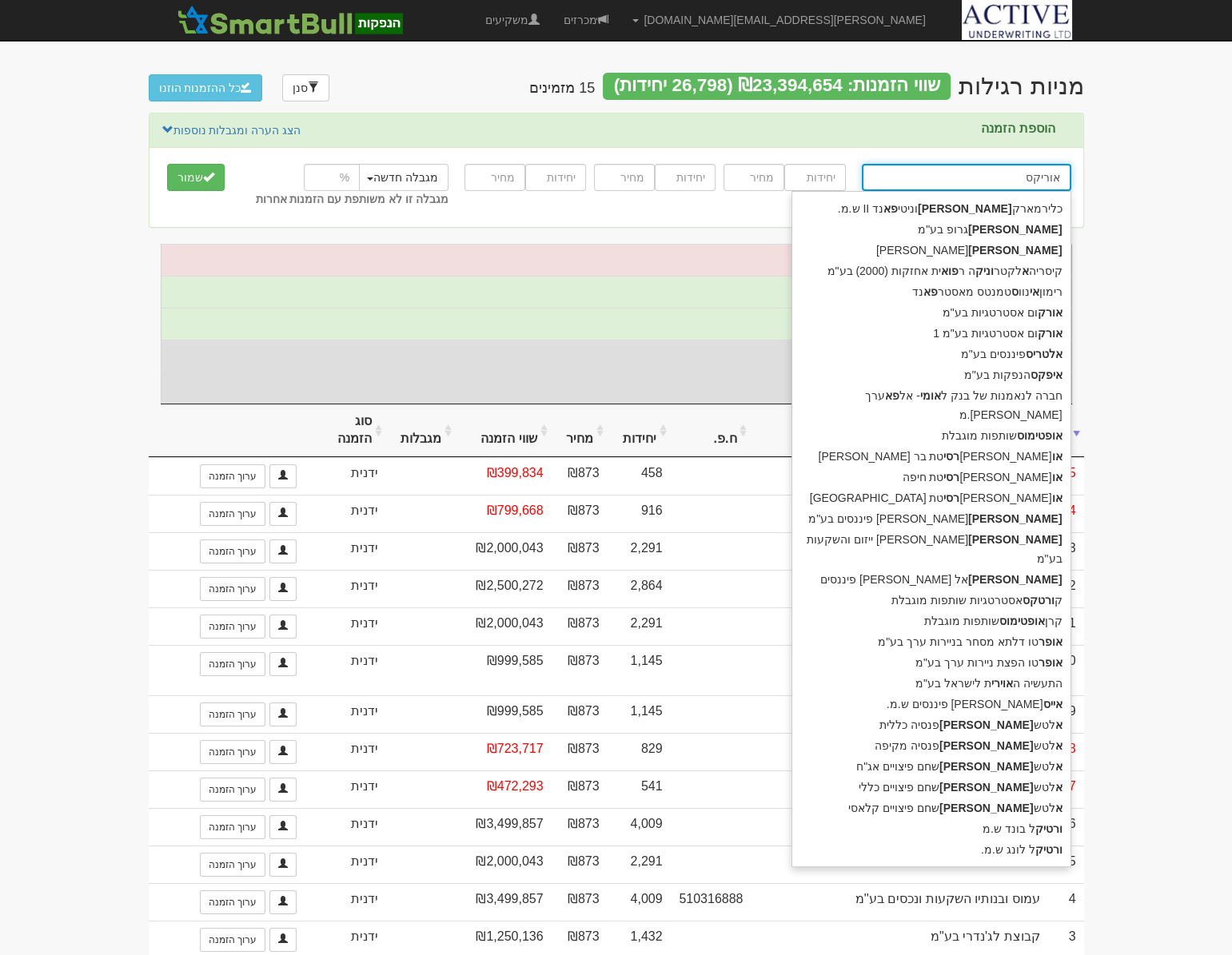
type input "אוריק"
type input "[PERSON_NAME] בע"מ"
type input "אור"
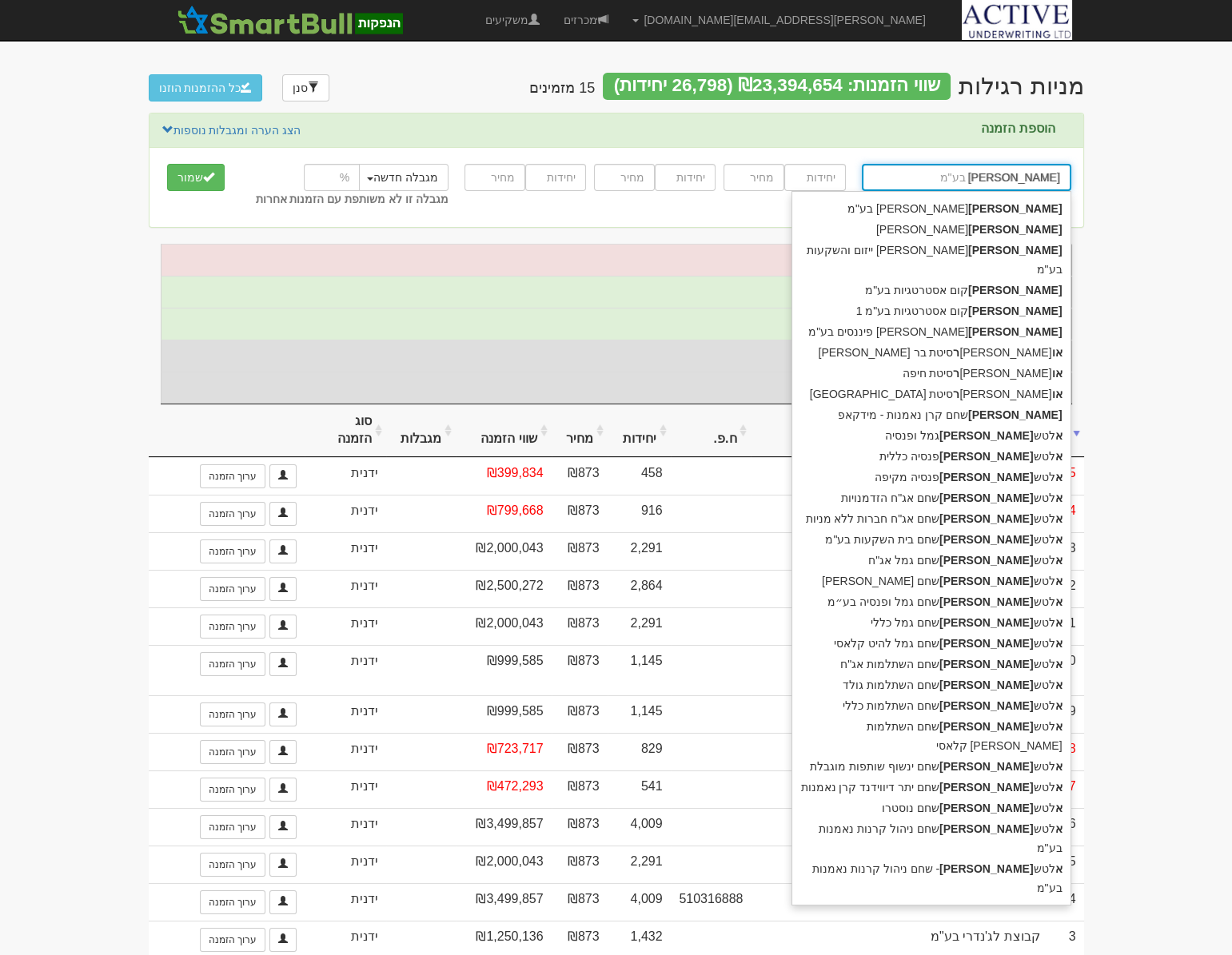
type input "אוהד שירותי אנרגיה בע"מ"
type input "או"
type input "א"
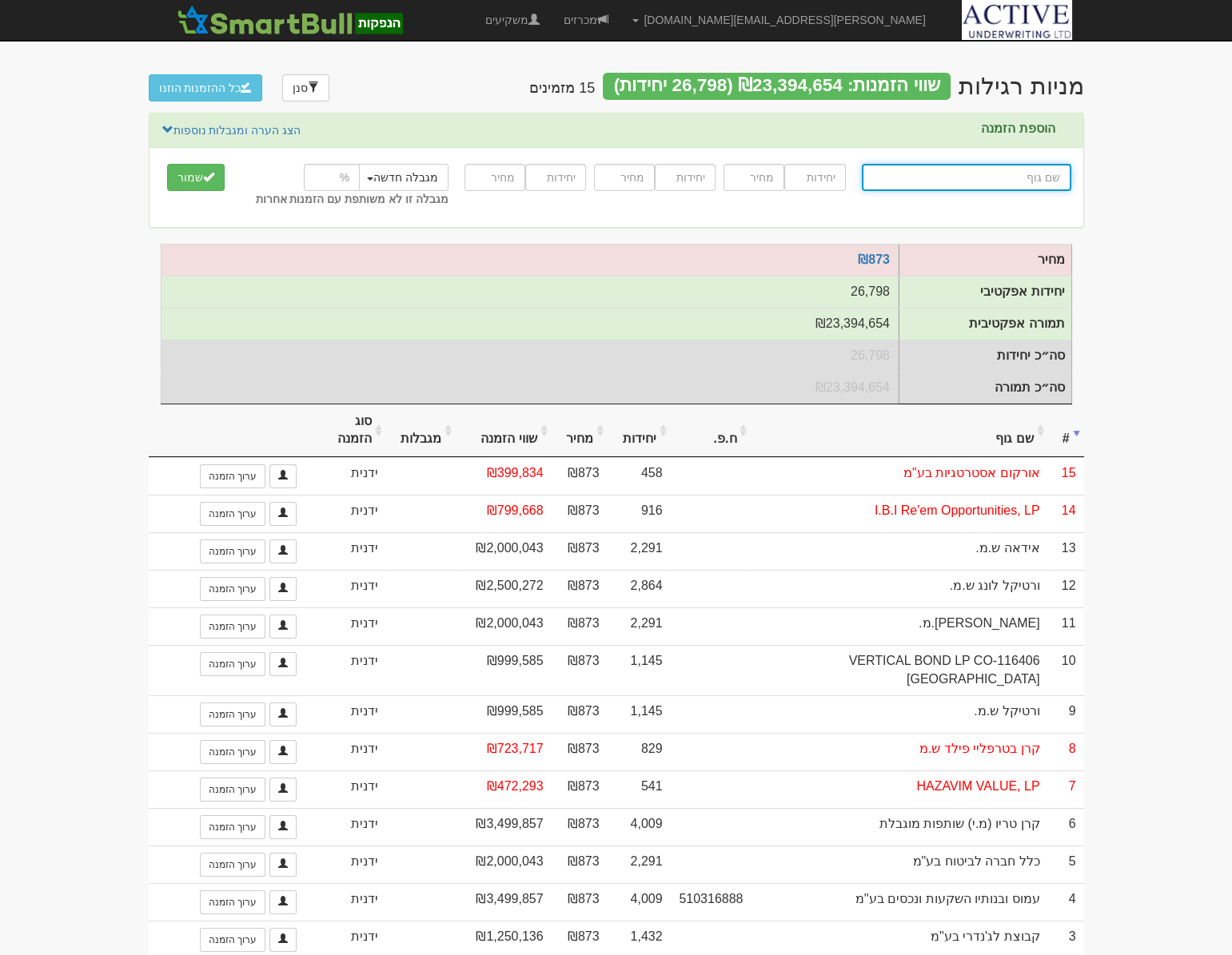
type input "o"
type input "orYX FUNDAMENTAL LP"
type input "or"
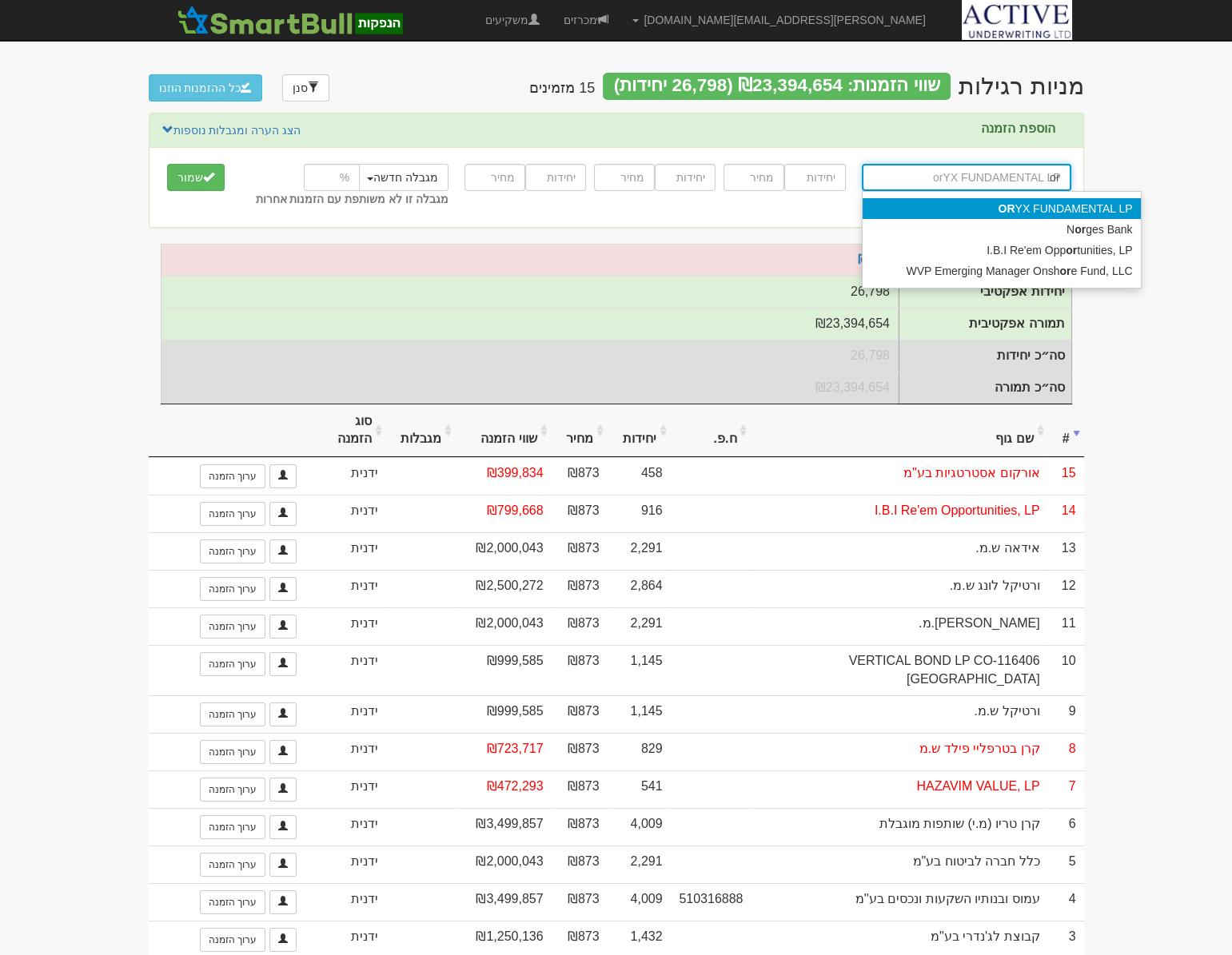
click at [989, 213] on div "OR YX FUNDAMENTAL LP" at bounding box center [1001, 208] width 278 height 21
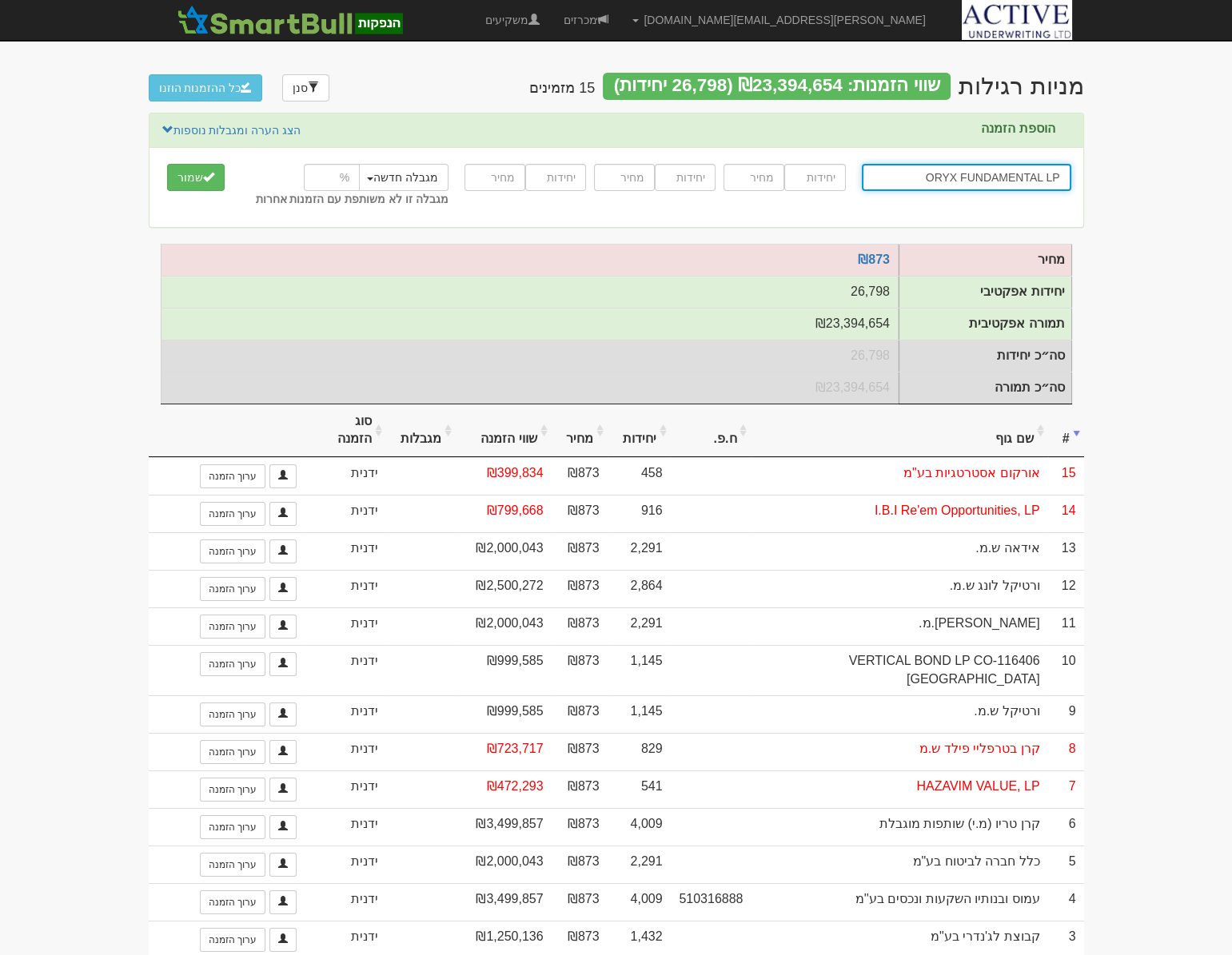
type input "ORYX FUNDAMENTAL LP"
click at [817, 176] on input "number" at bounding box center [814, 176] width 61 height 27
type input "916"
click at [754, 174] on input "number" at bounding box center [753, 176] width 61 height 27
type input "873"
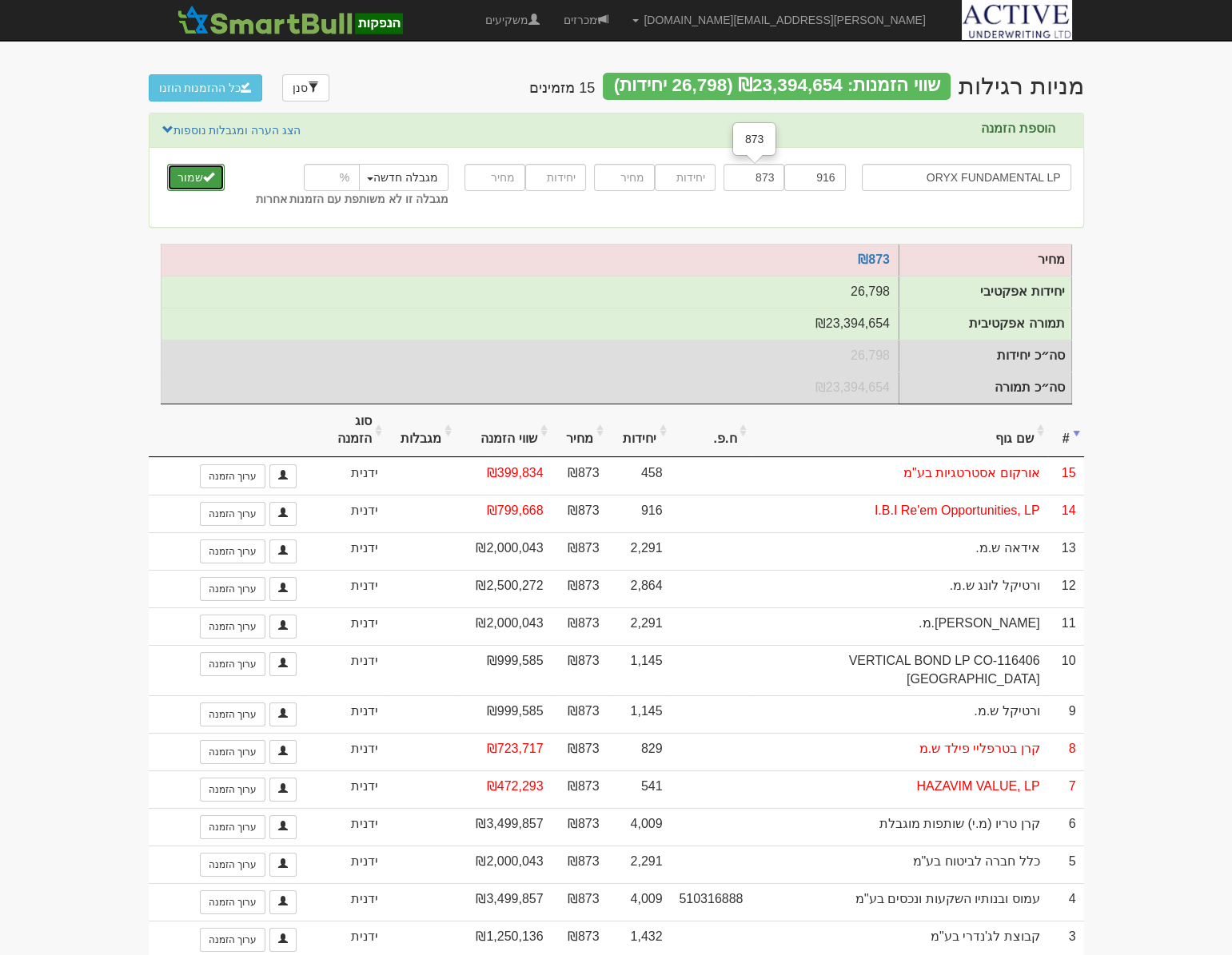
click at [174, 183] on button "שמור" at bounding box center [196, 176] width 58 height 27
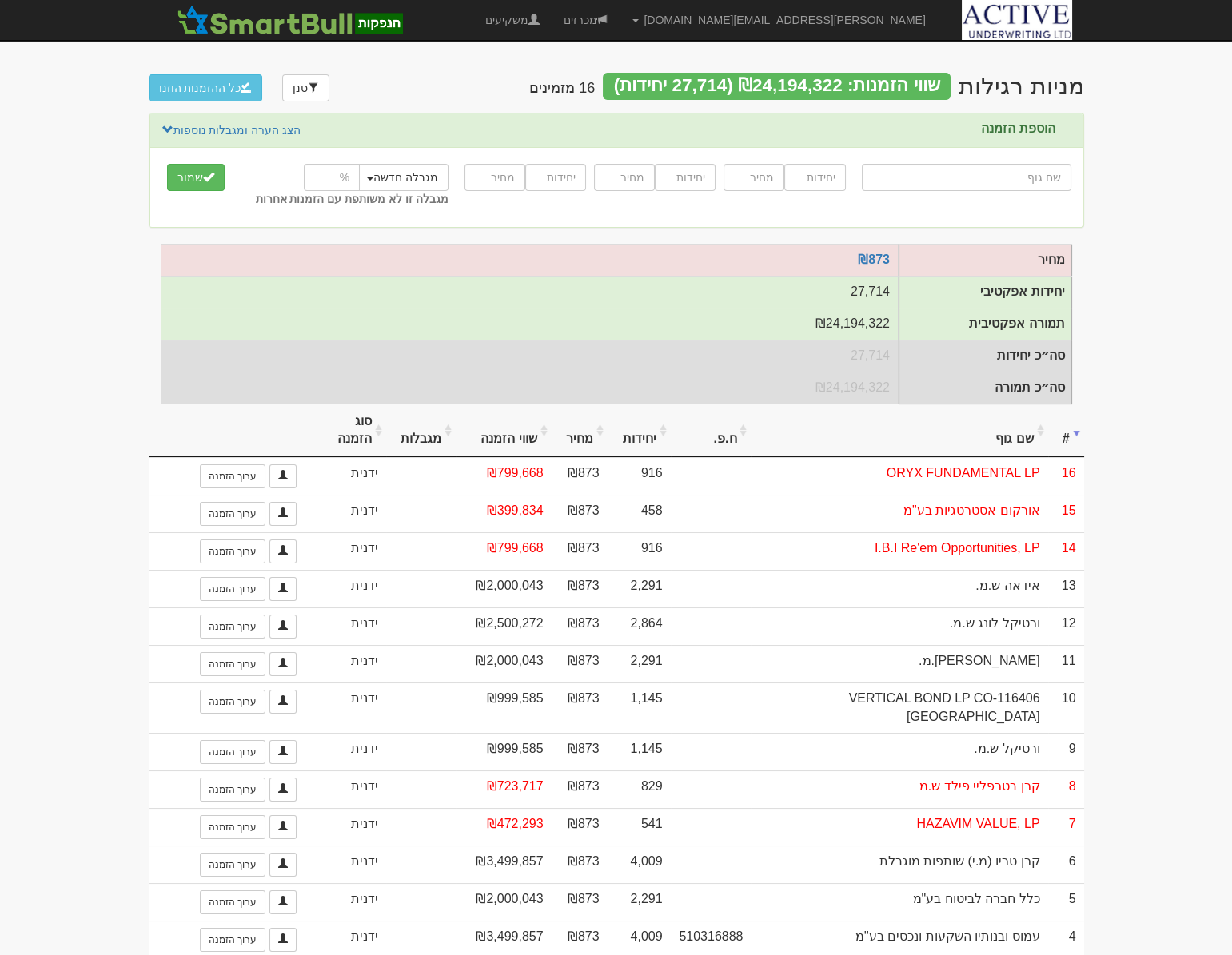
type input "א"
type input "[PERSON_NAME] שירותי אנרגיה בע"מ"
type input "או"
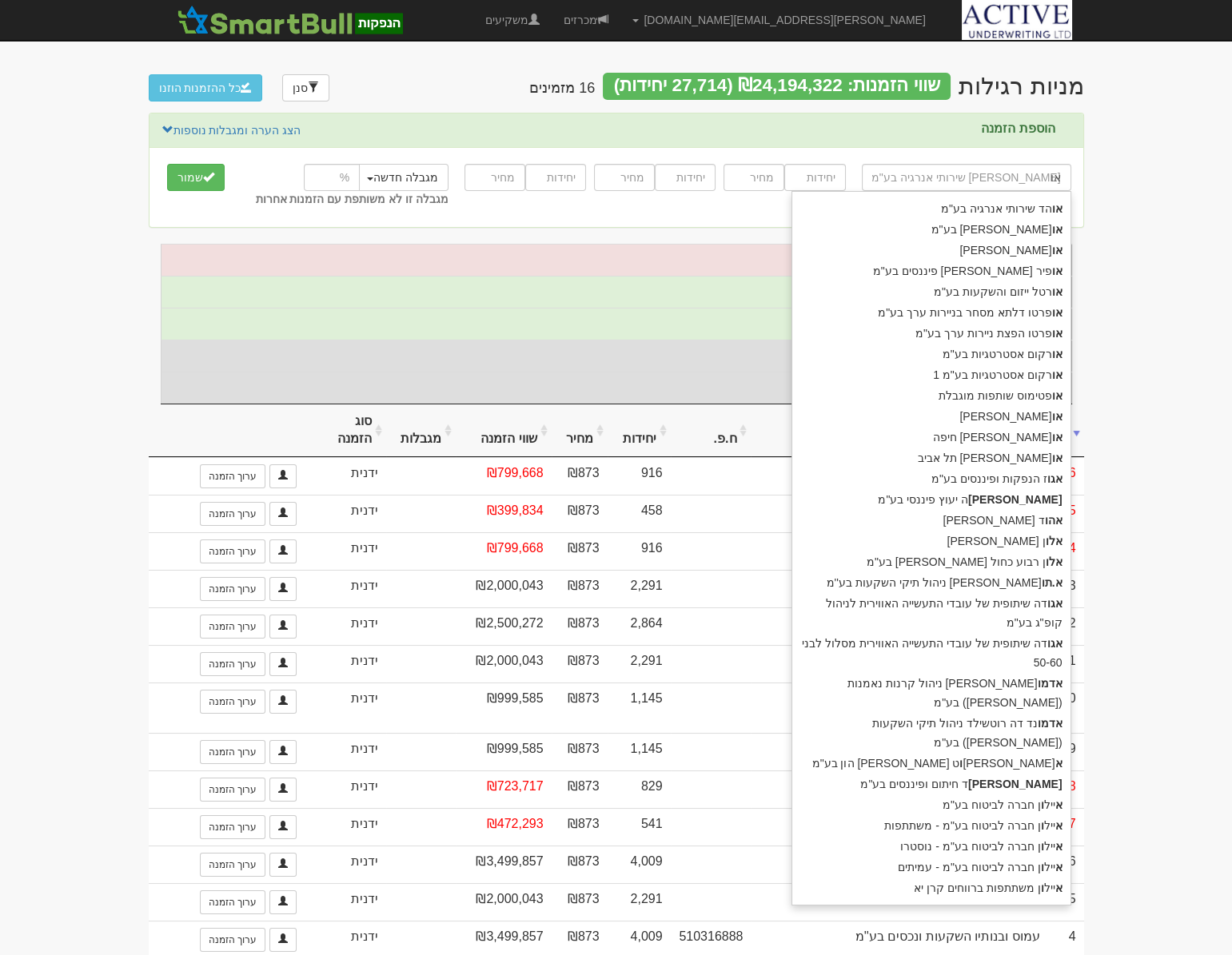
type input "[PERSON_NAME] בע"מ"
type input "[PERSON_NAME]"
type input "אורטל ייזום והשקעות בע"מ"
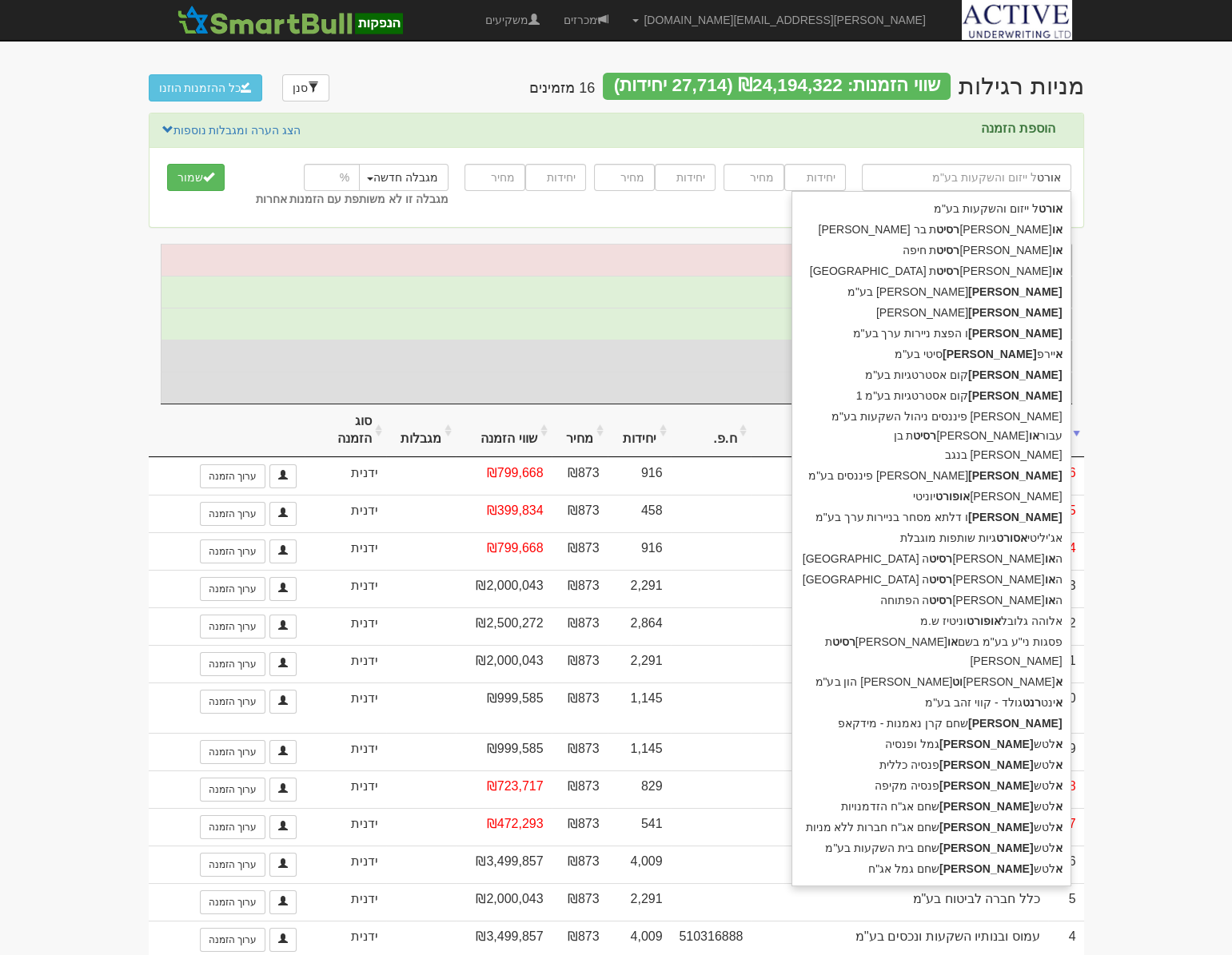
type input "[PERSON_NAME]"
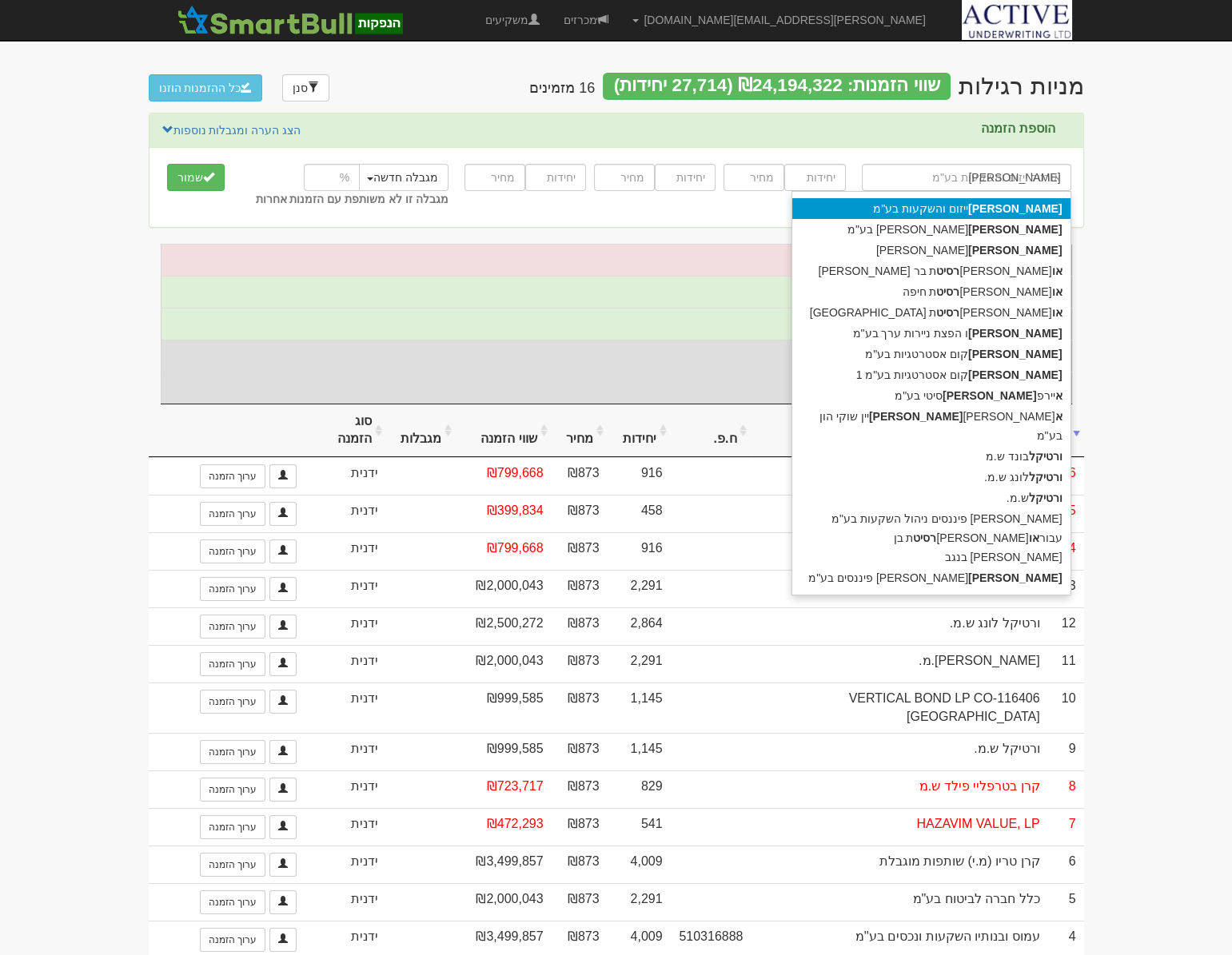
click at [1015, 206] on div "[PERSON_NAME] ייזום והשקעות בע"מ" at bounding box center [930, 208] width 278 height 21
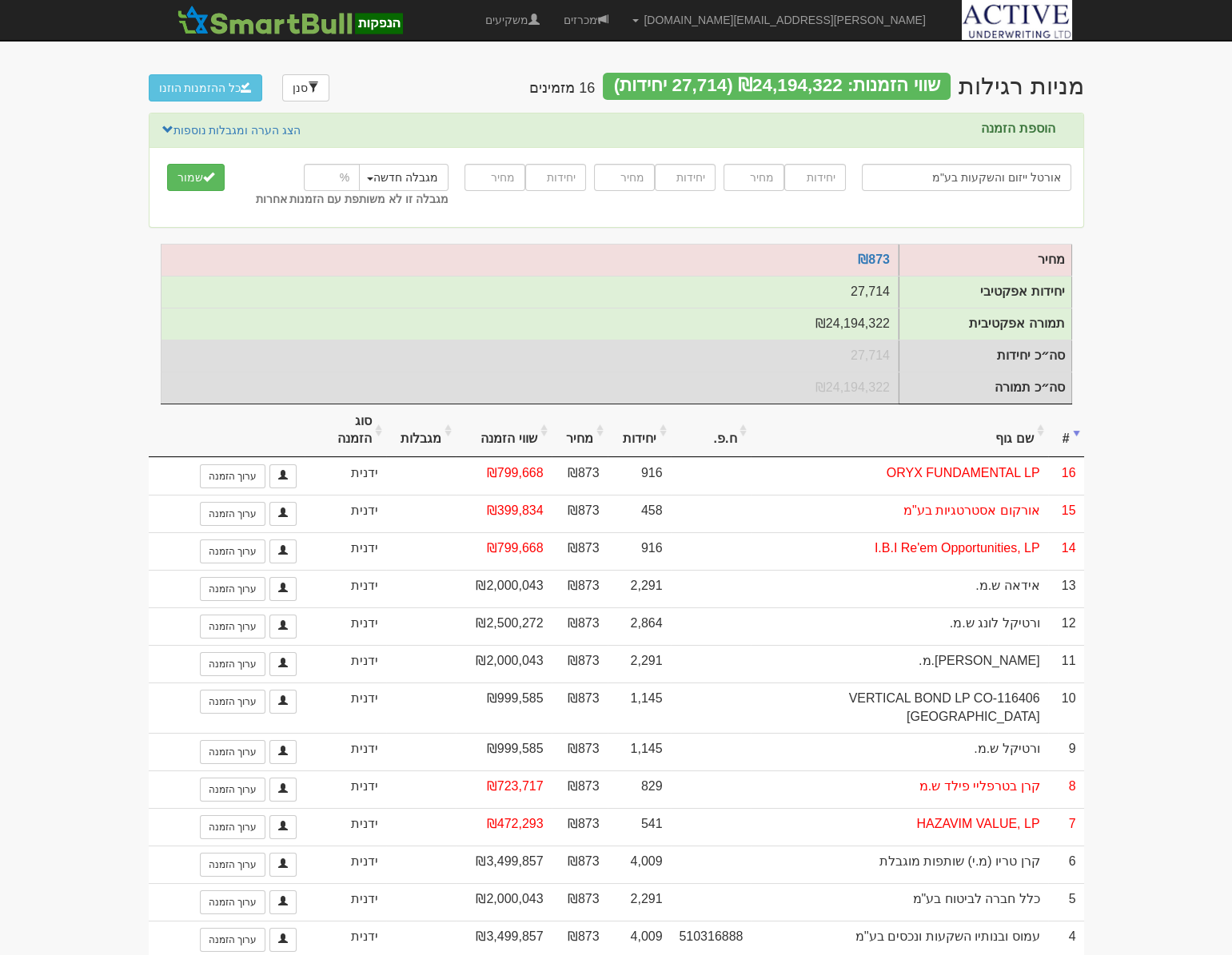
type input "אורטל ייזום והשקעות בע"מ"
click at [823, 180] on input "number" at bounding box center [814, 176] width 61 height 27
type input "916"
click at [744, 180] on input "number" at bounding box center [753, 176] width 61 height 27
type input "873"
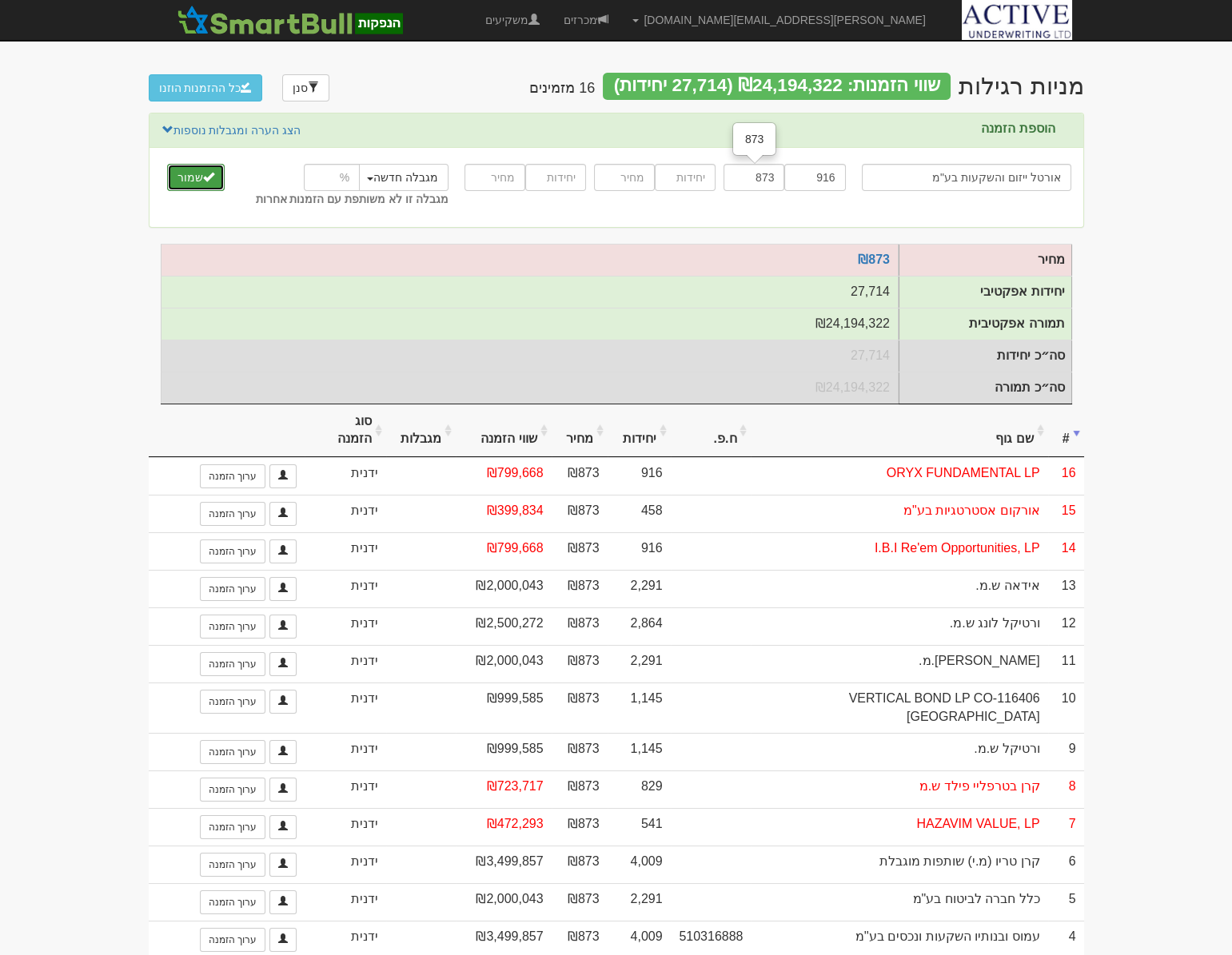
click at [200, 176] on button "שמור" at bounding box center [196, 176] width 58 height 27
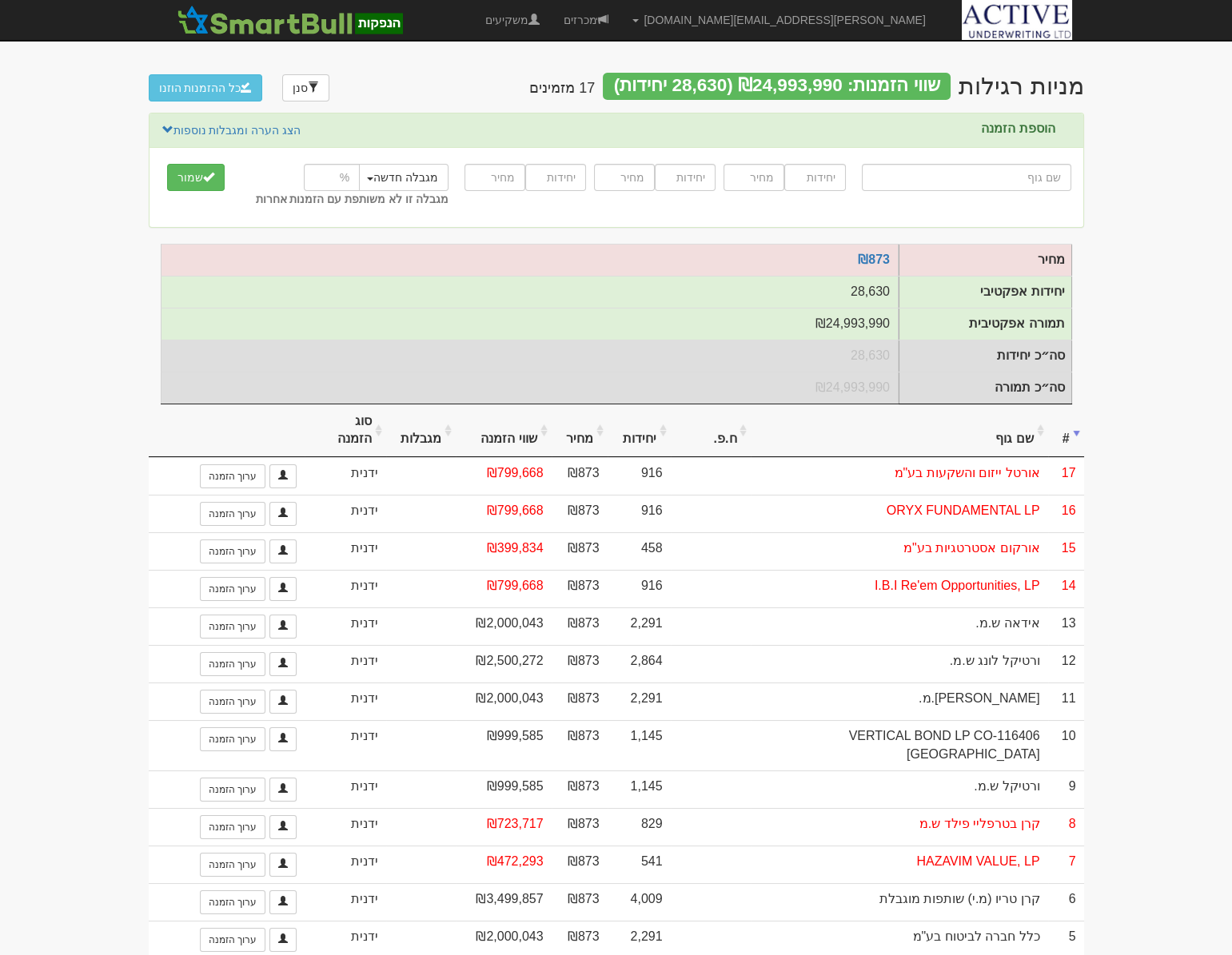
type input "א"
type input "אגד החזקות בע"מ"
type input "אג"
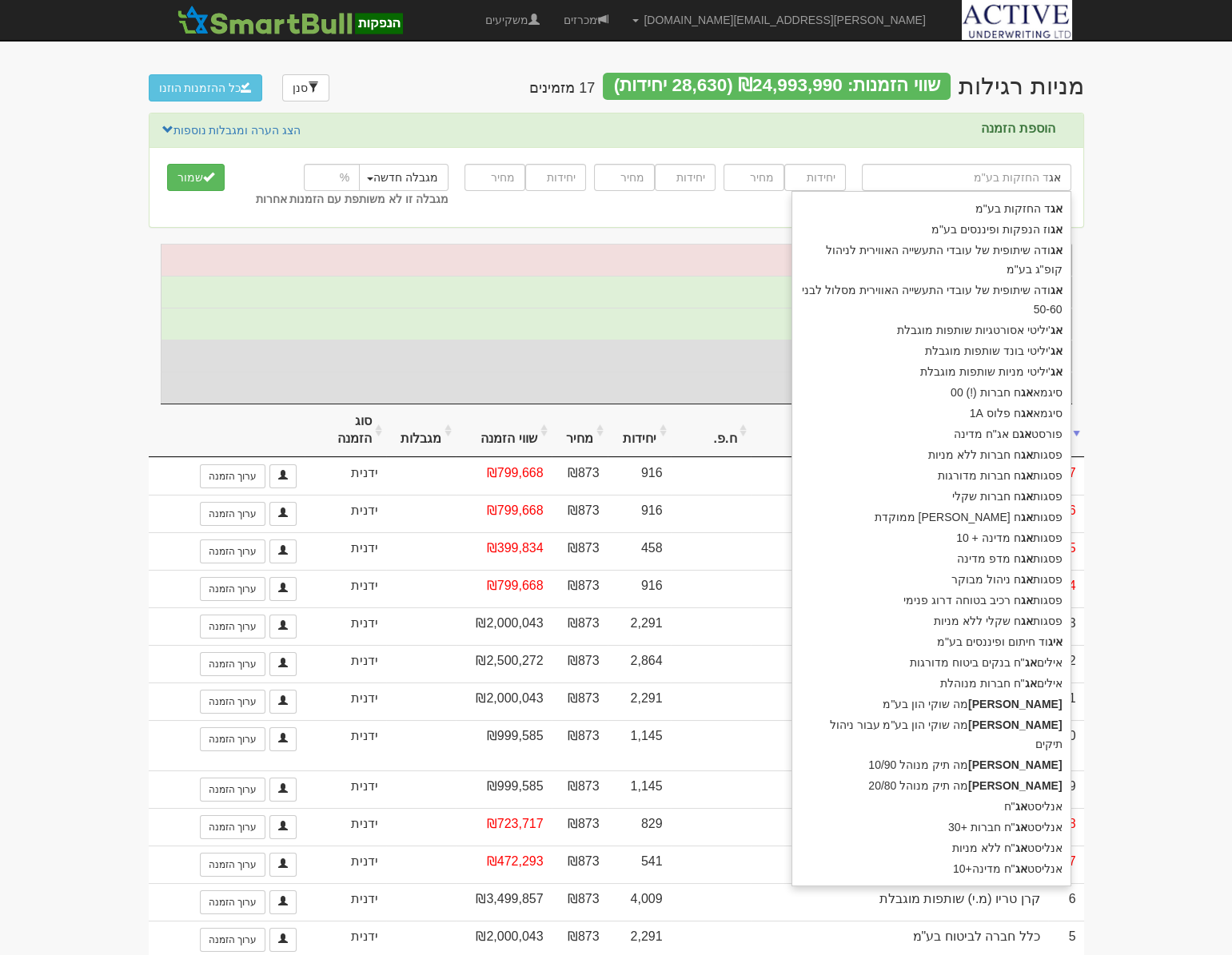
type input "אג'יליטי אסורטגיות שותפות מוגבלת"
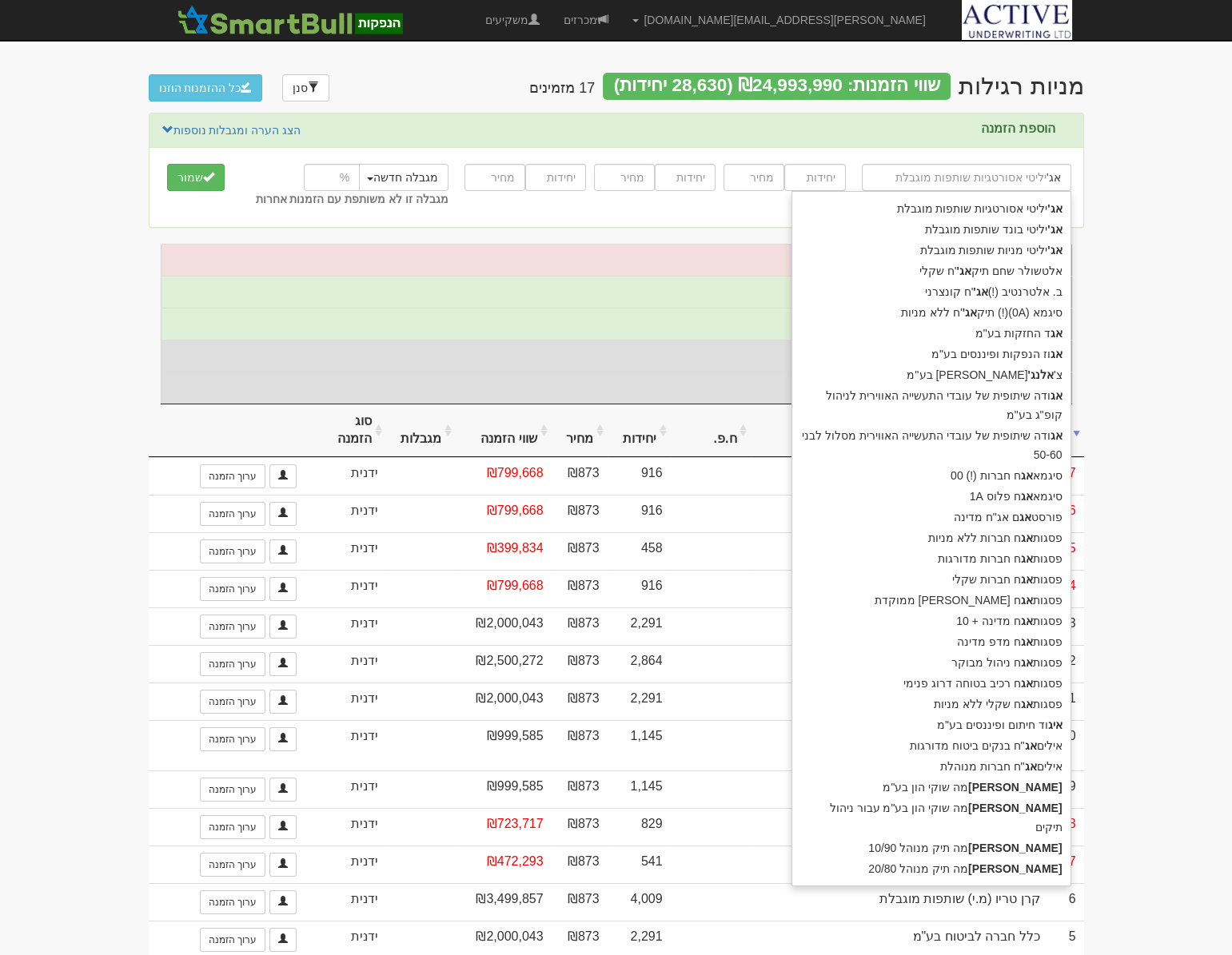
type input "אג'י"
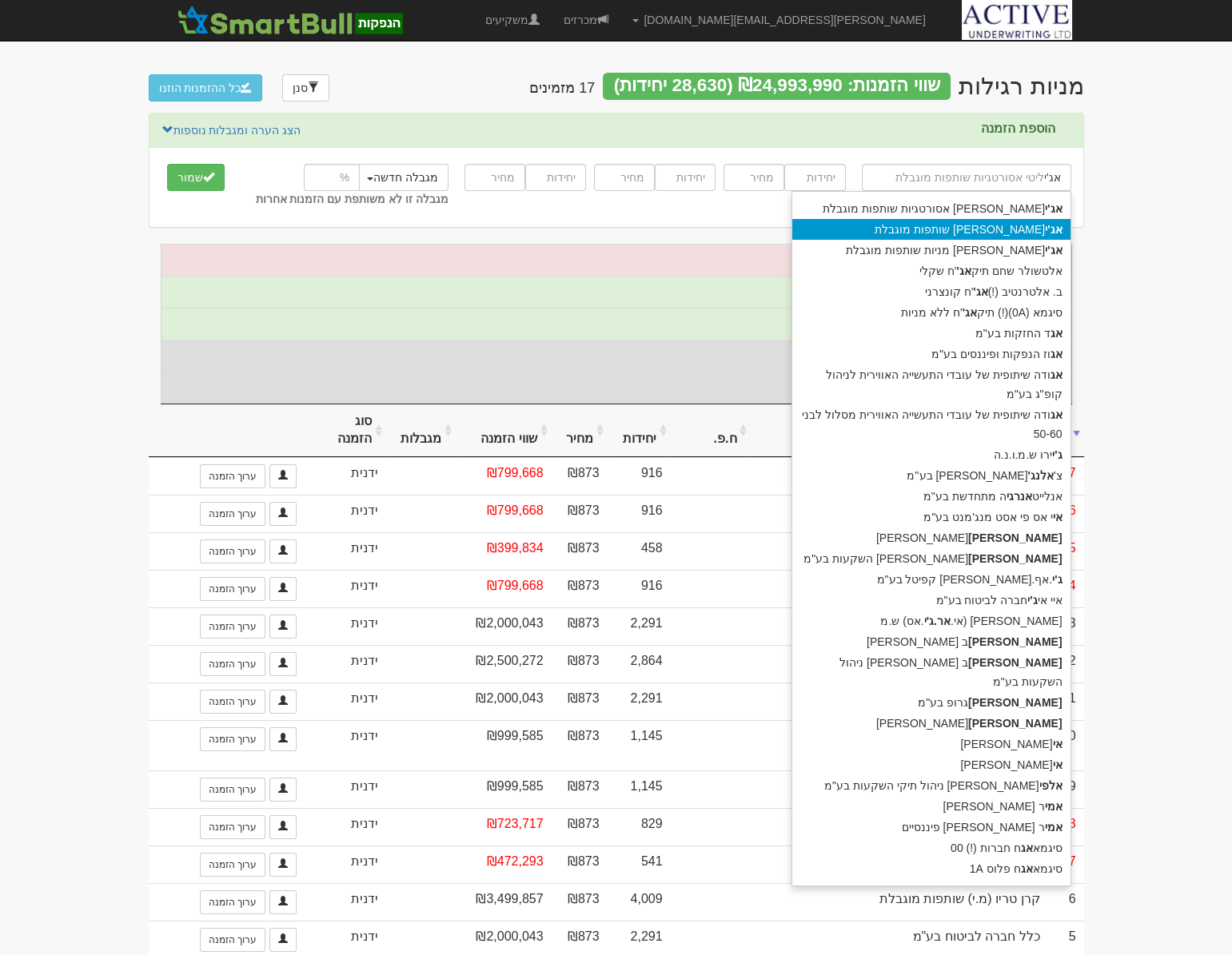
click at [947, 226] on div "אג'י [PERSON_NAME] בונד שותפות מוגבלת" at bounding box center [930, 229] width 278 height 21
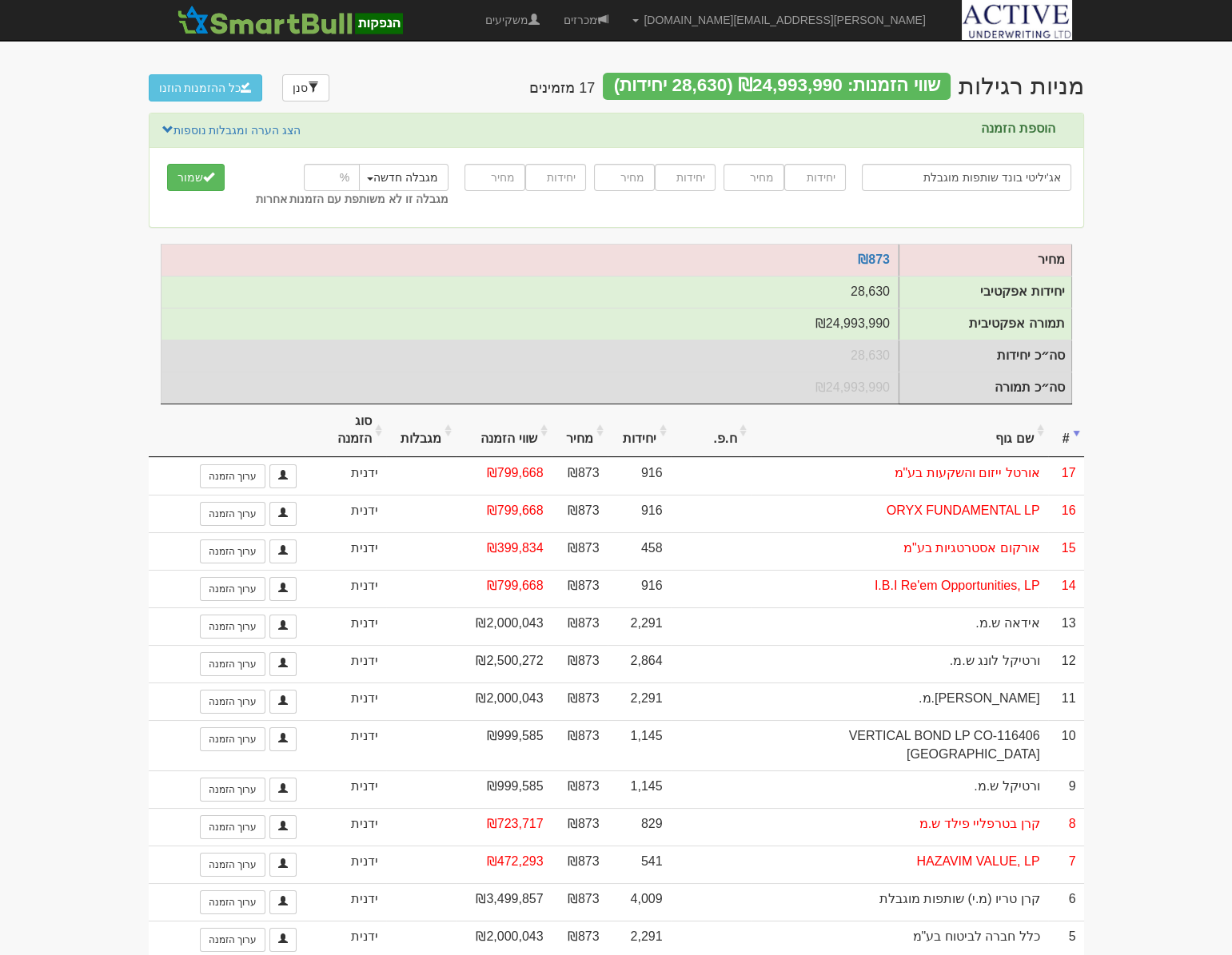
type input "אג'יליטי בונד שותפות מוגבלת"
click at [816, 184] on input "number" at bounding box center [814, 176] width 61 height 27
type input "1000"
click at [750, 180] on input "number" at bounding box center [753, 176] width 61 height 27
type input "873"
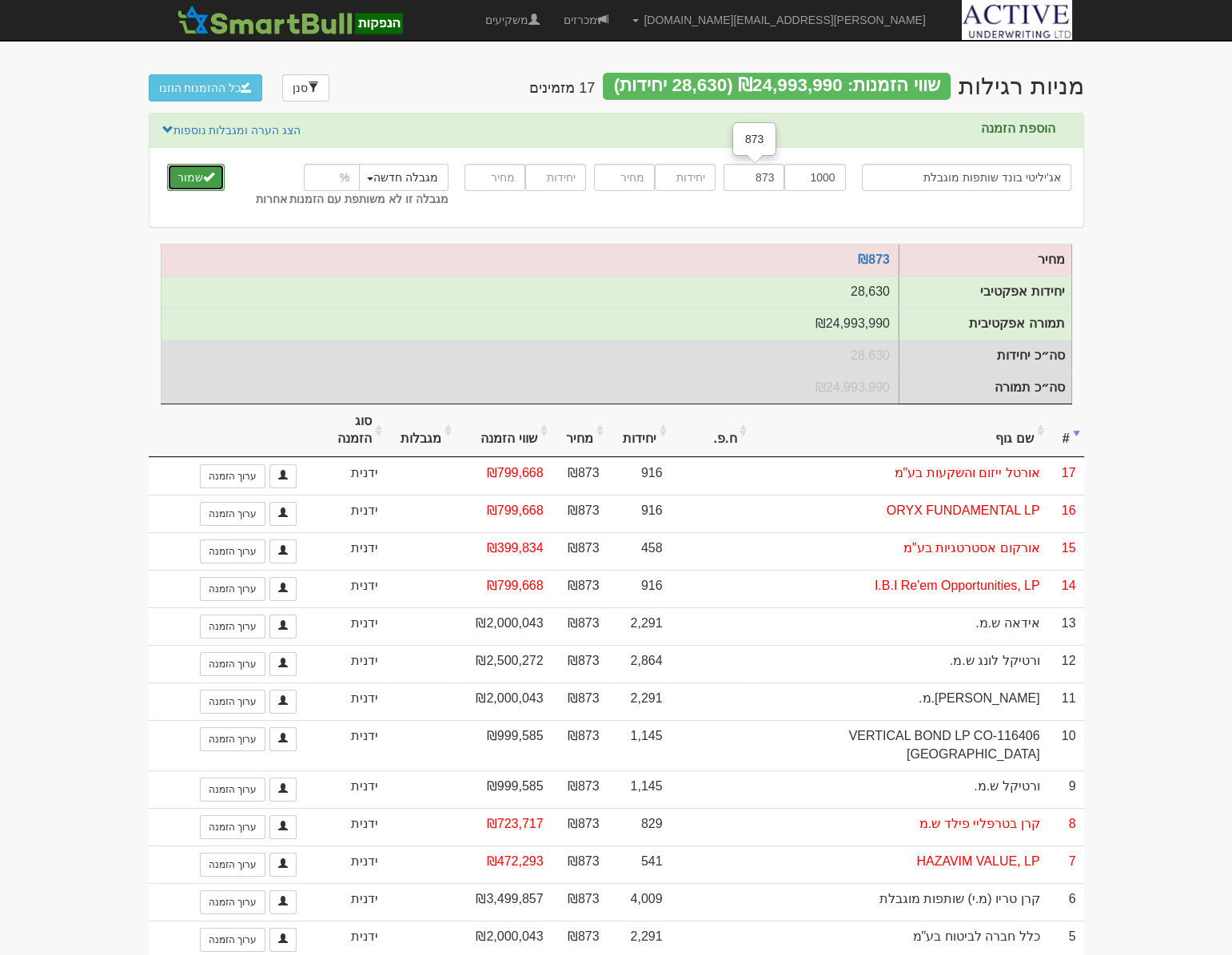
click at [172, 178] on button "שמור" at bounding box center [196, 176] width 58 height 27
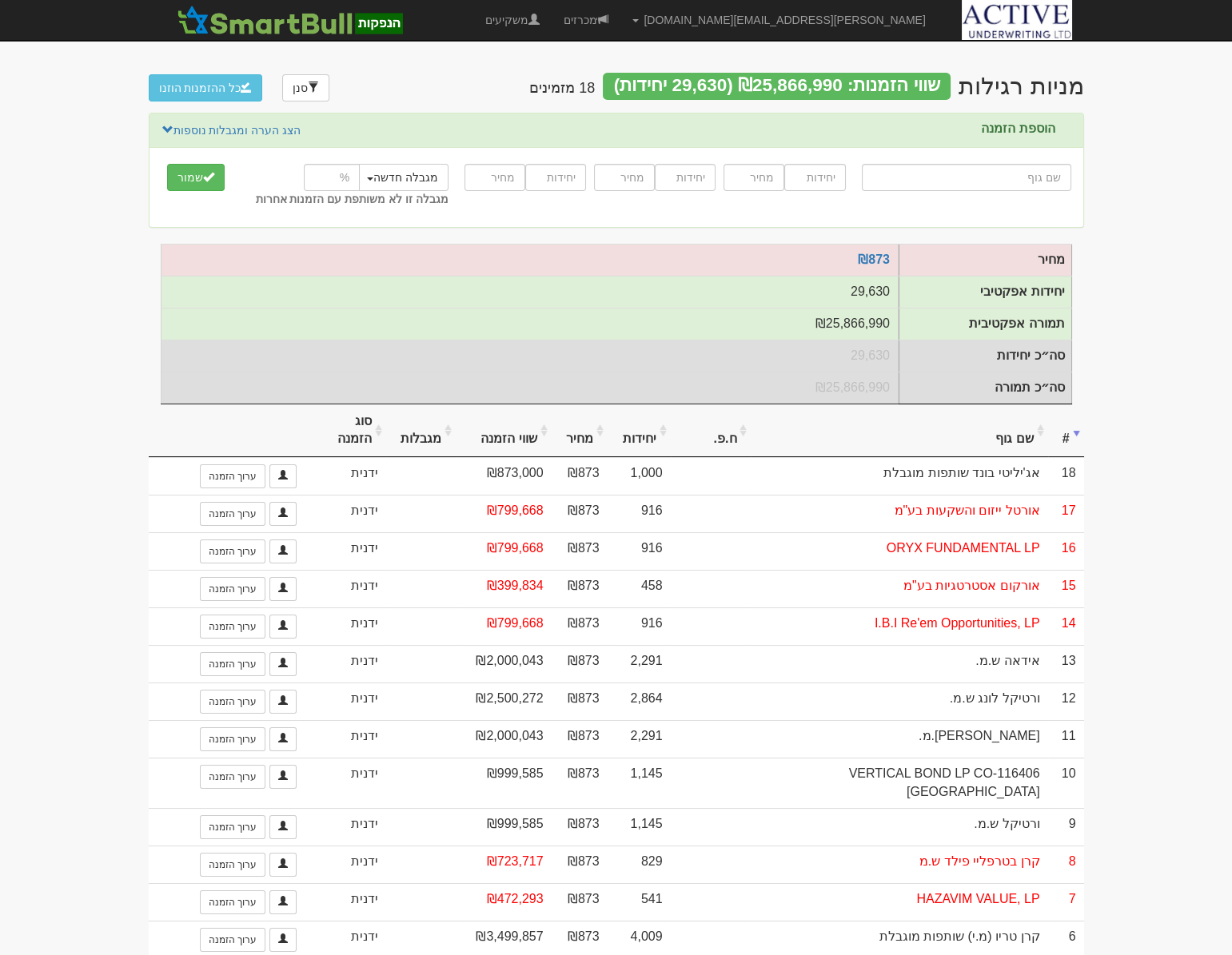
type input "א"
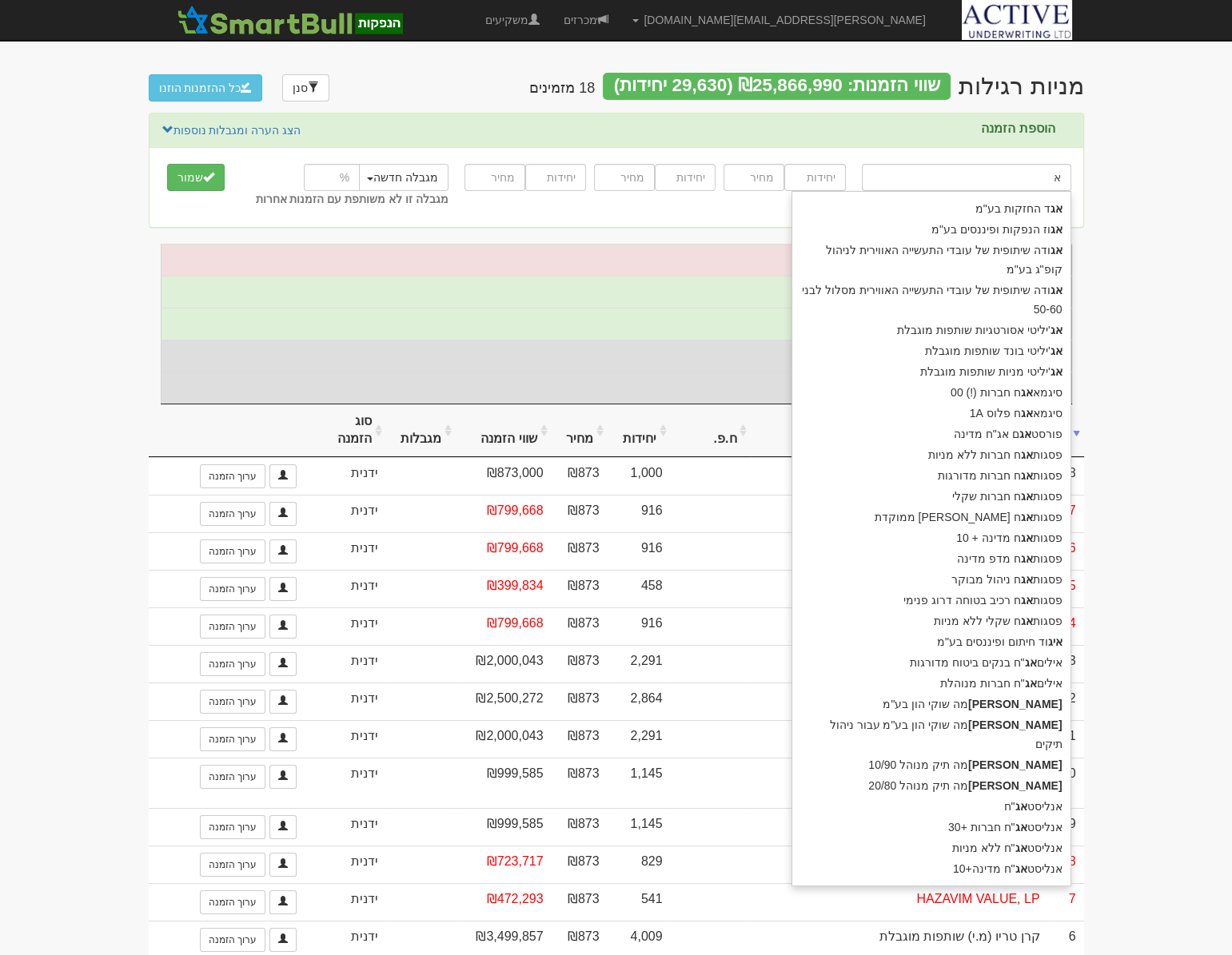
type input "אגד החזקות בע"מ"
type input "אג"
type input "אג'יליטי אסורטגיות שותפות מוגבלת"
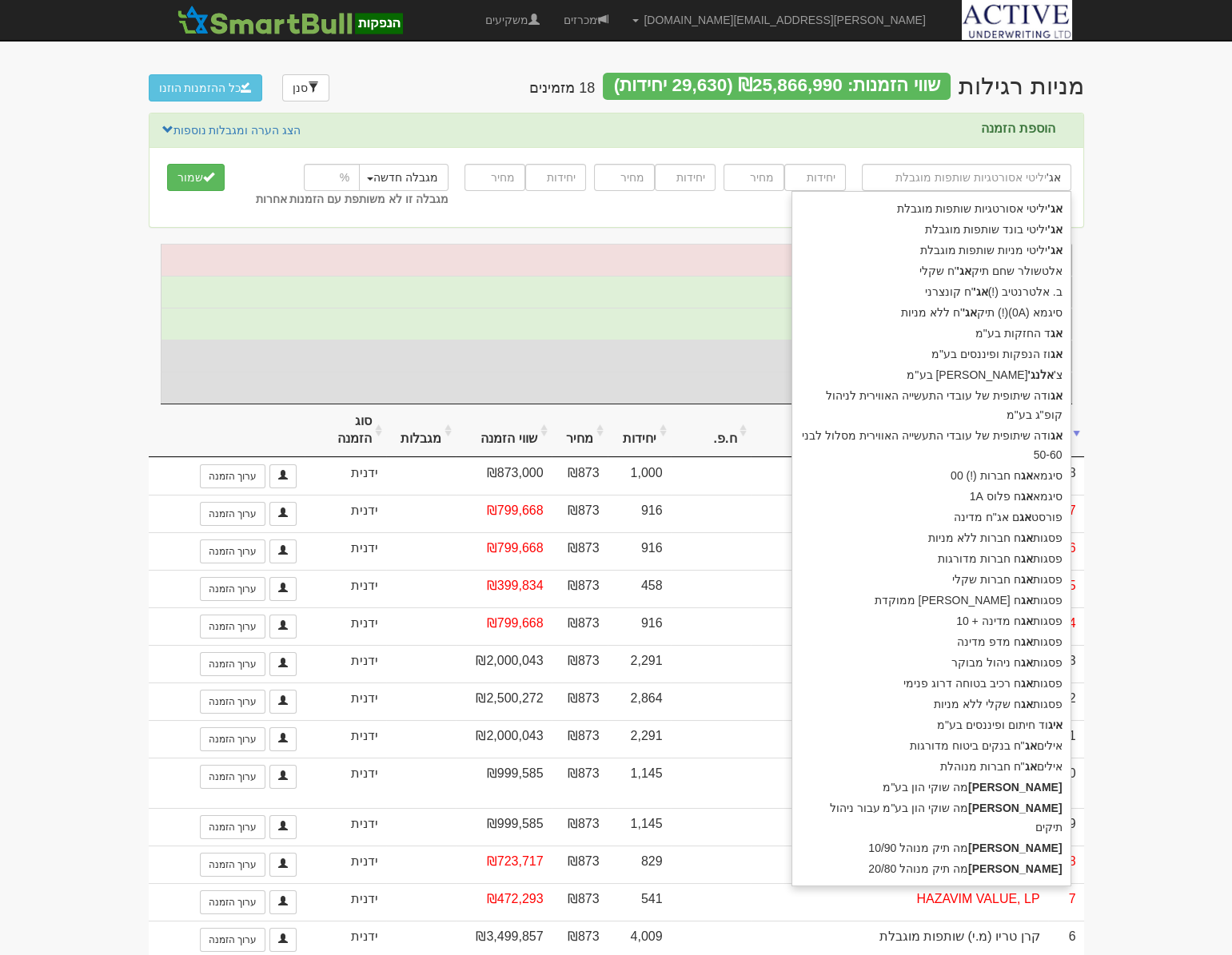
type input "אג'י"
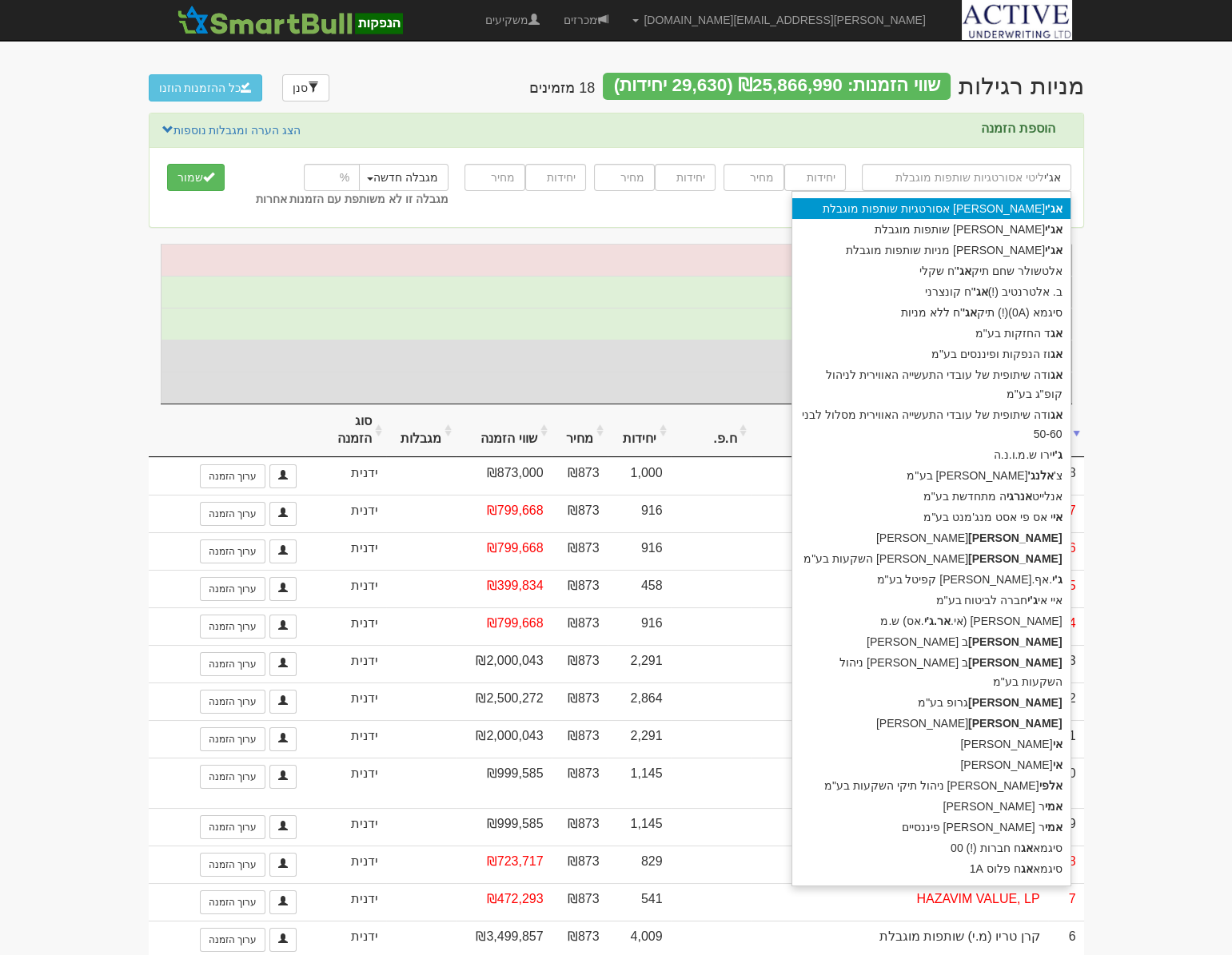
click at [974, 204] on div "אג'י ליטי אסורטגיות שותפות מוגבלת" at bounding box center [930, 208] width 278 height 21
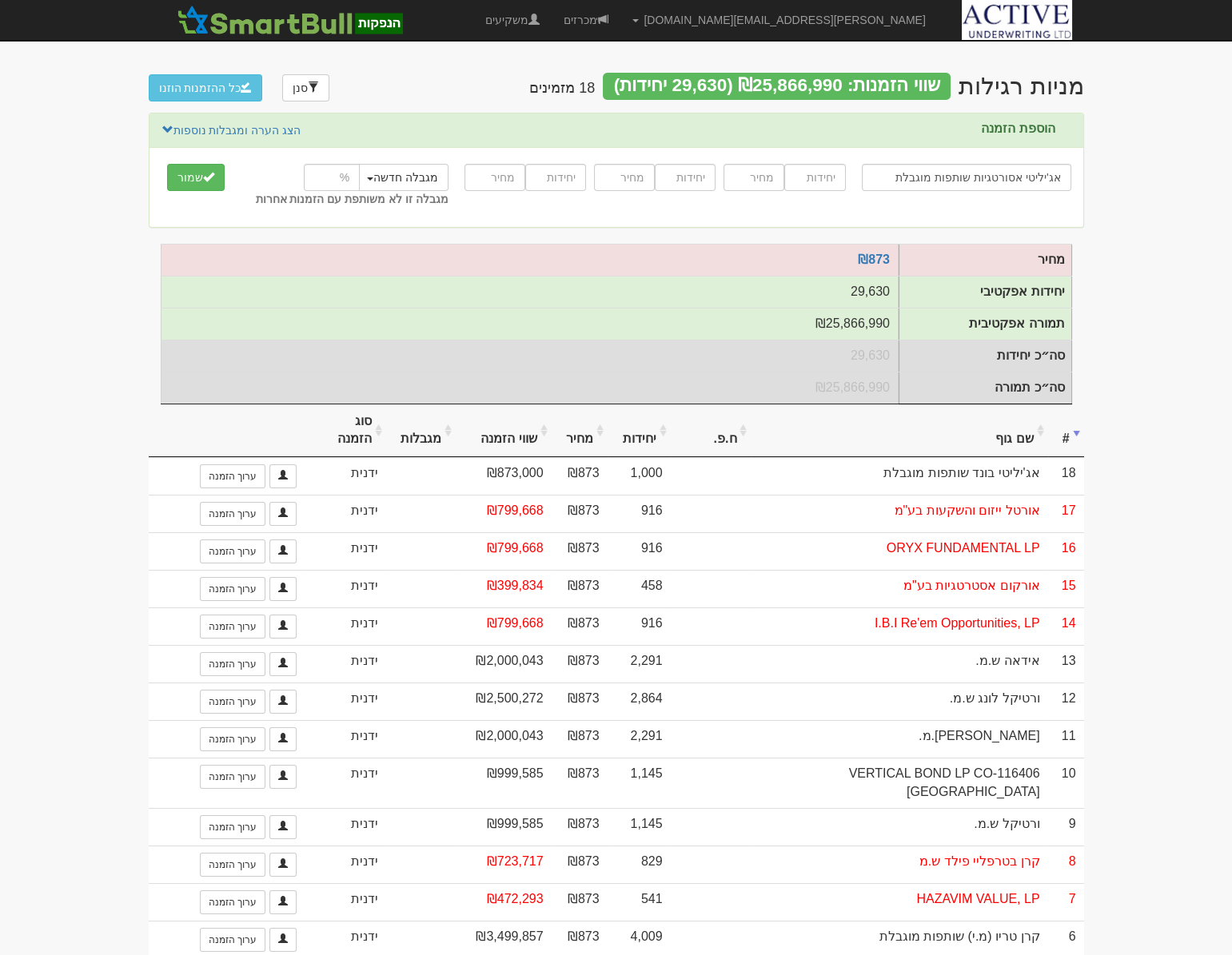
type input "אג'יליטי אסורטגיות שותפות מוגבלת"
click at [804, 177] on input "number" at bounding box center [814, 176] width 61 height 27
click at [824, 183] on input "number" at bounding box center [814, 176] width 61 height 27
type input "1700"
click at [768, 175] on input "number" at bounding box center [753, 176] width 61 height 27
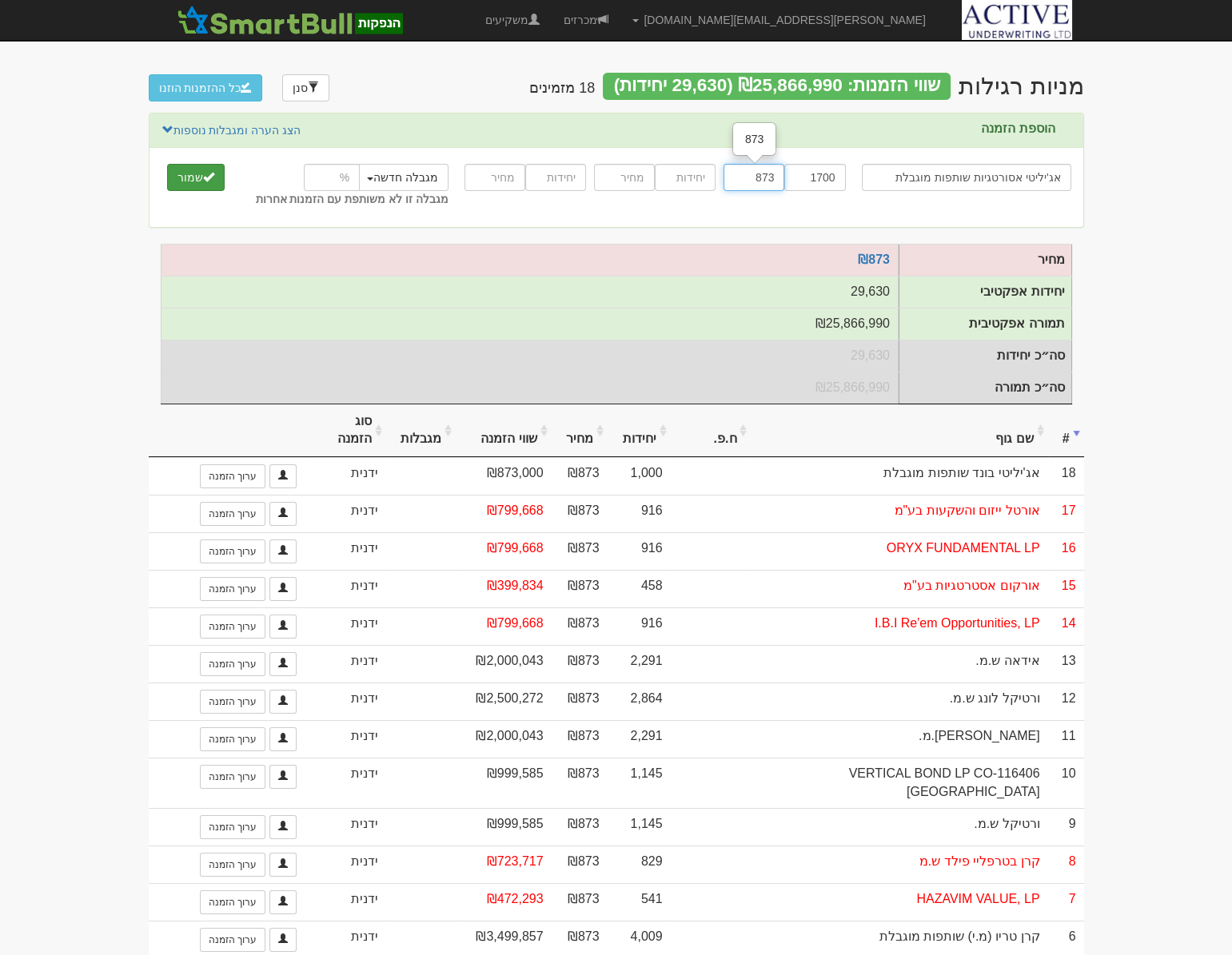
type input "873"
click at [198, 177] on button "שמור" at bounding box center [196, 176] width 58 height 27
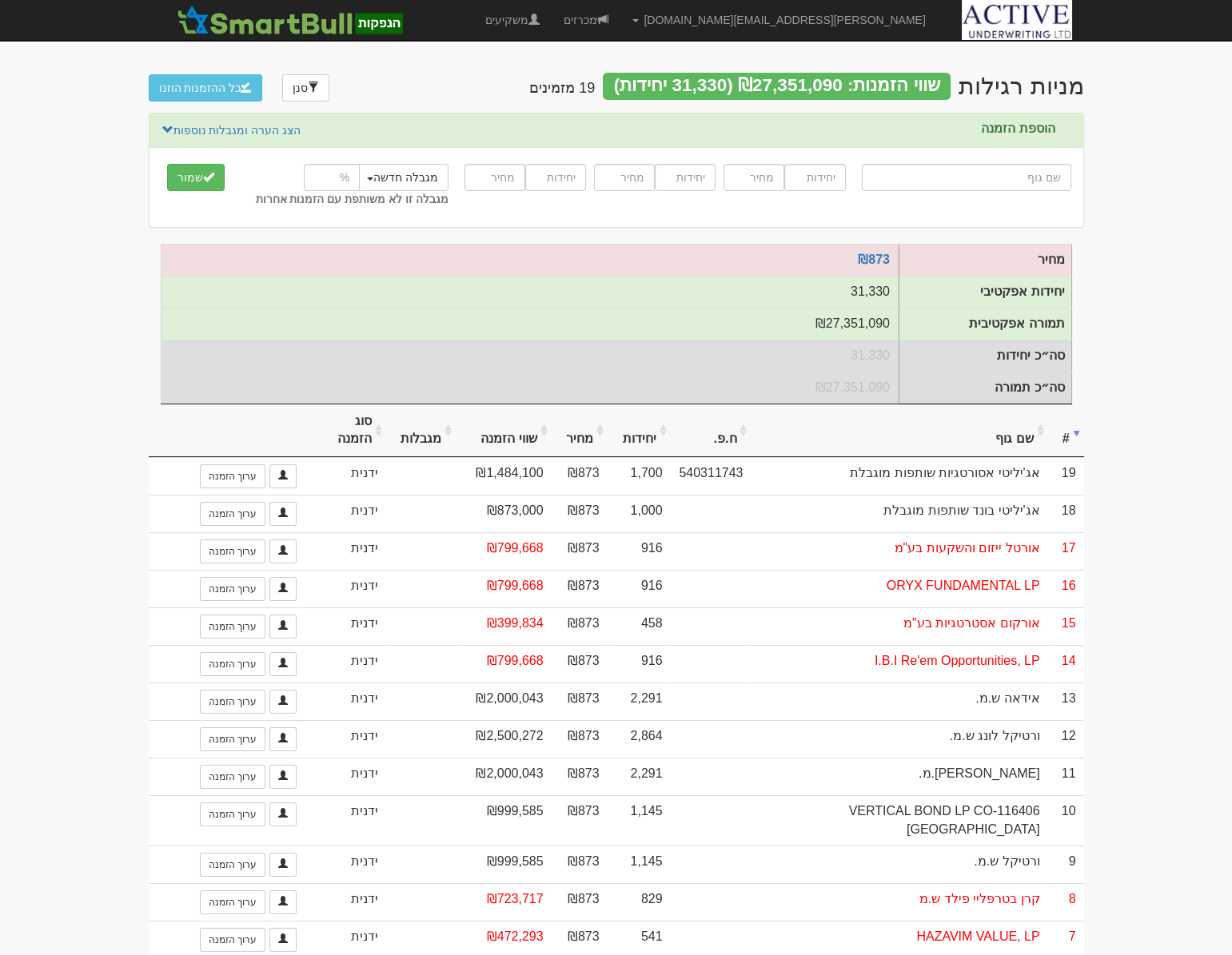
type input "א"
type input "אגד החזקות בע"מ"
type input "אג"
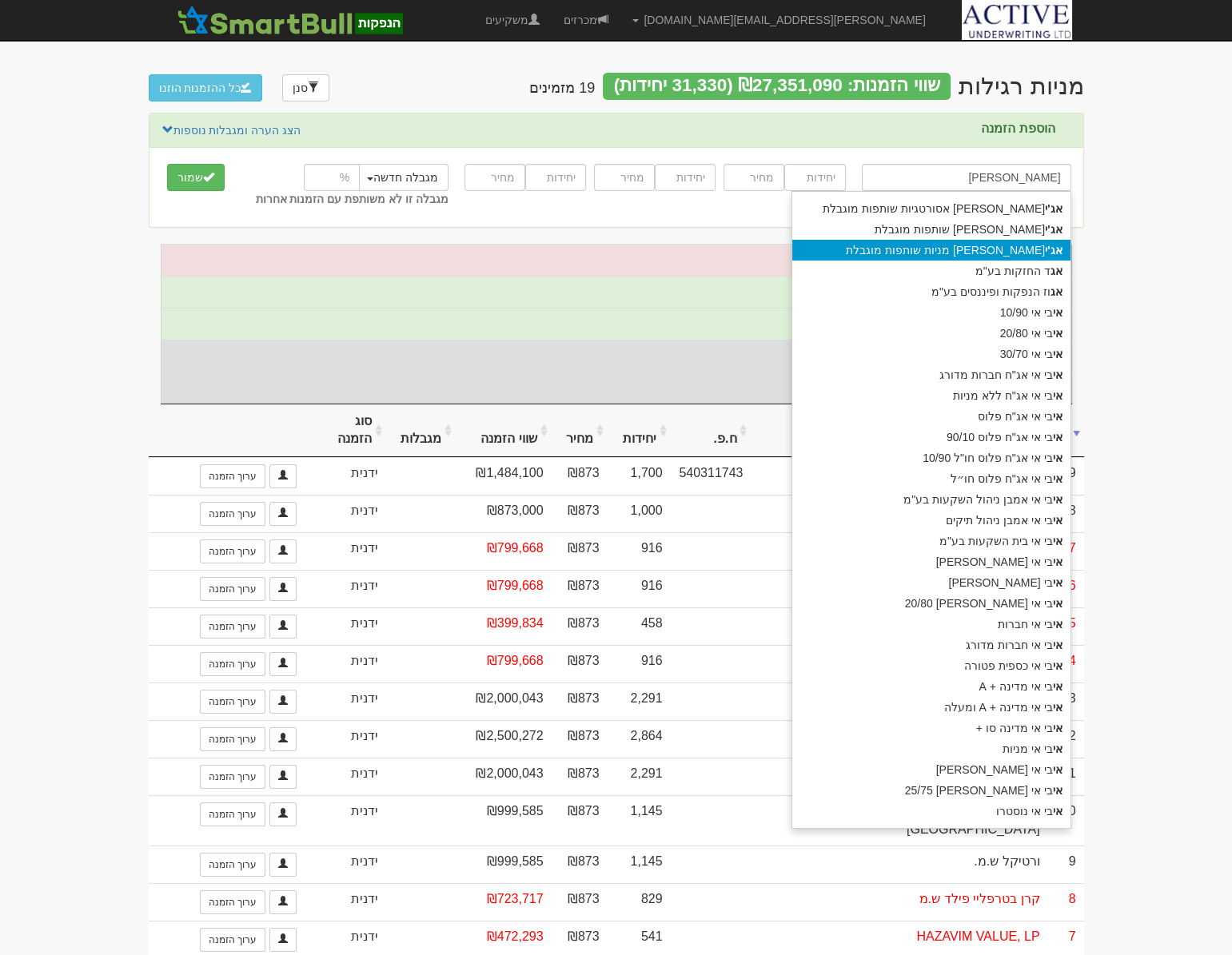
click at [1006, 249] on div "אג'י [PERSON_NAME] מניות שותפות מוגבלת" at bounding box center [930, 250] width 278 height 21
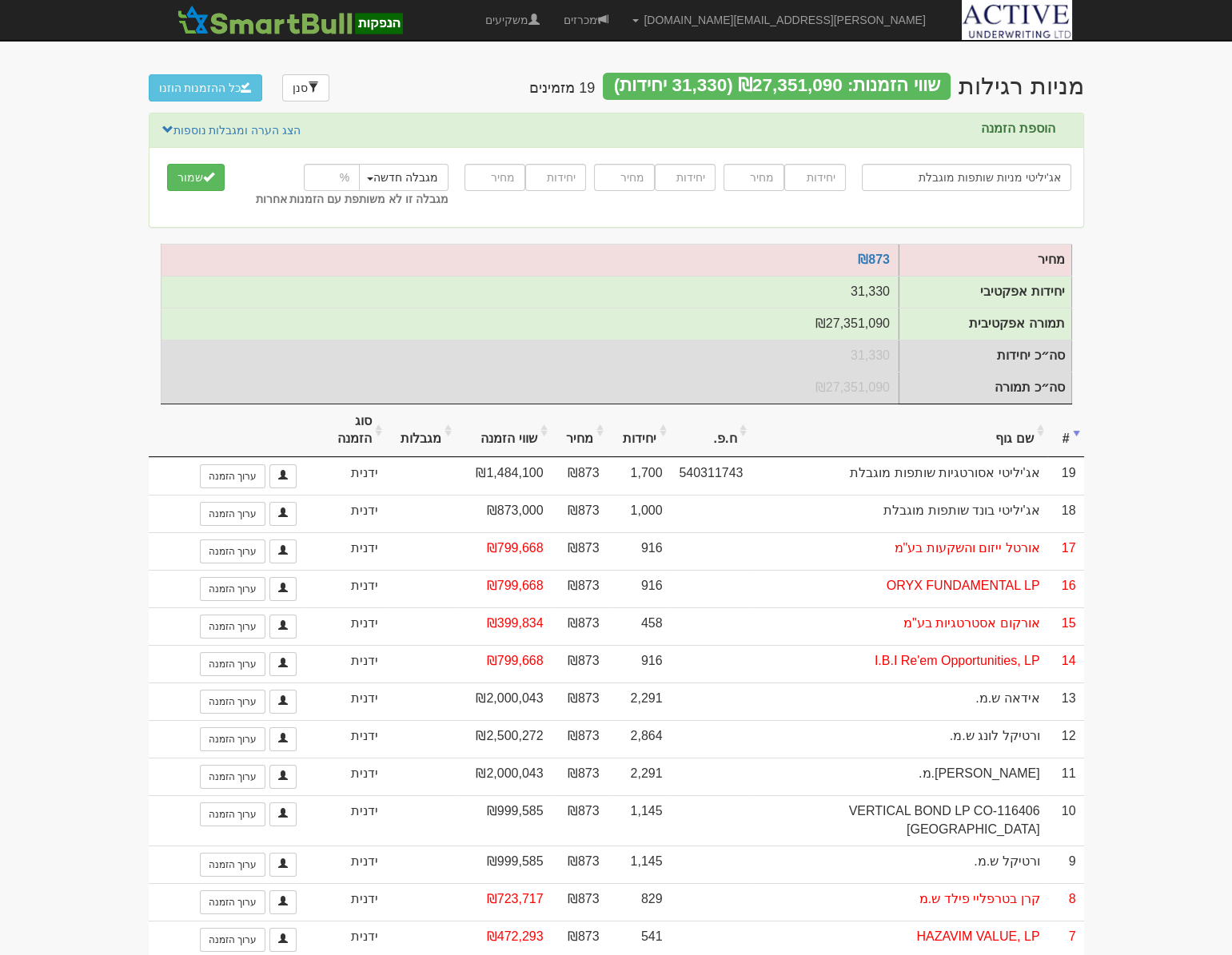
type input "אג'יליטי מניות שותפות מוגבלת"
click at [813, 173] on input "number" at bounding box center [814, 176] width 61 height 27
click at [815, 177] on input "number" at bounding box center [814, 176] width 61 height 27
type input "3"
type input "3000"
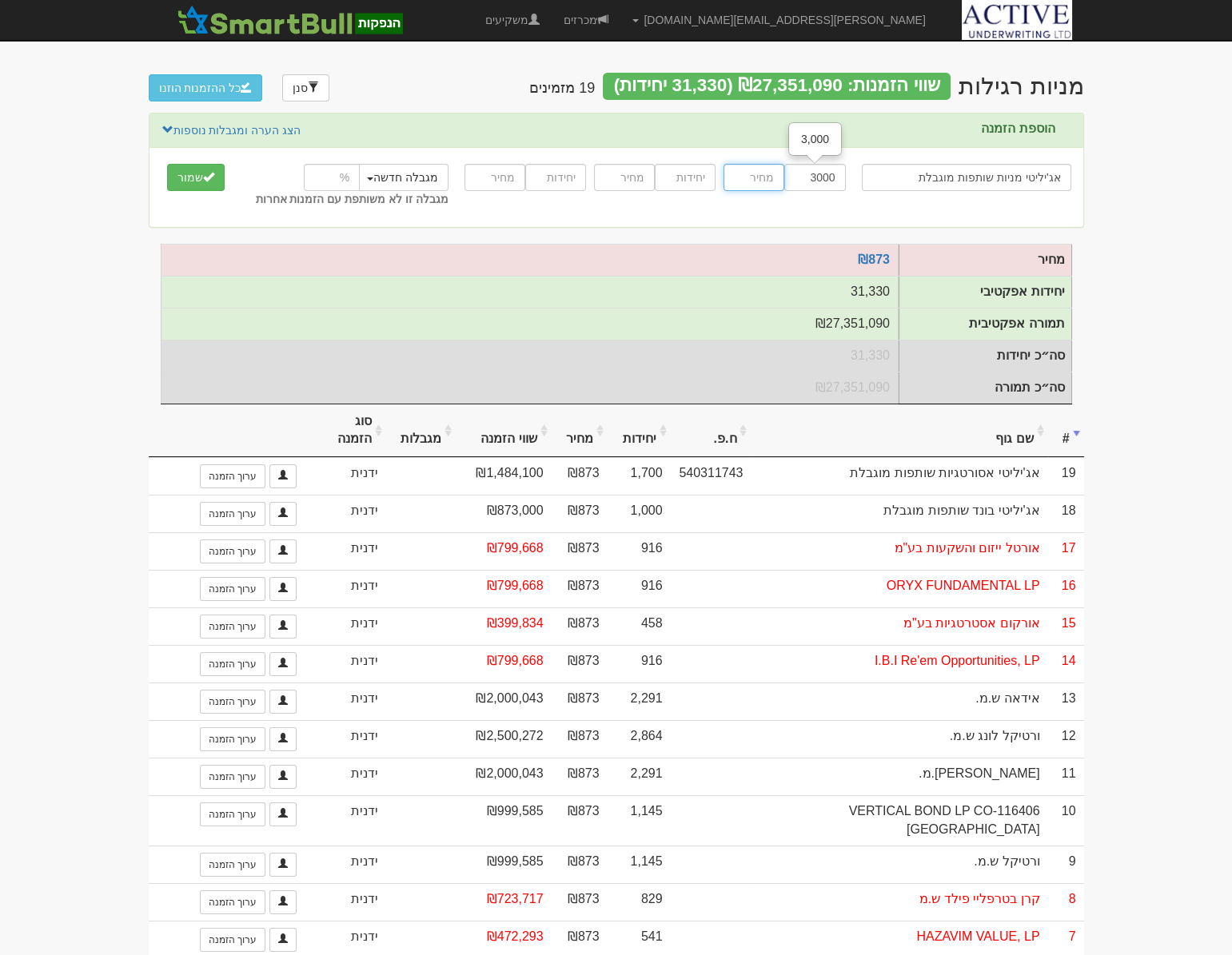
click at [754, 177] on input "number" at bounding box center [753, 176] width 61 height 27
type input "873"
click at [194, 179] on button "שמור" at bounding box center [196, 176] width 58 height 27
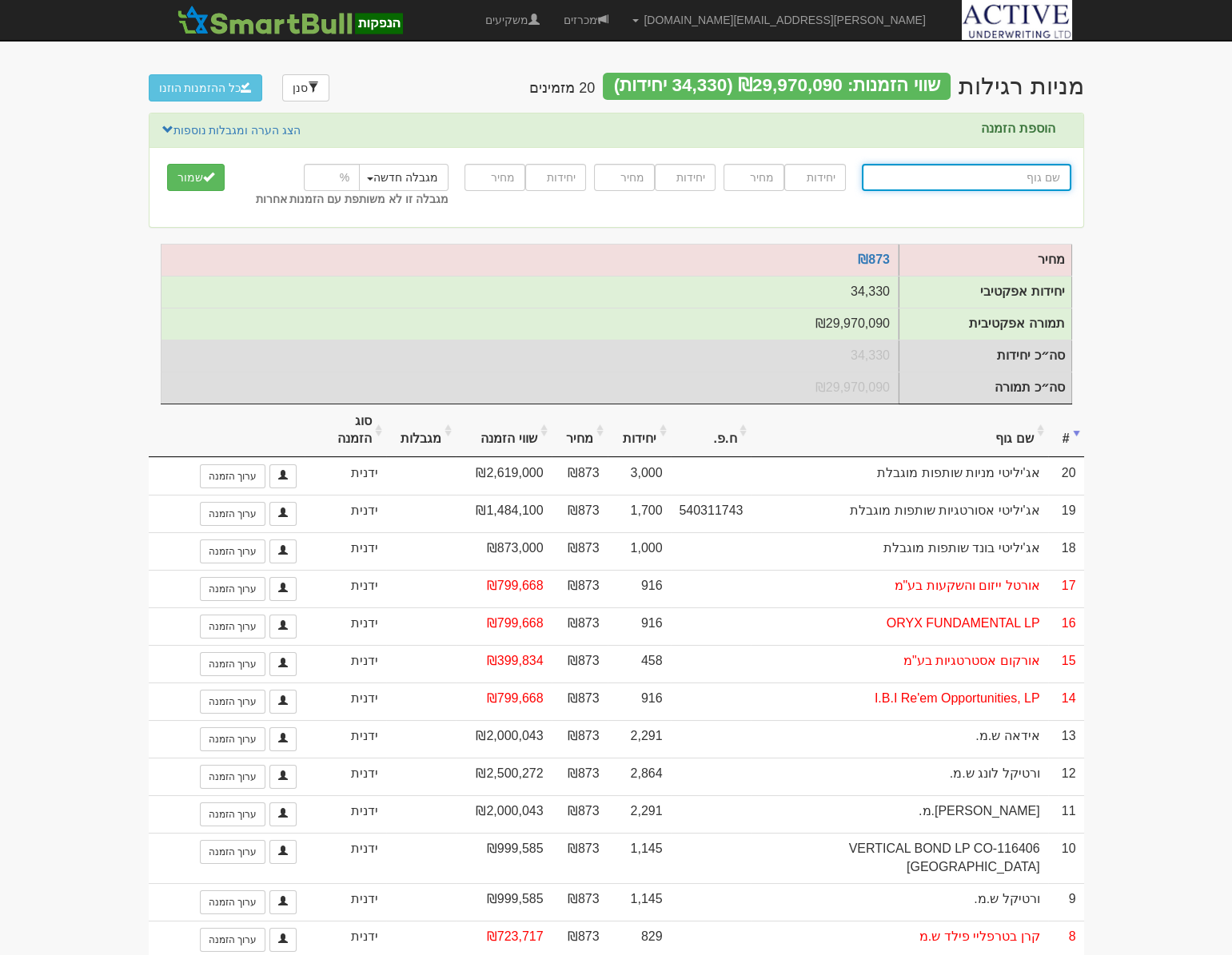
click at [987, 177] on input "text" at bounding box center [966, 176] width 209 height 27
type input "ס"
type input "סיגמא (0A)(!) תיק אג''ח ללא מניות"
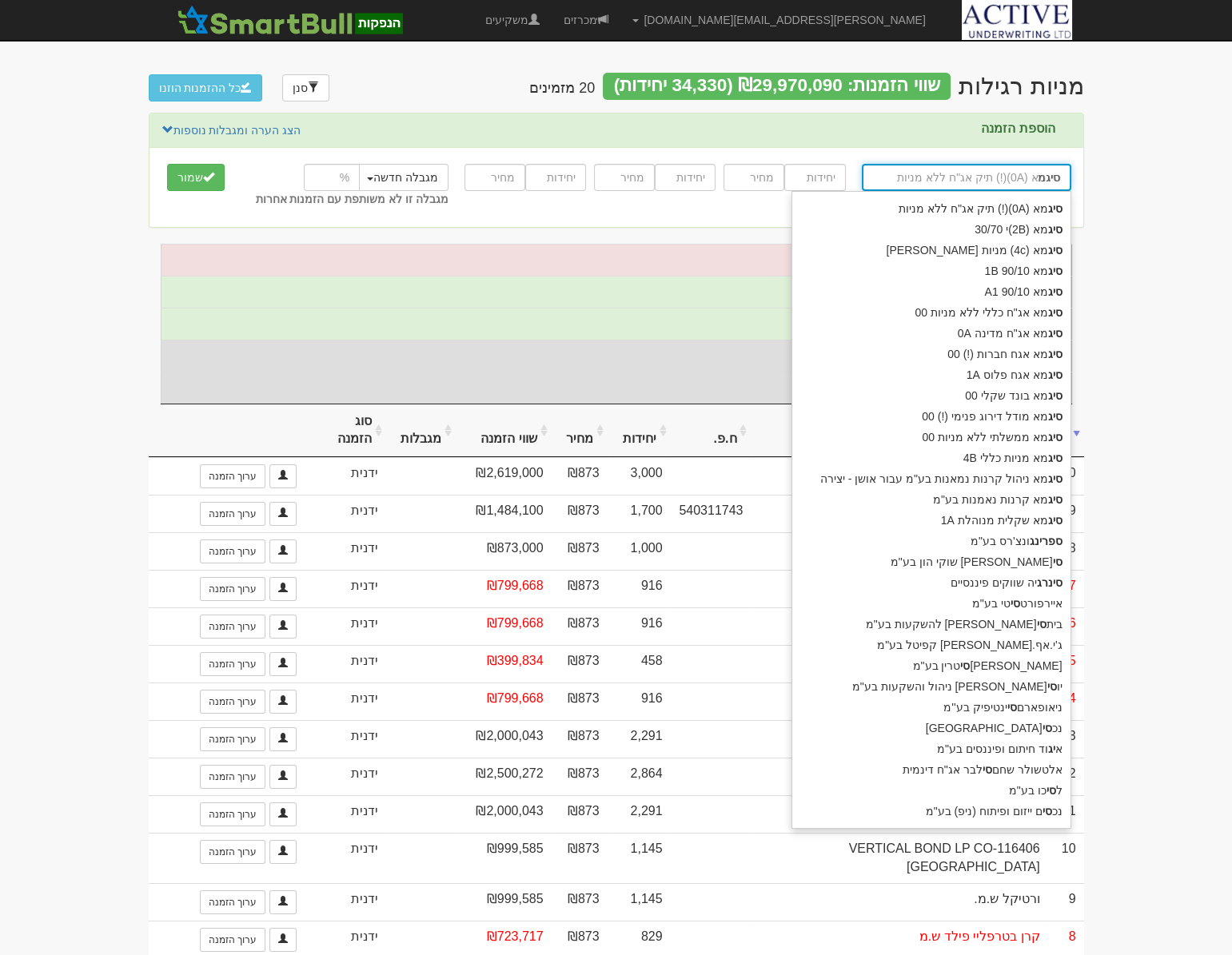
type input "סיגמא"
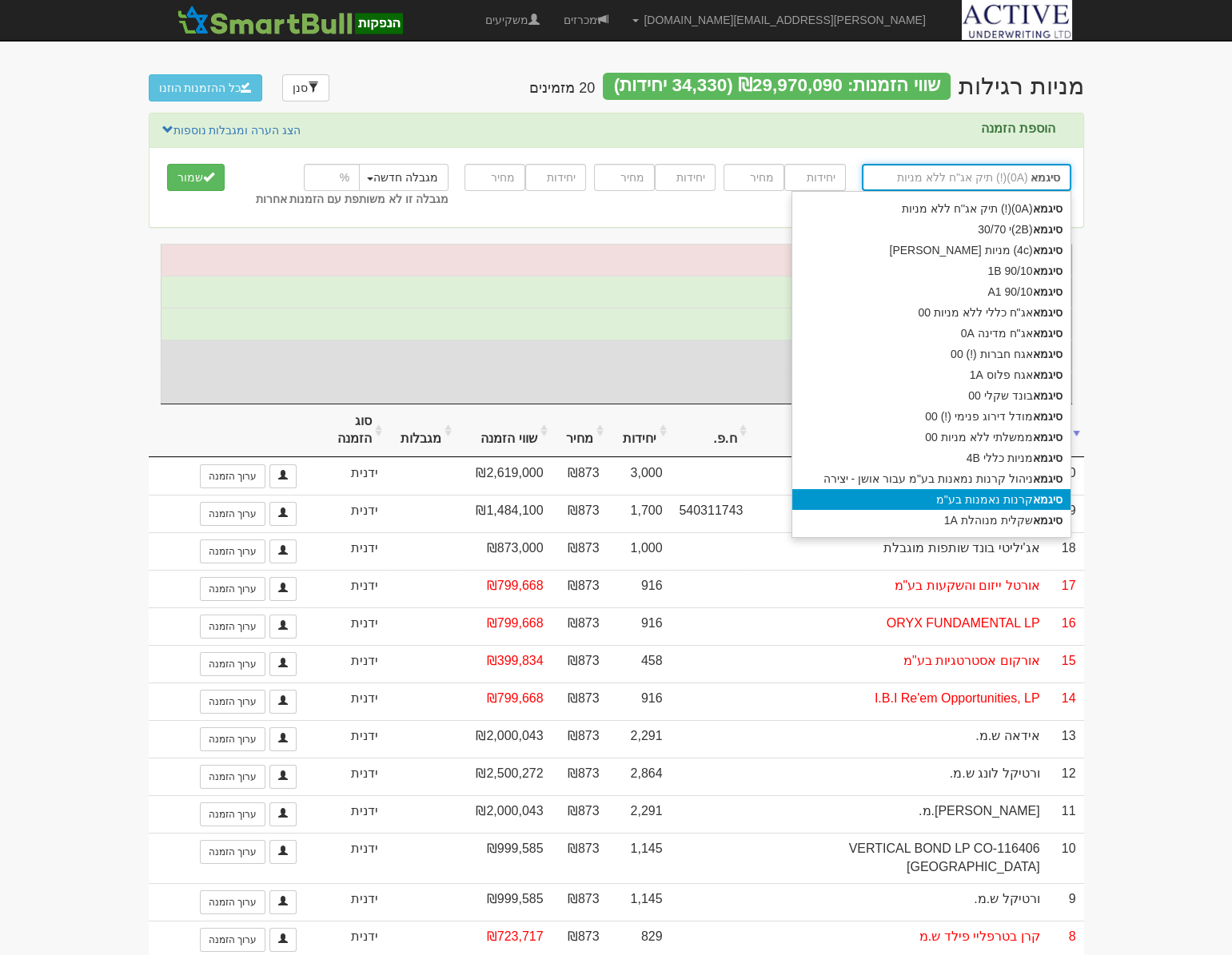
click at [1005, 495] on div "סיגמא קרנות נאמנות בע"מ" at bounding box center [930, 499] width 278 height 21
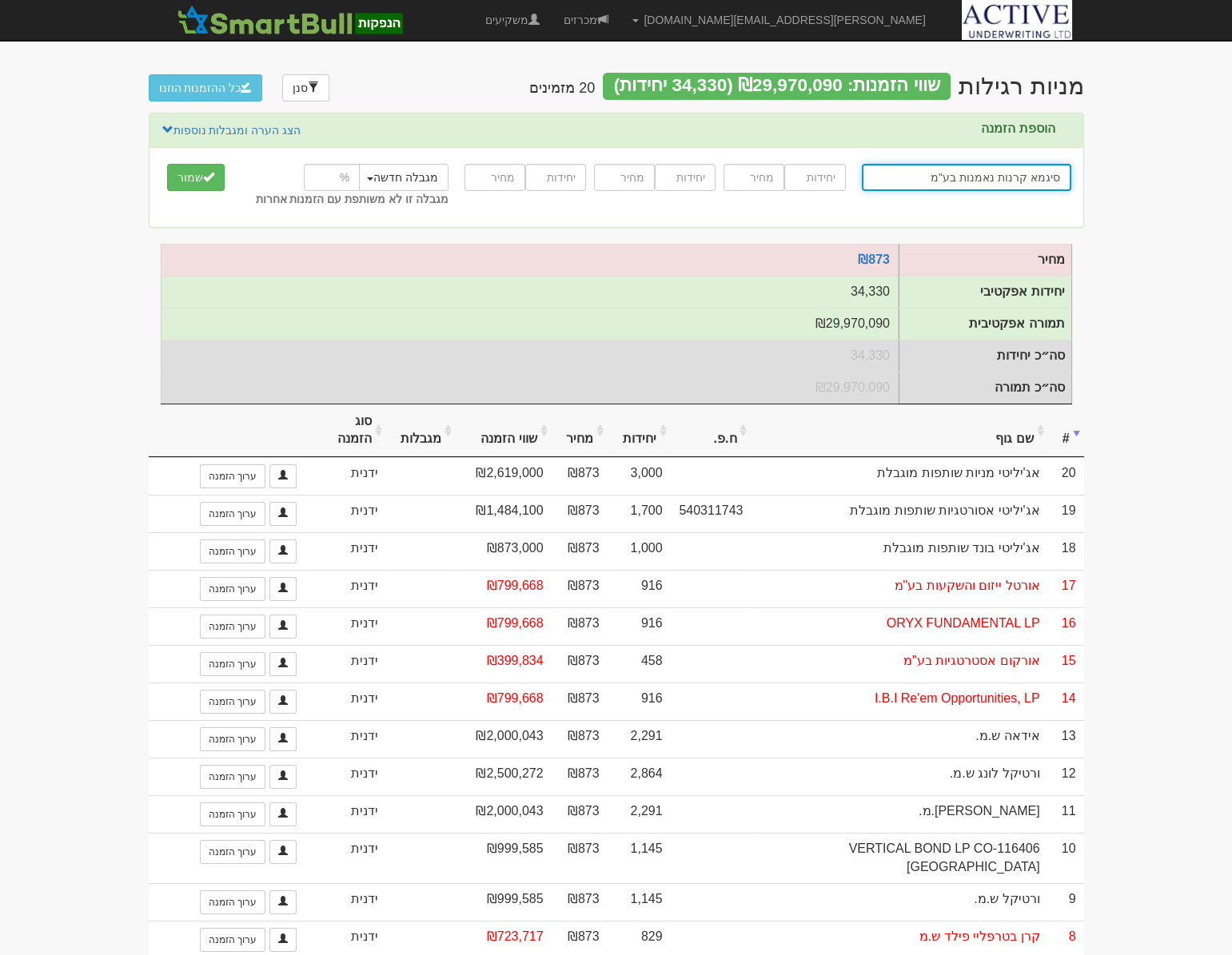
type input "סיגמא קרנות נאמנות בע"מ"
click at [818, 180] on input "number" at bounding box center [814, 176] width 61 height 27
type input "5760"
click at [762, 180] on input "number" at bounding box center [753, 176] width 61 height 27
type input "876"
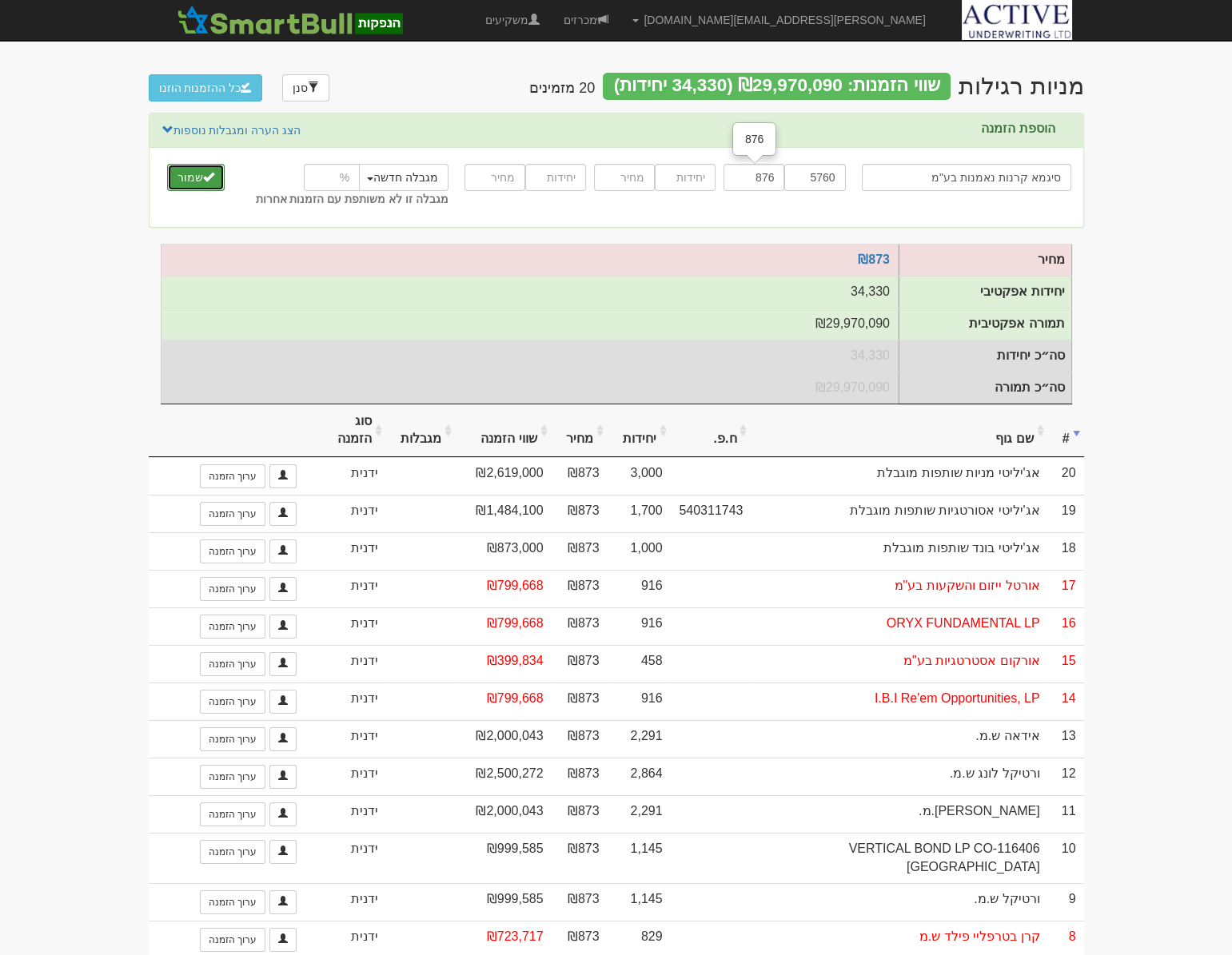
click at [204, 183] on button "שמור" at bounding box center [196, 176] width 58 height 27
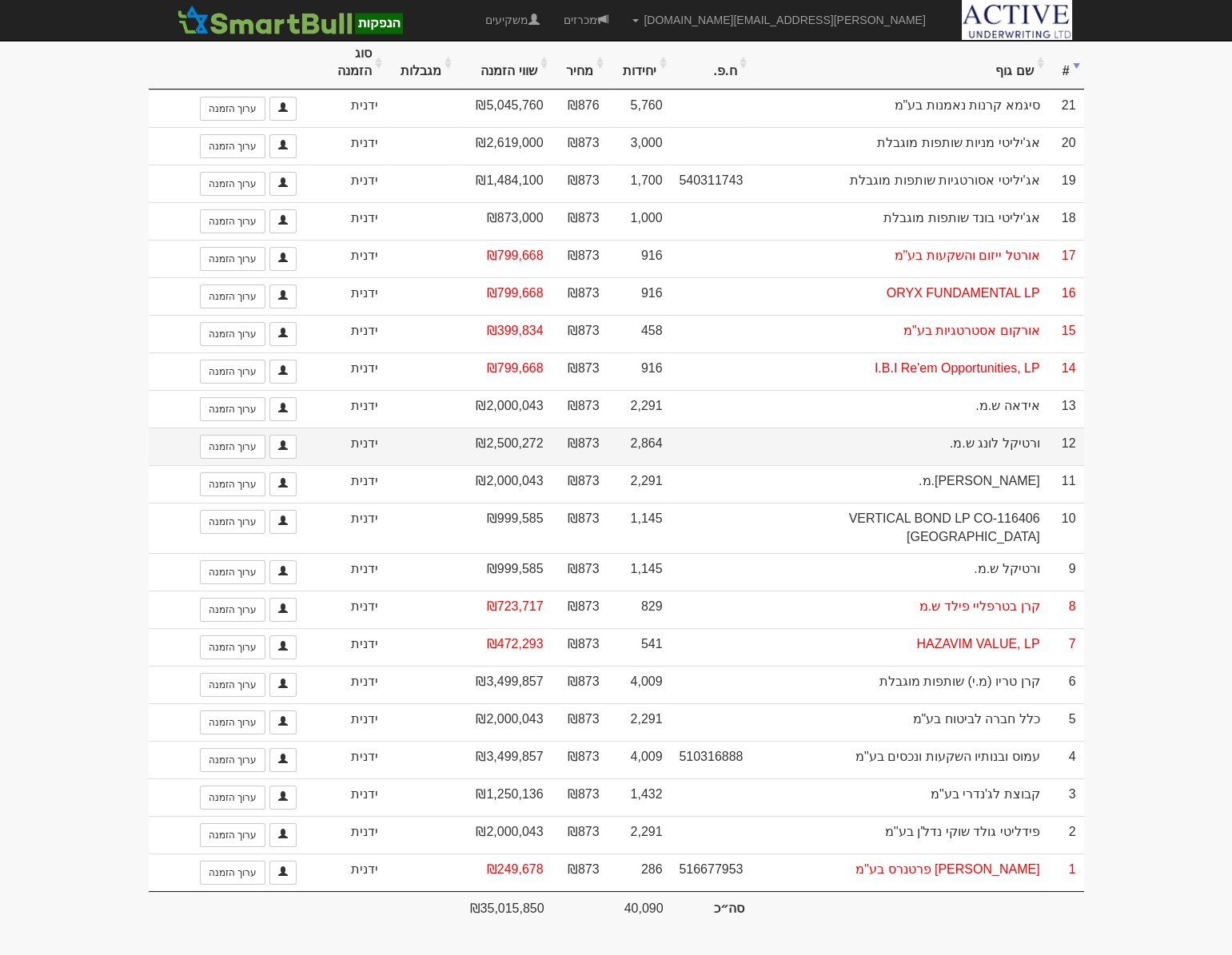
scroll to position [13, 0]
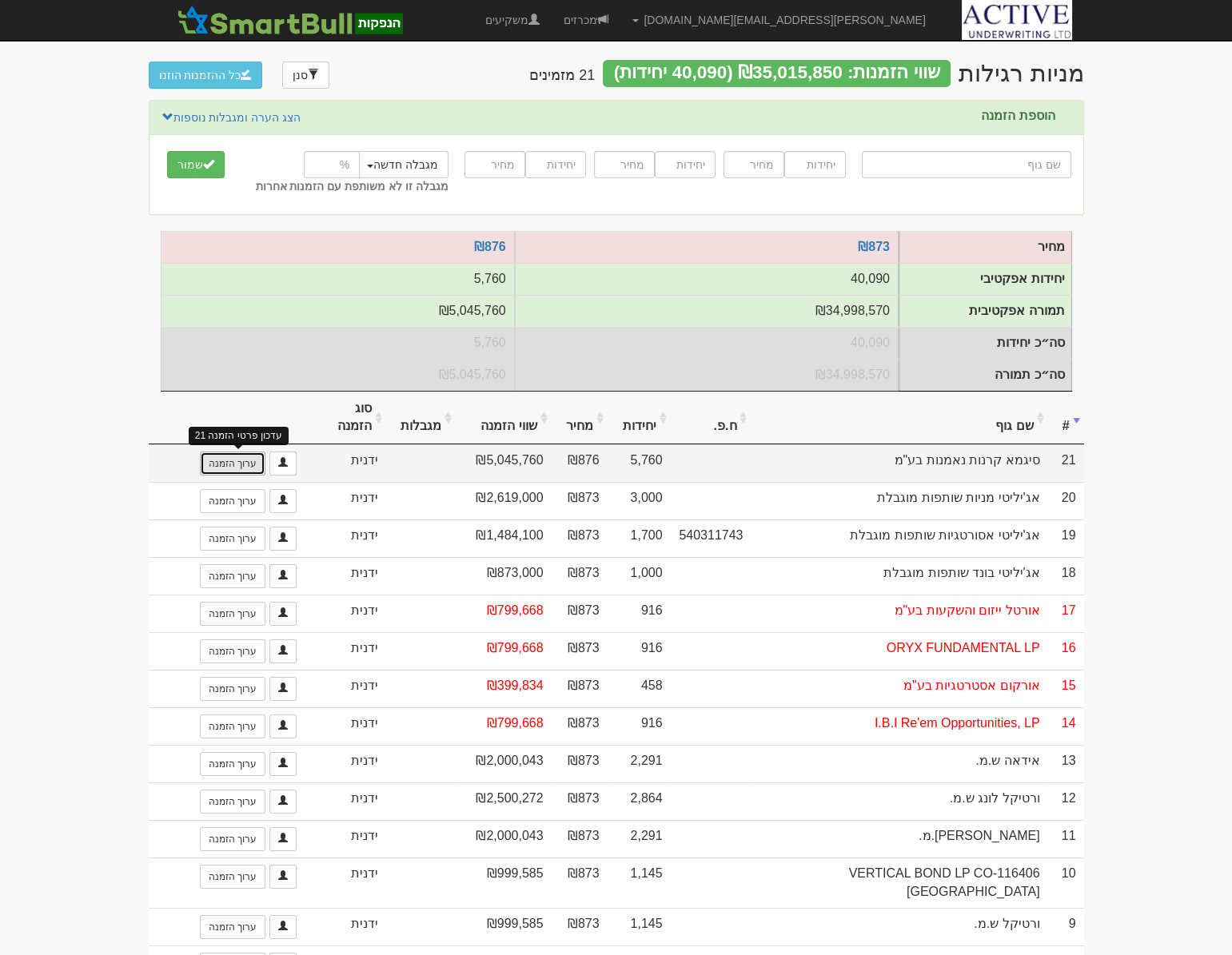
click at [237, 475] on link "ערוך הזמנה" at bounding box center [233, 463] width 66 height 24
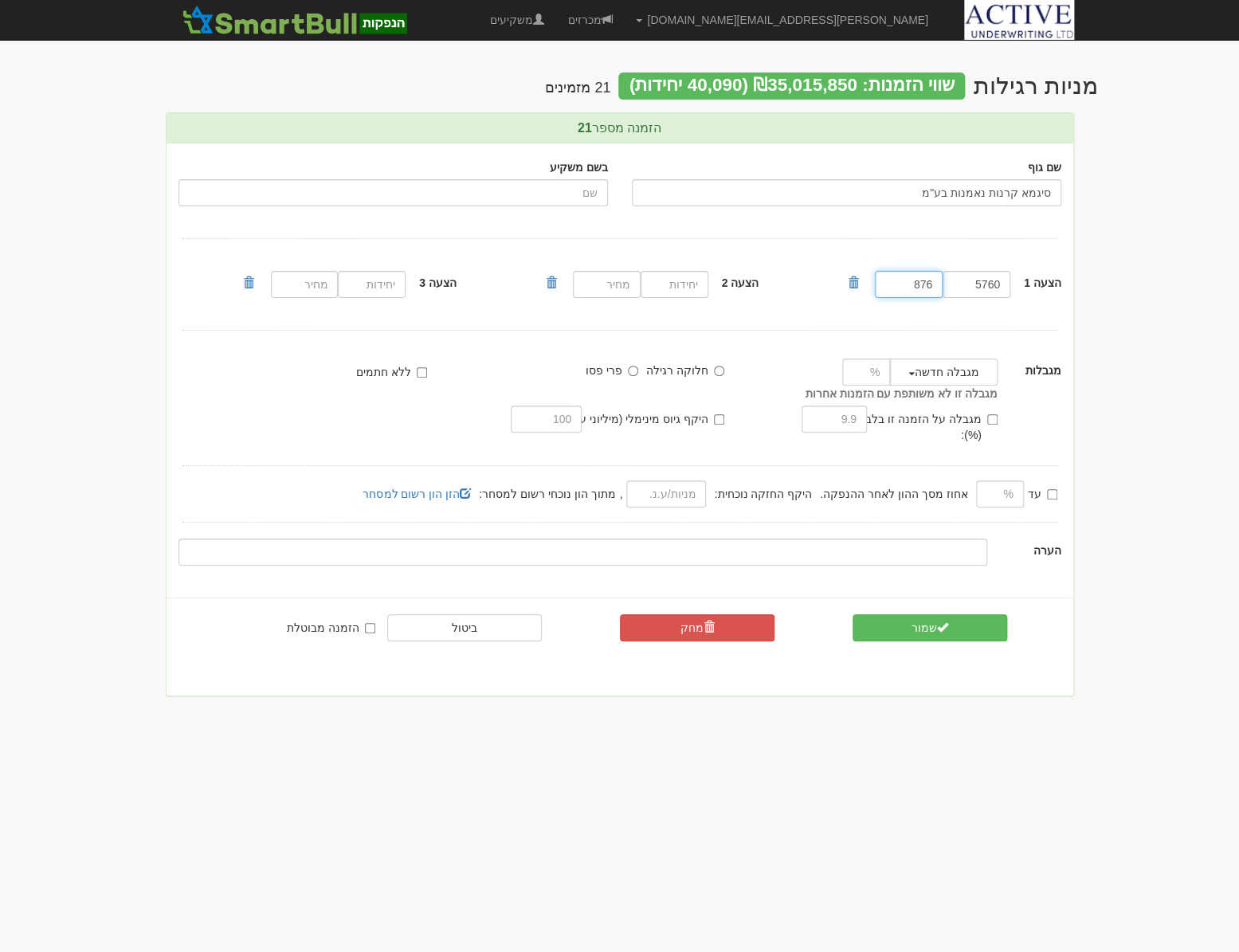
click at [927, 284] on input "876" at bounding box center [908, 284] width 68 height 27
type input "873"
click at [921, 614] on button "שמור" at bounding box center [930, 627] width 155 height 27
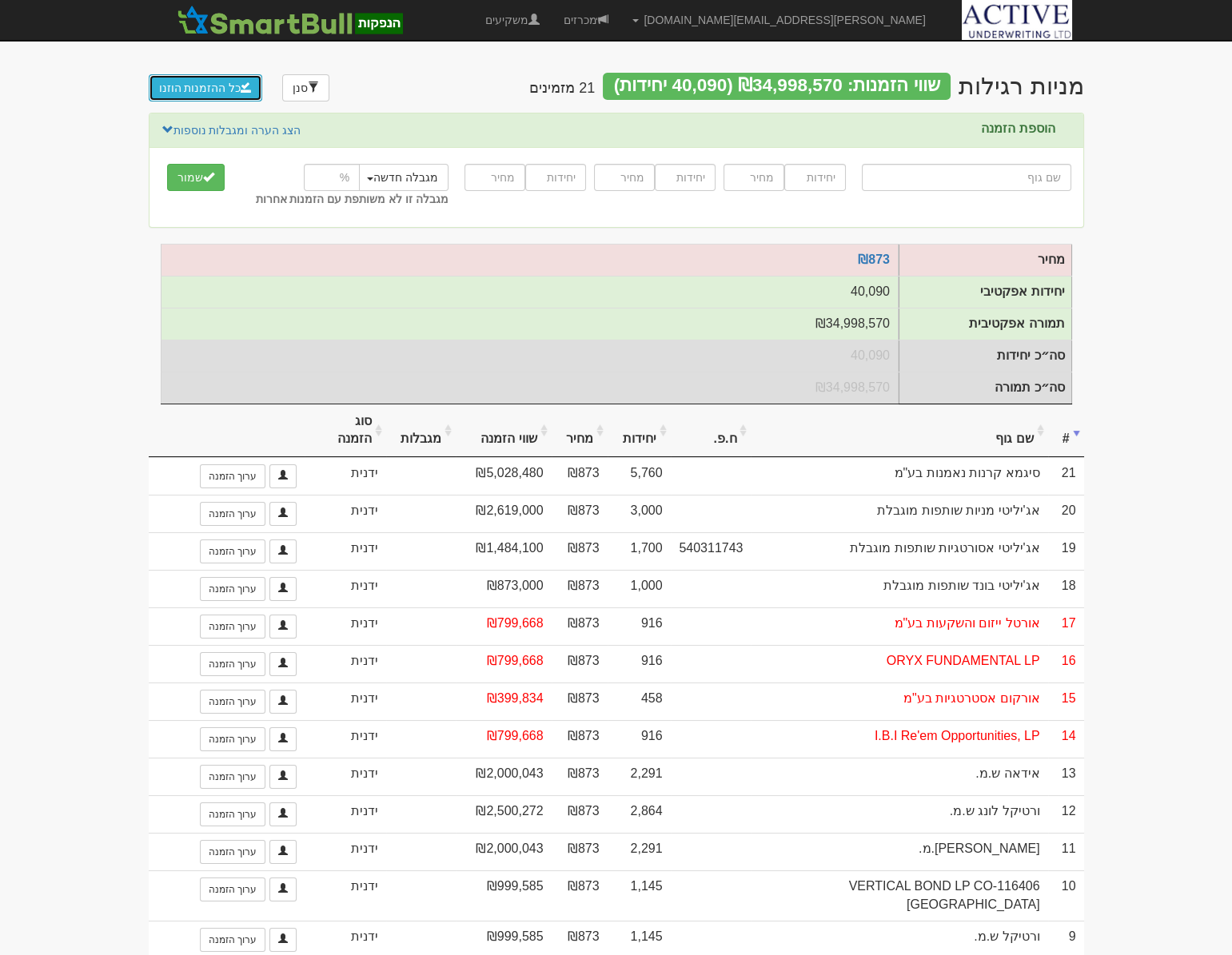
click at [211, 87] on button "כל ההזמנות הוזנו" at bounding box center [205, 88] width 115 height 27
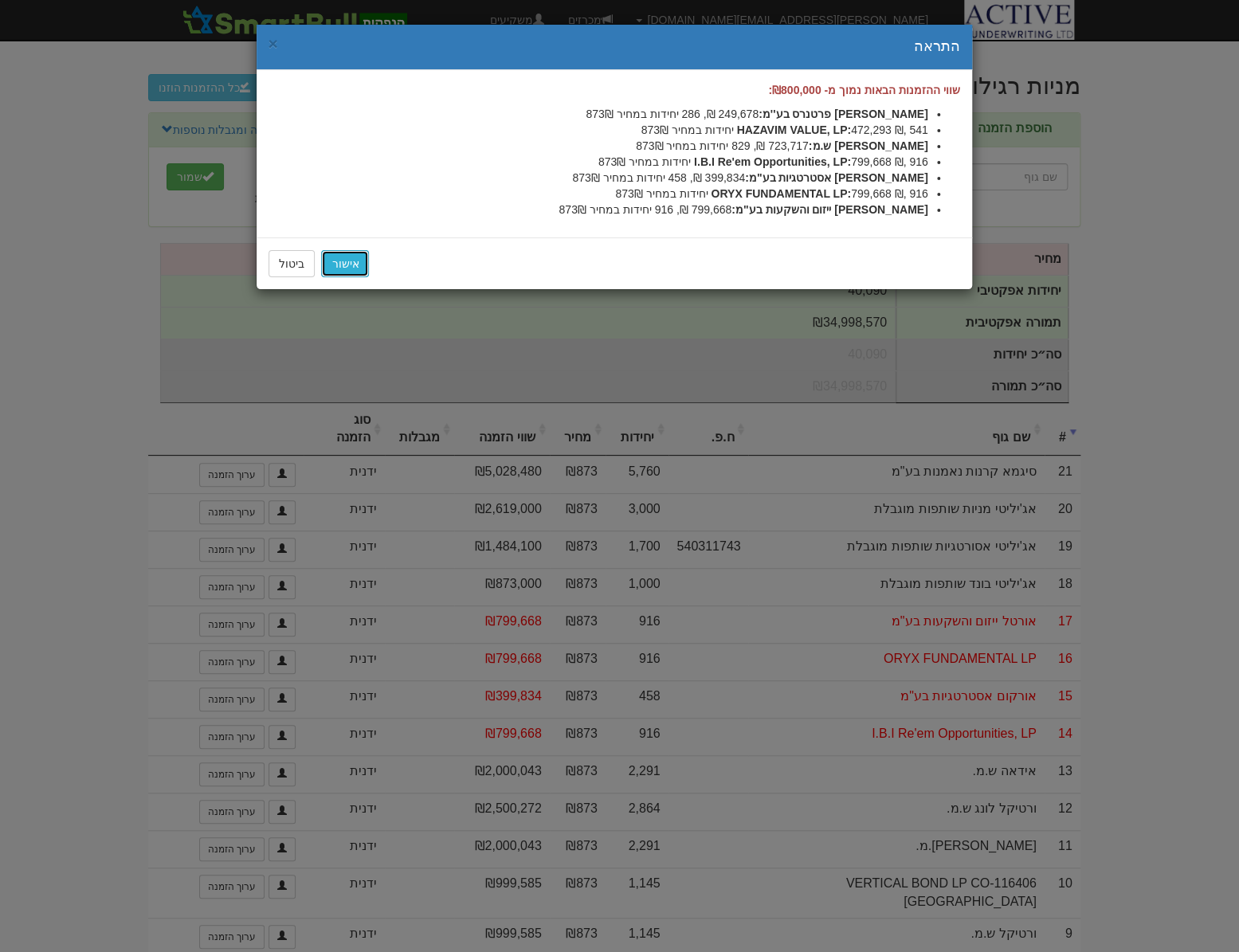
click at [349, 261] on link "אישור" at bounding box center [344, 263] width 48 height 27
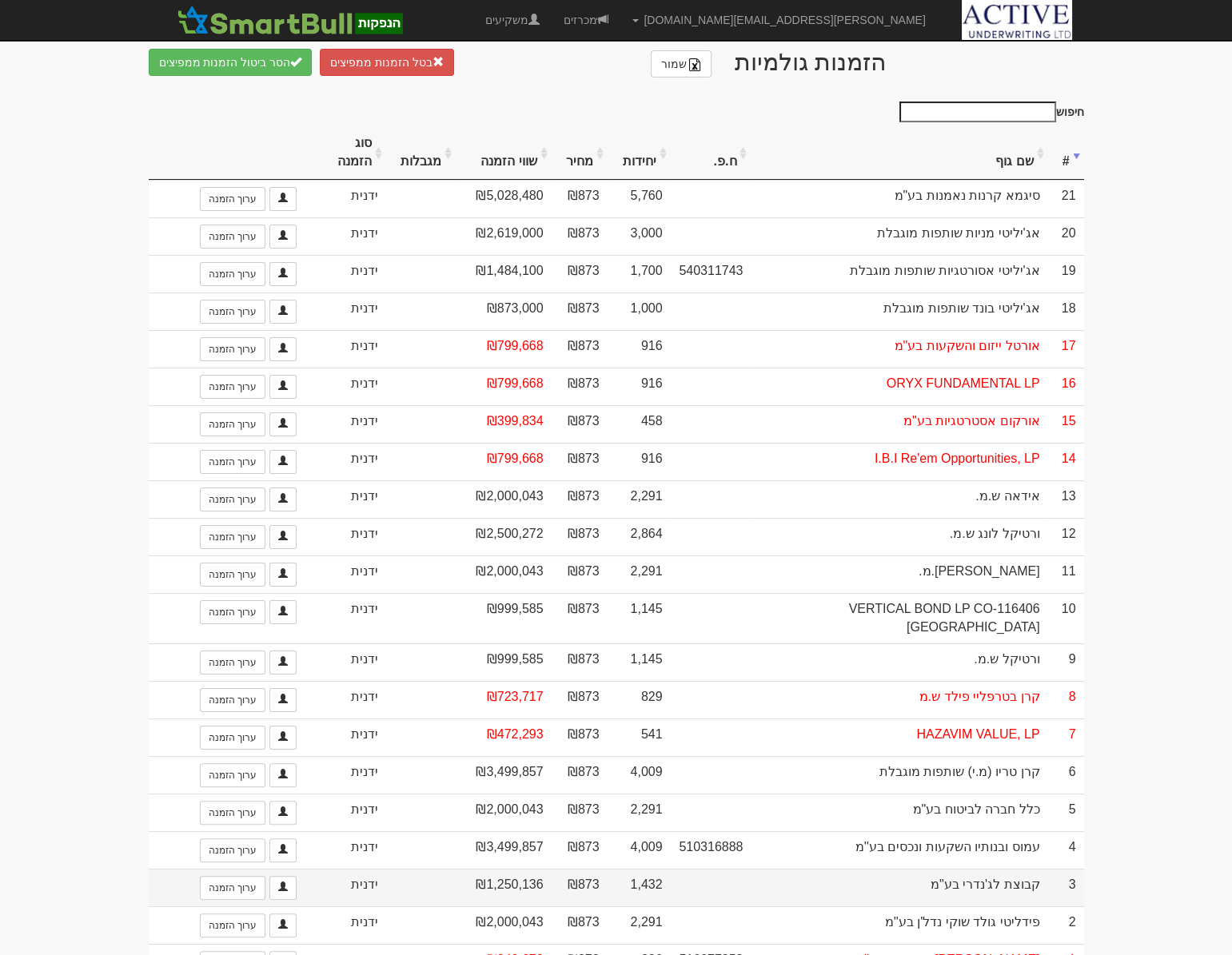
scroll to position [1001, 0]
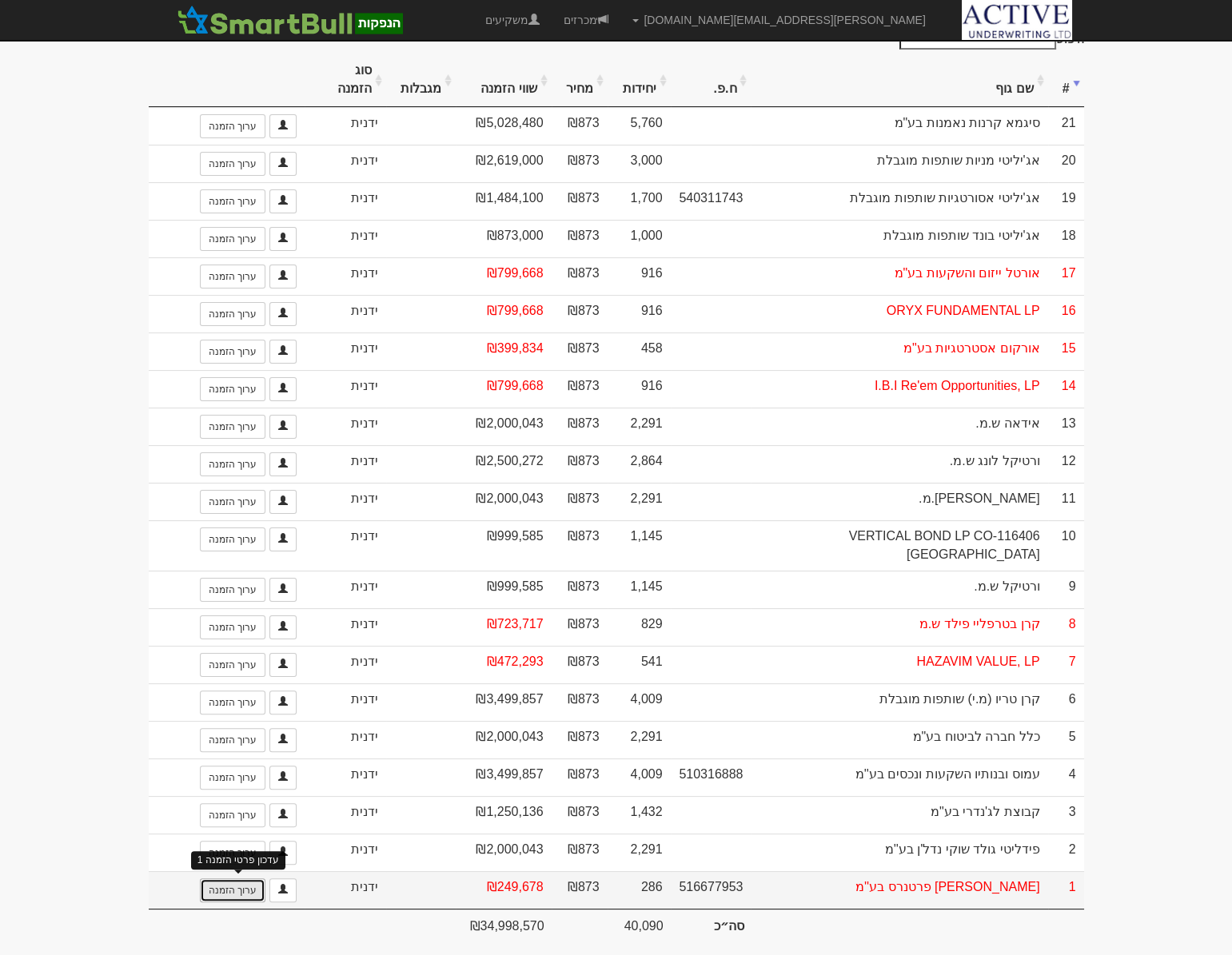
click at [237, 878] on link "ערוך הזמנה" at bounding box center [233, 890] width 66 height 24
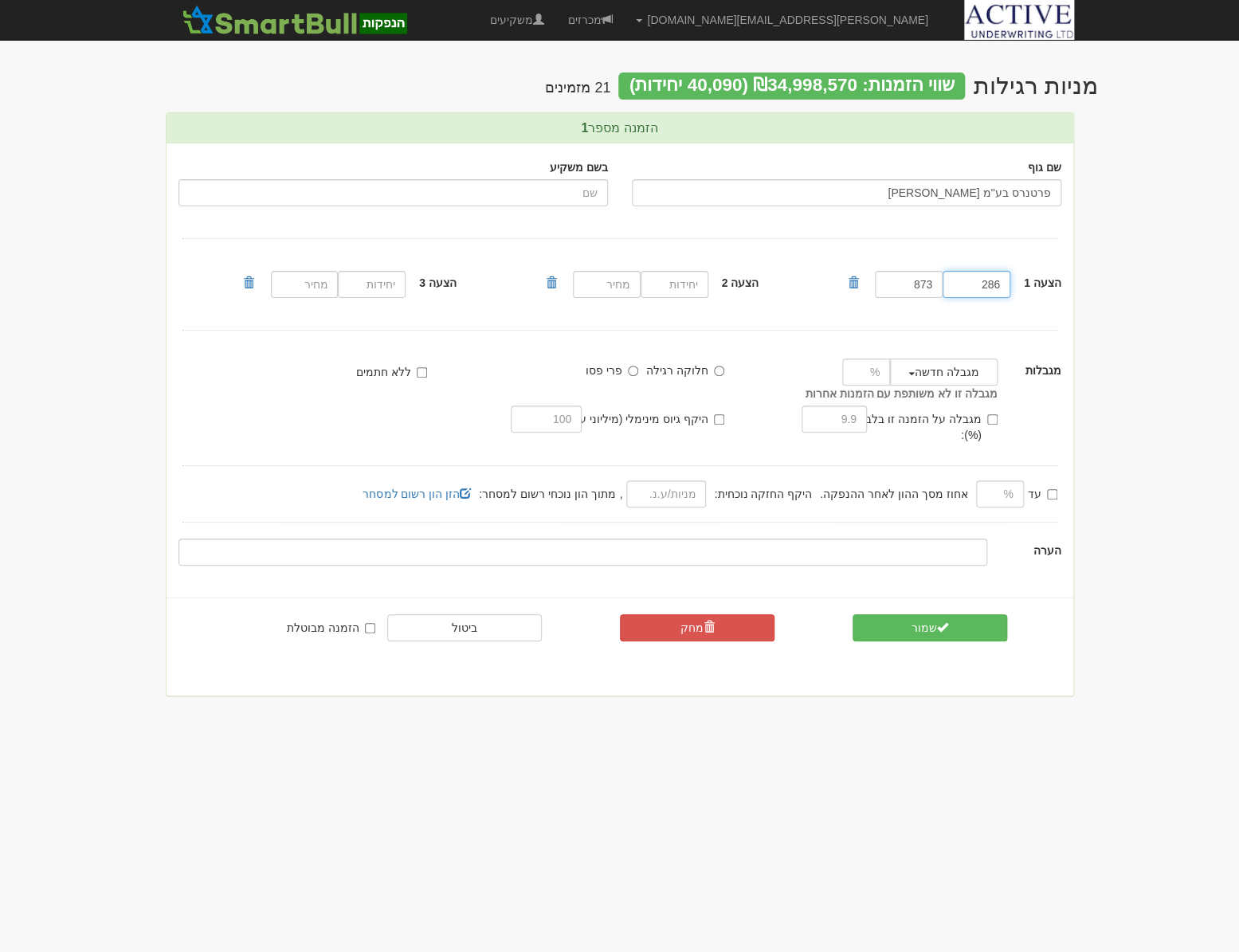
click at [996, 285] on input "286" at bounding box center [976, 284] width 68 height 27
type input "287"
click at [926, 616] on button "שמור" at bounding box center [930, 627] width 155 height 27
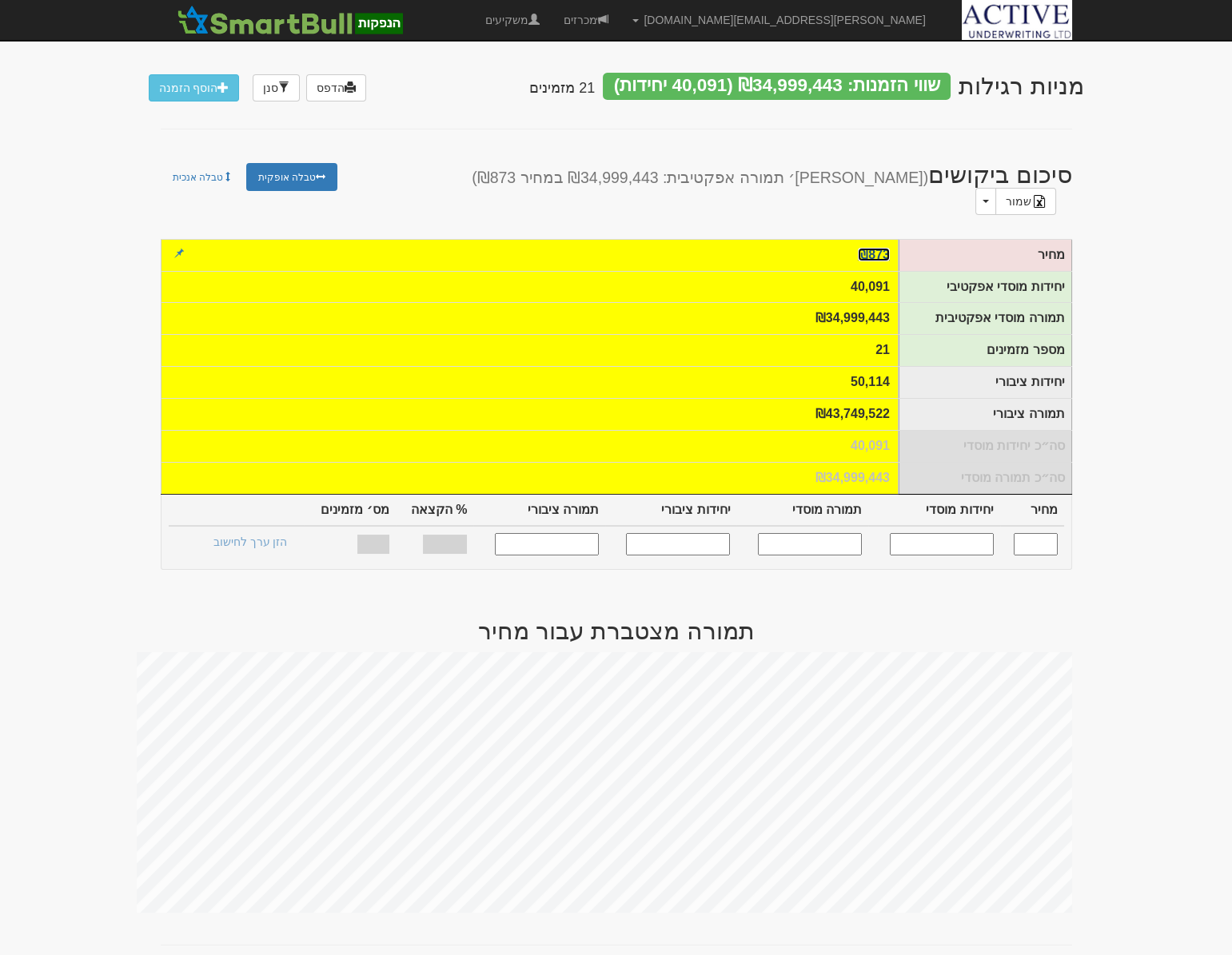
click at [879, 248] on link "₪873" at bounding box center [873, 255] width 32 height 14
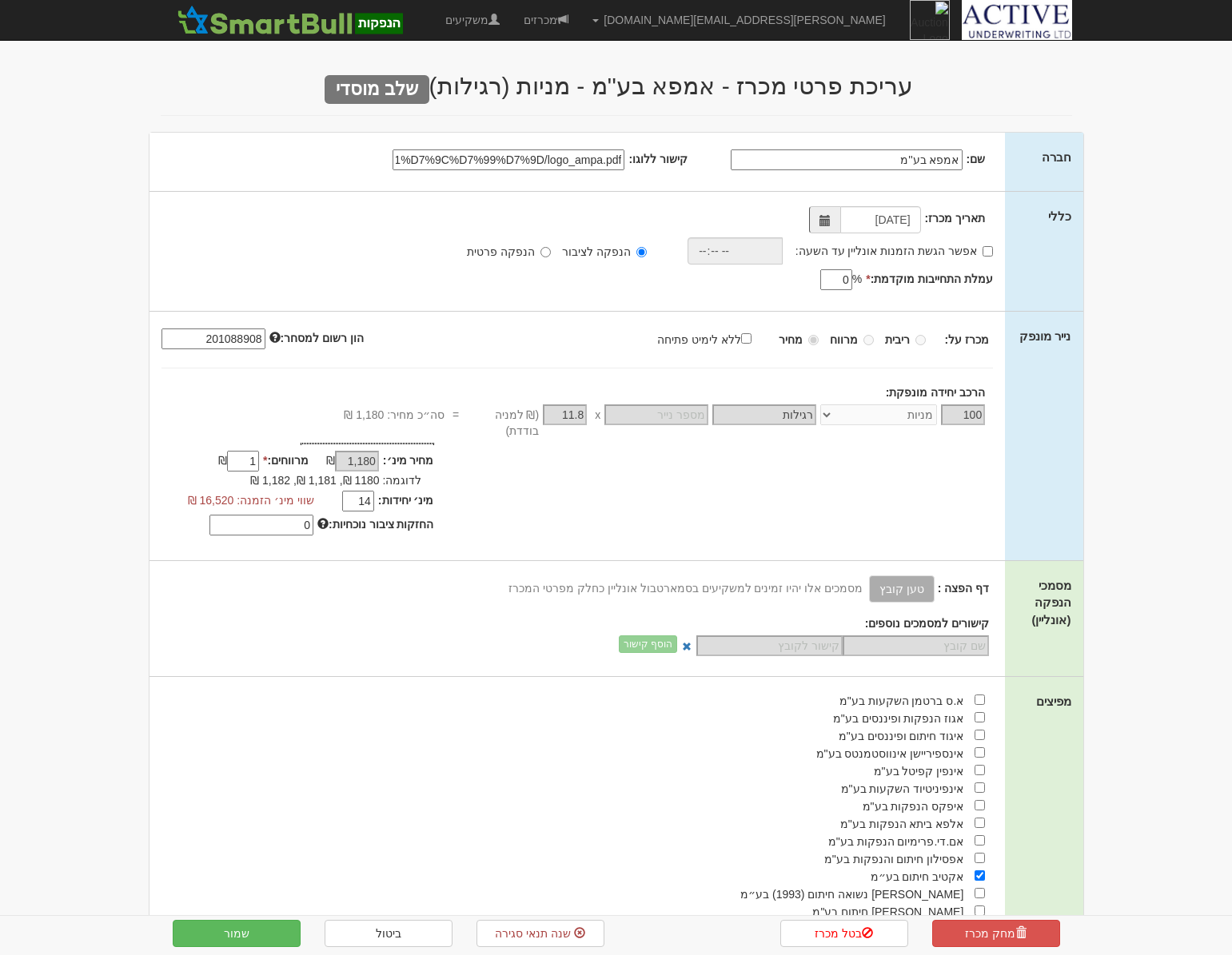
select select "מניות"
click at [581, 26] on link "מכרזים" at bounding box center [546, 20] width 69 height 40
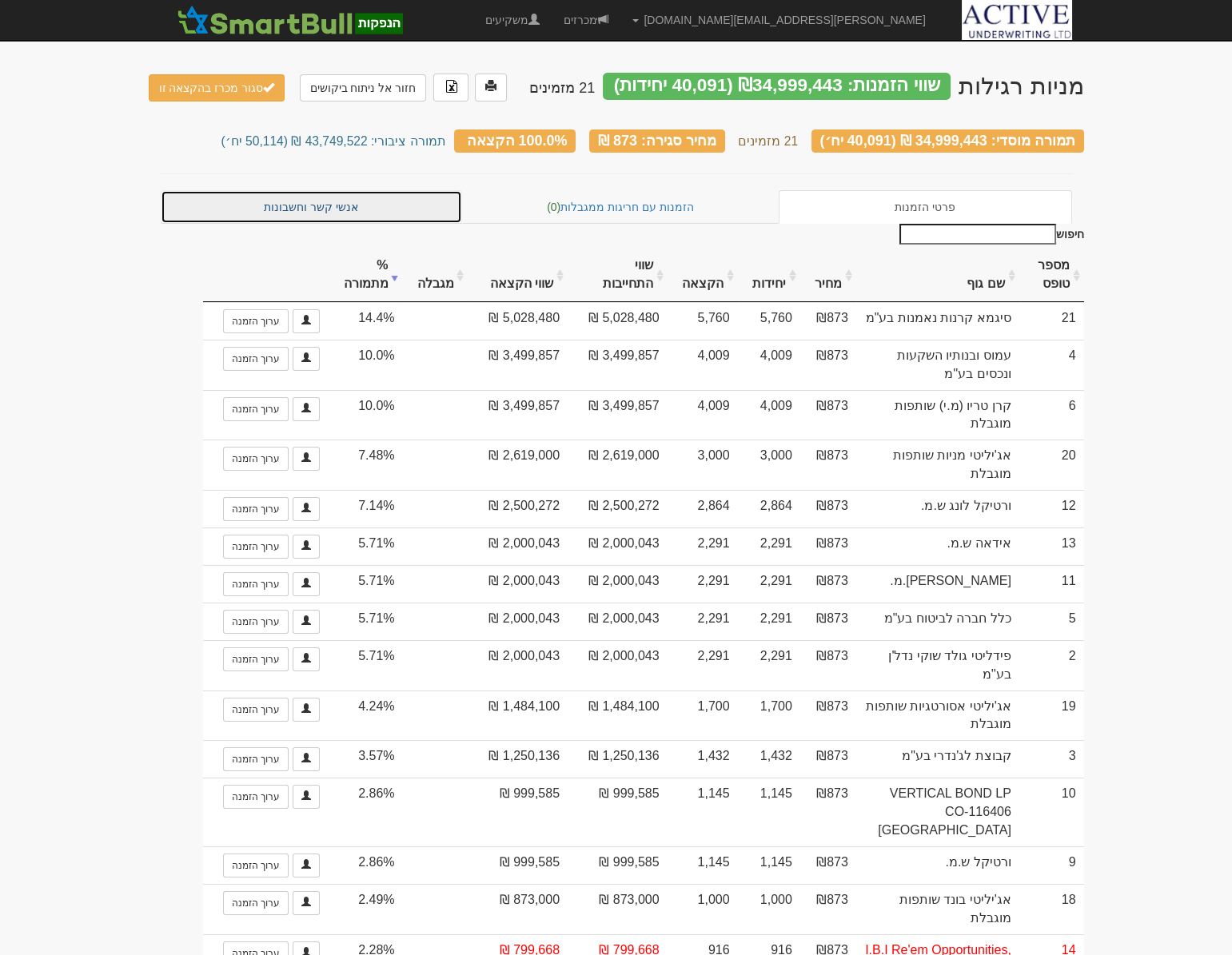
click at [300, 208] on link "אנשי קשר וחשבונות" at bounding box center [311, 207] width 302 height 34
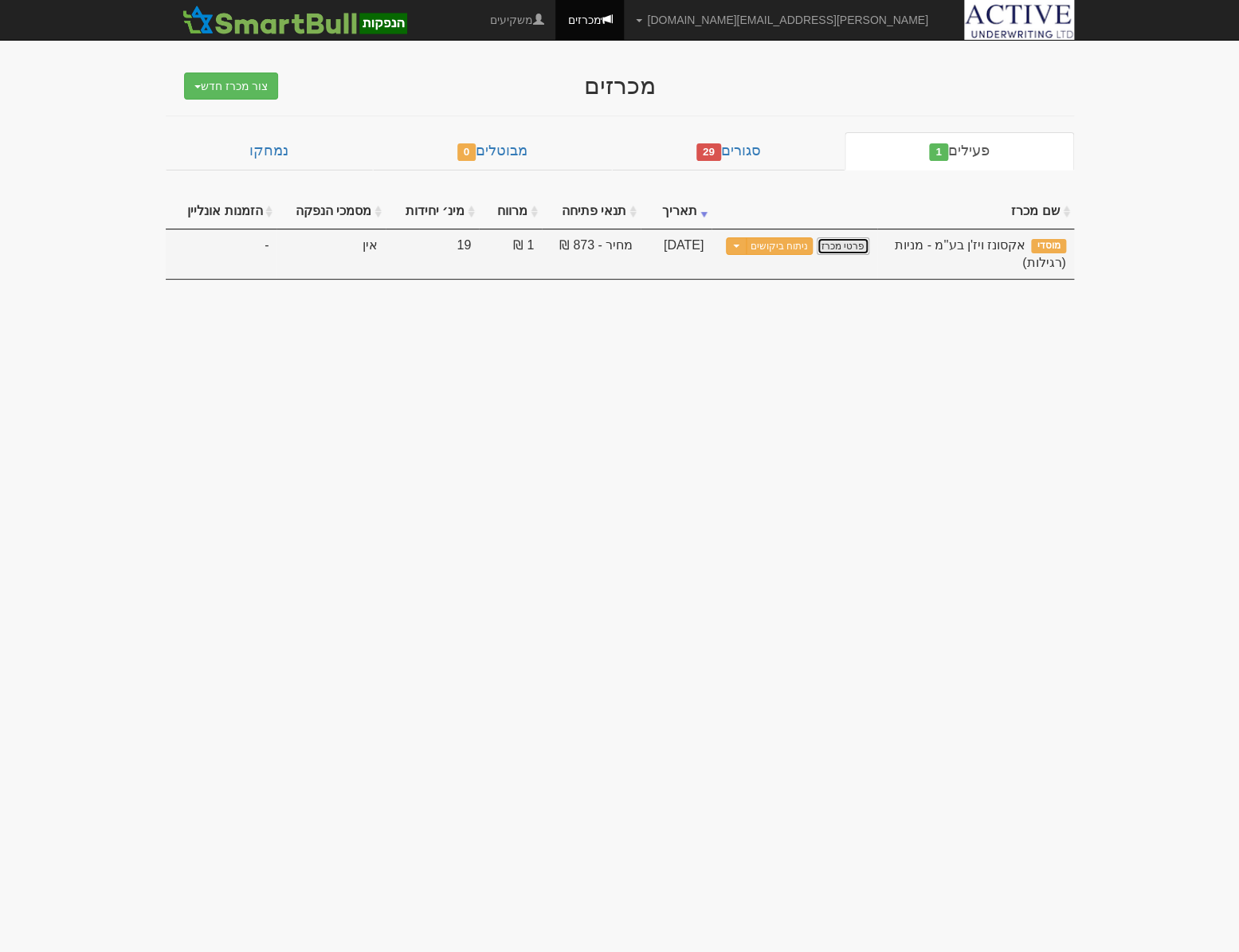
click at [845, 243] on link "פרטי מכרז" at bounding box center [842, 246] width 53 height 18
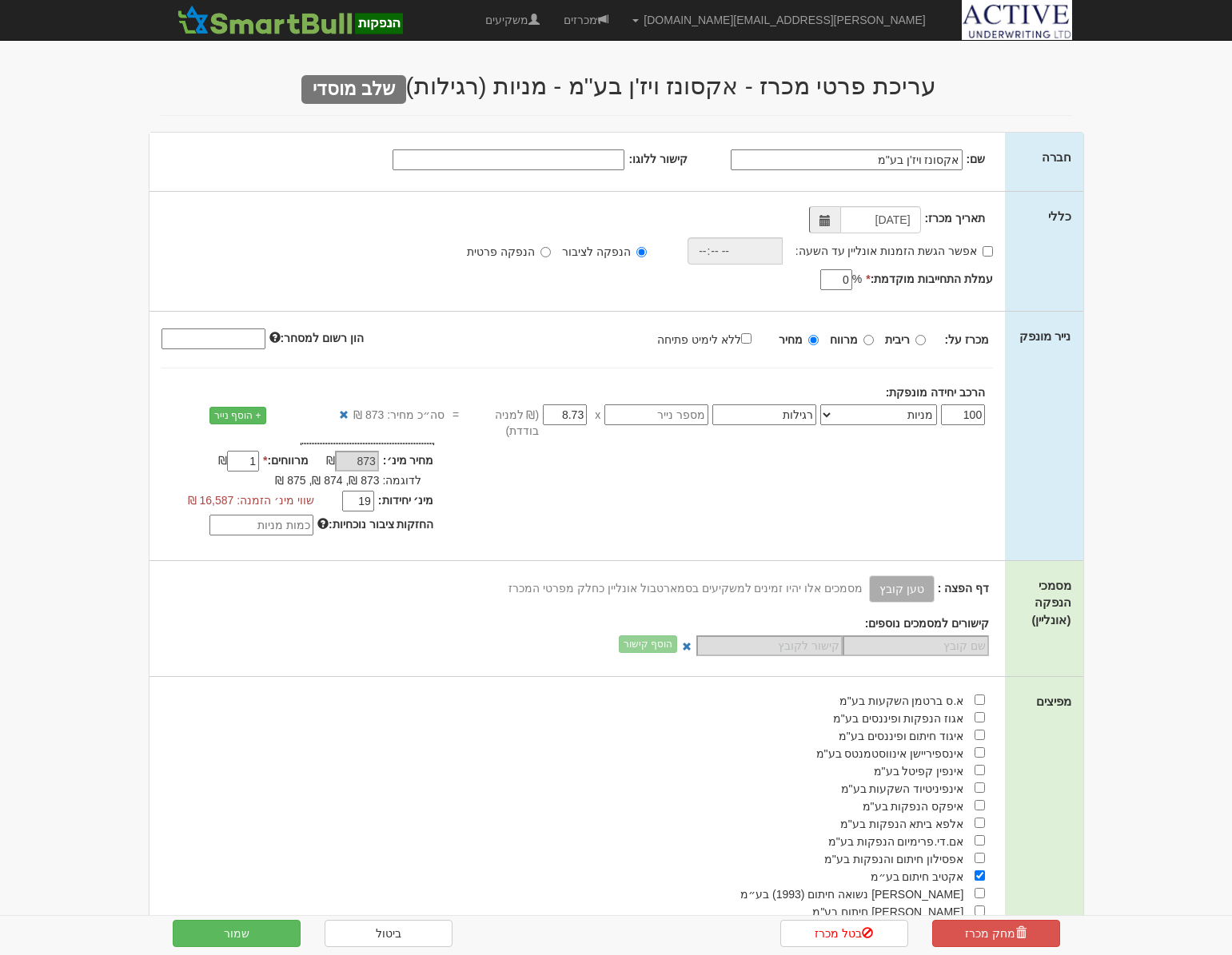
select select "מניות"
click at [620, 17] on link "מכרזים" at bounding box center [586, 20] width 69 height 40
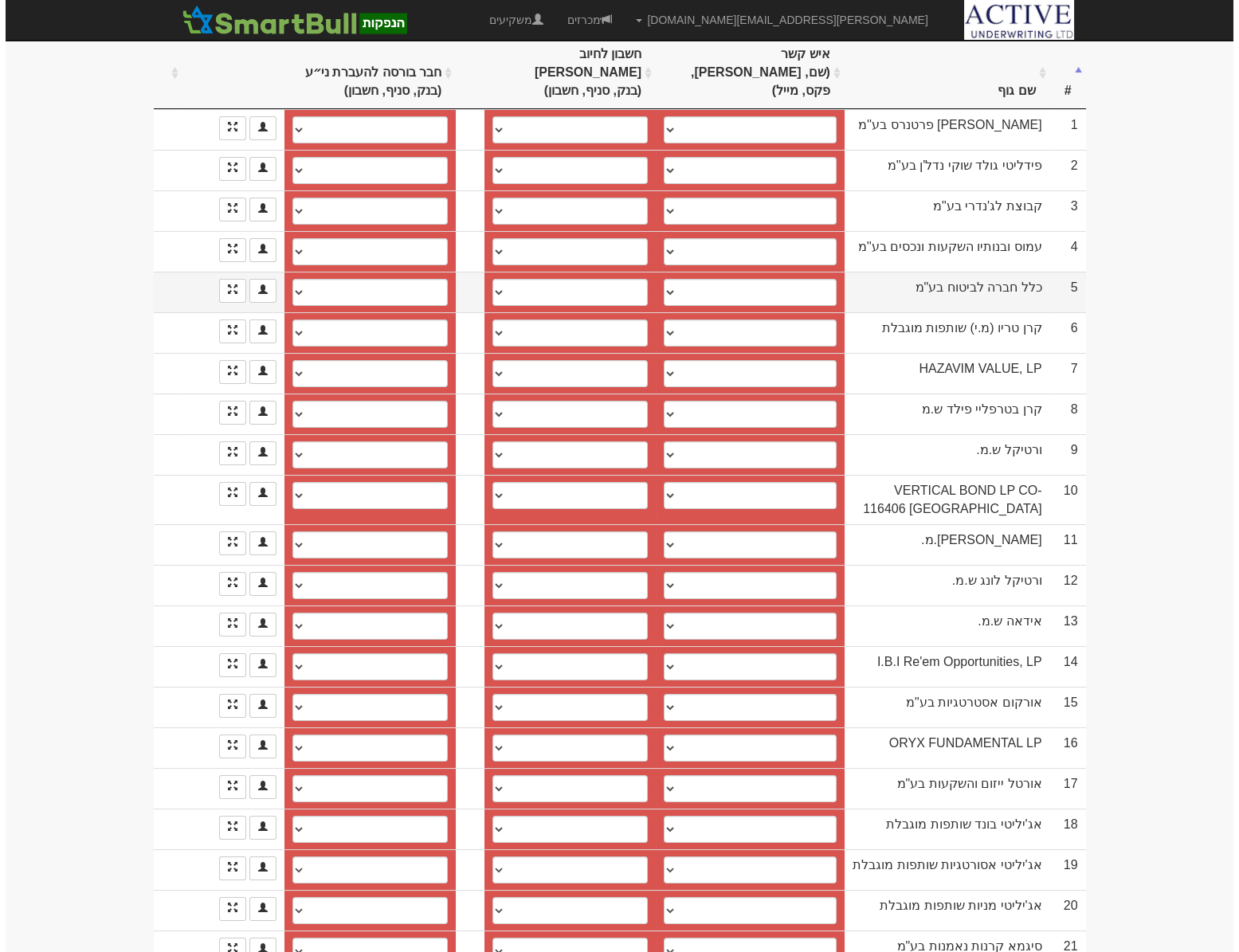
scroll to position [276, 0]
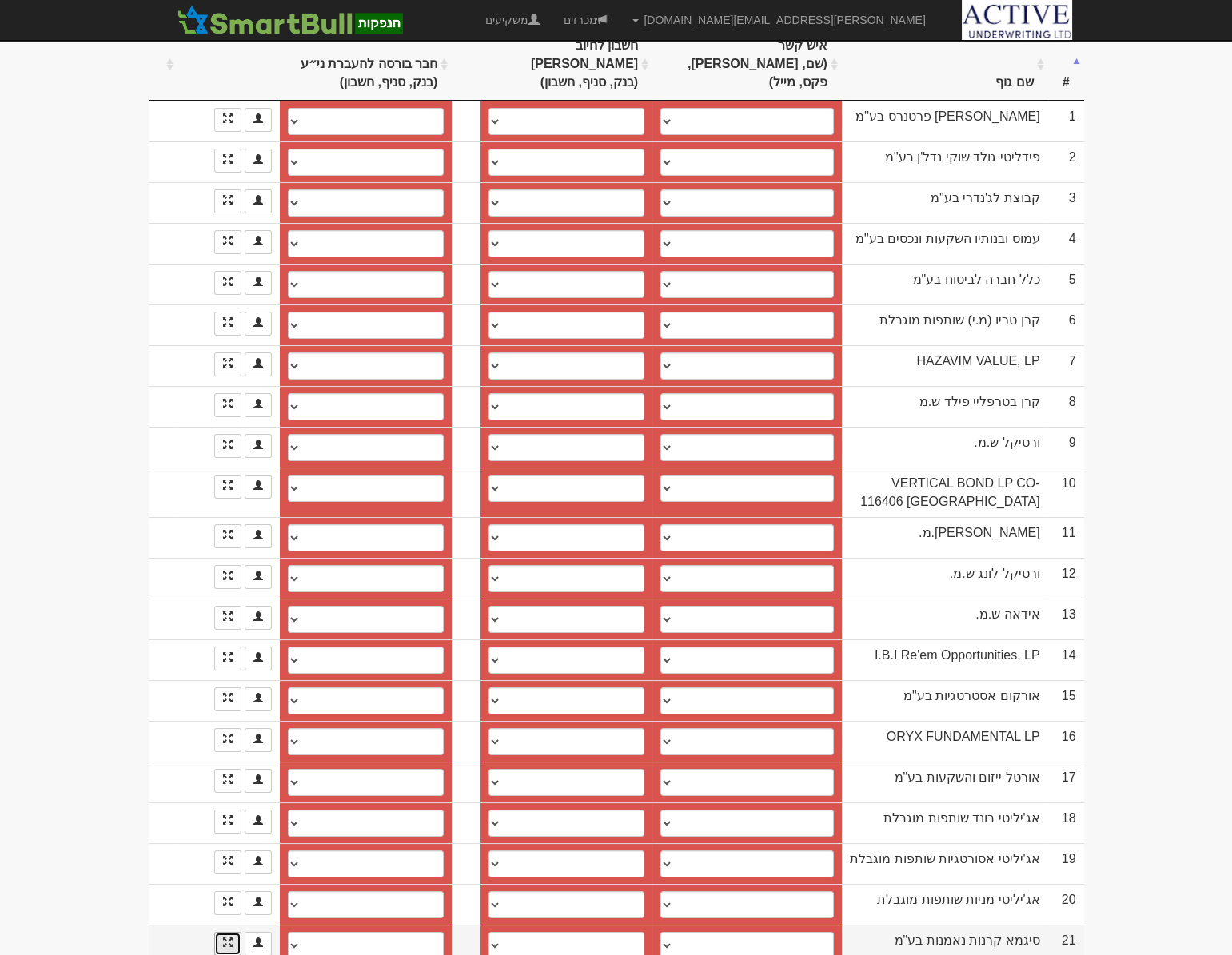
click at [232, 932] on link at bounding box center [227, 944] width 27 height 24
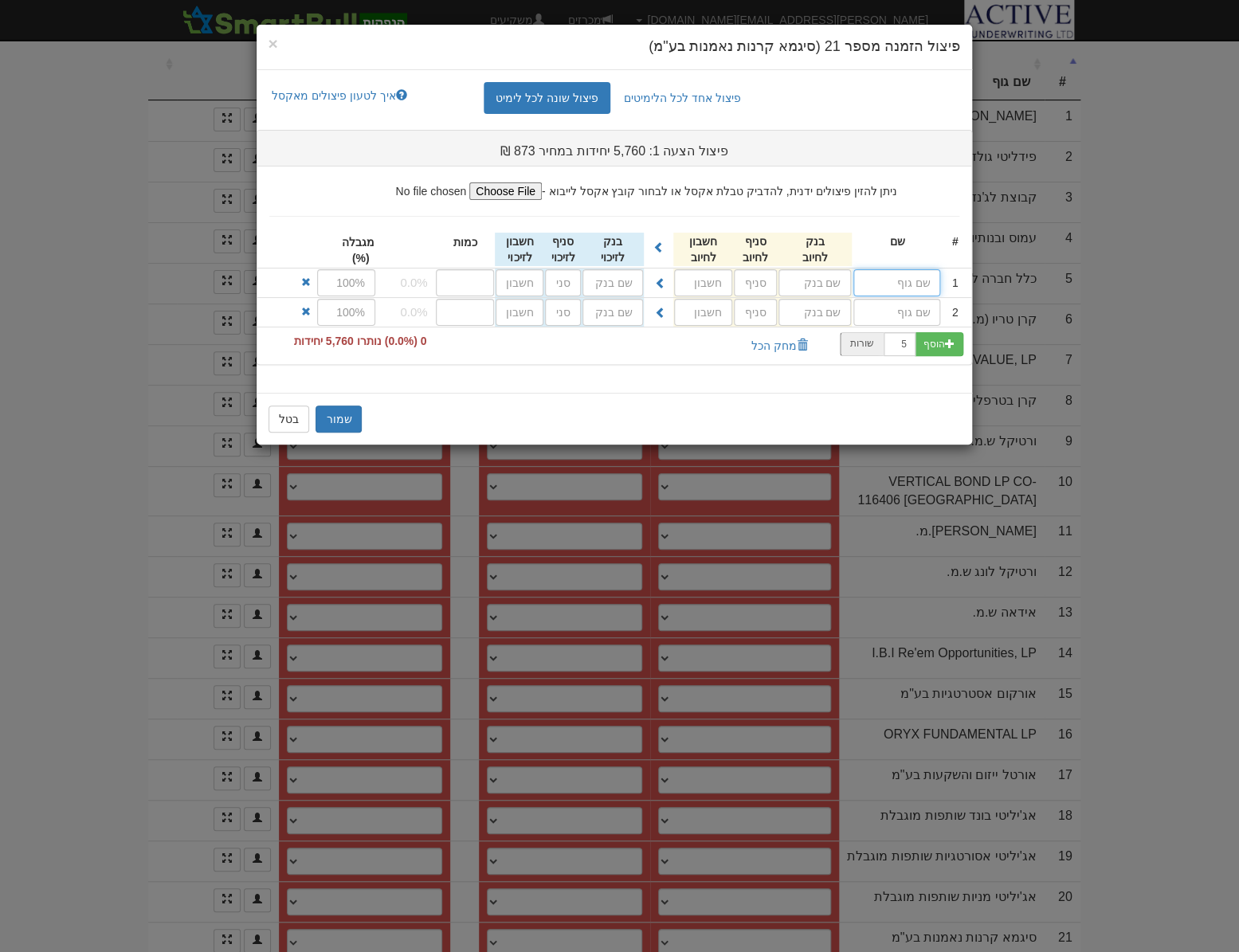
click at [894, 284] on input "text" at bounding box center [895, 282] width 86 height 27
type input "פורטה (4B) מניות [PERSON_NAME]"
click at [800, 284] on input "text" at bounding box center [814, 282] width 72 height 27
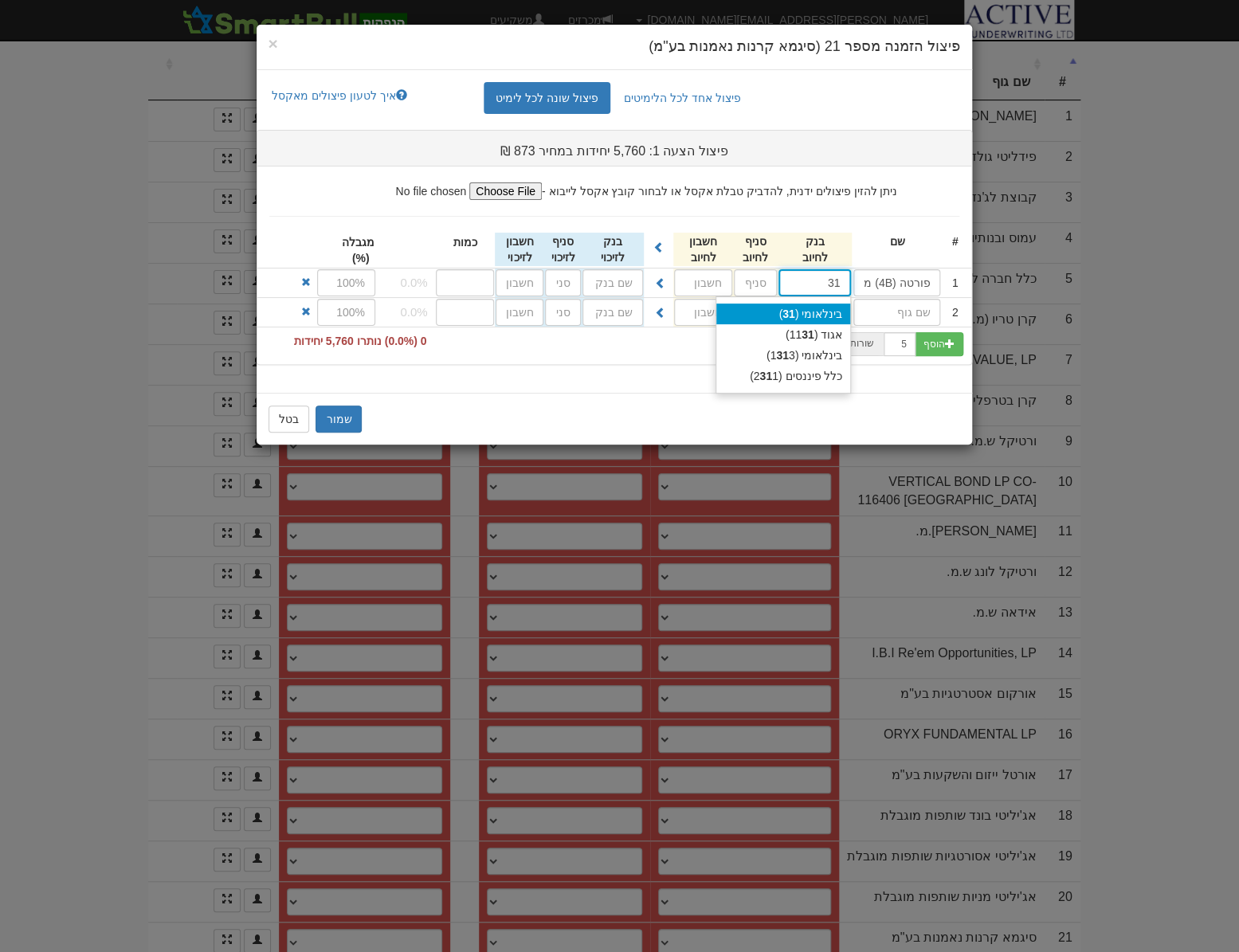
click at [832, 311] on div "בינלאומי ( 31 )" at bounding box center [782, 314] width 134 height 21
type input "בינלאומי (31)"
click at [752, 284] on input "text" at bounding box center [755, 282] width 43 height 27
type input "60"
click at [704, 277] on input "text" at bounding box center [703, 282] width 59 height 27
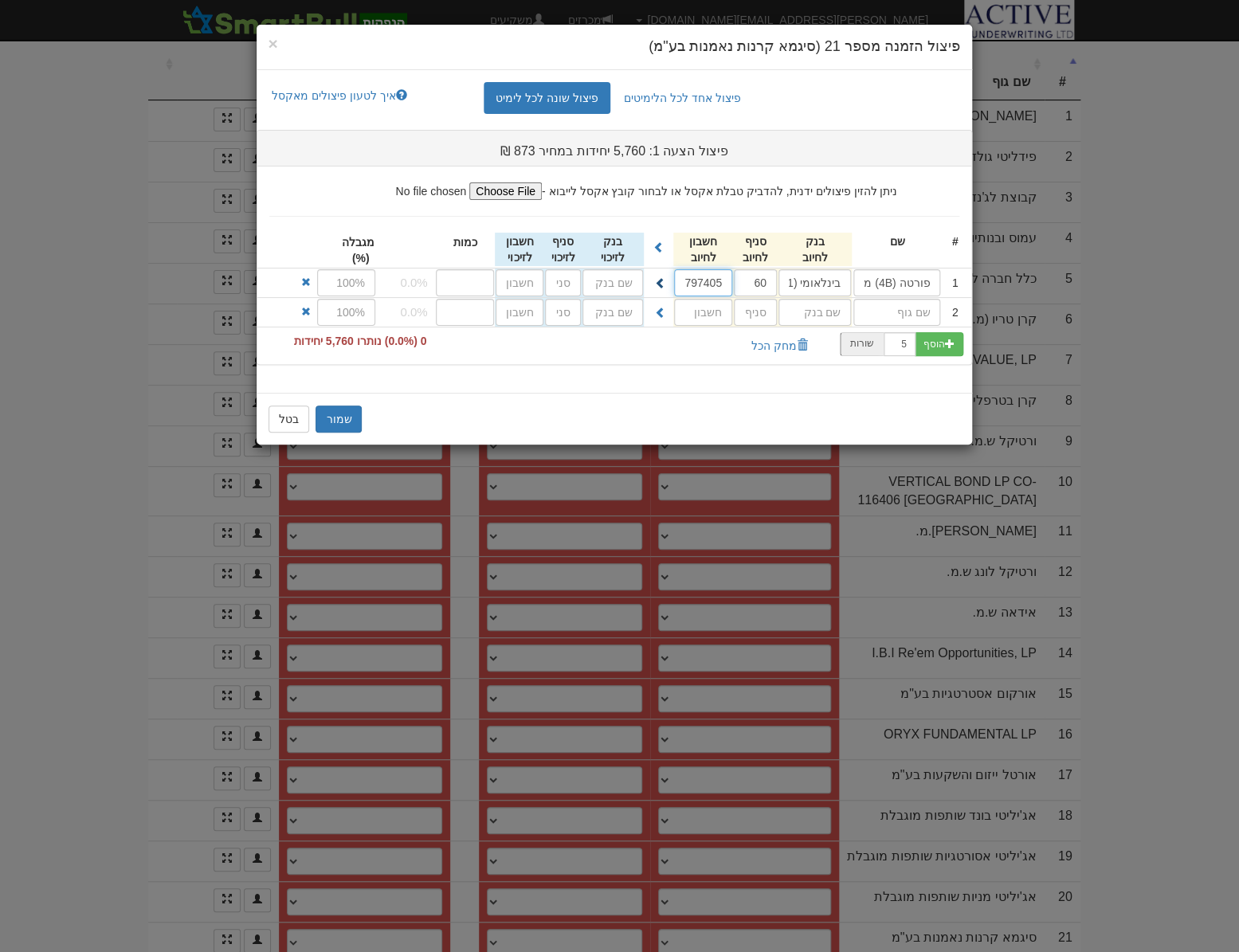
type input "797405"
click at [661, 285] on span at bounding box center [660, 282] width 11 height 11
type input "בינלאומי (31)"
type input "60"
type input "797405"
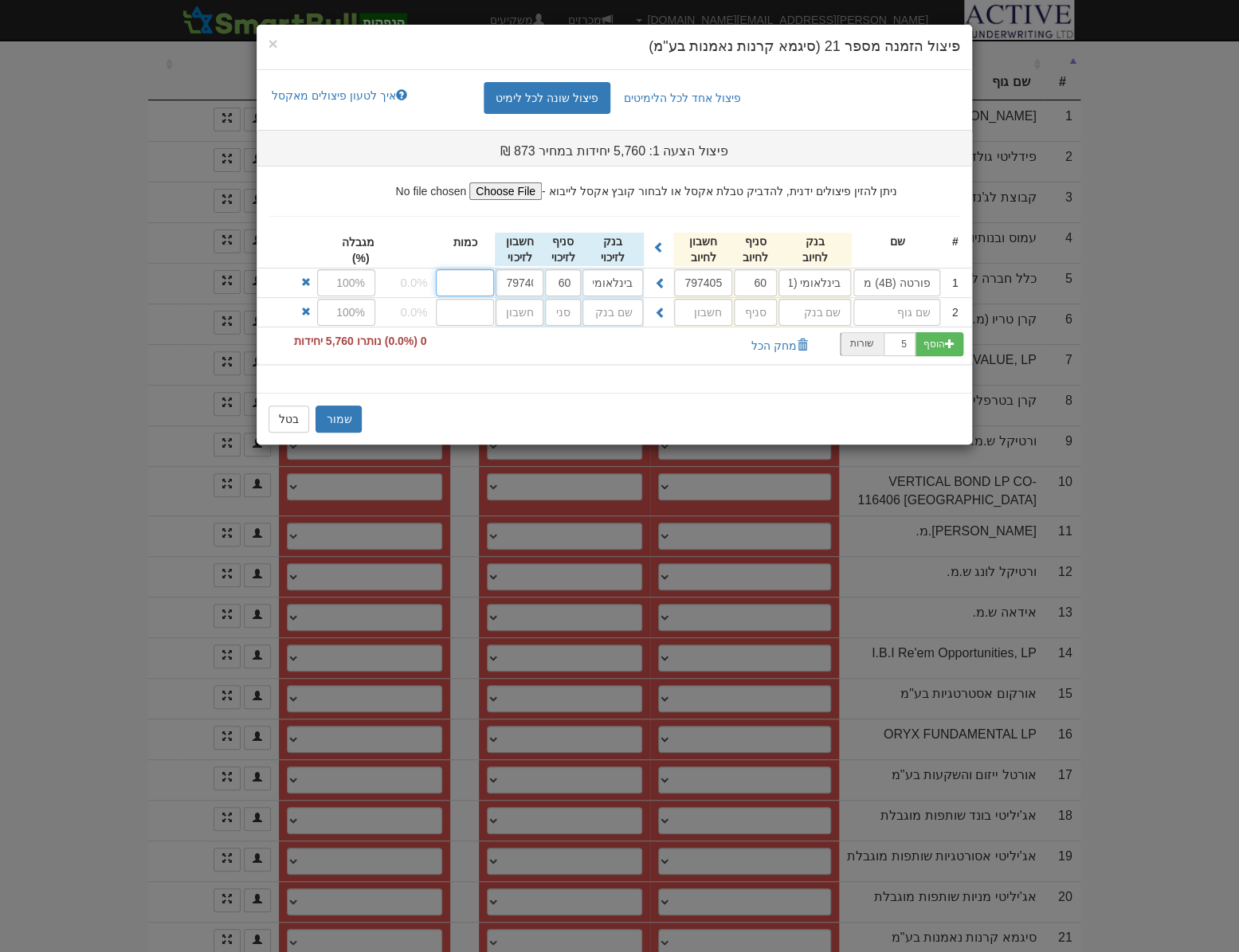
click at [471, 279] on input "number" at bounding box center [465, 282] width 59 height 27
type input "1100"
click at [916, 311] on input "text" at bounding box center [895, 312] width 86 height 27
click at [919, 315] on input "text" at bounding box center [895, 312] width 86 height 27
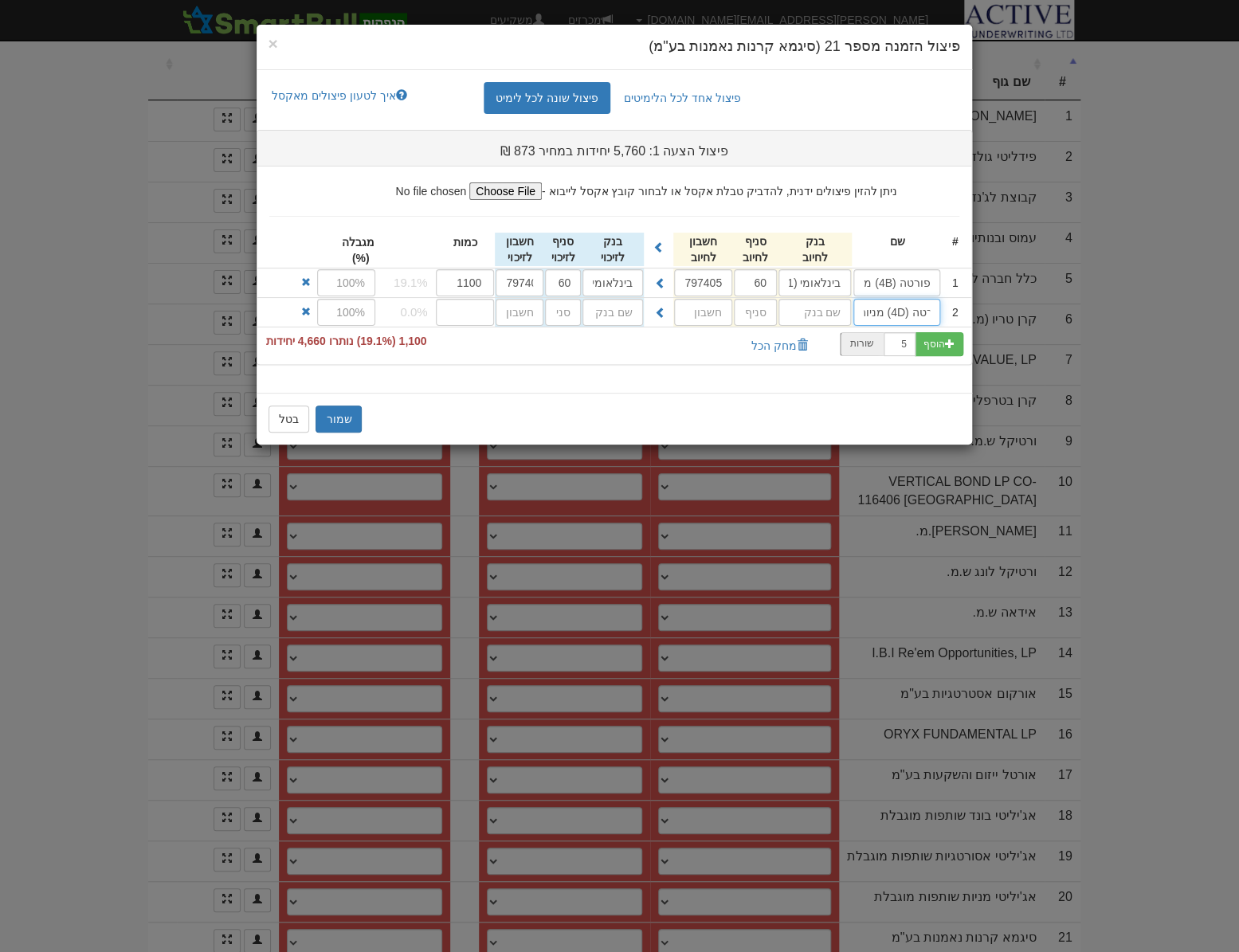
type input "פורטה (4D) מניות"
click at [812, 296] on input "text" at bounding box center [814, 282] width 72 height 27
click at [825, 341] on div "בינלאומי ( 31 )" at bounding box center [782, 342] width 134 height 21
type input "בינלאומי (31)"
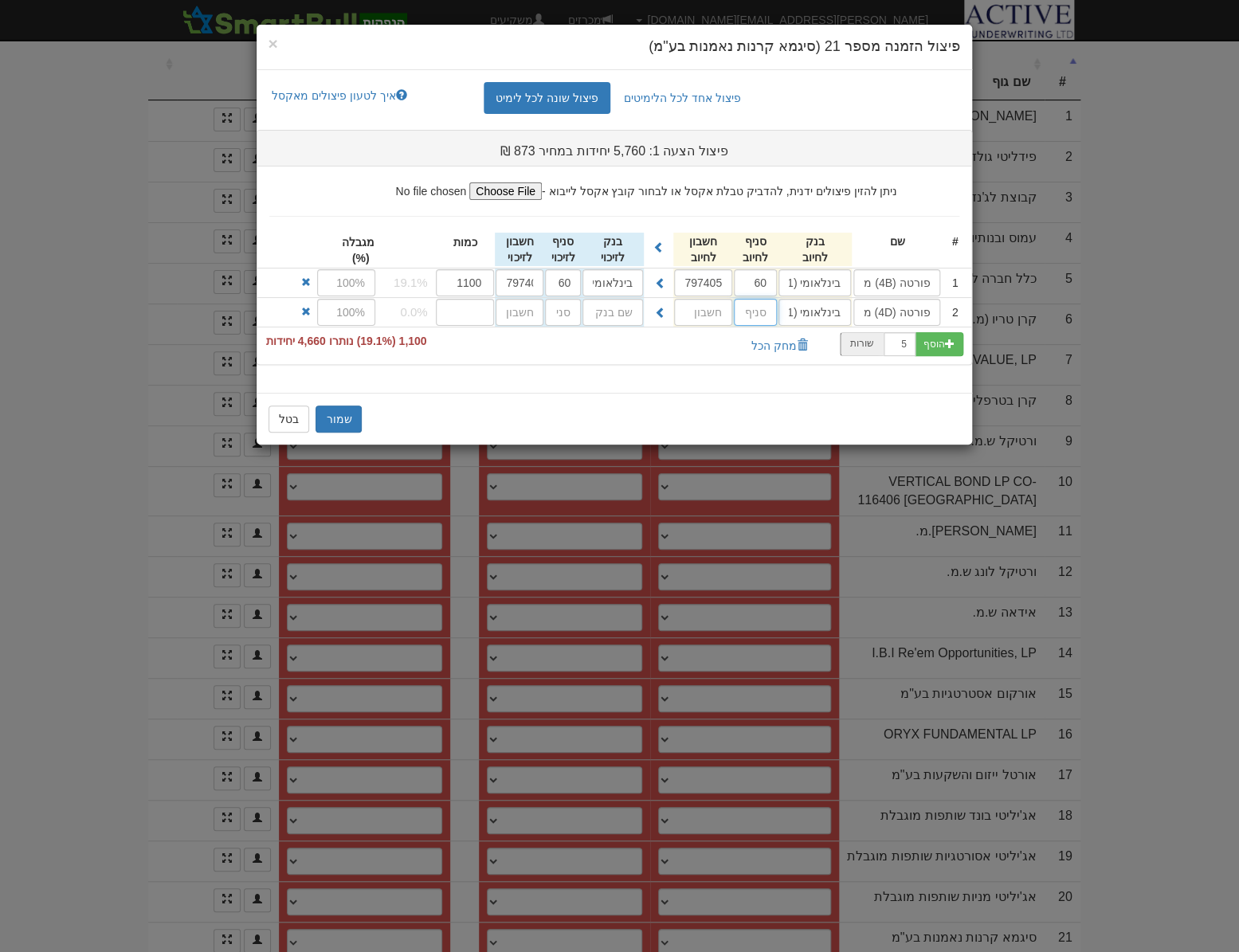
click at [747, 309] on input "text" at bounding box center [755, 312] width 43 height 27
type input "60"
click at [716, 309] on input "text" at bounding box center [703, 312] width 59 height 27
type input "798673"
click at [663, 316] on span at bounding box center [660, 312] width 11 height 11
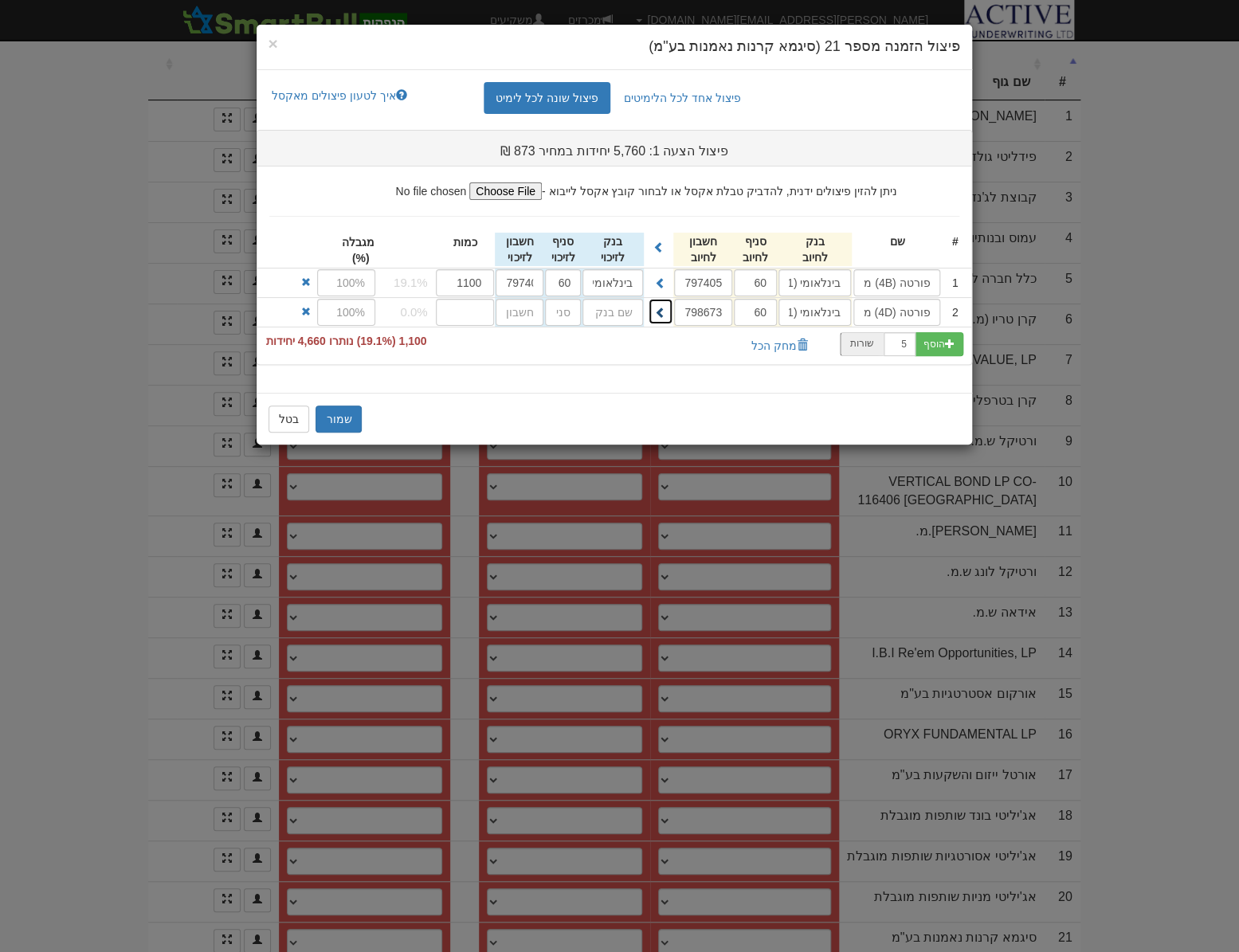
type input "בינלאומי (31)"
type input "60"
type input "798673"
click at [471, 310] on input "number" at bounding box center [465, 312] width 59 height 27
type input "650"
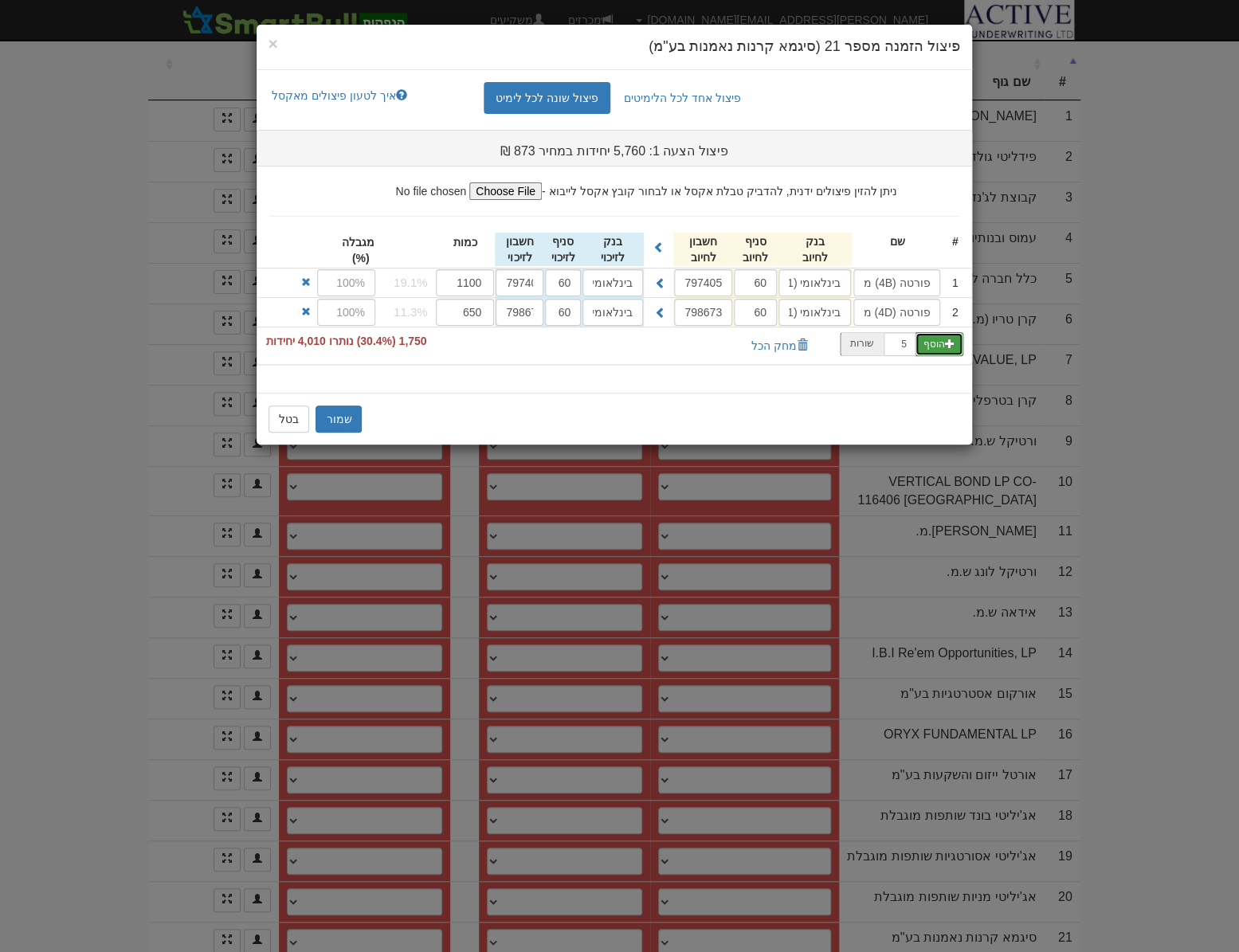
click at [950, 341] on span "button" at bounding box center [950, 343] width 10 height 10
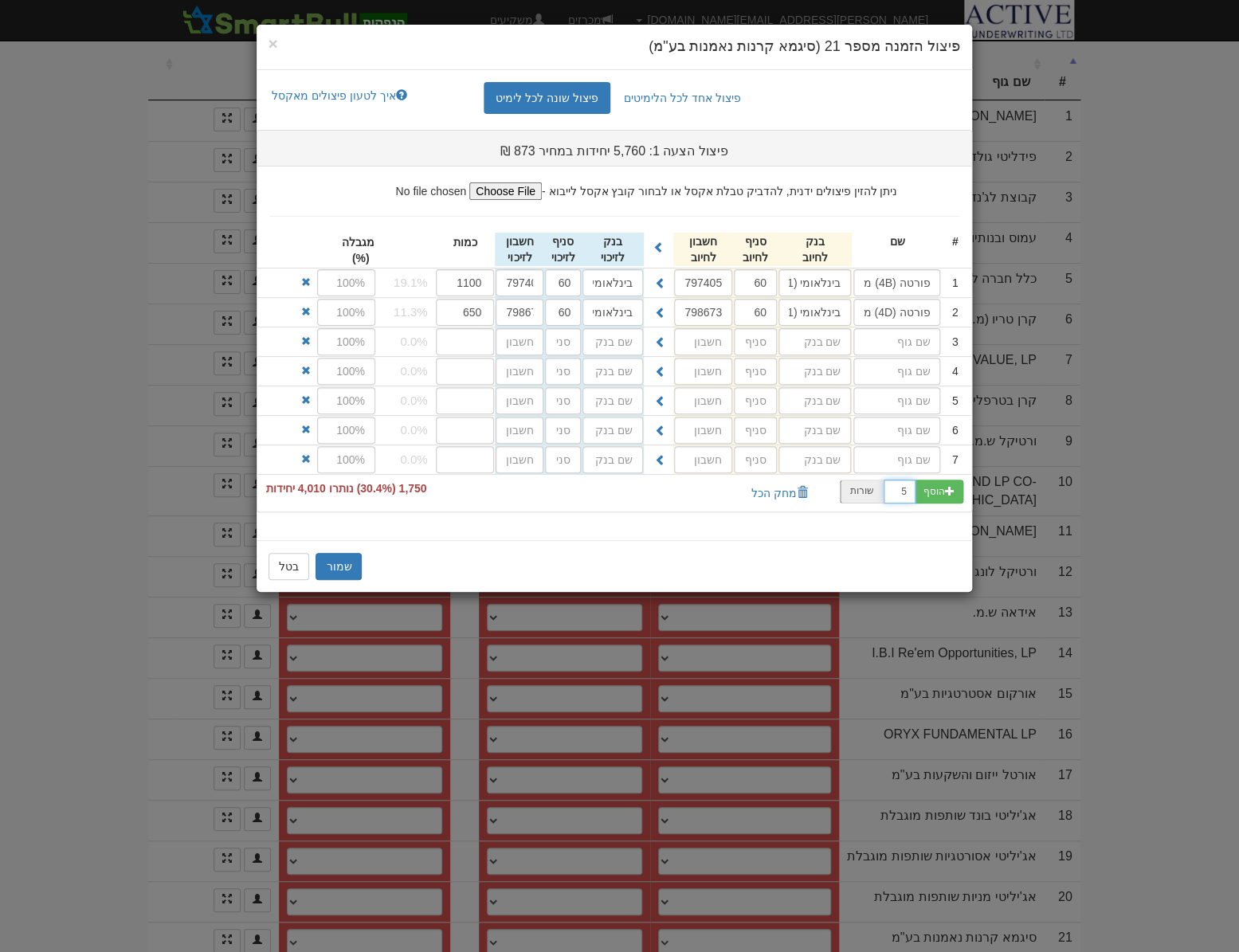
drag, startPoint x: 896, startPoint y: 492, endPoint x: 907, endPoint y: 494, distance: 11.2
click at [907, 493] on input "5" at bounding box center [899, 491] width 32 height 24
type input "1"
click at [933, 500] on button "הוסף" at bounding box center [938, 491] width 49 height 24
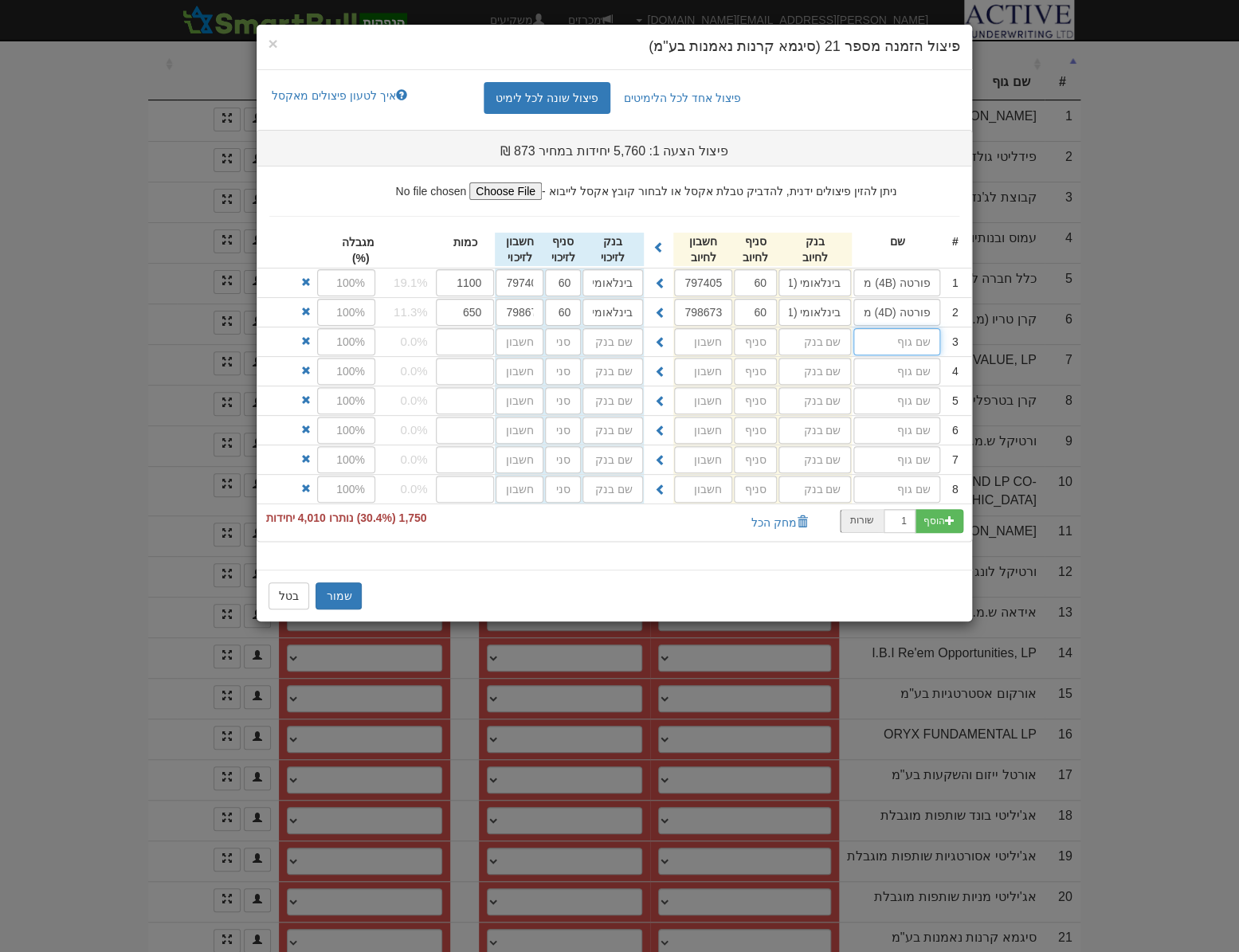
click at [903, 346] on input "text" at bounding box center [895, 341] width 86 height 27
type input "סיגמא (1A) צמודה פלוס"
click at [825, 296] on input "text" at bounding box center [814, 282] width 72 height 27
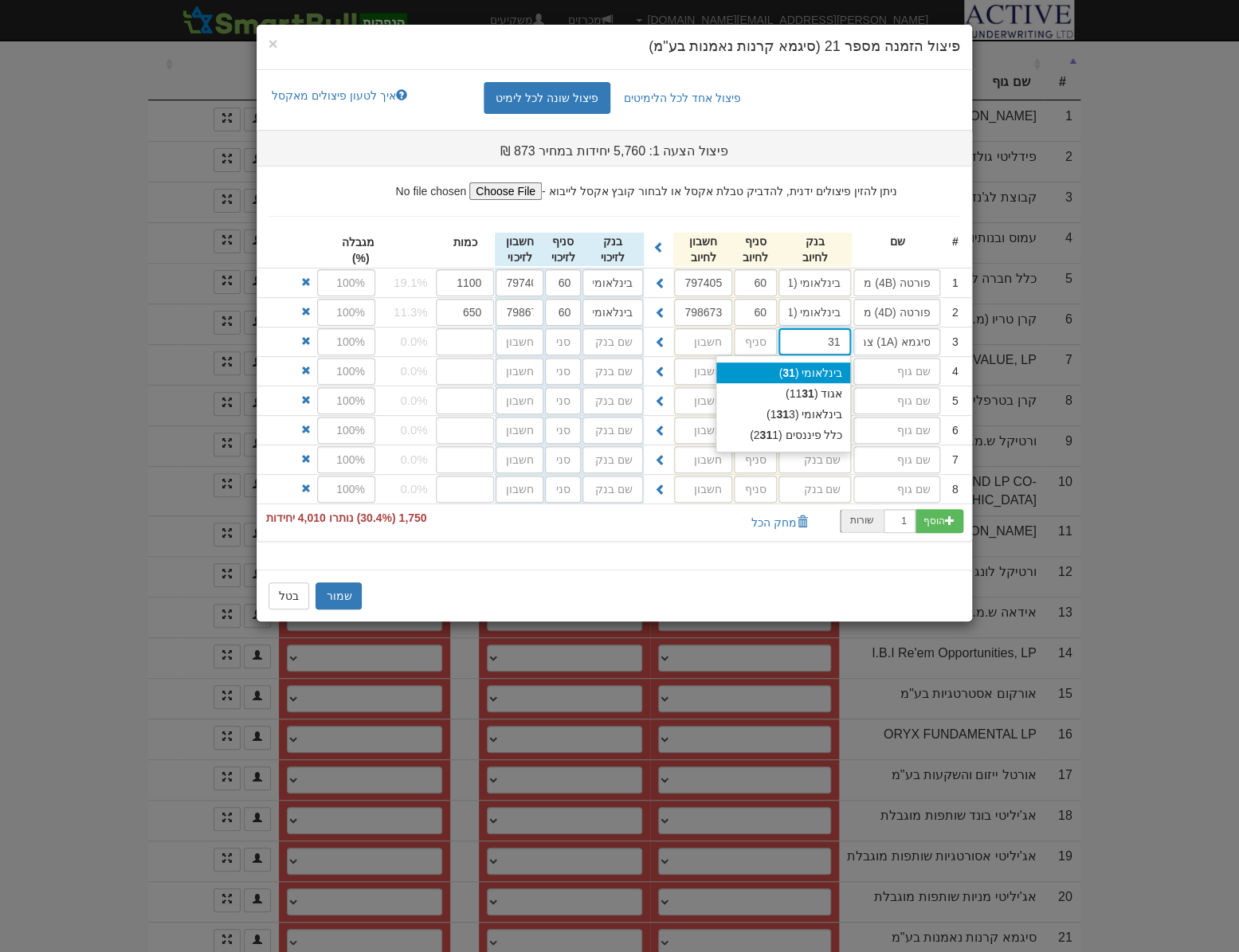
click at [819, 365] on div "בינלאומי ( 31 )" at bounding box center [782, 372] width 134 height 21
type input "בינלאומי (31)"
click at [745, 340] on input "text" at bounding box center [755, 341] width 43 height 27
type input "46"
click at [696, 339] on input "text" at bounding box center [703, 341] width 59 height 27
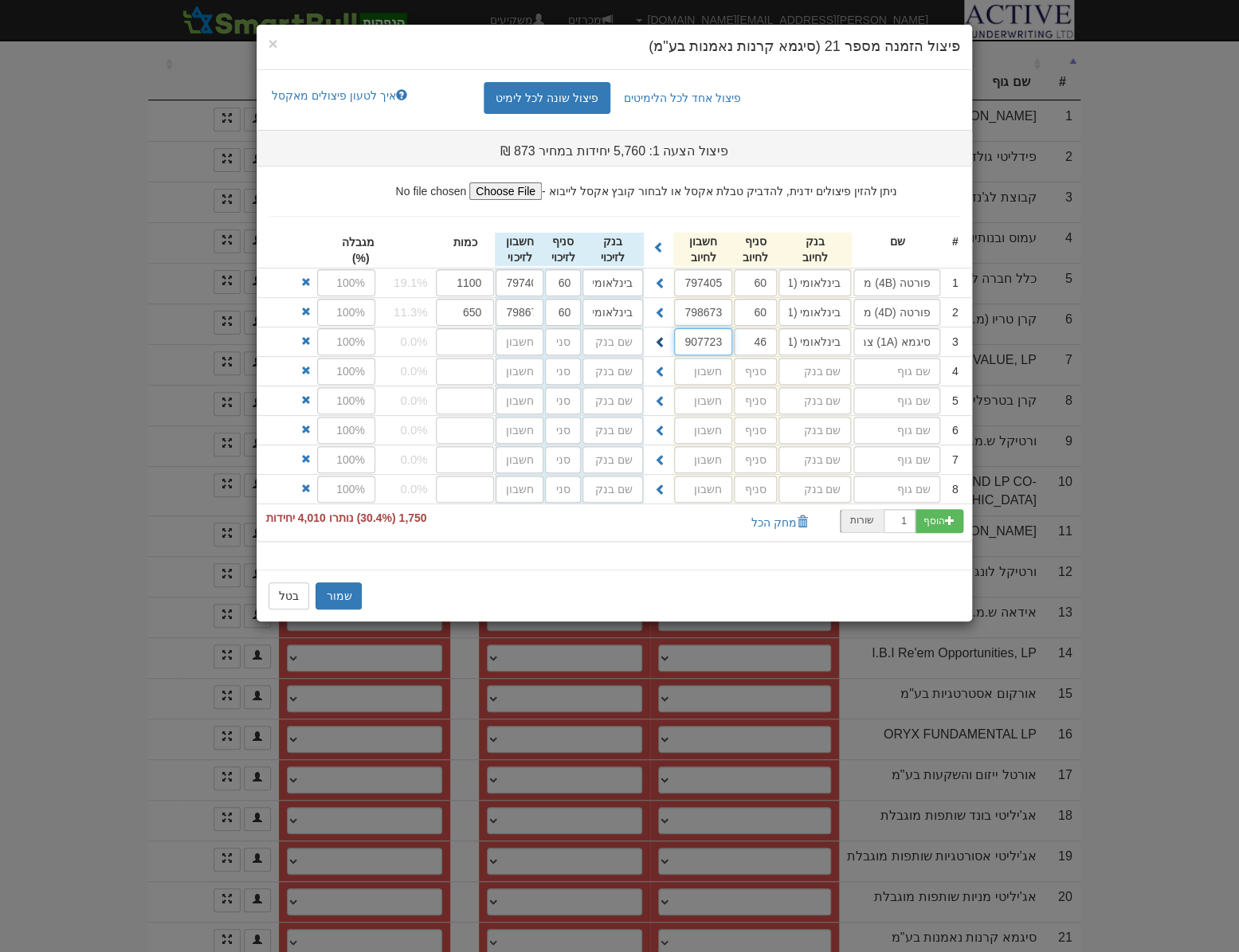
type input "907723"
click at [655, 342] on span at bounding box center [660, 341] width 11 height 11
type input "בינלאומי (31)"
type input "46"
type input "907723"
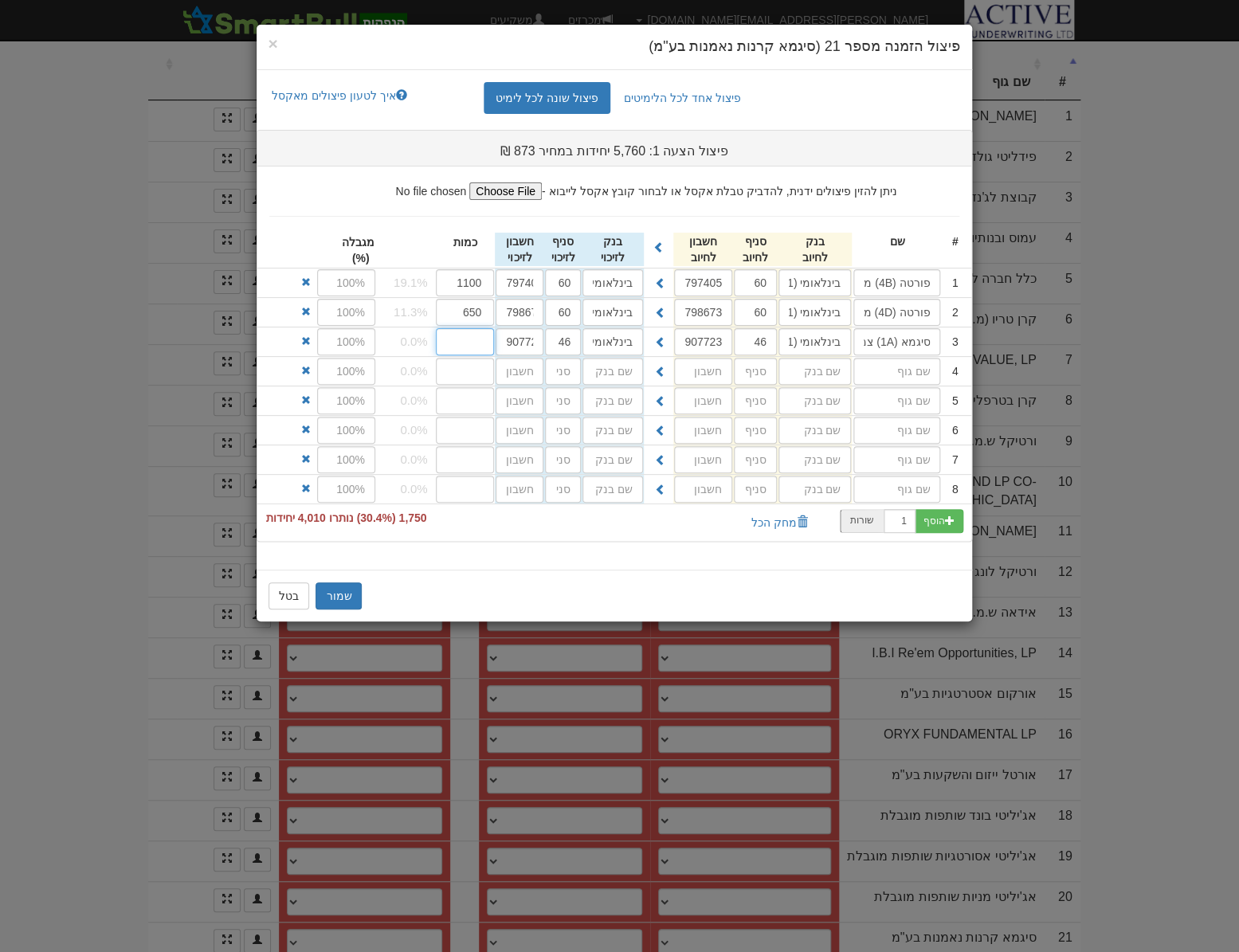
click at [465, 337] on input "number" at bounding box center [465, 341] width 59 height 27
type input "891"
click at [904, 373] on input "text" at bounding box center [895, 370] width 86 height 27
type input "סיגמא (B2) 15/85"
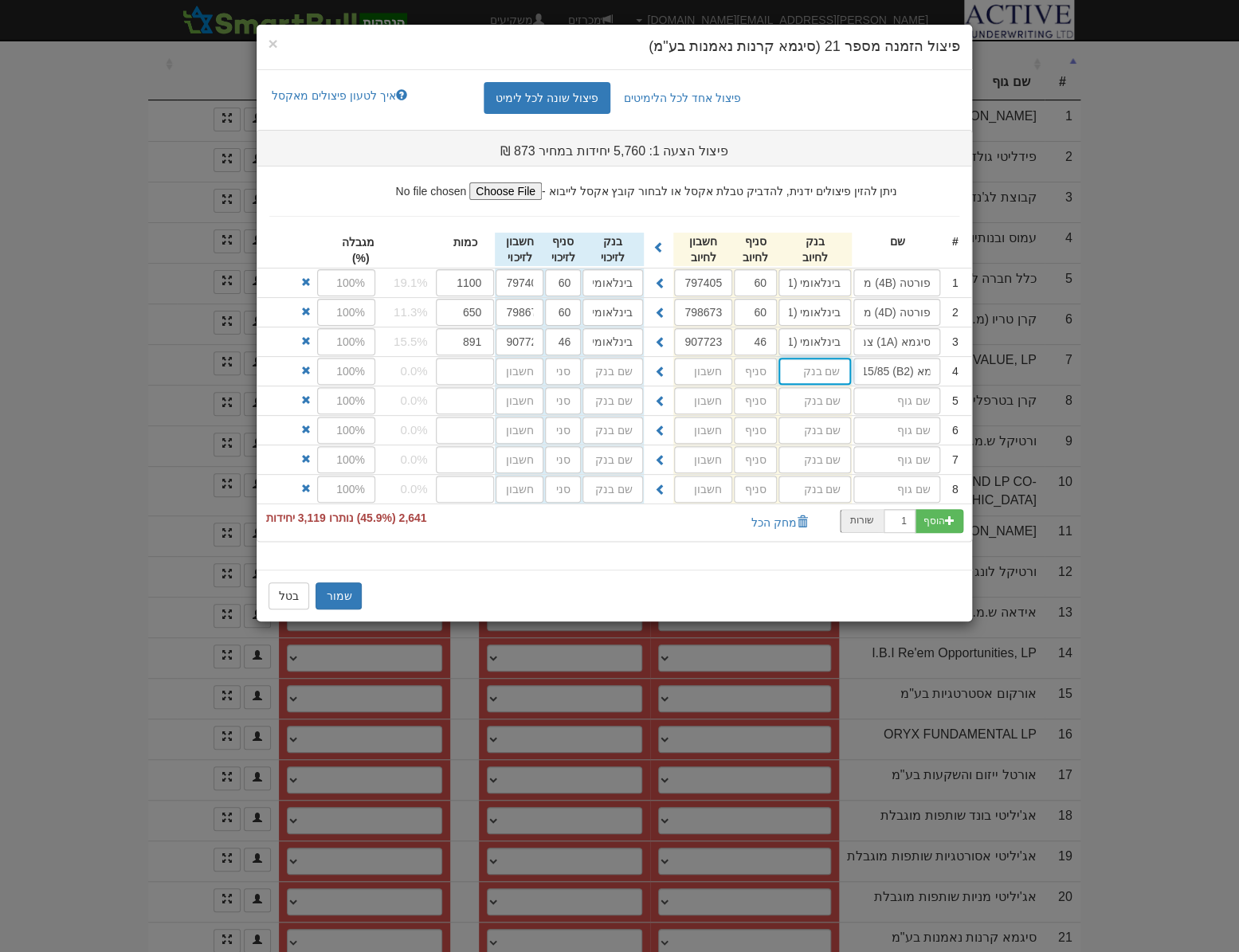
click at [811, 296] on input "text" at bounding box center [814, 282] width 72 height 27
click at [804, 401] on div "בינלאומי ( 31 )" at bounding box center [782, 402] width 134 height 21
type input "בינלאומי (31)"
click at [764, 373] on input "text" at bounding box center [755, 370] width 43 height 27
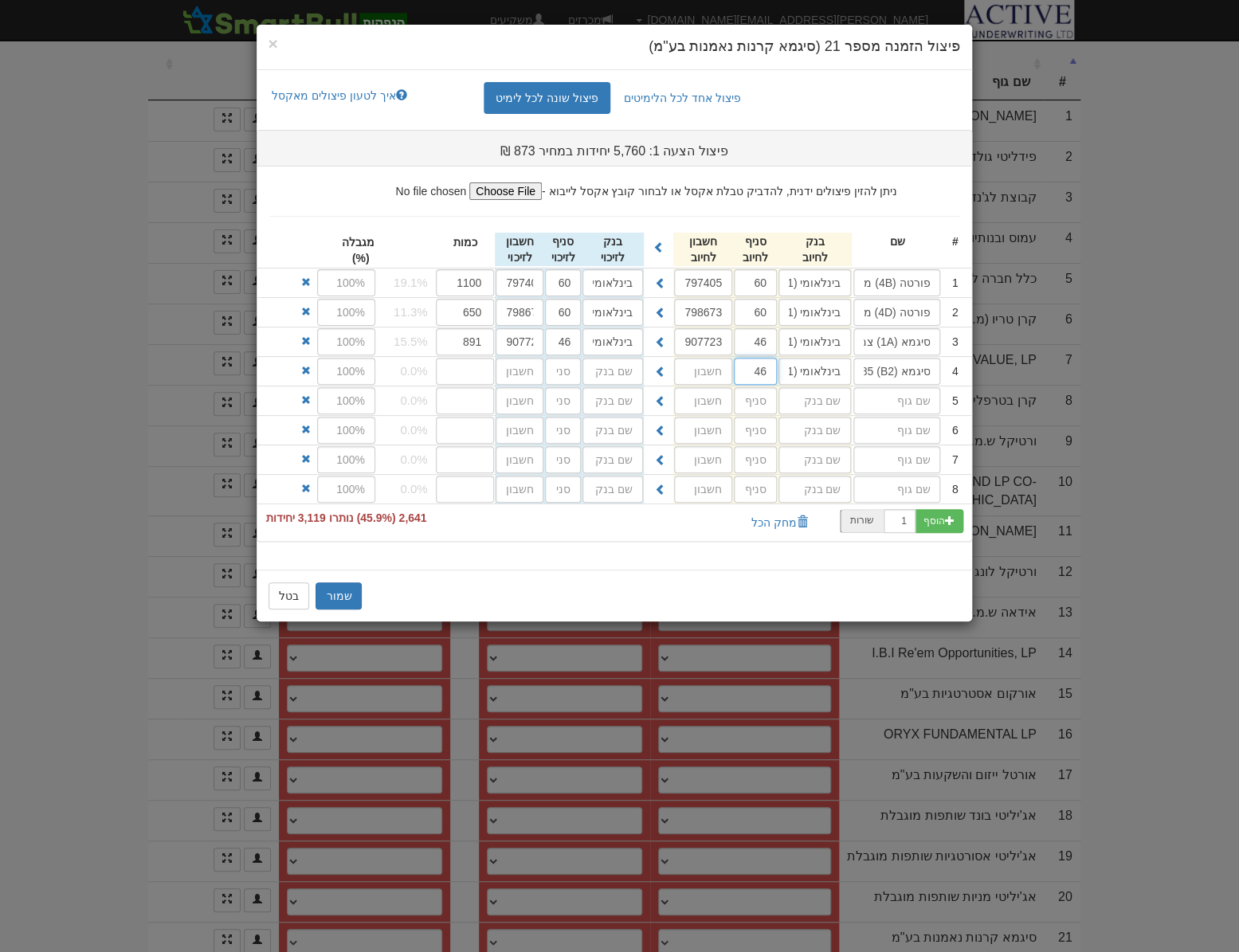
type input "46"
click at [708, 366] on input "text" at bounding box center [703, 370] width 59 height 27
type input "907745"
click at [657, 369] on span at bounding box center [660, 370] width 11 height 11
type input "בינלאומי (31)"
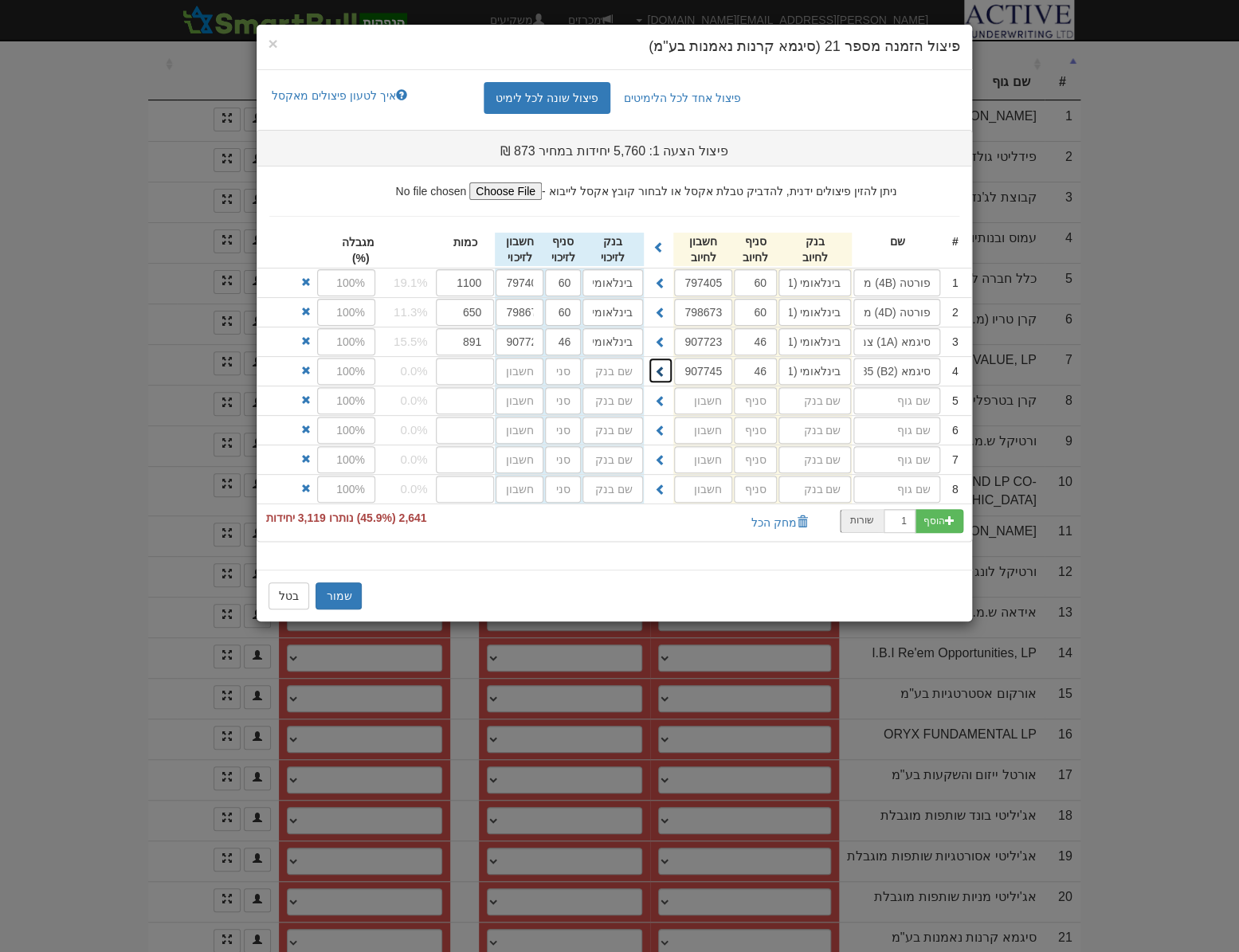
type input "46"
type input "907745"
click at [475, 368] on input "number" at bounding box center [465, 370] width 59 height 27
type input "178"
click at [462, 401] on input "number" at bounding box center [465, 400] width 59 height 27
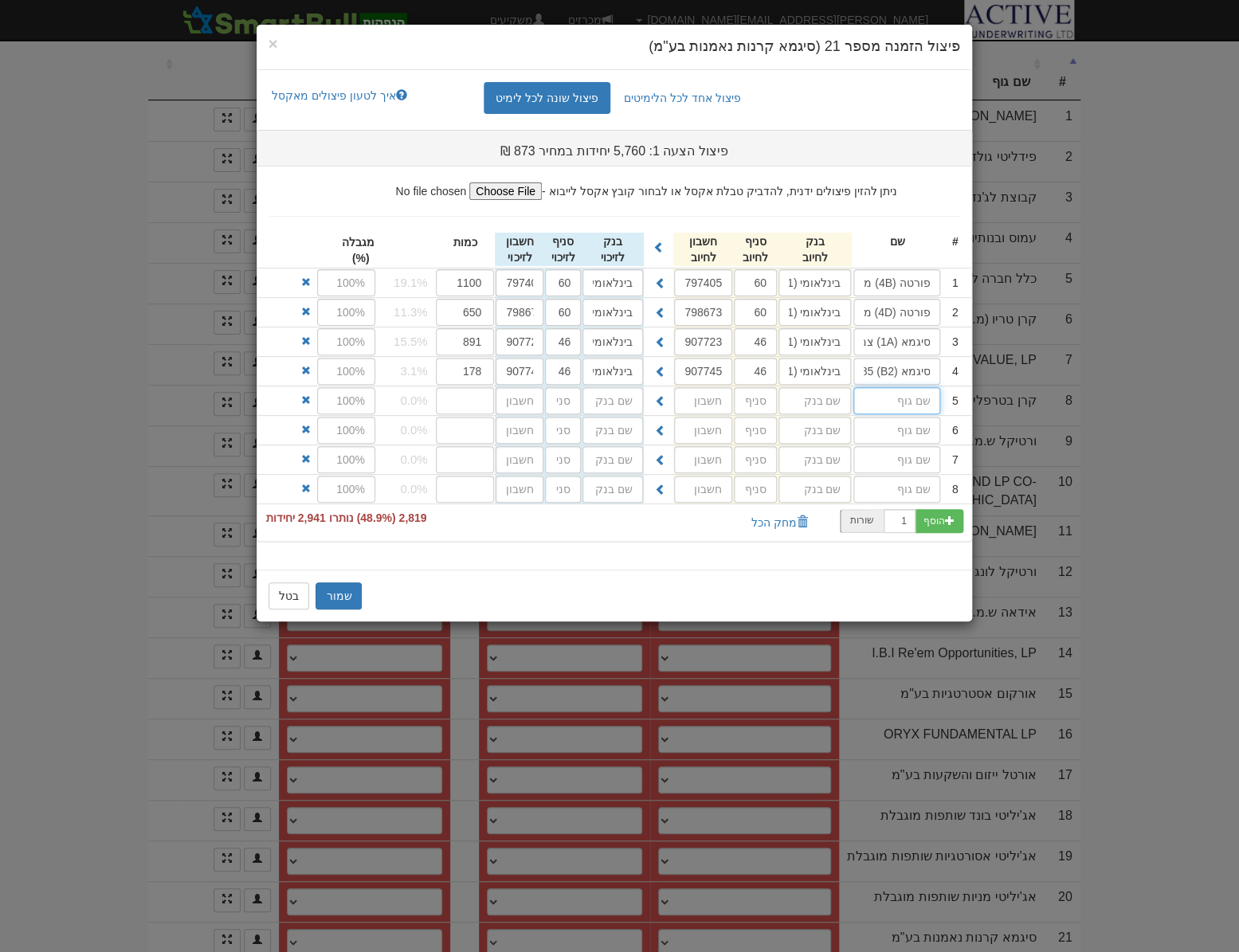
click at [923, 397] on input "text" at bounding box center [895, 400] width 86 height 27
type input "סיגמא (2B) [PERSON_NAME]"
click at [877, 372] on input "סיגמא (B2) 15/85" at bounding box center [895, 370] width 86 height 27
type input "סיגמא (B2)י 15/85"
click at [876, 400] on input "סיגמא (2B) [PERSON_NAME]" at bounding box center [895, 400] width 86 height 27
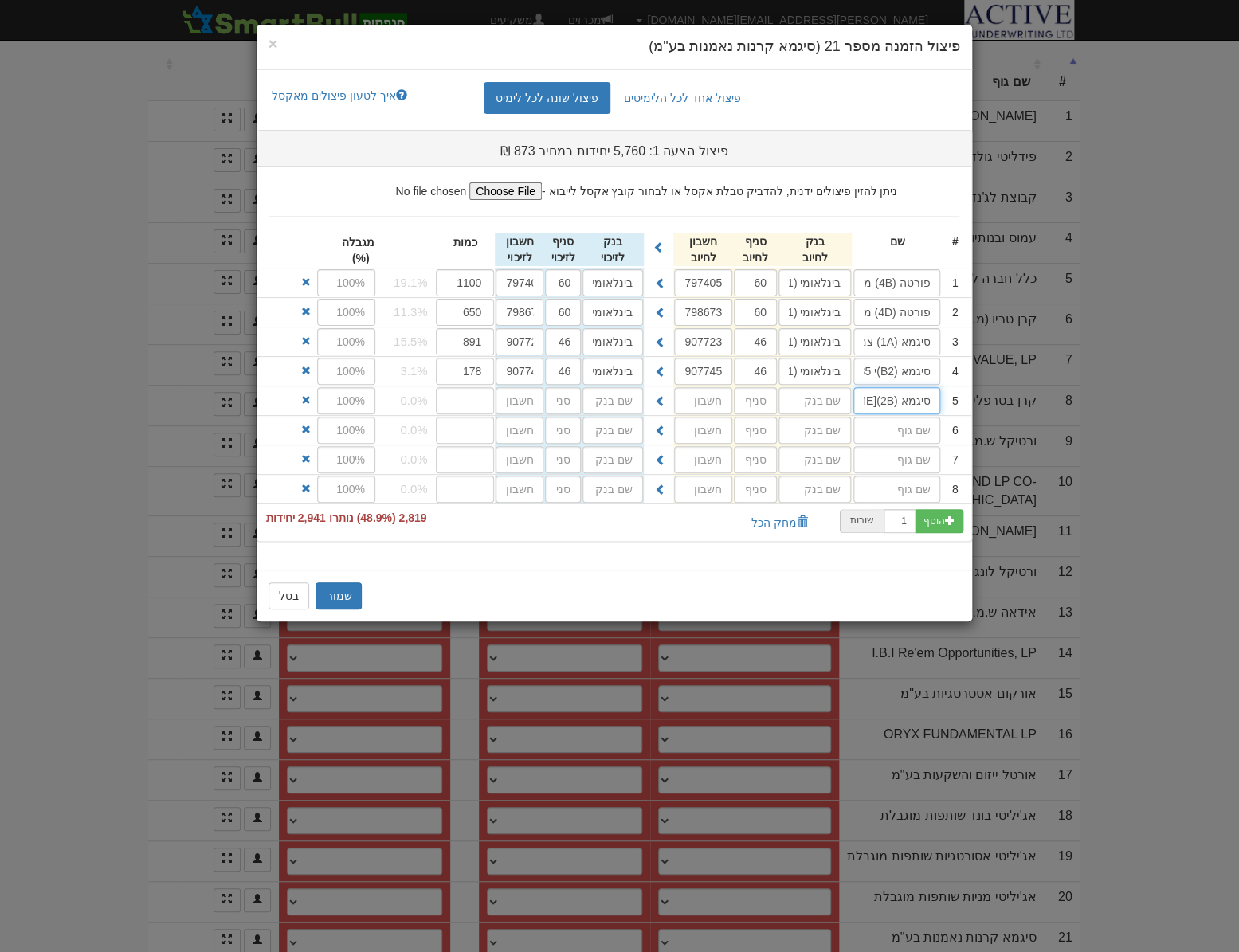
click at [871, 400] on input "סיגמא (2B)[PERSON_NAME]" at bounding box center [895, 400] width 86 height 27
type input "סיגמא (2B)י 30/70"
click at [804, 296] on input "text" at bounding box center [814, 282] width 72 height 27
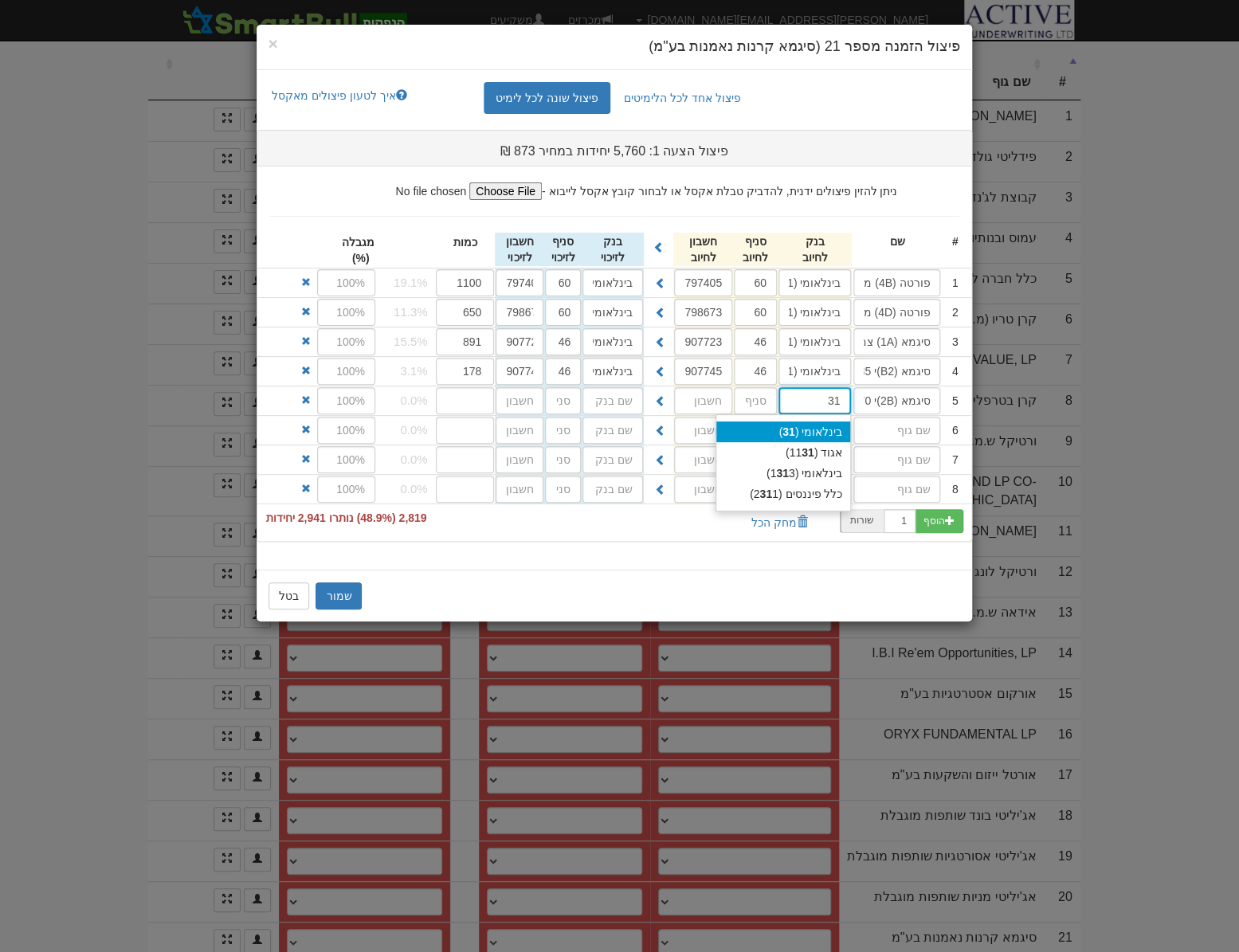
click at [809, 421] on div "בינלאומי ( 31 )" at bounding box center [782, 431] width 134 height 21
type input "בינלאומי (31)"
click at [751, 397] on input "text" at bounding box center [755, 400] width 43 height 27
type input "46"
click at [722, 397] on input "text" at bounding box center [703, 400] width 59 height 27
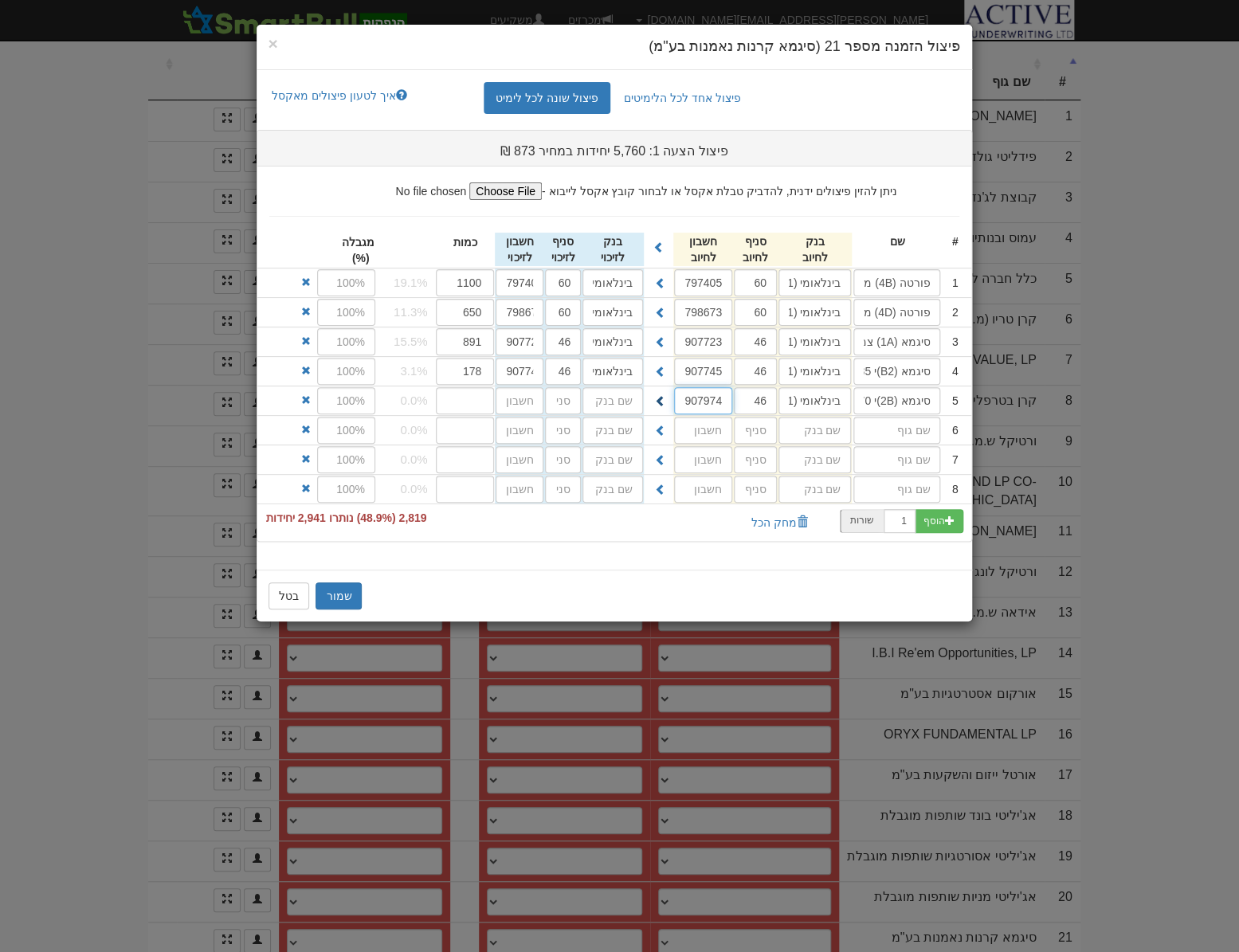
type input "907974"
click at [658, 395] on span at bounding box center [660, 400] width 11 height 11
type input "בינלאומי (31)"
type input "46"
type input "907974"
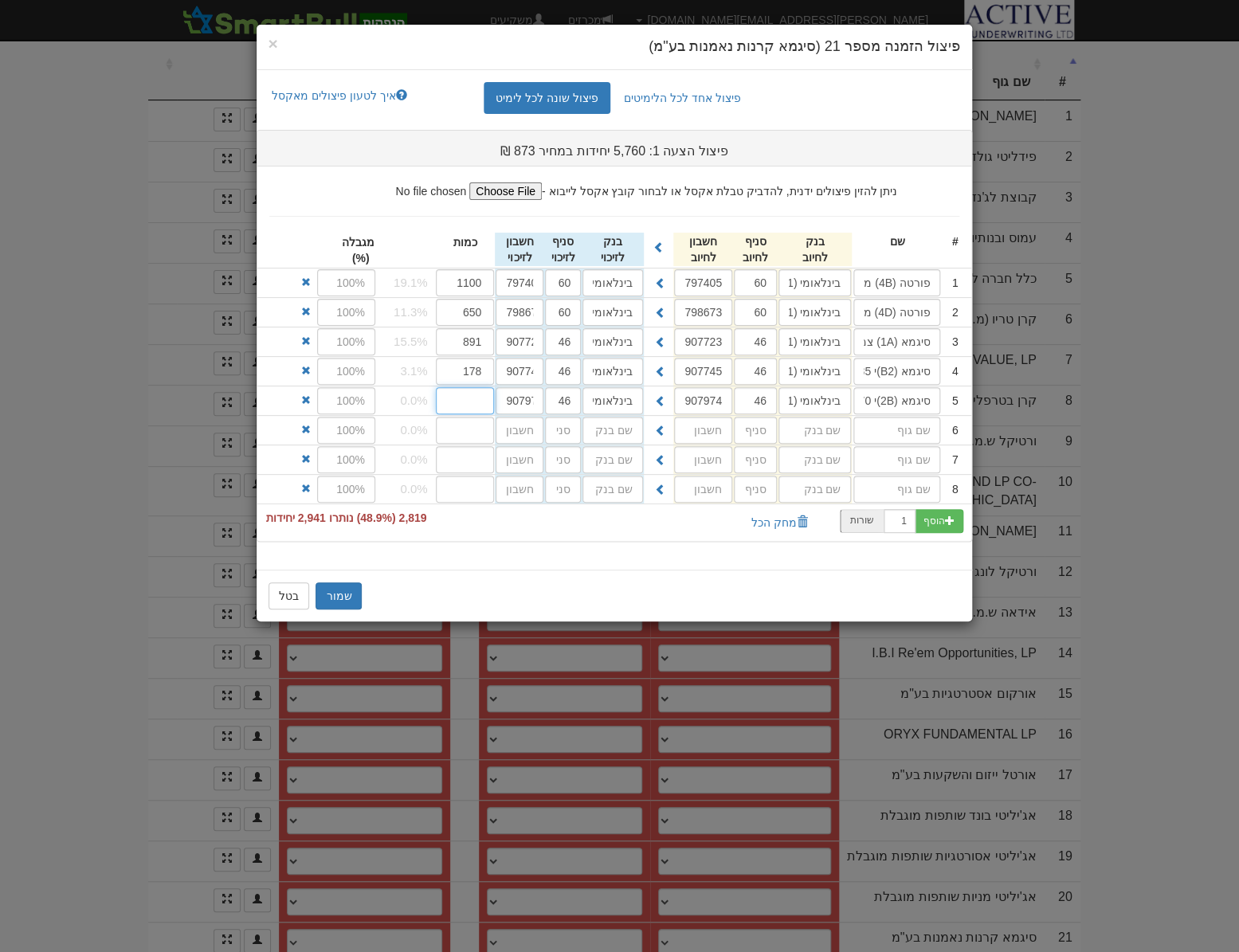
click at [459, 400] on input "number" at bounding box center [465, 400] width 59 height 27
type input "802"
click at [924, 433] on input "text" at bounding box center [895, 430] width 86 height 27
type input "סיגמא (4D) גמישה"
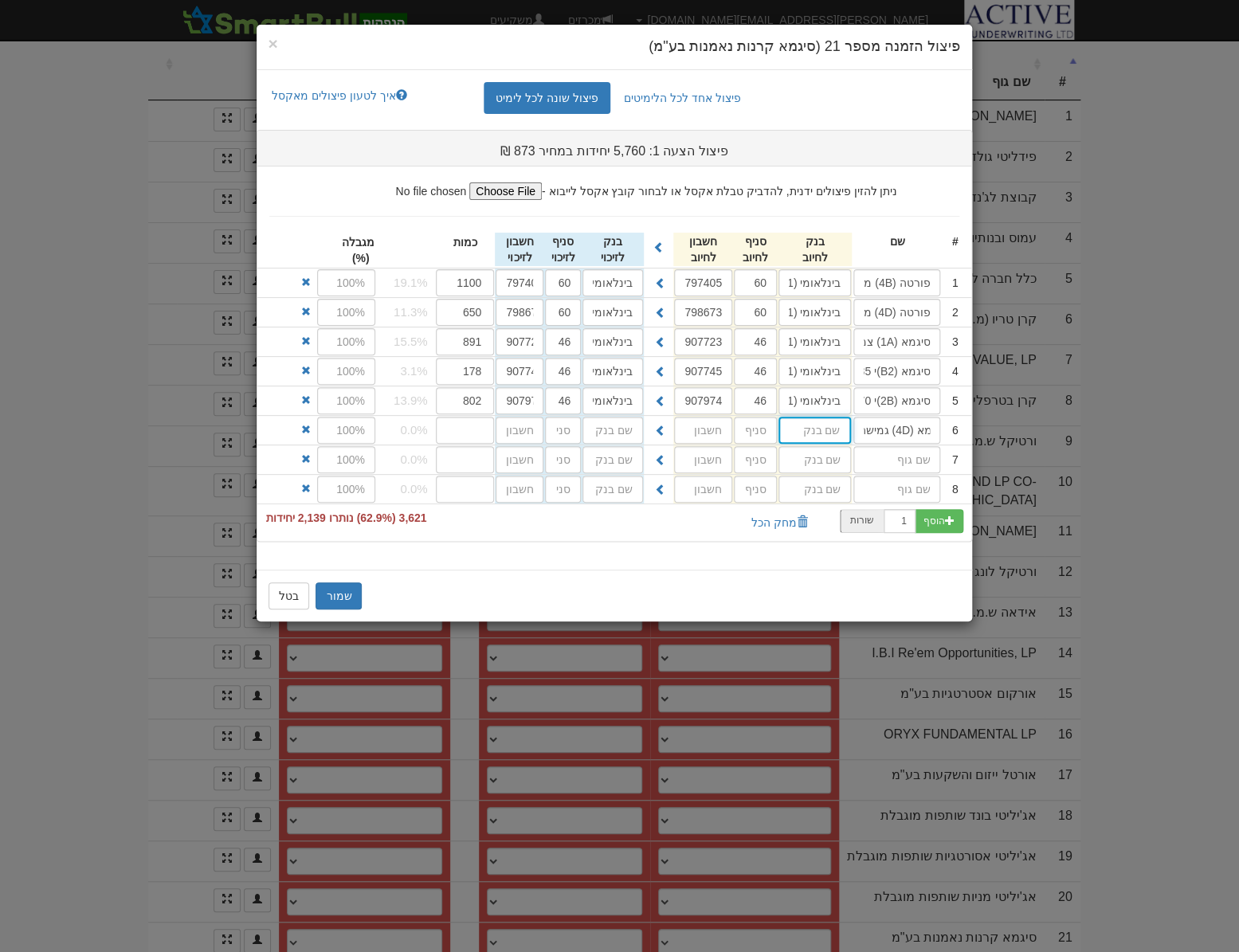
scroll to position [0, 0]
click at [807, 466] on div "בינלאומי ( 31 )" at bounding box center [782, 461] width 134 height 21
type input "בינלאומי (31)"
click at [752, 430] on input "text" at bounding box center [755, 430] width 43 height 27
type input "46"
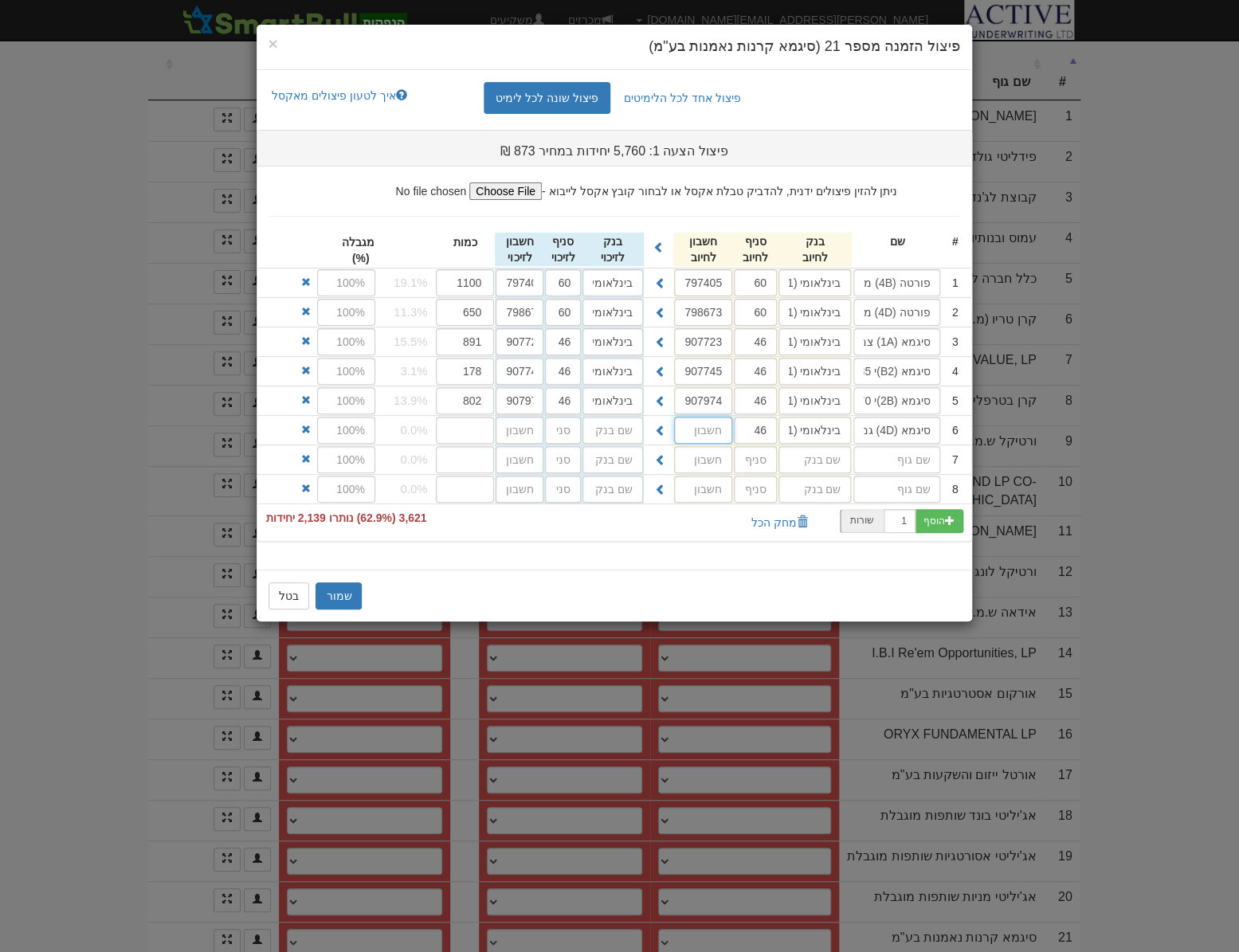
click at [686, 434] on input "text" at bounding box center [703, 430] width 59 height 27
type input "907834"
click at [653, 430] on button at bounding box center [660, 429] width 26 height 27
type input "בינלאומי (31)"
type input "46"
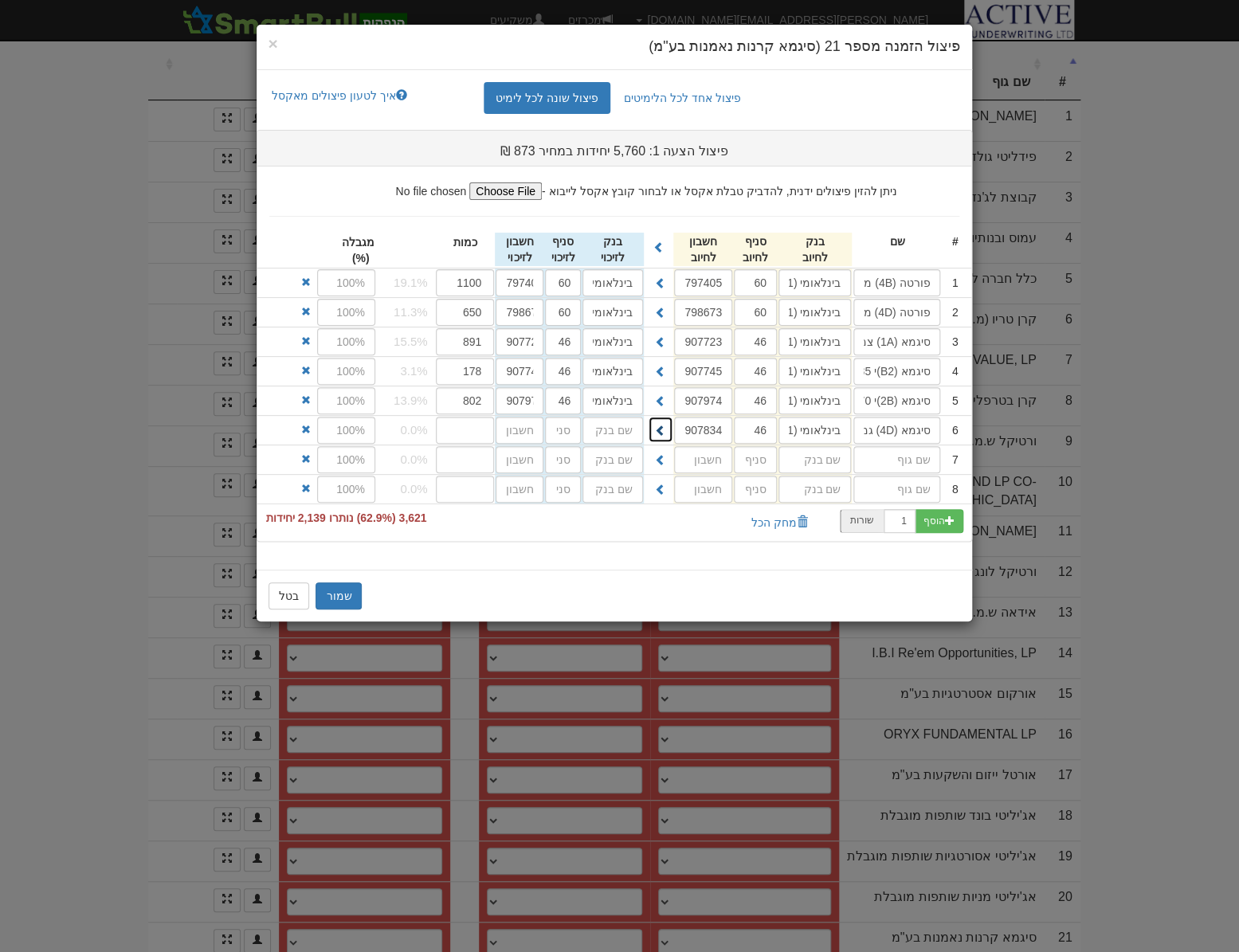
type input "907834"
click at [459, 426] on input "number" at bounding box center [465, 430] width 59 height 27
type input "1025"
click at [917, 456] on input "text" at bounding box center [895, 459] width 86 height 27
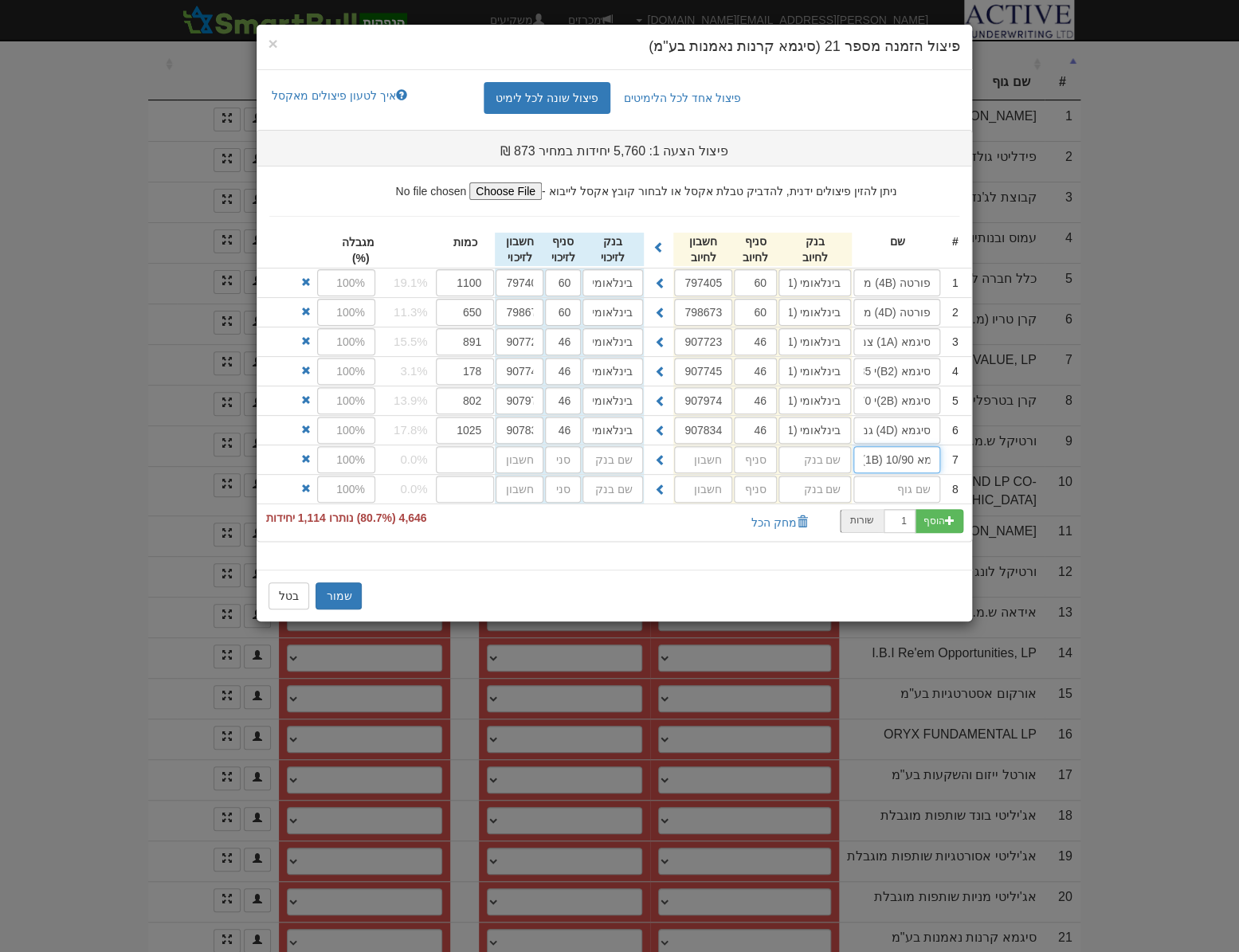
type input "סיגמא 10/90 (1B)"
click at [811, 296] on input "text" at bounding box center [814, 282] width 72 height 27
click at [816, 484] on div "בינלאומי ( 31 )" at bounding box center [782, 490] width 134 height 21
type input "בינלאומי (31)"
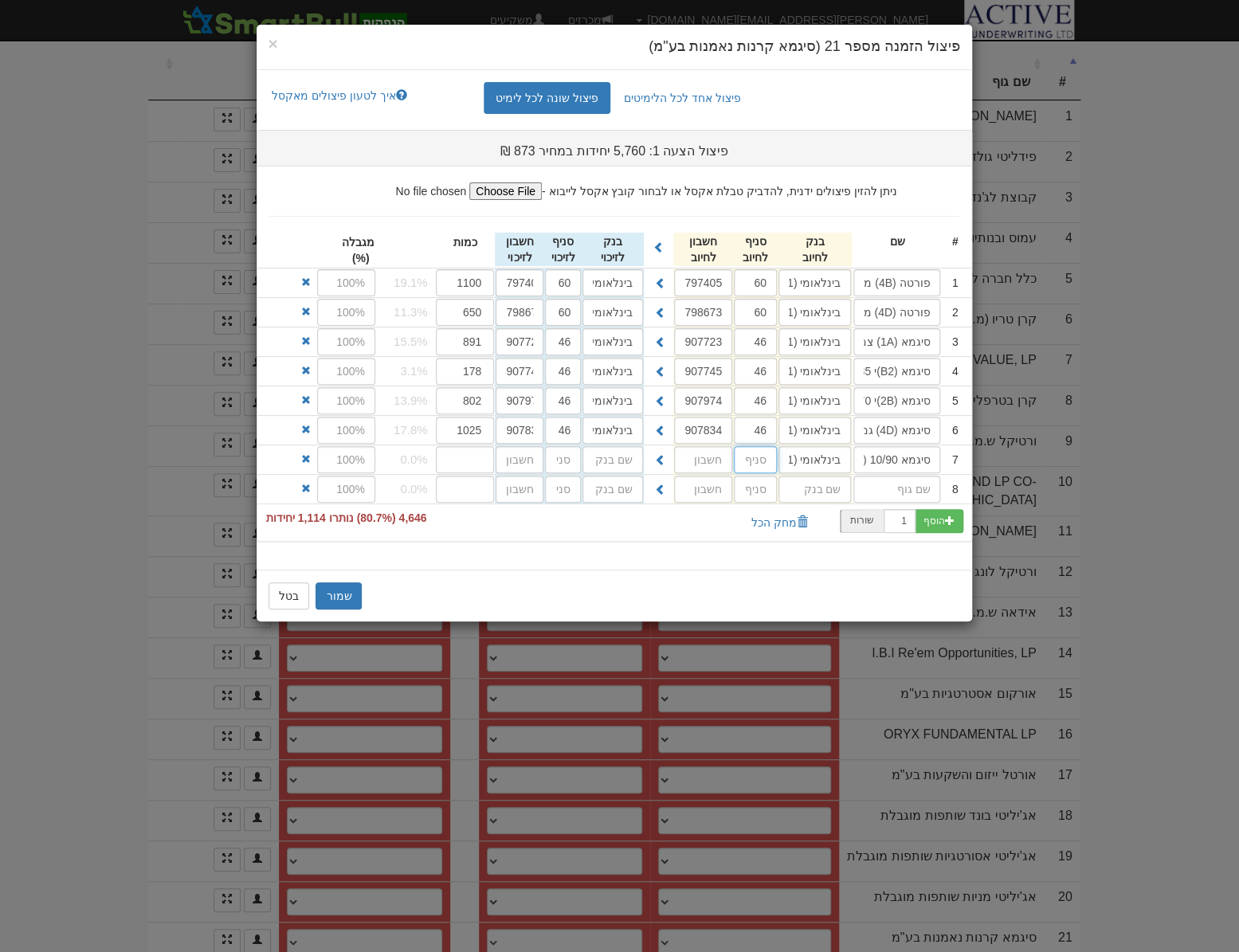
click at [750, 455] on input "text" at bounding box center [755, 459] width 43 height 27
type input "46"
click at [697, 457] on input "text" at bounding box center [703, 459] width 59 height 27
type input "908040"
click at [663, 461] on span at bounding box center [660, 459] width 11 height 11
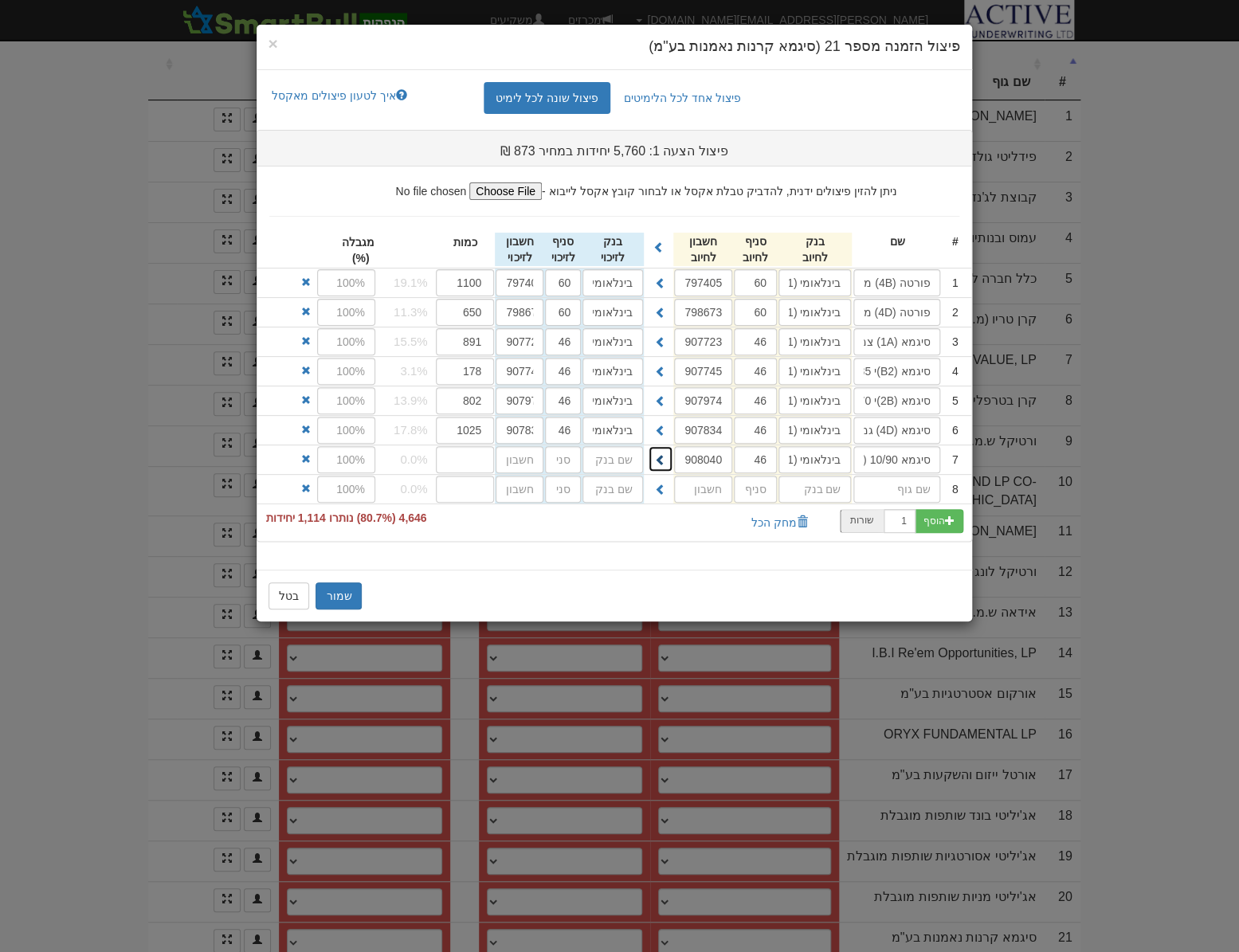
type input "בינלאומי (31)"
type input "46"
type input "908040"
click at [460, 456] on input "number" at bounding box center [465, 459] width 59 height 27
type input "446"
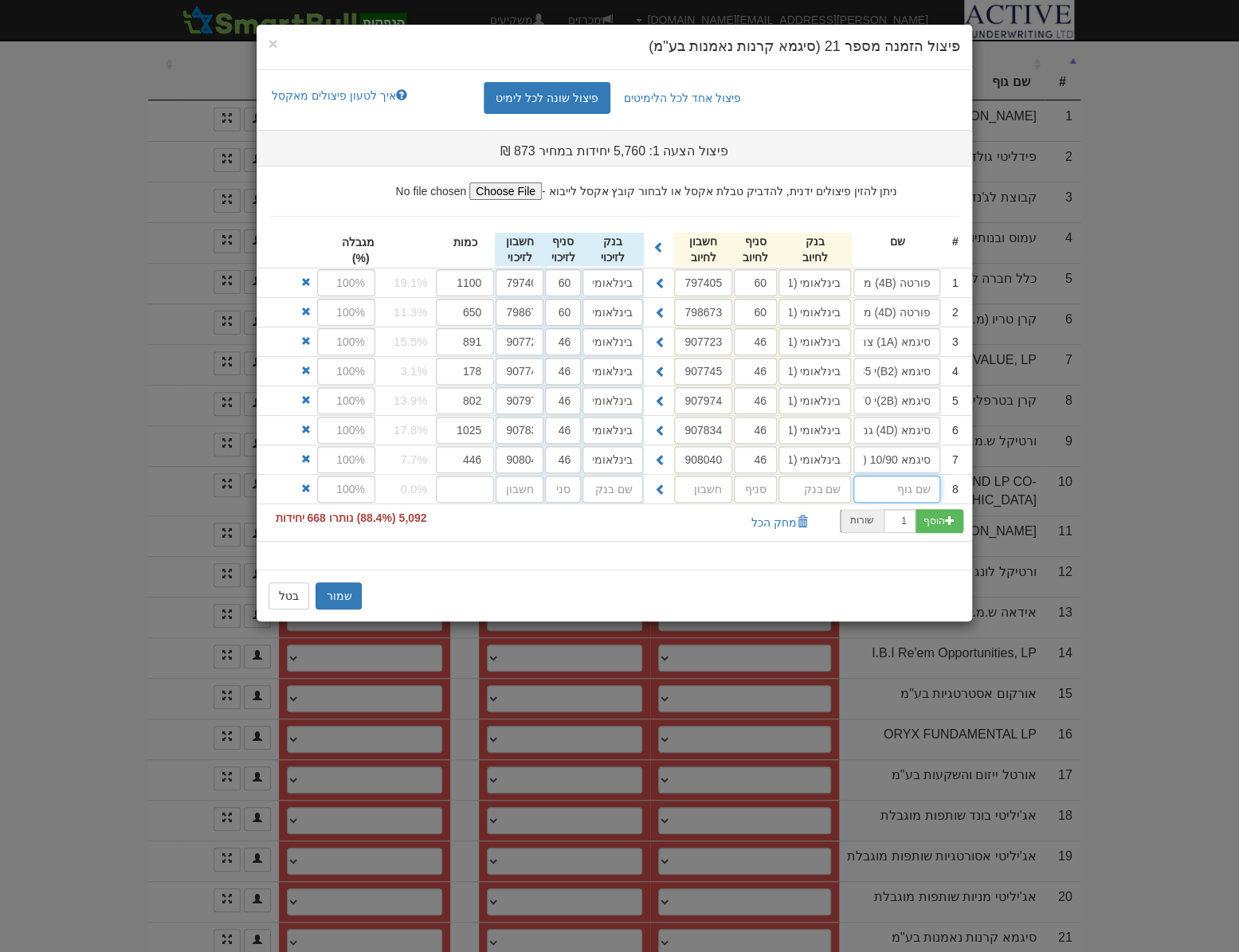
click at [906, 489] on input "text" at bounding box center [895, 488] width 86 height 27
type input "סיגמא (2B)י 20/80"
click at [813, 296] on input "text" at bounding box center [814, 282] width 72 height 27
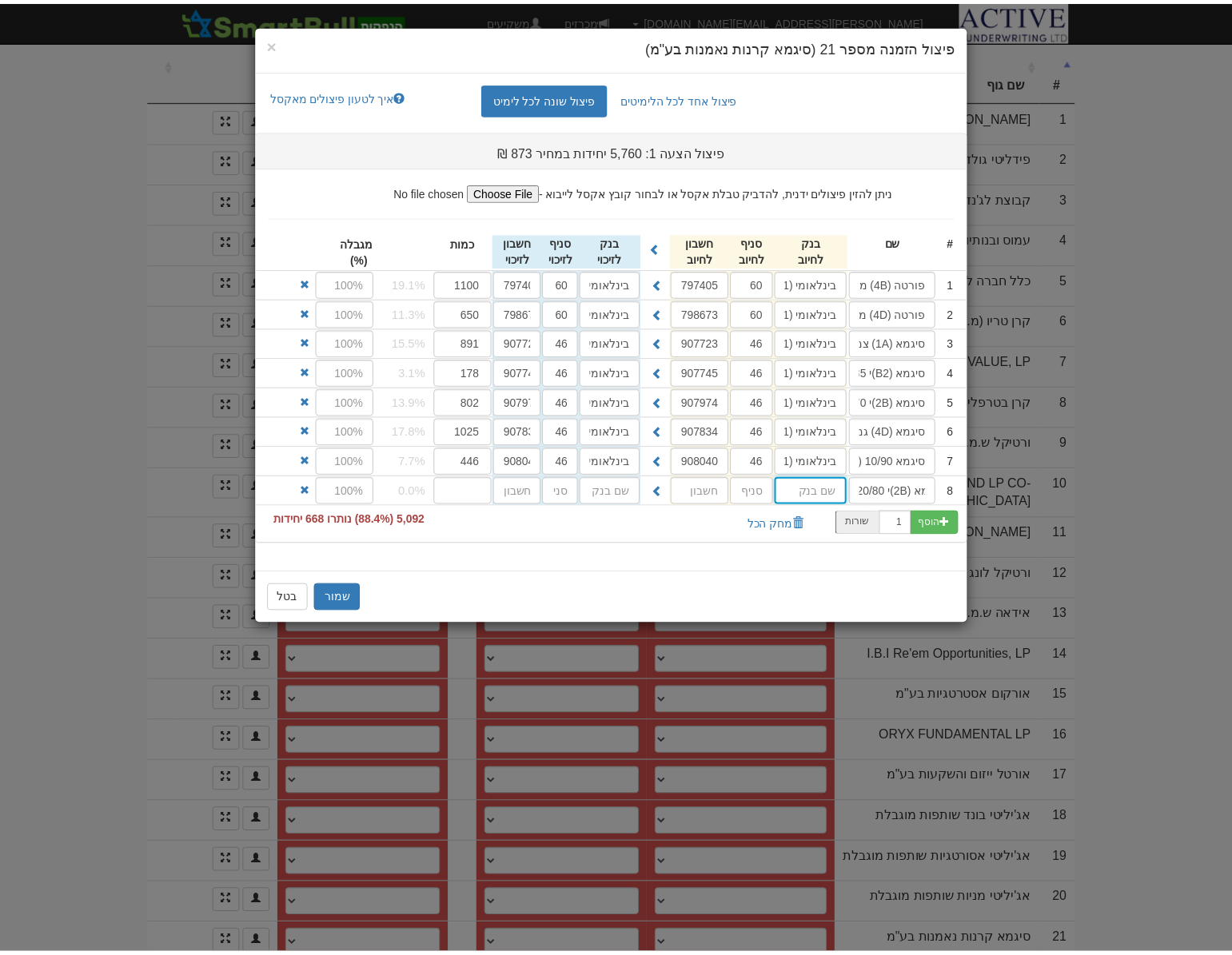
scroll to position [0, 0]
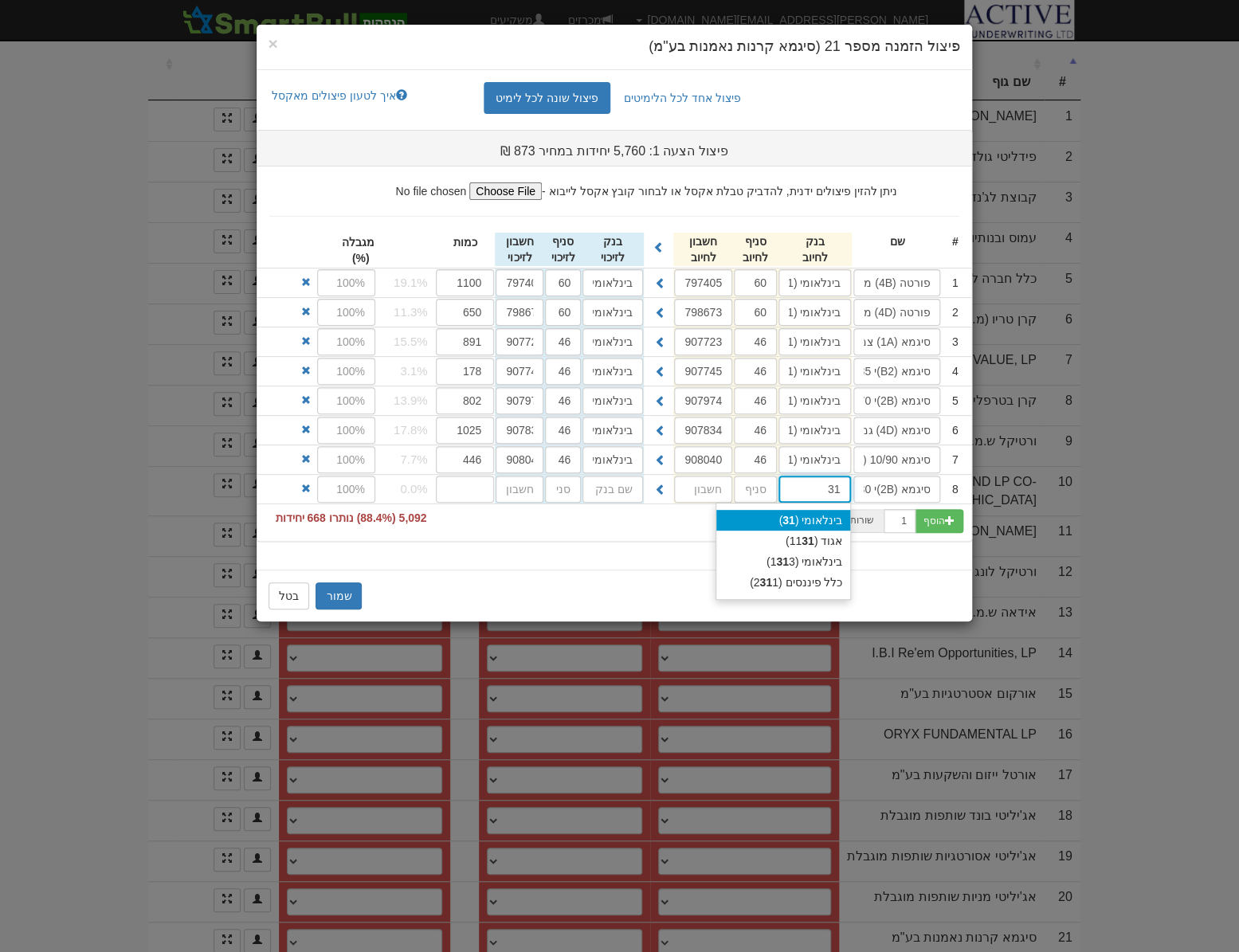
click at [821, 515] on div "בינלאומי ( 31 )" at bounding box center [782, 520] width 134 height 21
type input "בינלאומי (31)"
click at [746, 487] on input "text" at bounding box center [755, 488] width 43 height 27
type input "46"
click at [707, 488] on input "text" at bounding box center [703, 488] width 59 height 27
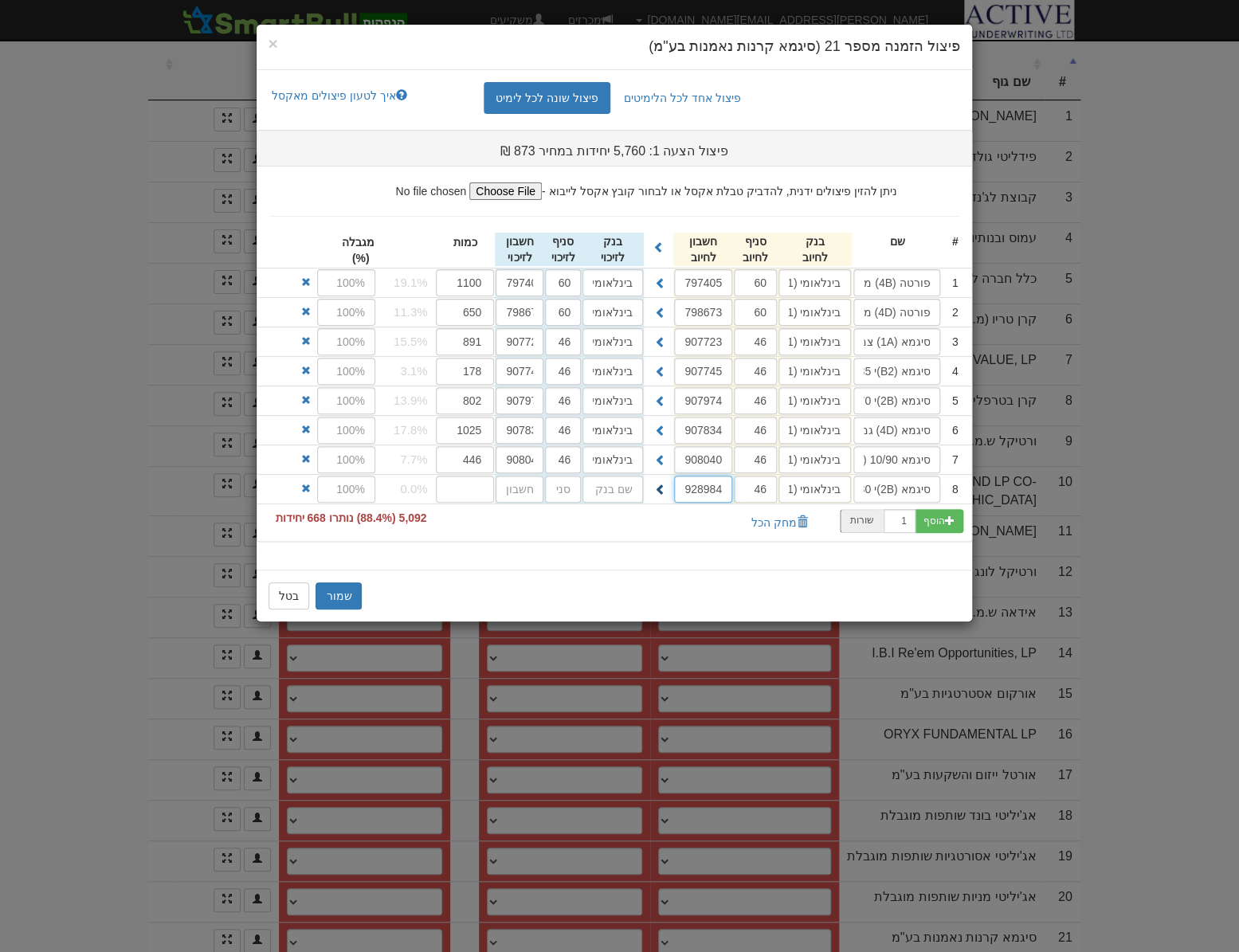
type input "928984"
click at [662, 492] on span at bounding box center [660, 488] width 11 height 11
type input "בינלאומי (31)"
type input "46"
type input "928984"
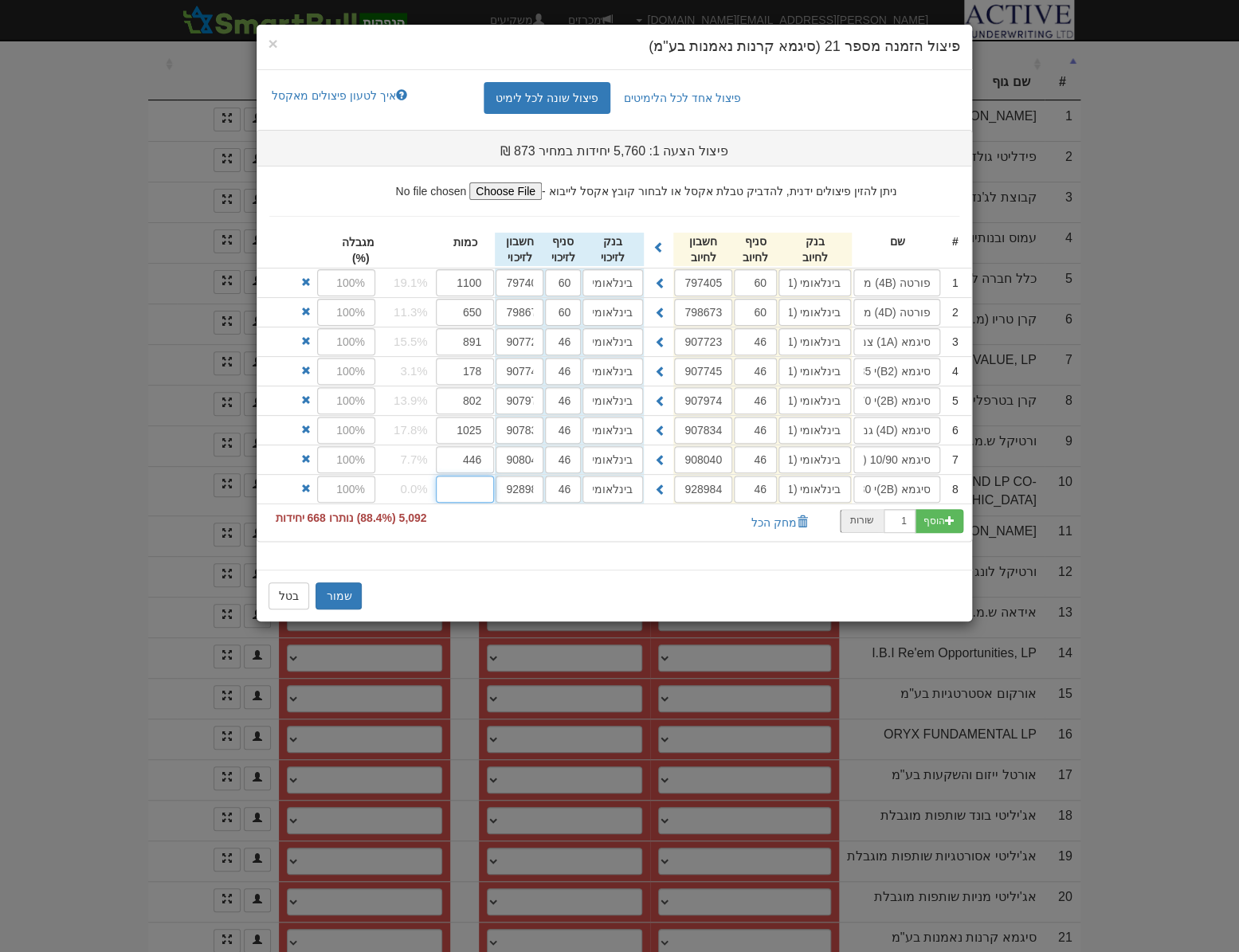
click at [483, 481] on input "number" at bounding box center [465, 488] width 59 height 27
type input "668"
click at [337, 603] on button "שמור" at bounding box center [339, 596] width 47 height 27
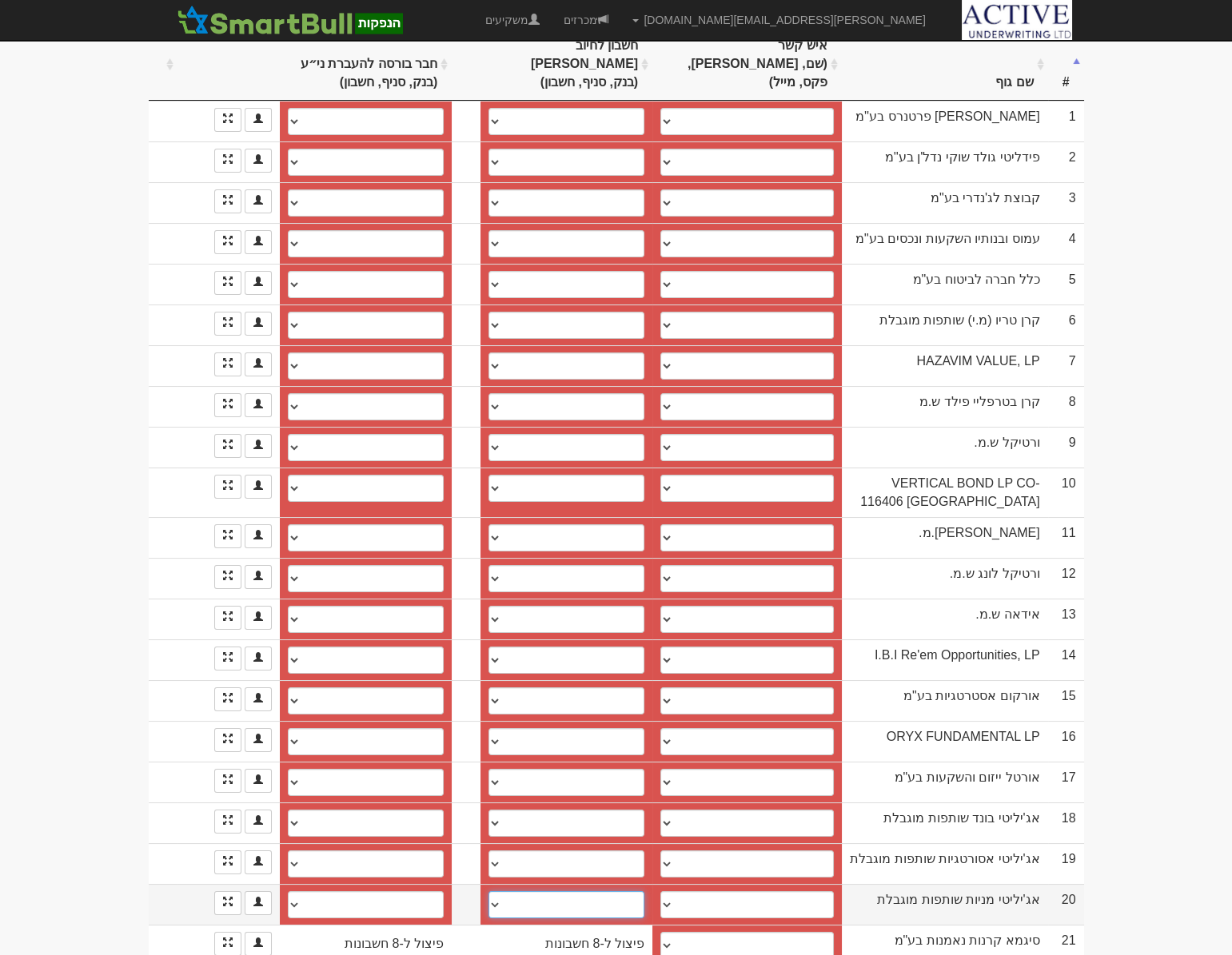
click at [500, 891] on select "הפועלים, 600, 568249 חשבון חדש" at bounding box center [566, 904] width 155 height 27
click at [504, 891] on select "הפועלים, 600, 568249 חשבון חדש" at bounding box center [566, 904] width 155 height 27
click at [677, 891] on select "[PERSON_NAME], 0506783789, [EMAIL_ADDRESS][DOMAIN_NAME] [PERSON_NAME], 05421215…" at bounding box center [747, 904] width 173 height 27
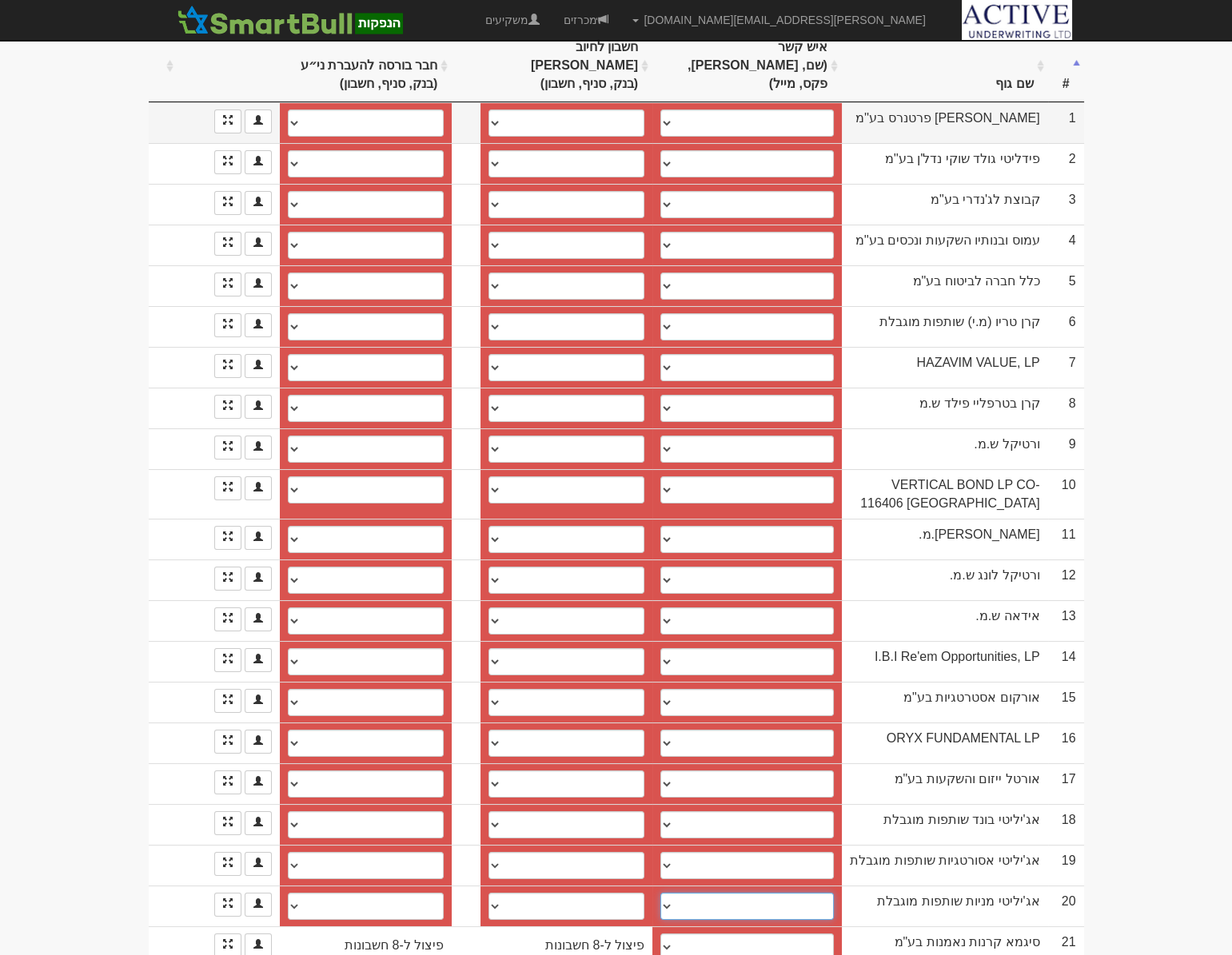
scroll to position [277, 0]
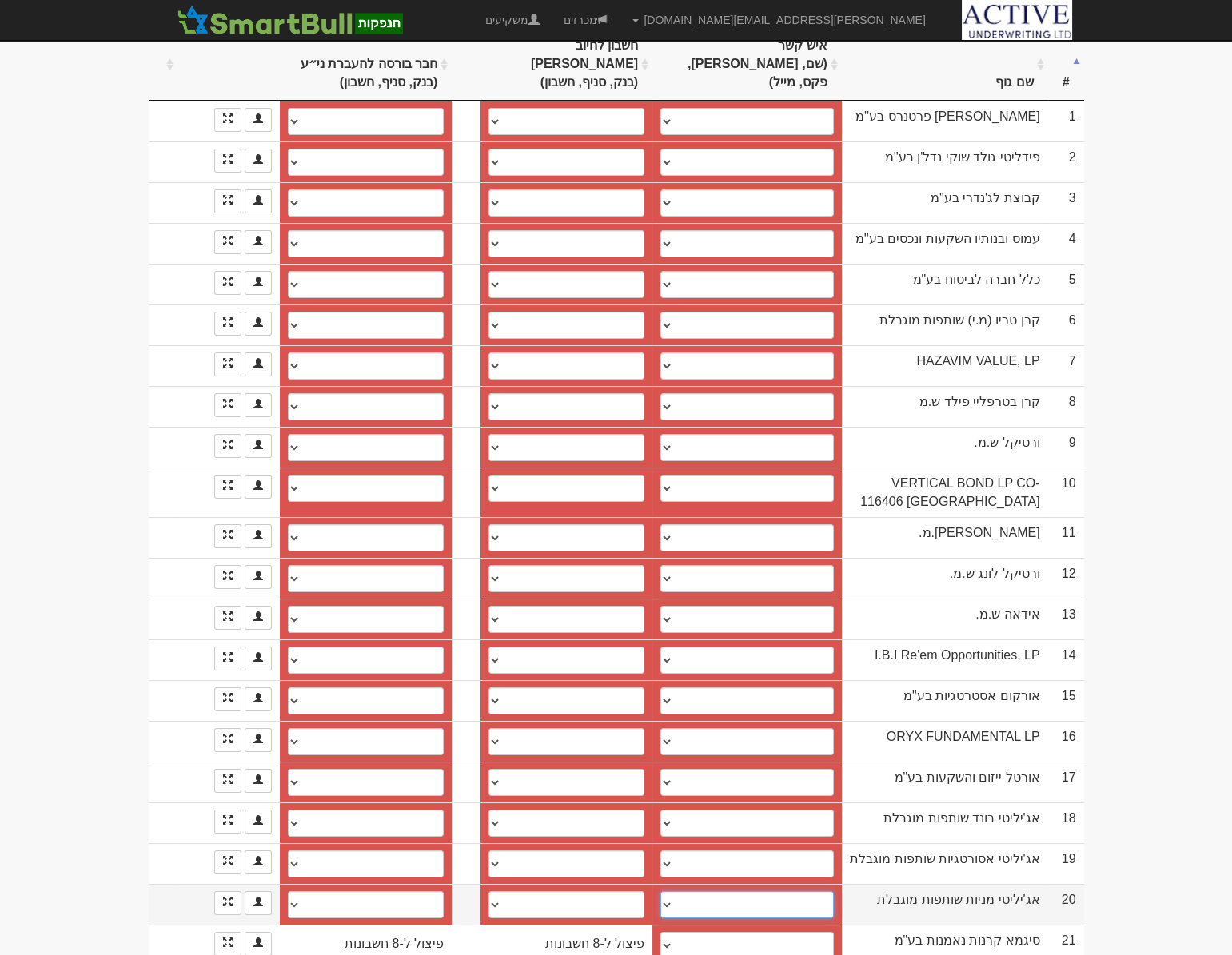
click at [681, 891] on select "[PERSON_NAME], 0506783789, [EMAIL_ADDRESS][DOMAIN_NAME] [PERSON_NAME], 05421215…" at bounding box center [747, 904] width 173 height 27
select select "68a5caadcb4d9915fcd830be"
click at [660, 891] on select "[PERSON_NAME], 0506783789, [EMAIL_ADDRESS][DOMAIN_NAME] [PERSON_NAME], 05421215…" at bounding box center [747, 904] width 173 height 27
click at [519, 891] on select "הפועלים, 600, 568249 חשבון חדש" at bounding box center [566, 904] width 155 height 27
select select "68a5ca8bcb4d9915fcd8308b"
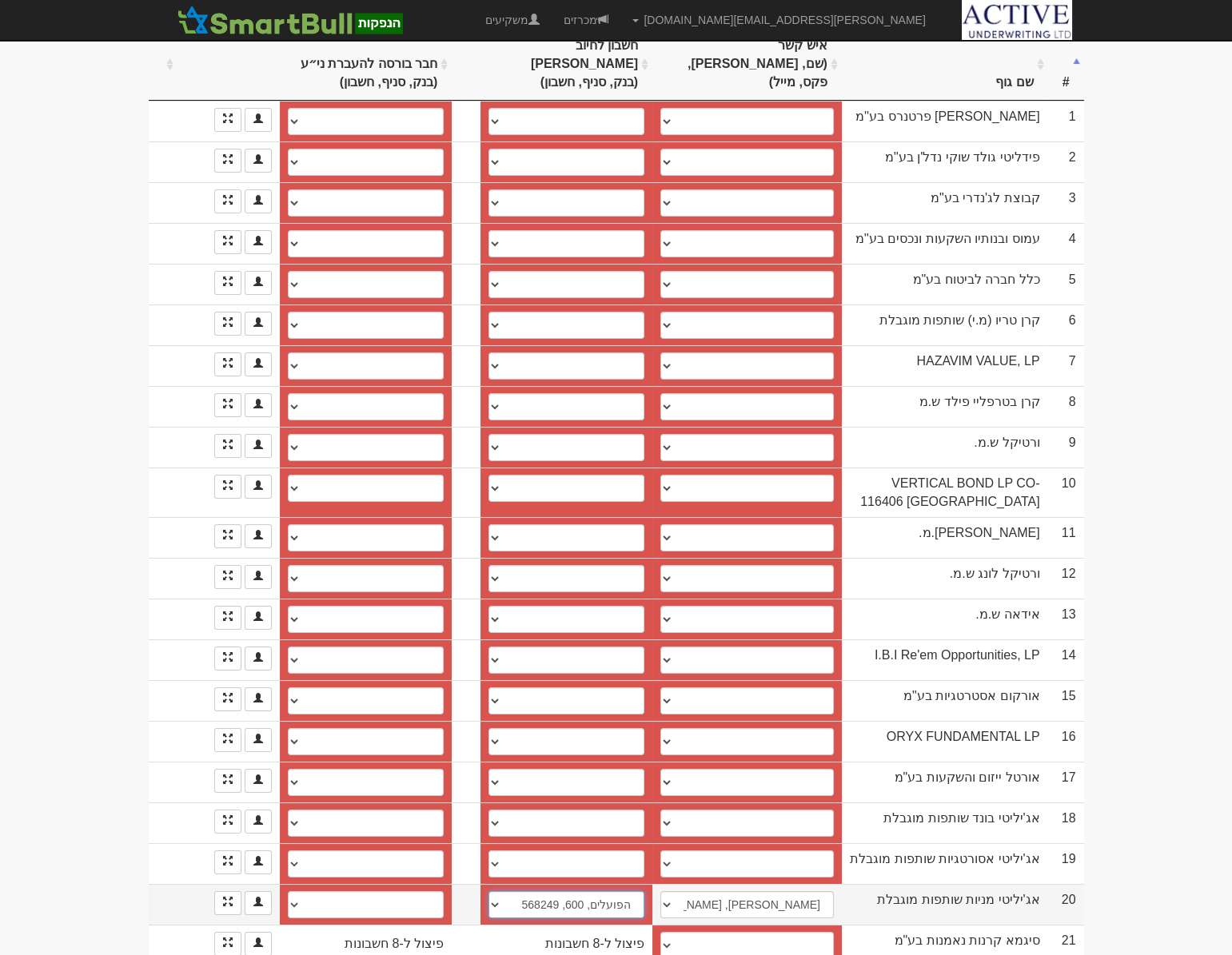
click at [488, 891] on select "הפועלים, 600, 568249 חשבון חדש" at bounding box center [566, 904] width 155 height 27
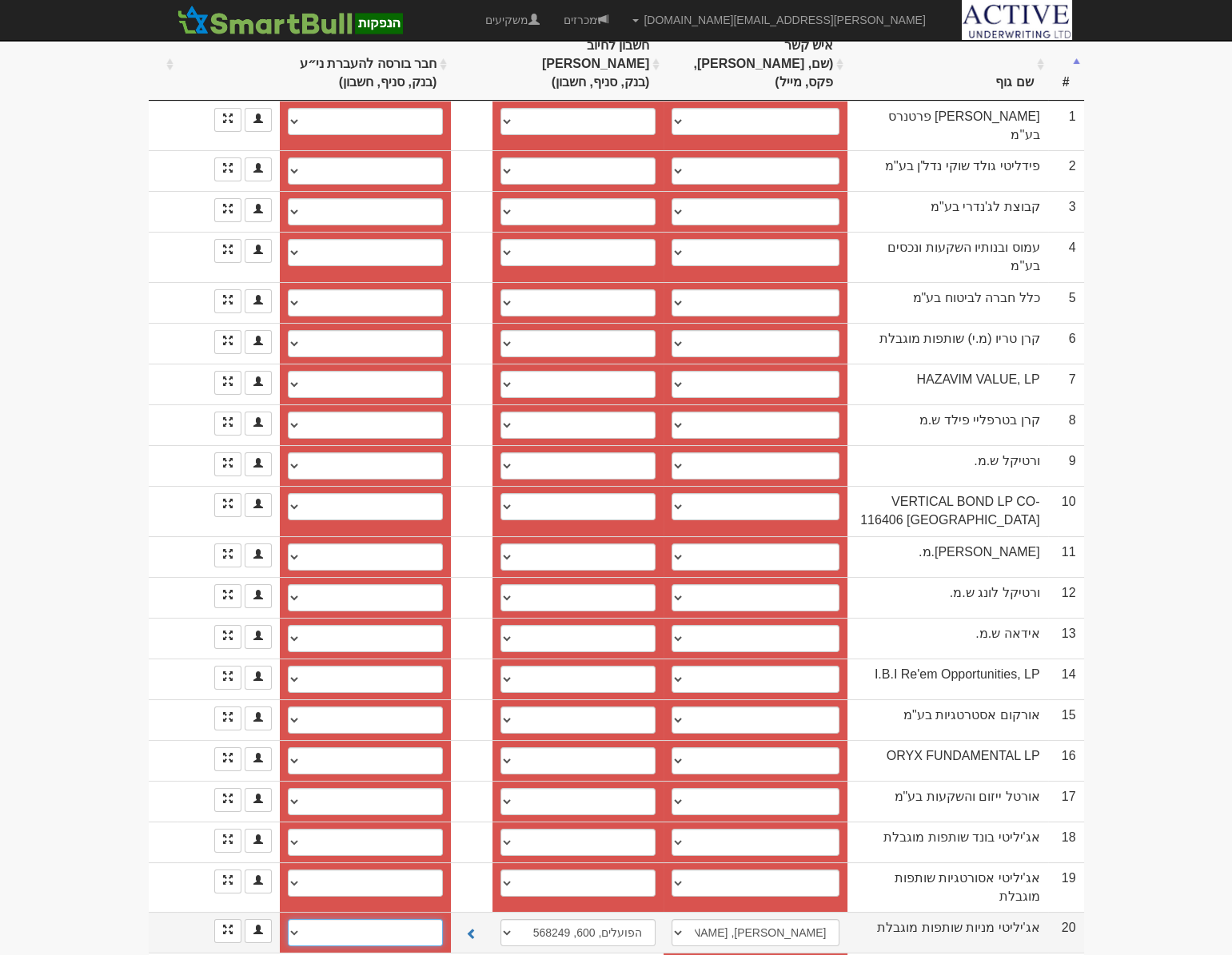
click at [346, 919] on select "הפועלים, 600, 568249 חשבון חדש" at bounding box center [366, 932] width 155 height 27
select select "68a5ca8bcb4d9915fcd8308d"
click at [288, 919] on select "הפועלים, 600, 568249 חשבון חדש" at bounding box center [366, 932] width 155 height 27
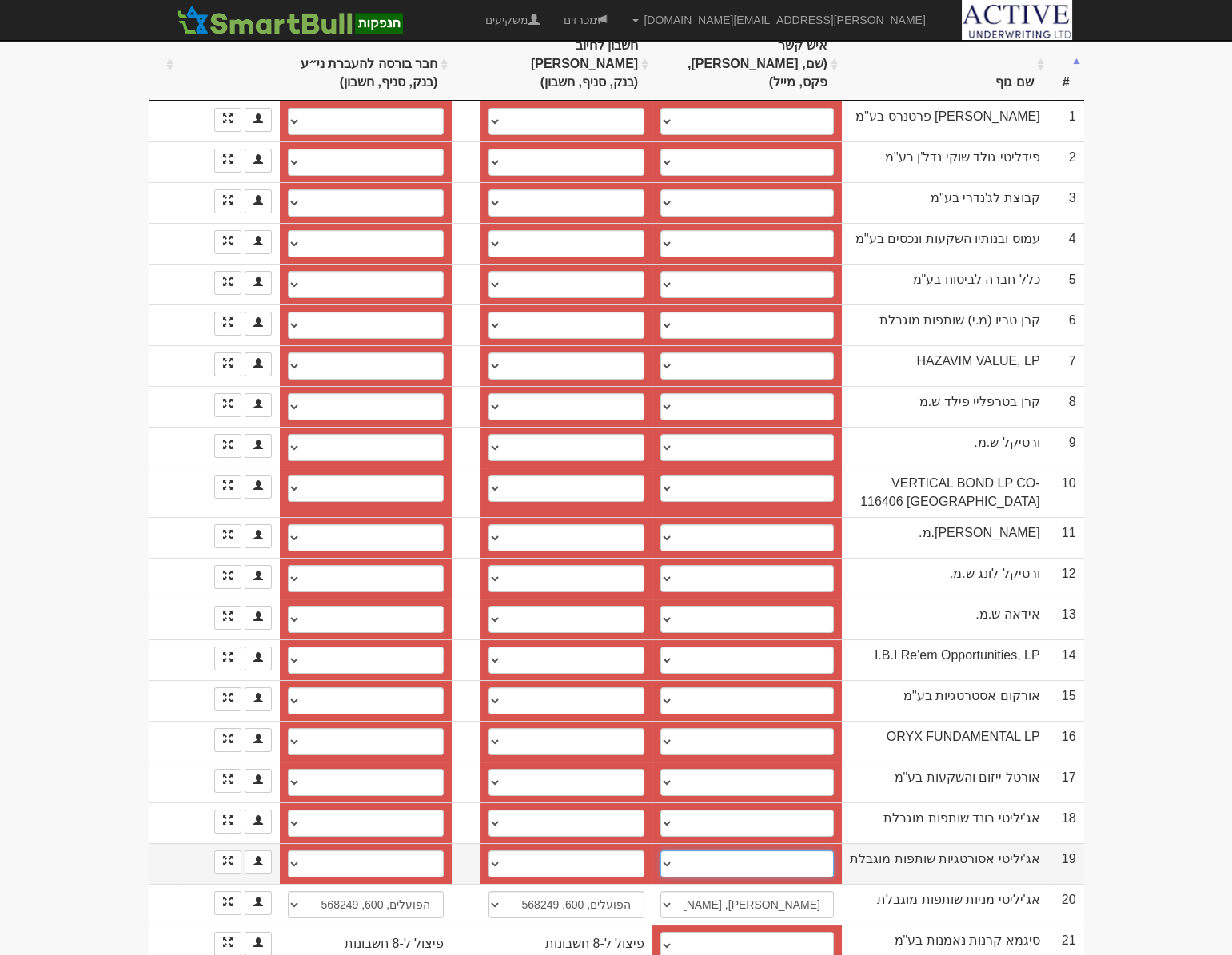
click at [673, 850] on select "[PERSON_NAME], 0506783789, [EMAIL_ADDRESS][DOMAIN_NAME] [PERSON_NAME], 05421215…" at bounding box center [747, 863] width 173 height 27
select select "68a5c9edcb4d9915fcd8306e"
click at [660, 850] on select "[PERSON_NAME], 0506783789, [EMAIL_ADDRESS][DOMAIN_NAME] [PERSON_NAME], 05421215…" at bounding box center [747, 863] width 173 height 27
click at [544, 850] on select "הפועלים, 600, 528573 חשבון חדש" at bounding box center [566, 863] width 155 height 27
select select "68a5c9b9cb4d9915fcd83055"
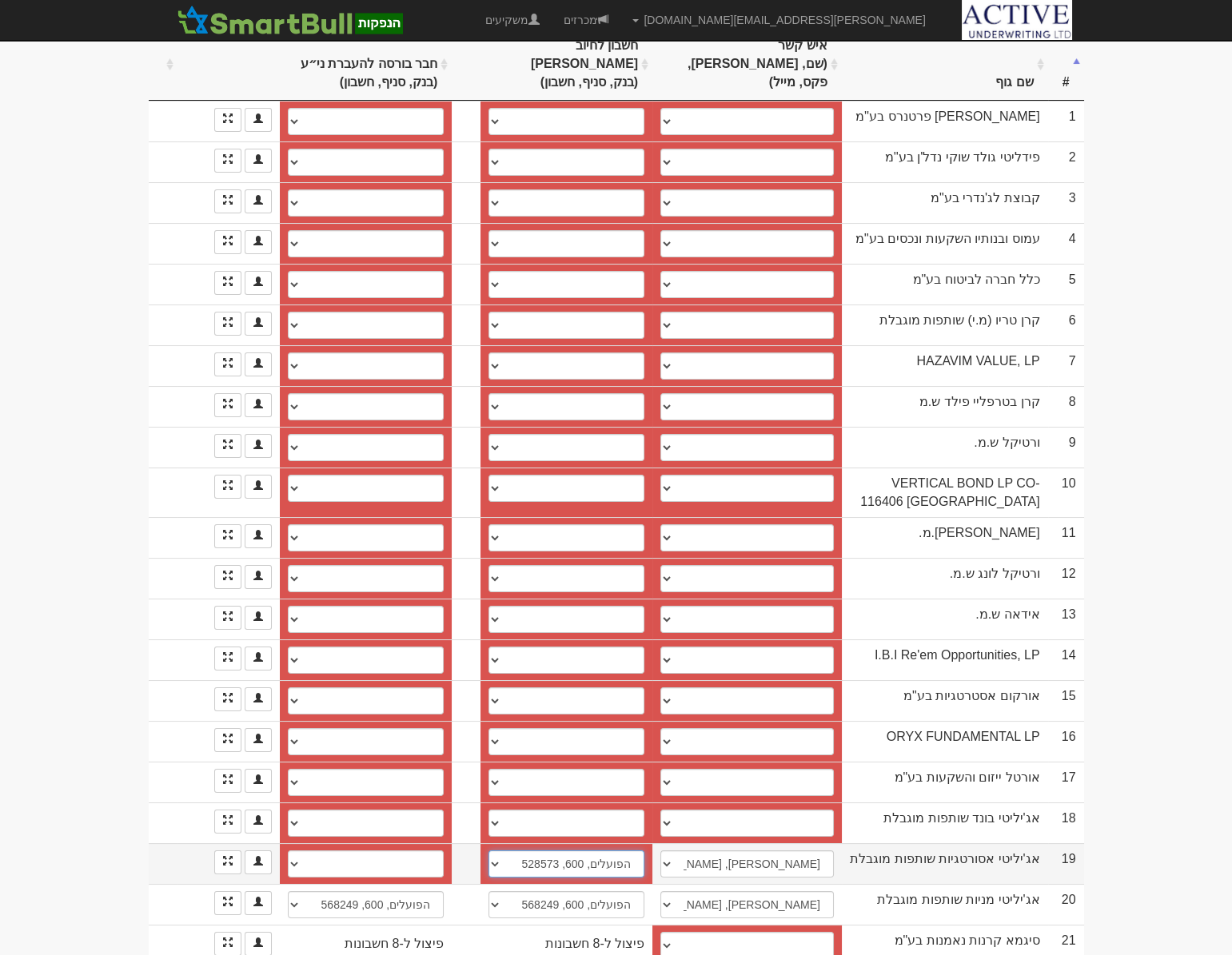
click at [488, 850] on select "הפועלים, 600, 528573 חשבון חדש" at bounding box center [566, 863] width 155 height 27
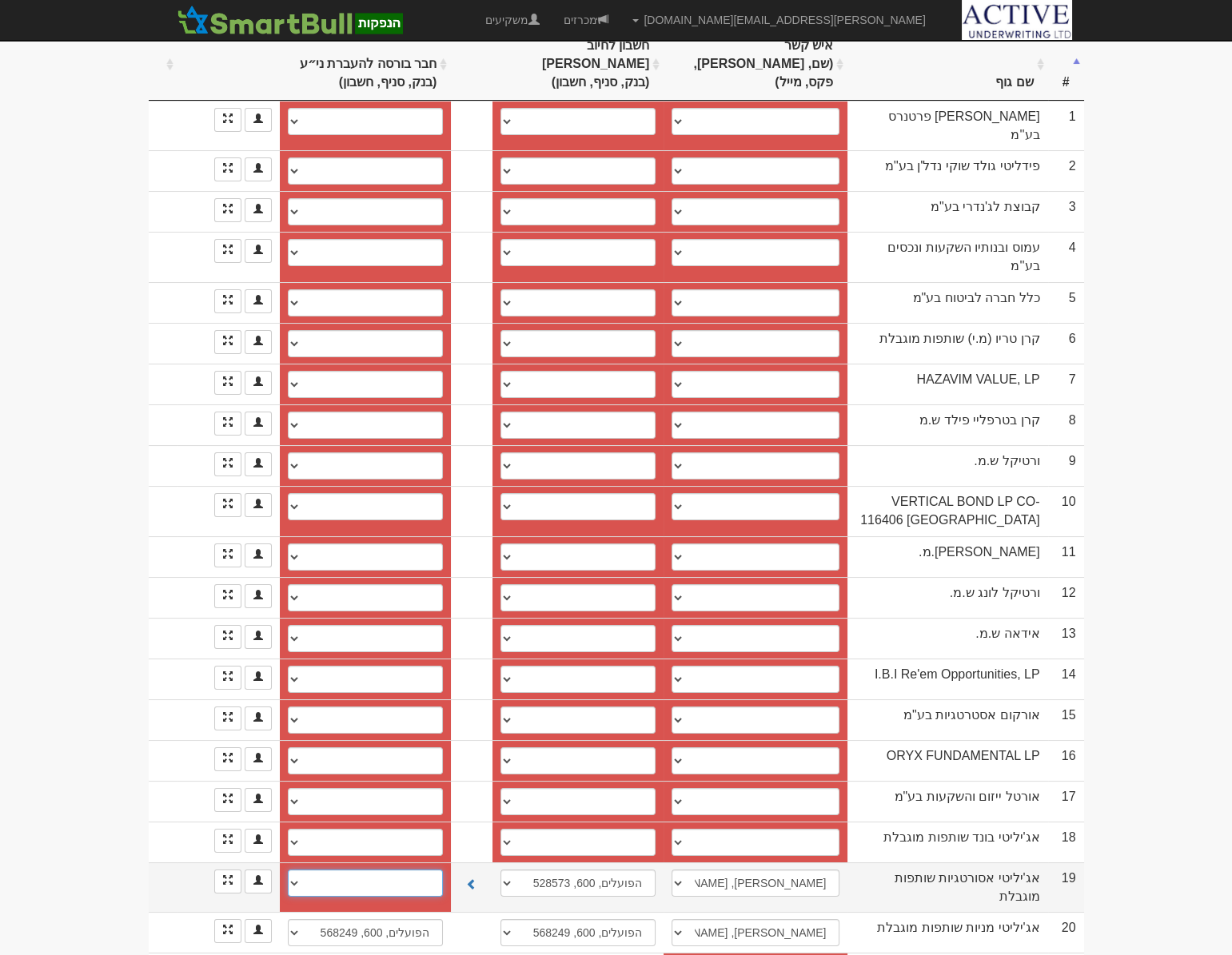
click at [301, 869] on select "הפועלים, 600, 528573 חשבון חדש" at bounding box center [366, 882] width 155 height 27
select select "68a5c9b9cb4d9915fcd83057"
click at [288, 869] on select "הפועלים, 600, 528573 חשבון חדש" at bounding box center [366, 882] width 155 height 27
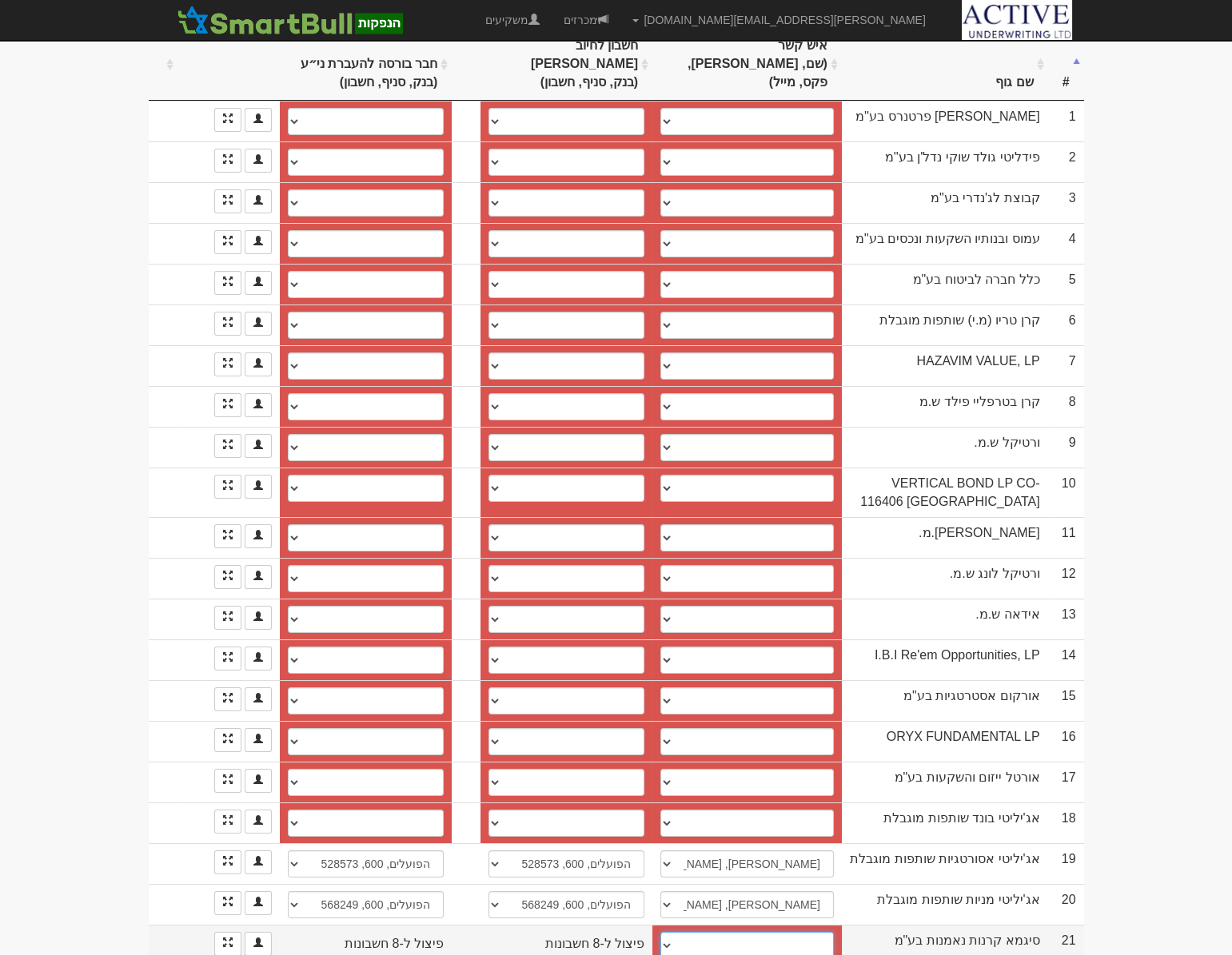
click at [691, 932] on select "[PERSON_NAME], 0543380714, [PERSON_NAME][EMAIL_ADDRESS][DOMAIN_NAME] ──────────…" at bounding box center [747, 945] width 173 height 27
select select "56af86480c821103004c4d10"
click at [660, 932] on select "[PERSON_NAME], 0543380714, [PERSON_NAME][EMAIL_ADDRESS][DOMAIN_NAME] ──────────…" at bounding box center [747, 945] width 173 height 27
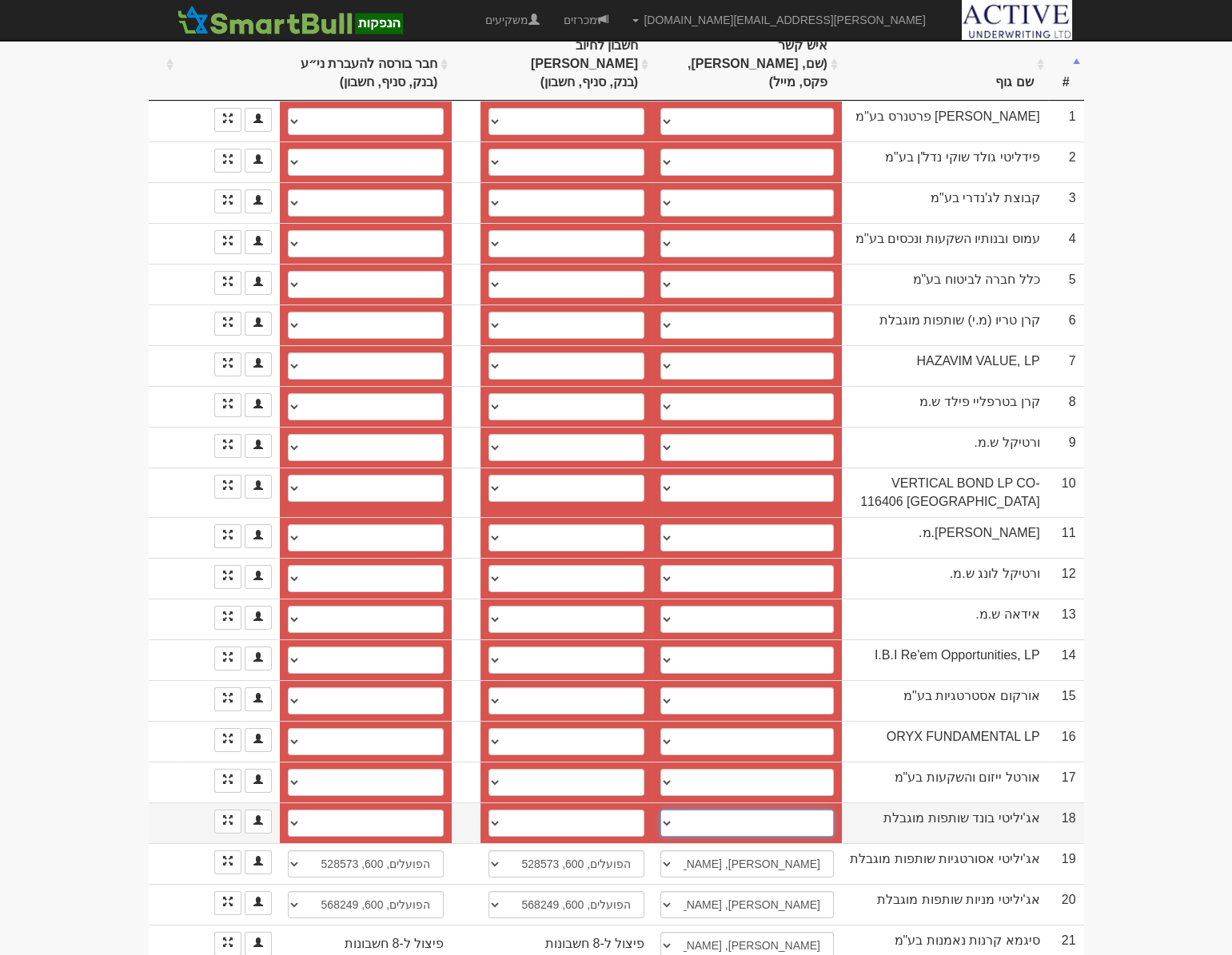
click at [677, 810] on select "[PERSON_NAME], 0506783789, [EMAIL_ADDRESS][DOMAIN_NAME] [PERSON_NAME], 05421215…" at bounding box center [747, 823] width 173 height 27
select select "68a5ca9dcb4d9915fcd830a4"
click at [660, 810] on select "[PERSON_NAME], 0506783789, [EMAIL_ADDRESS][DOMAIN_NAME] [PERSON_NAME], 05421215…" at bounding box center [747, 823] width 173 height 27
click at [544, 810] on select "[STREET_ADDRESS] חדש" at bounding box center [566, 823] width 155 height 27
select select "68a5ca58cb4d9915fcd8307d"
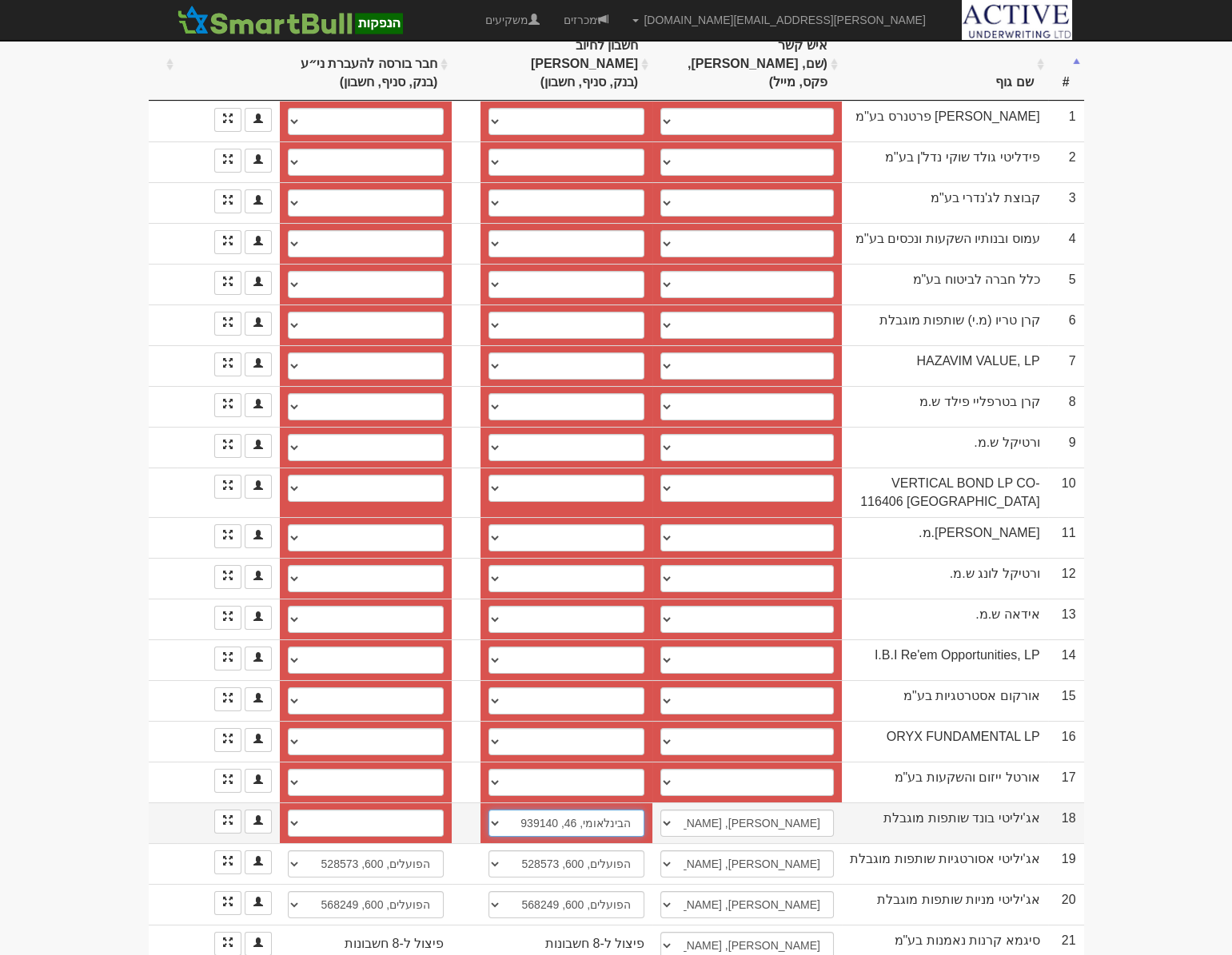
click at [488, 810] on select "[STREET_ADDRESS] חדש" at bounding box center [566, 823] width 155 height 27
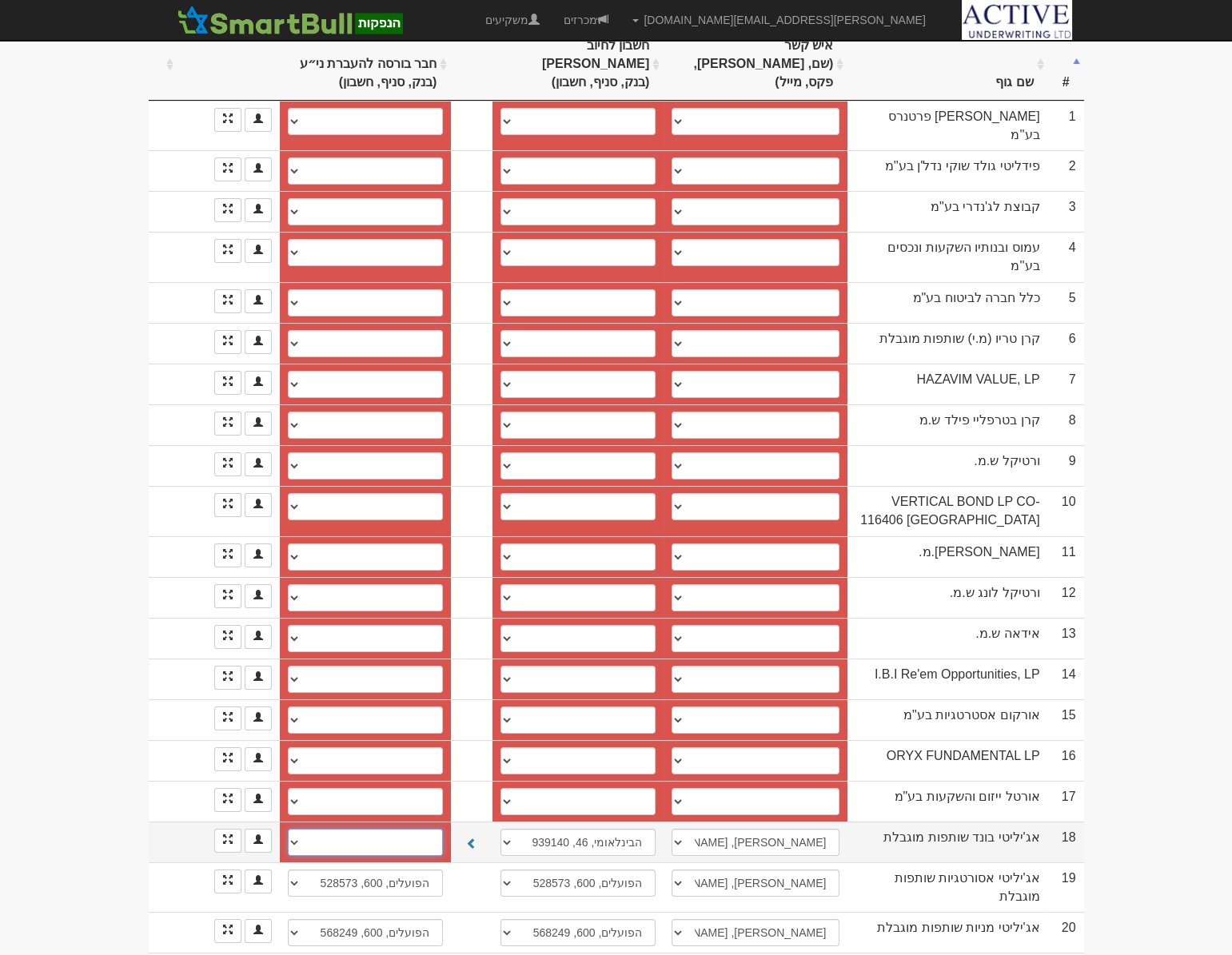
click at [322, 829] on select "[STREET_ADDRESS] חדש" at bounding box center [366, 841] width 155 height 27
select select "68a5ca58cb4d9915fcd8307f"
click at [288, 829] on select "[STREET_ADDRESS] חדש" at bounding box center [366, 841] width 155 height 27
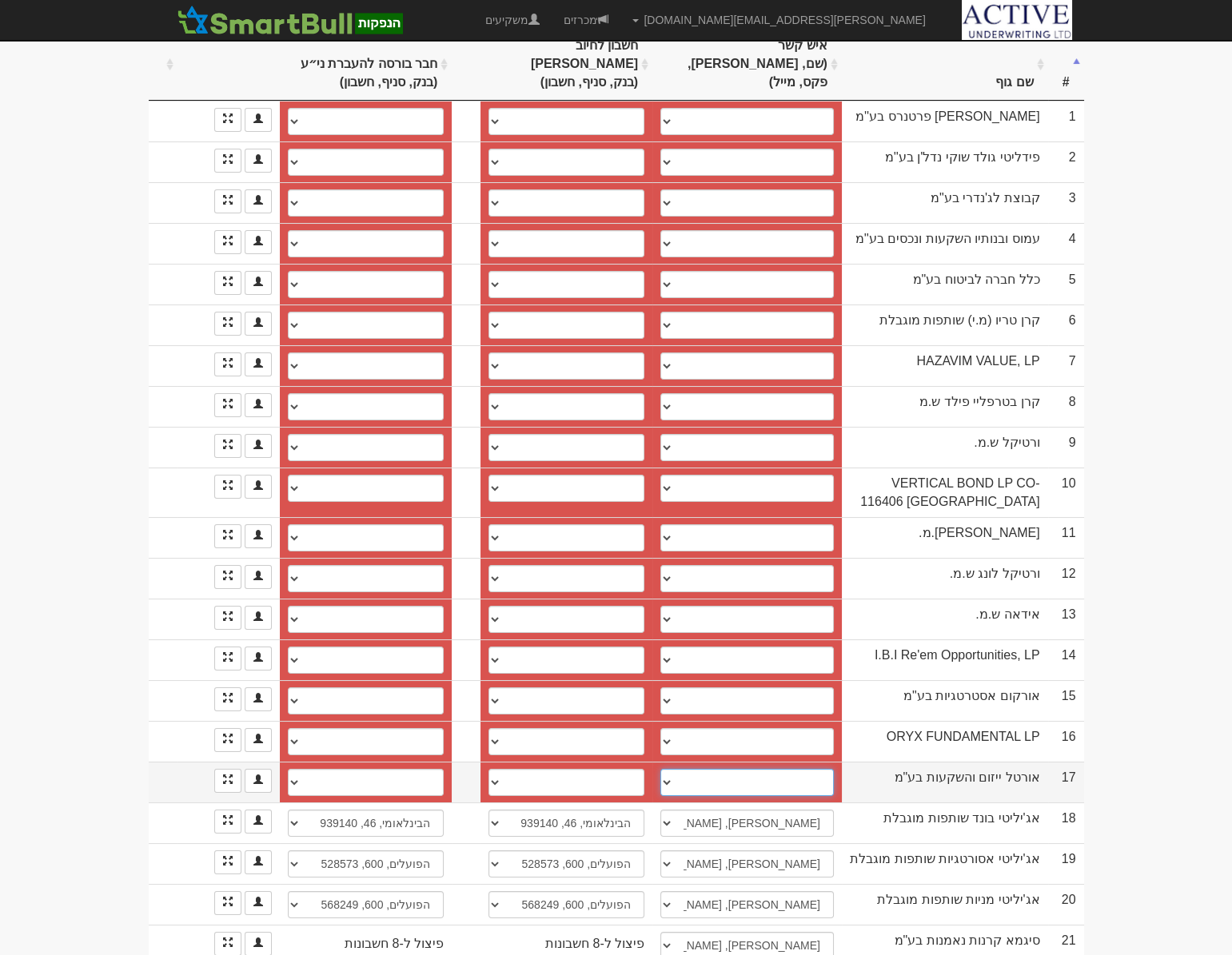
click at [699, 769] on select "[PERSON_NAME], 0505769232, [EMAIL_ADDRESS][DOMAIN_NAME] ────────── איש קשר חדש" at bounding box center [747, 782] width 173 height 27
select select "68a5c859cb4d9915fcd8302a"
click at [660, 769] on select "[PERSON_NAME], 0505769232, [EMAIL_ADDRESS][DOMAIN_NAME] ────────── איש קשר חדש" at bounding box center [747, 782] width 173 height 27
click at [549, 769] on select "פועלים, 600, 533860 חשבון חדש" at bounding box center [566, 782] width 155 height 27
select select "68a5c859cb4d9915fcd8302c"
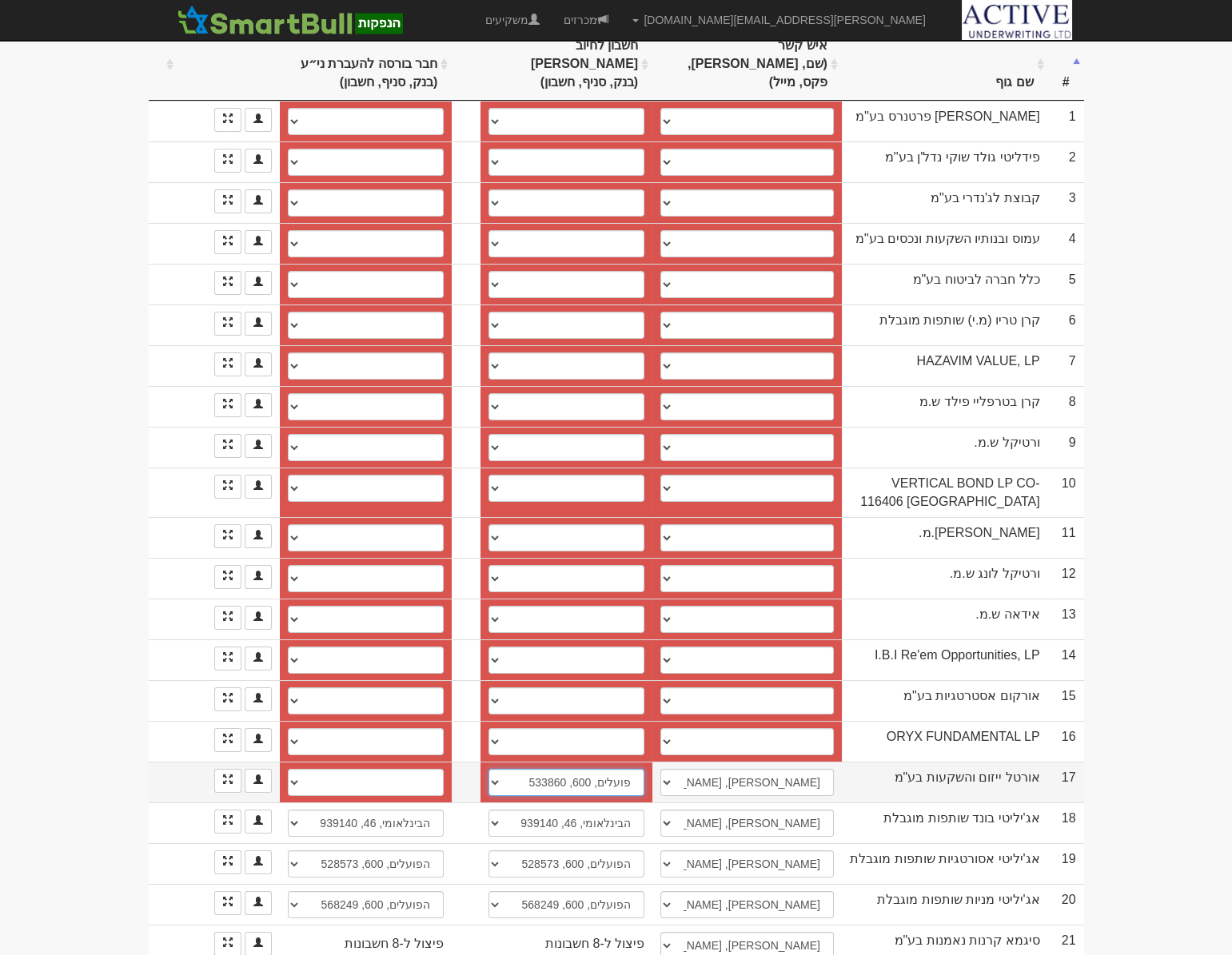
click at [488, 769] on select "פועלים, 600, 533860 חשבון חדש" at bounding box center [566, 782] width 155 height 27
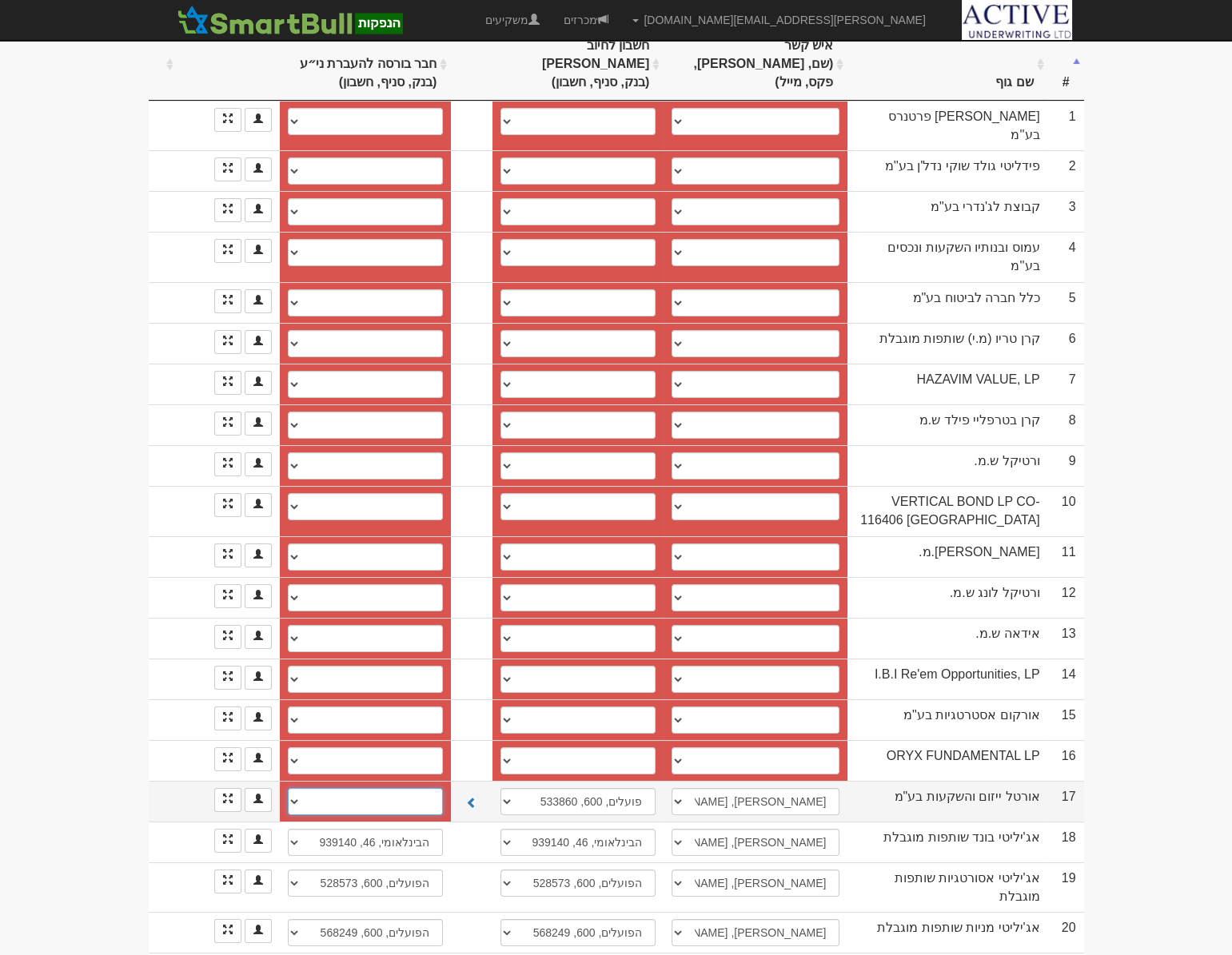
click at [330, 788] on select "פועלים, 600, 533860 חשבון חדש" at bounding box center [366, 801] width 155 height 27
select select "68a5c859cb4d9915fcd8302e"
click at [288, 788] on select "פועלים, 600, 533860 חשבון חדש" at bounding box center [366, 801] width 155 height 27
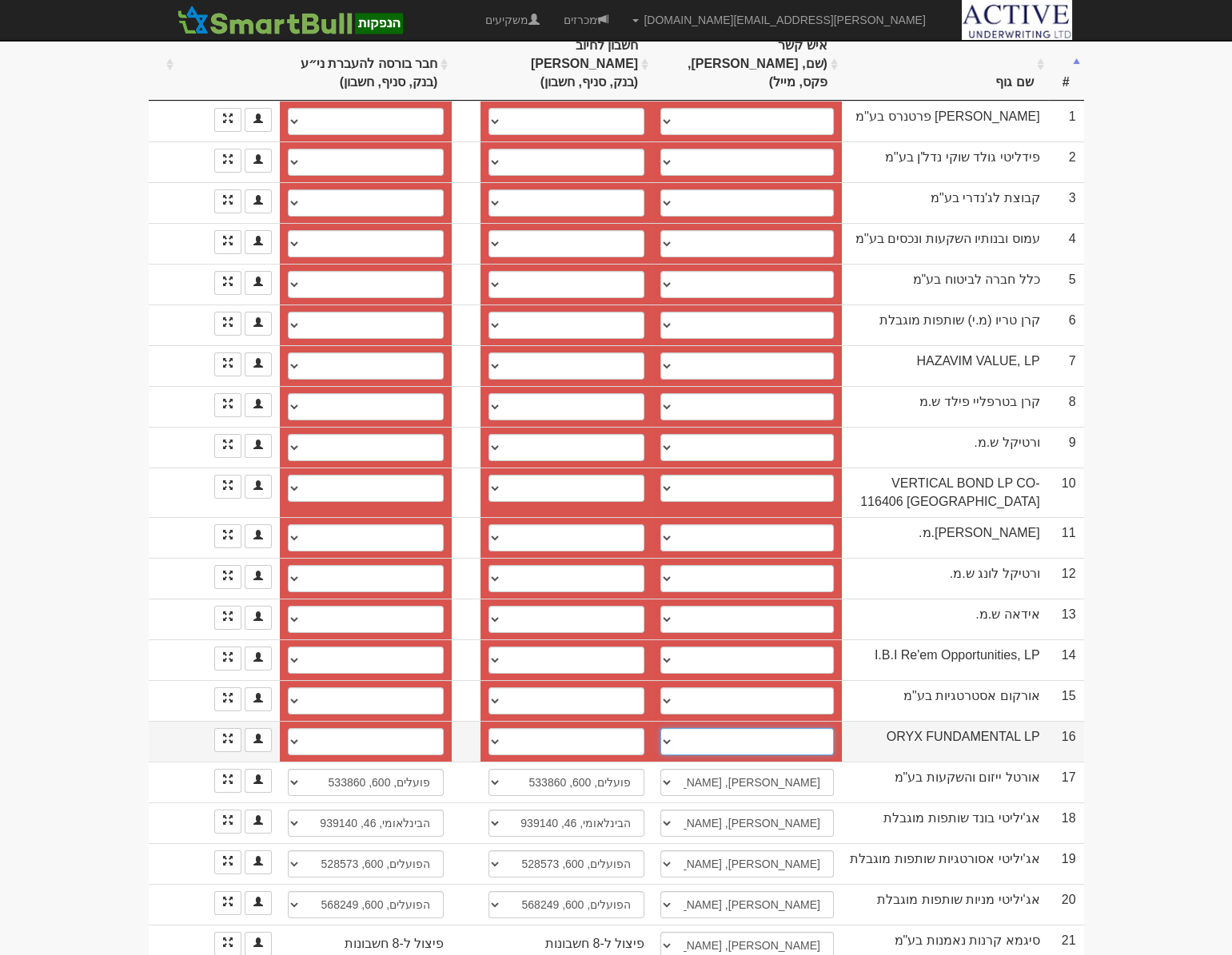
click at [718, 728] on select "[PERSON_NAME], 0505769232, [EMAIL_ADDRESS][DOMAIN_NAME] ────────── איש קשר חדש" at bounding box center [747, 741] width 173 height 27
select select "68a5c912cb4d9915fcd83044"
click at [660, 728] on select "[PERSON_NAME], 0505769232, [EMAIL_ADDRESS][DOMAIN_NAME] ────────── איש קשר חדש" at bounding box center [747, 741] width 173 height 27
click at [528, 728] on select "פועלים, 600, 535391 חשבון חדש" at bounding box center [566, 741] width 155 height 27
select select "68a5c912cb4d9915fcd83046"
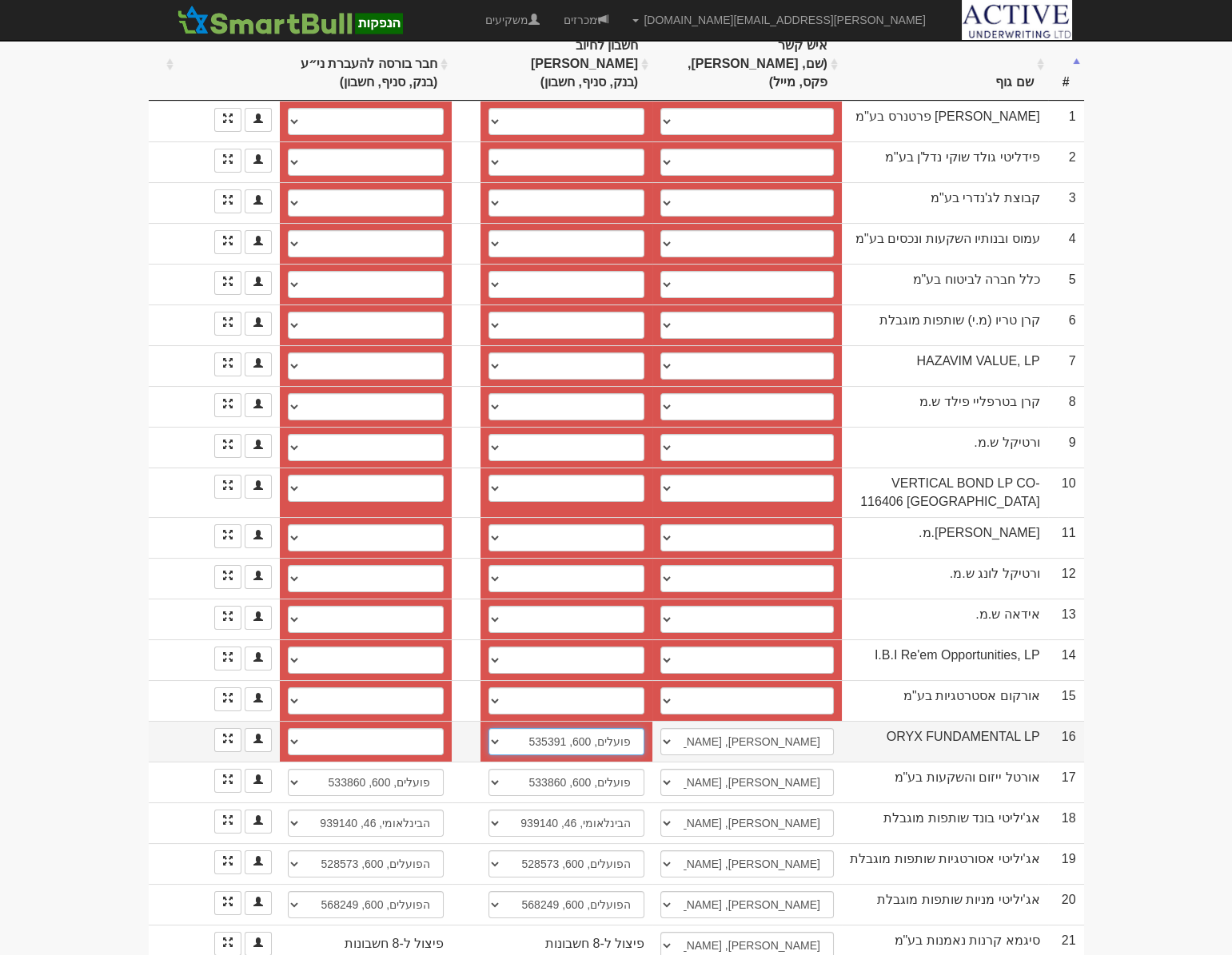
click at [488, 728] on select "פועלים, 600, 535391 חשבון חדש" at bounding box center [566, 741] width 155 height 27
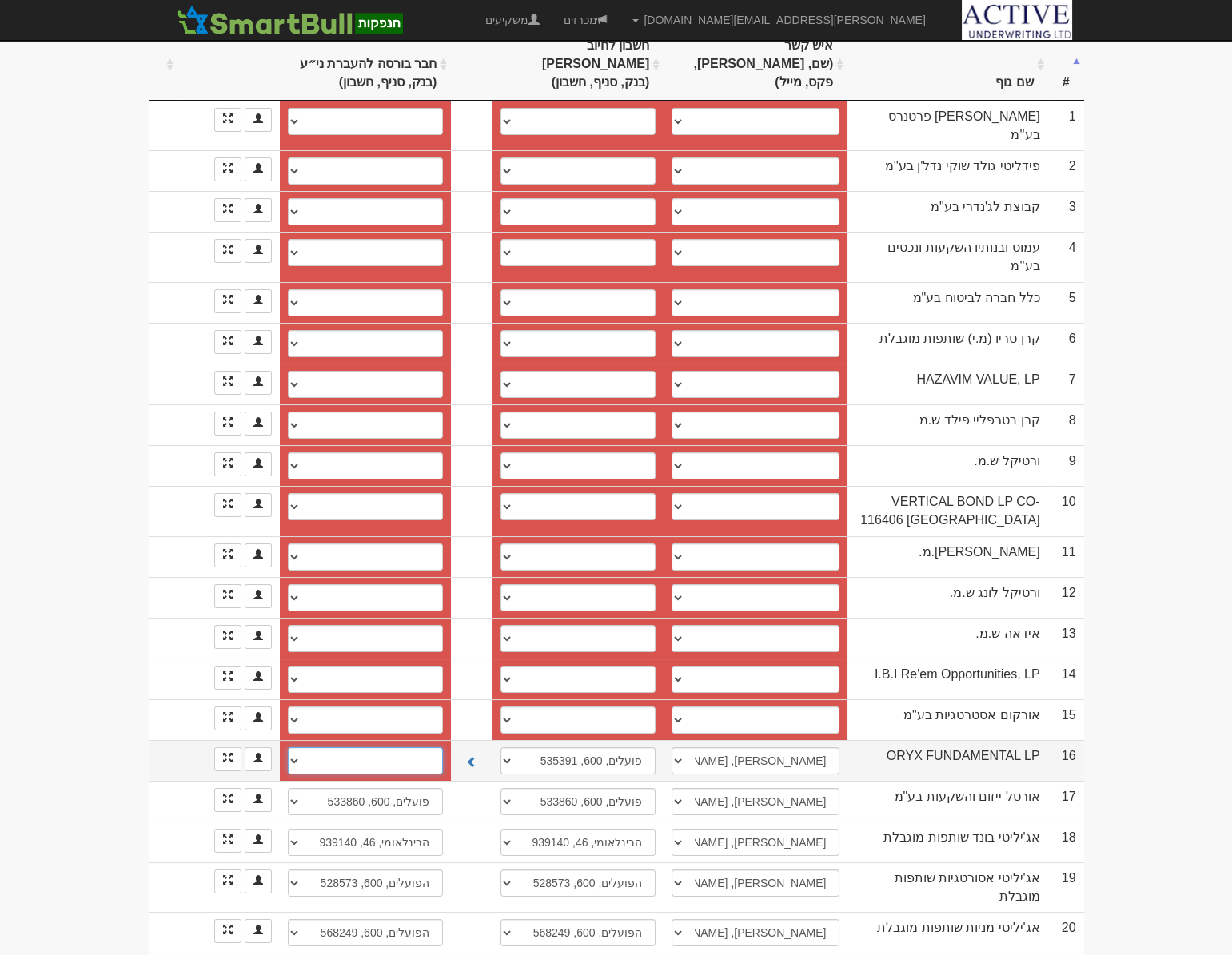
click at [393, 747] on select "פועלים, 600, 535391 חשבון חדש" at bounding box center [366, 760] width 155 height 27
select select "68a5c912cb4d9915fcd83048"
click at [288, 747] on select "פועלים, 600, 535391 חשבון חדש" at bounding box center [366, 760] width 155 height 27
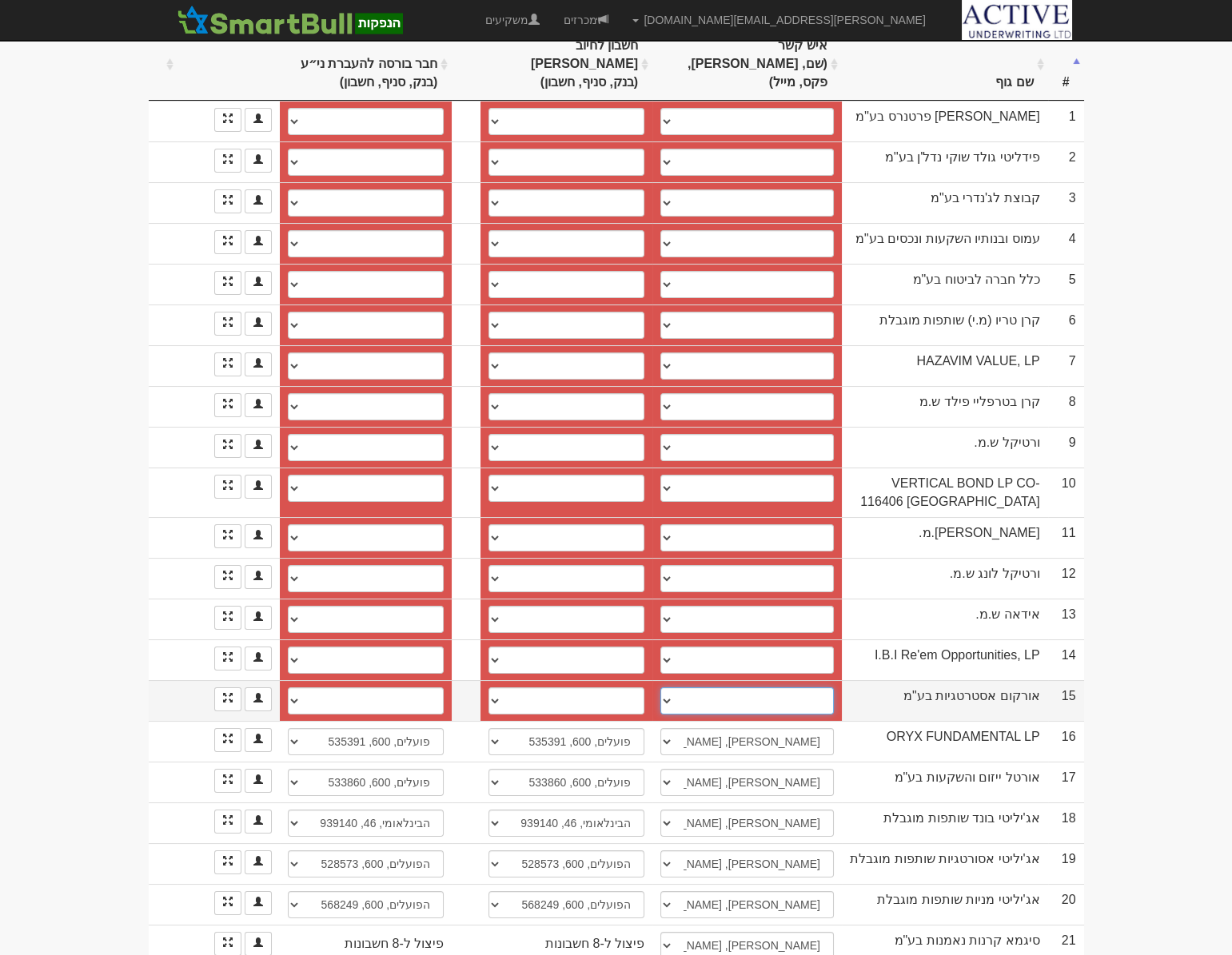
click at [693, 687] on select "[PERSON_NAME], 050-8255330, [US_EMPLOYER_IDENTIFICATION_NUMBER], [EMAIL_ADDRESS…" at bounding box center [747, 700] width 173 height 27
select select "579f864e773c2e11005fb649"
click at [660, 687] on select "[PERSON_NAME], 050-8255330, [US_EMPLOYER_IDENTIFICATION_NUMBER], [EMAIL_ADDRESS…" at bounding box center [747, 700] width 173 height 27
click at [518, 687] on select "חשבון חדש" at bounding box center [566, 700] width 155 height 27
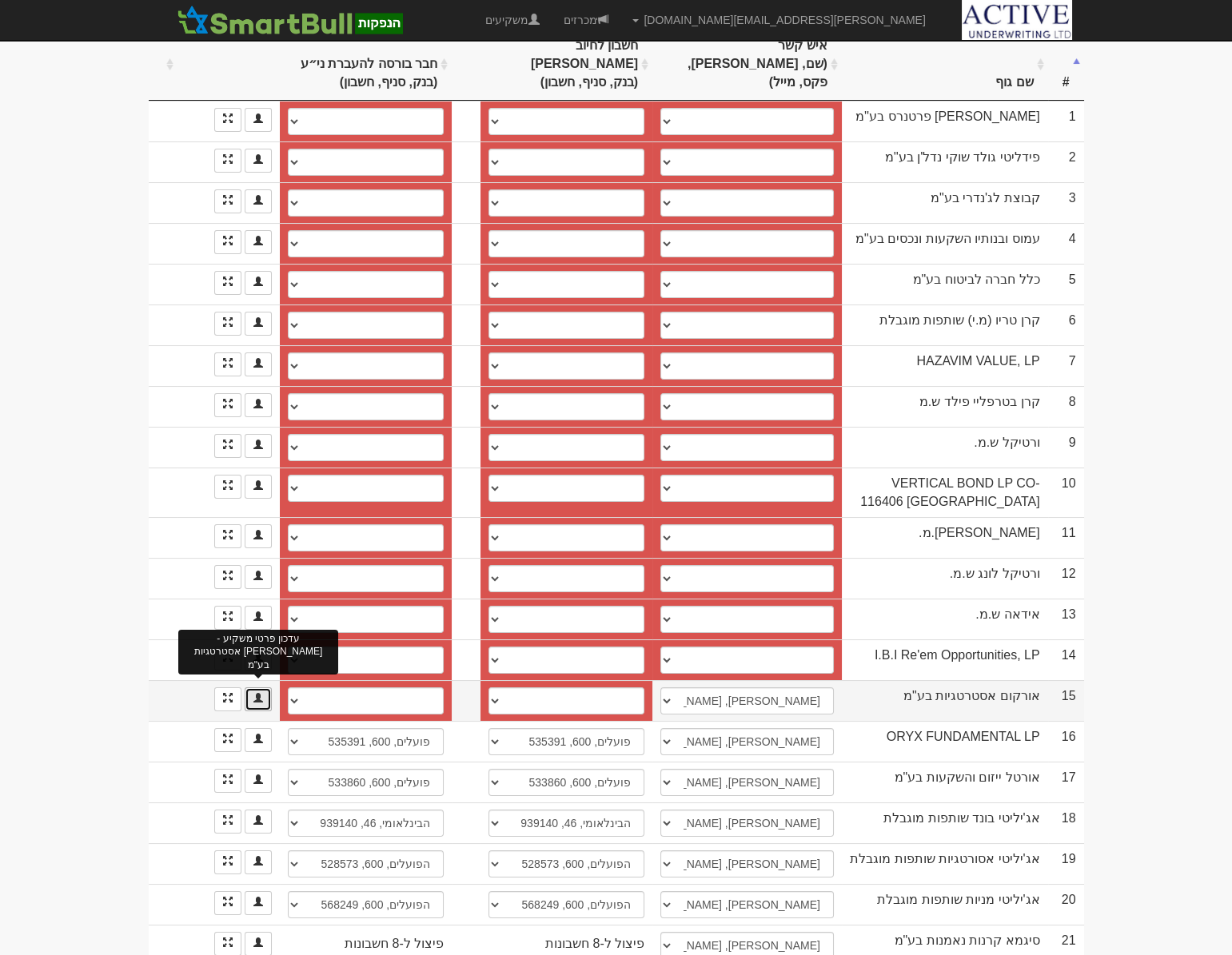
click at [255, 693] on span at bounding box center [258, 698] width 10 height 10
click at [493, 687] on select "חשבון חדש" at bounding box center [566, 700] width 155 height 27
select select "new_billing"
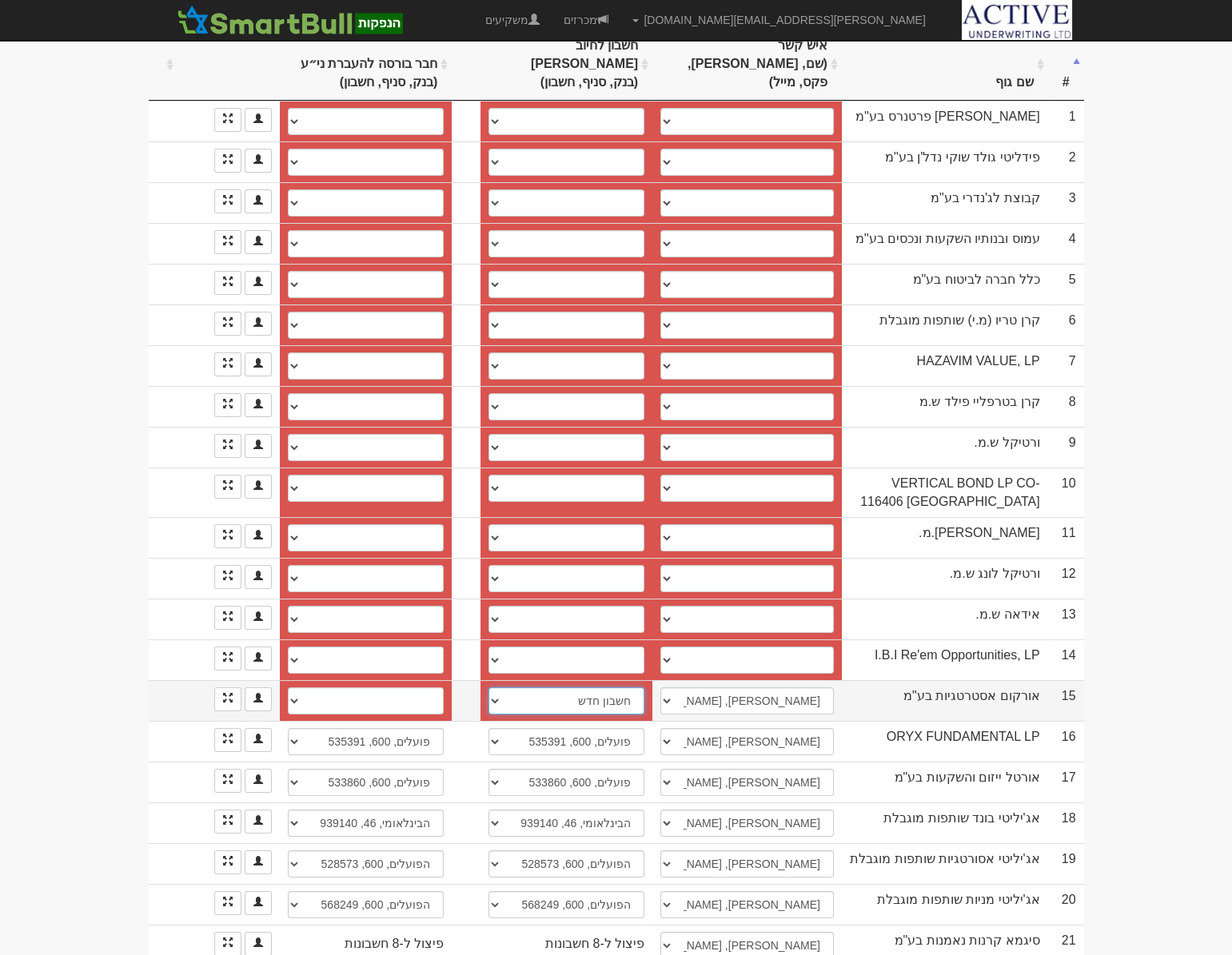
click at [493, 687] on select "חשבון חדש" at bounding box center [566, 700] width 155 height 27
select select
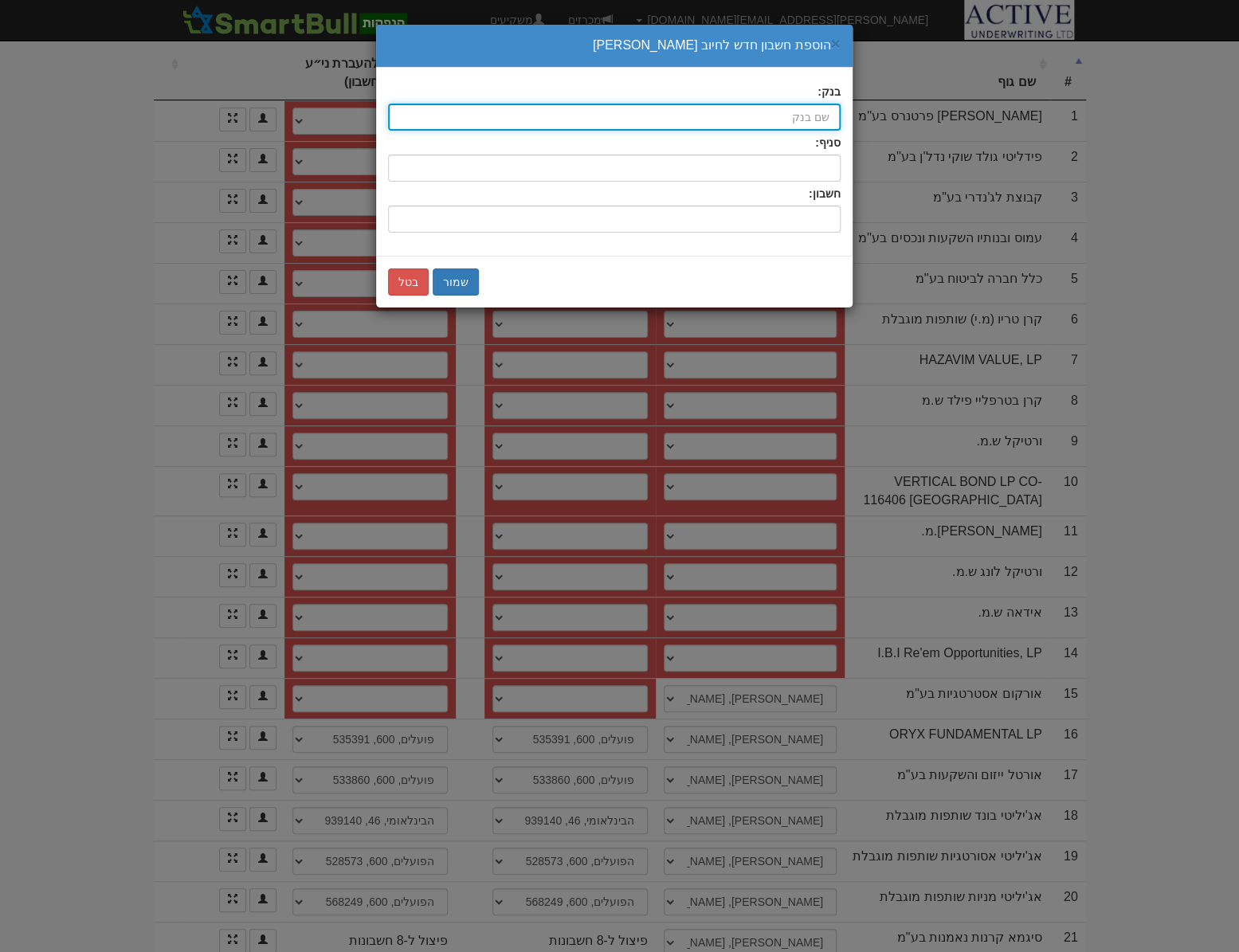
click at [765, 115] on input "בנק:" at bounding box center [615, 116] width 453 height 27
type input "ב"
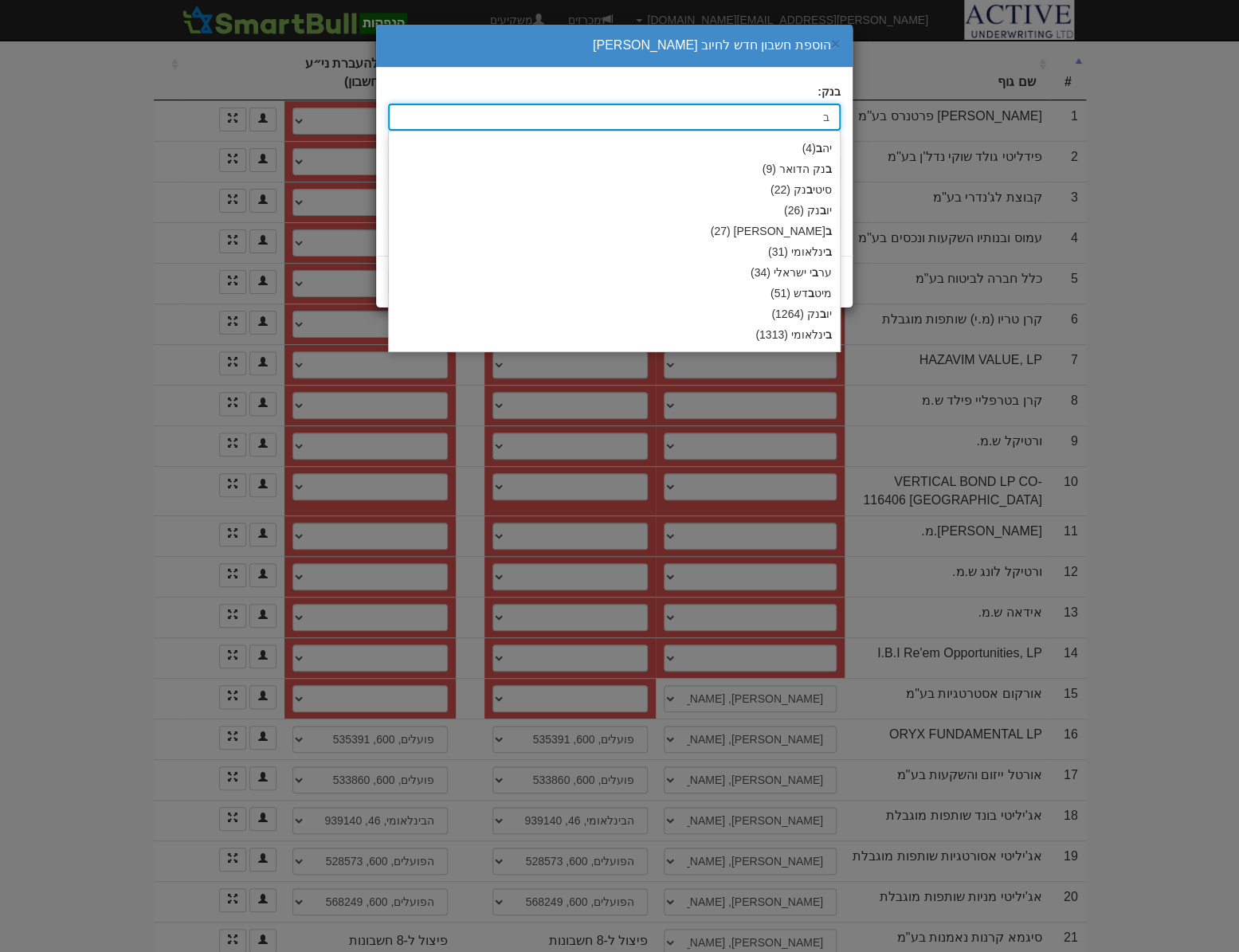
type input "בינלאומי (31)"
type input "בי"
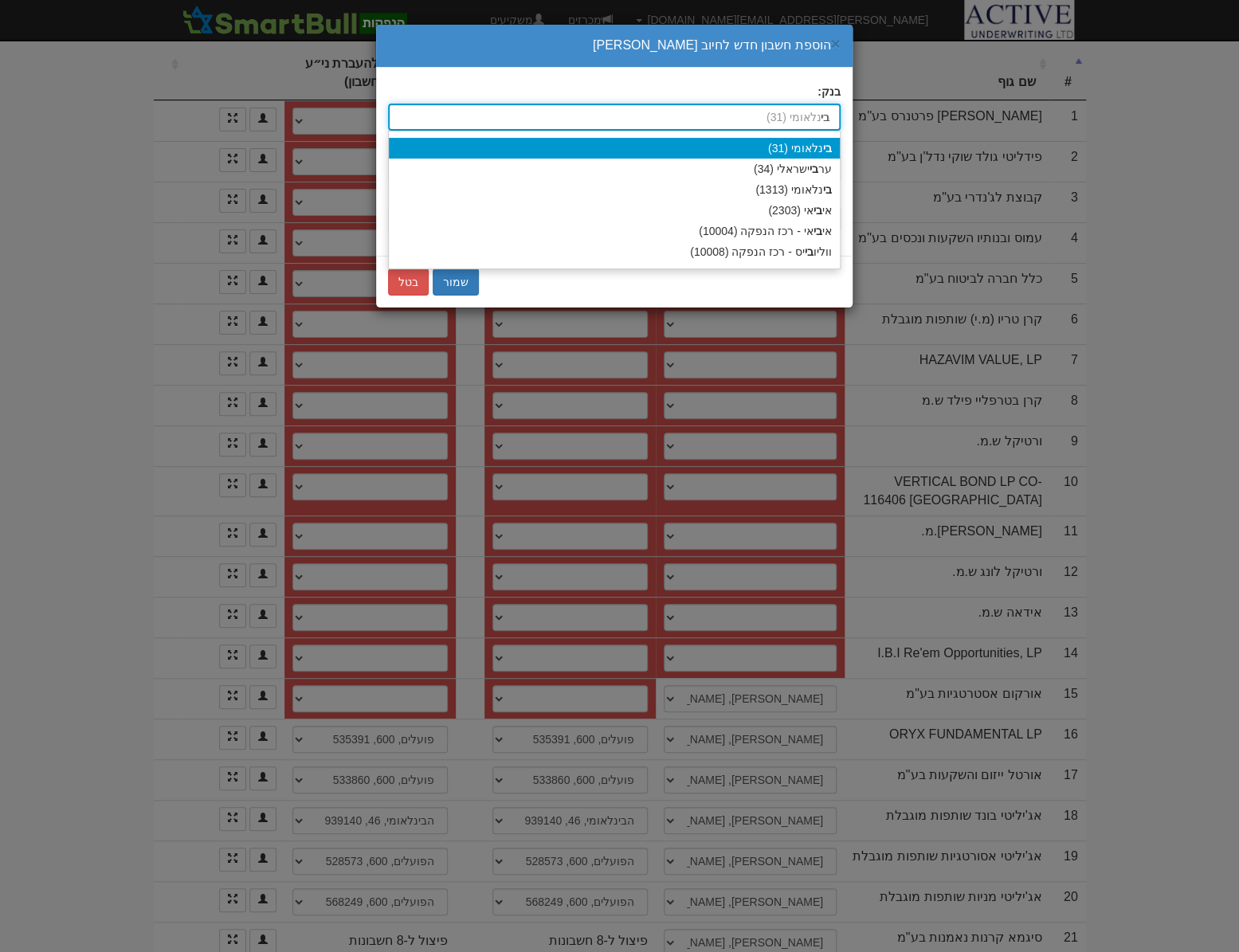
click at [798, 145] on div "בי נלאומי (31)" at bounding box center [615, 148] width 451 height 21
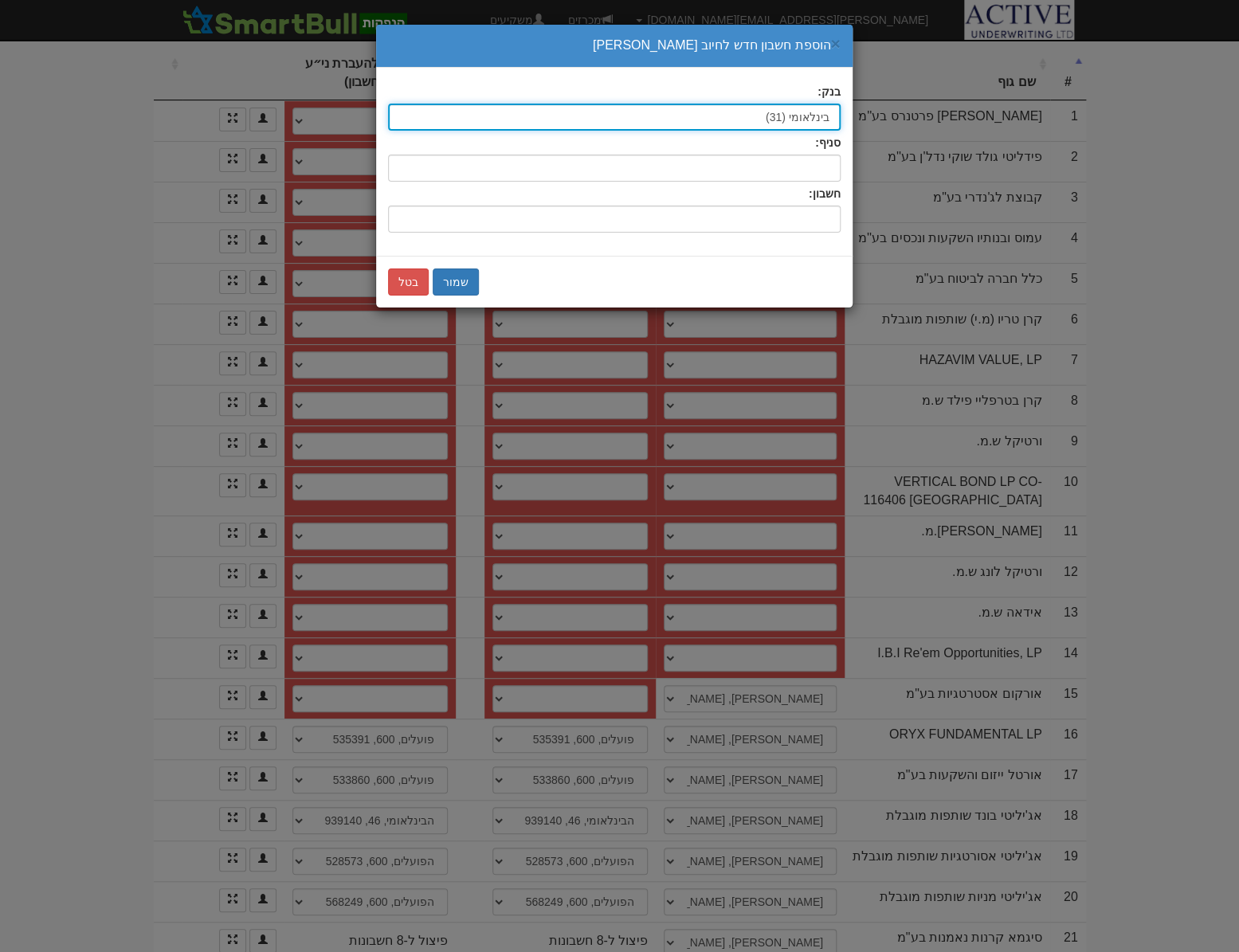
type input "בינלאומי (31)"
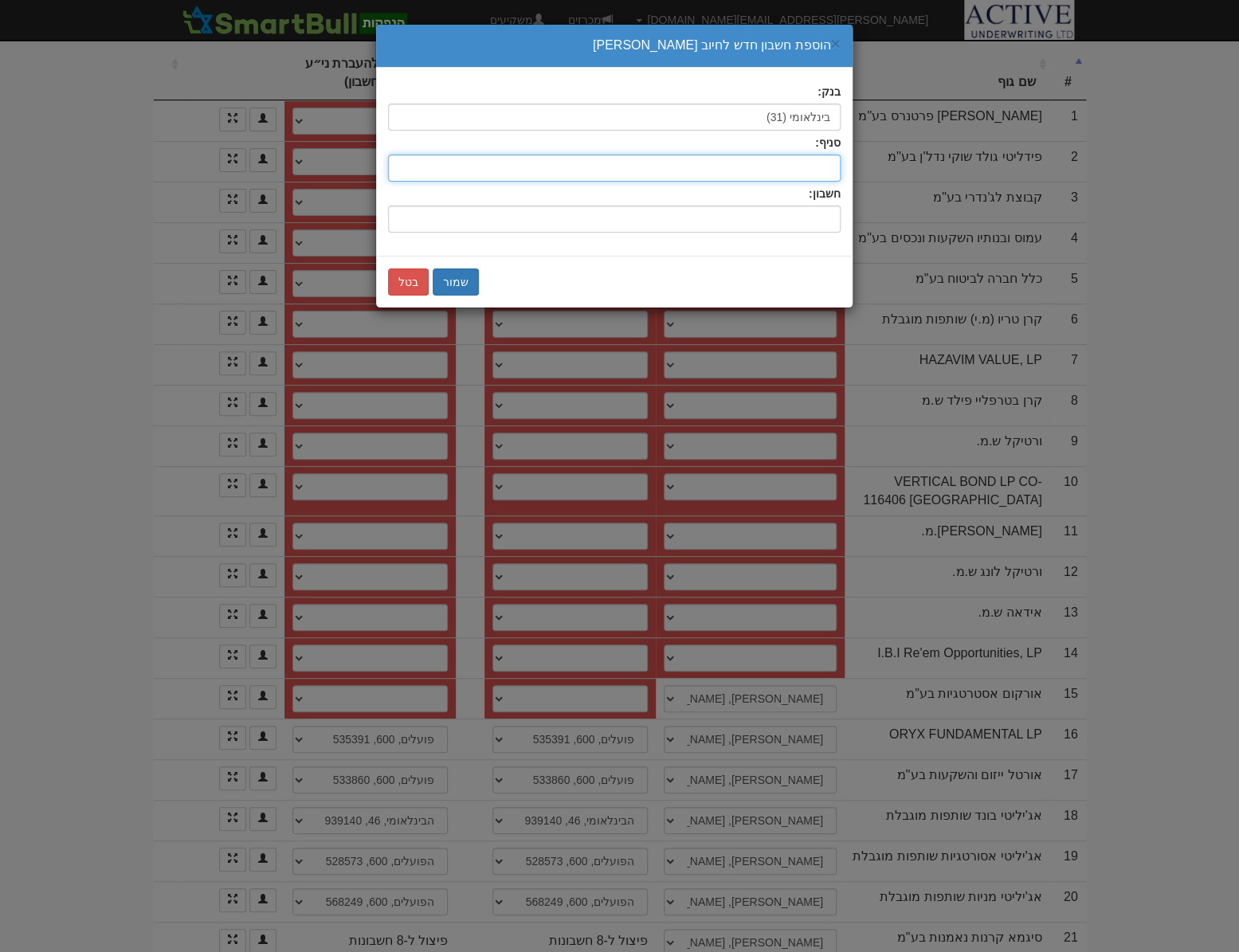
click at [779, 169] on input "סניף:" at bounding box center [615, 168] width 453 height 27
type input "4"
type input "046"
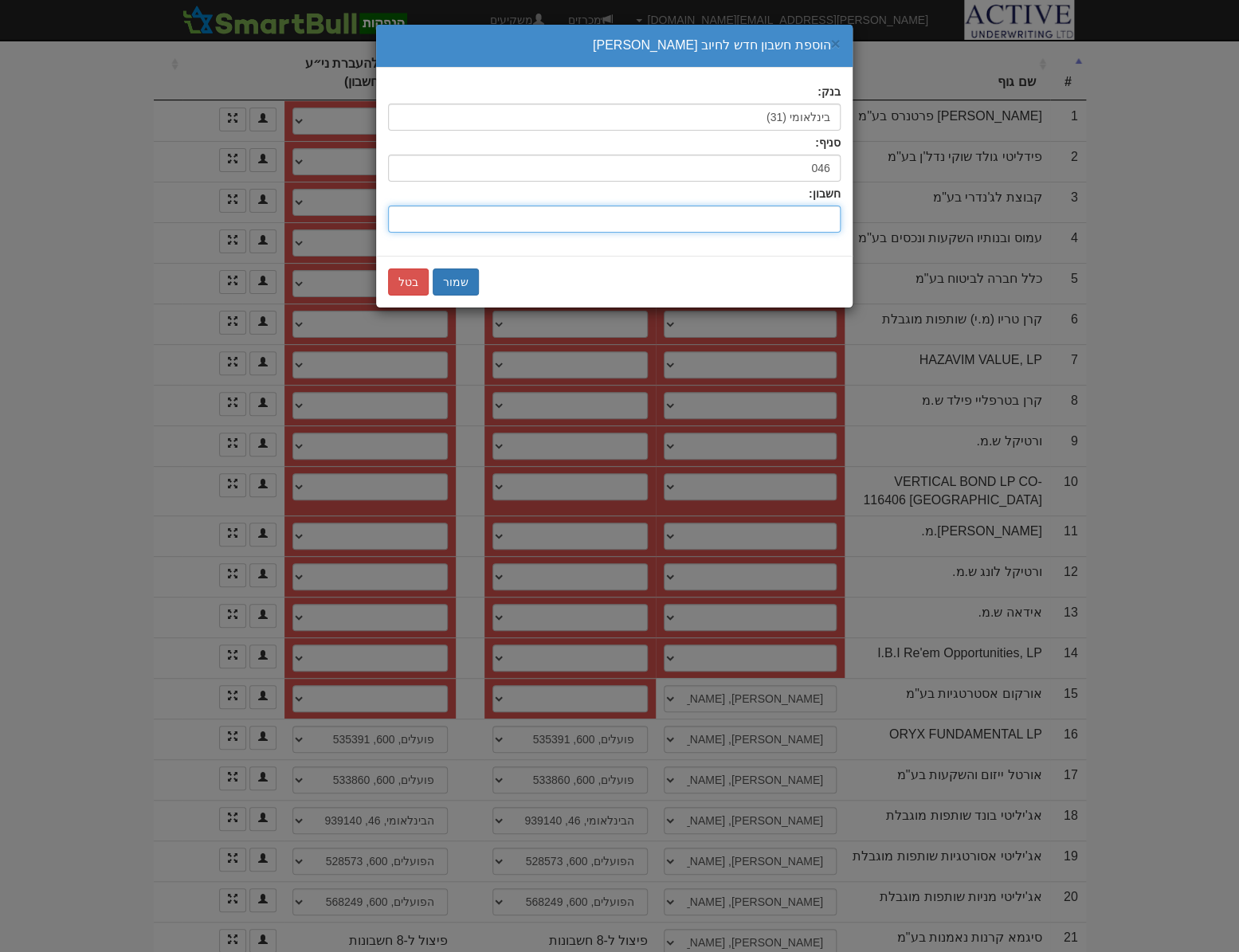
click at [788, 207] on input "חשבון:" at bounding box center [615, 218] width 453 height 27
type input "642371"
click at [460, 284] on button "שמור" at bounding box center [456, 281] width 47 height 27
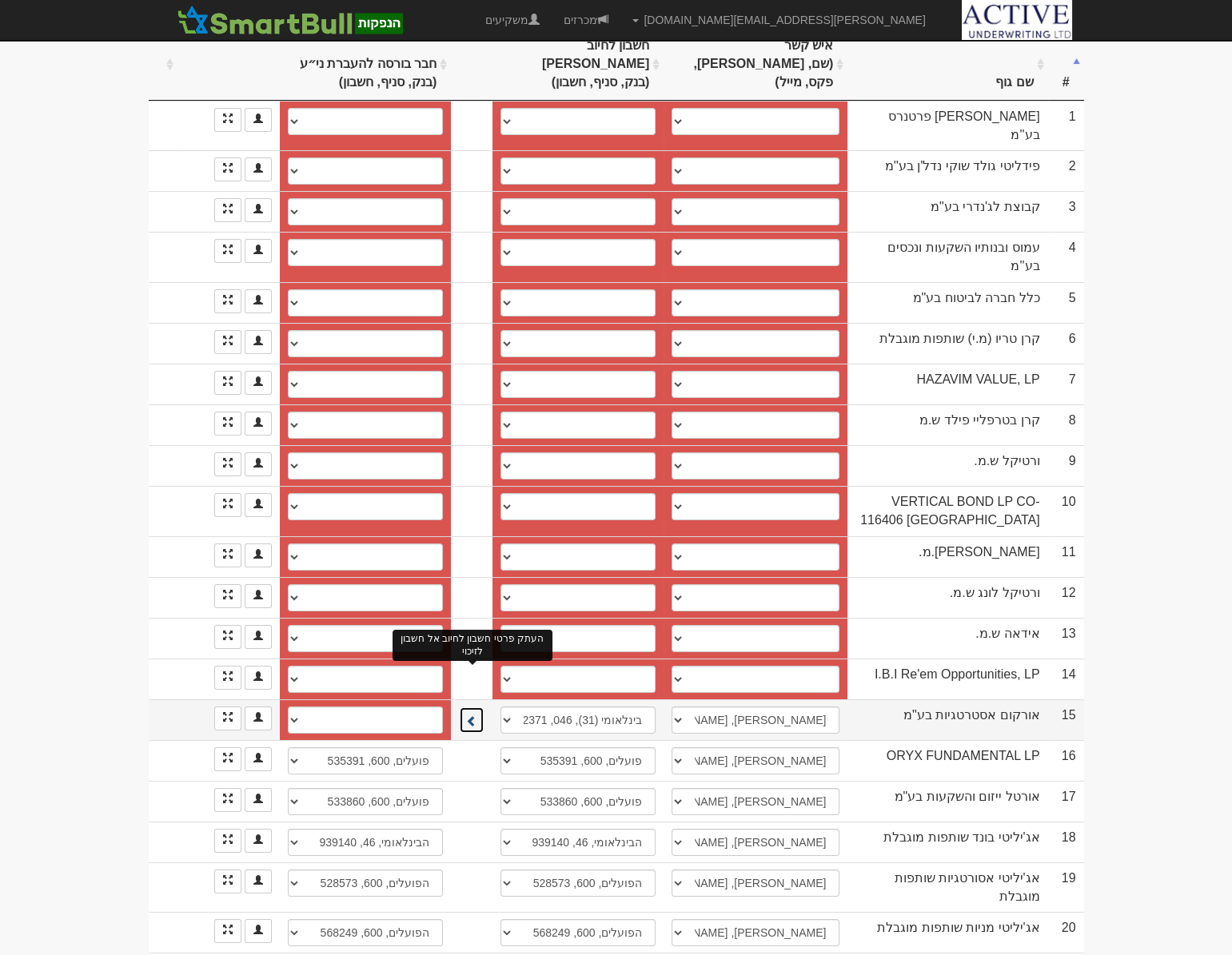
click at [471, 715] on span at bounding box center [471, 720] width 11 height 11
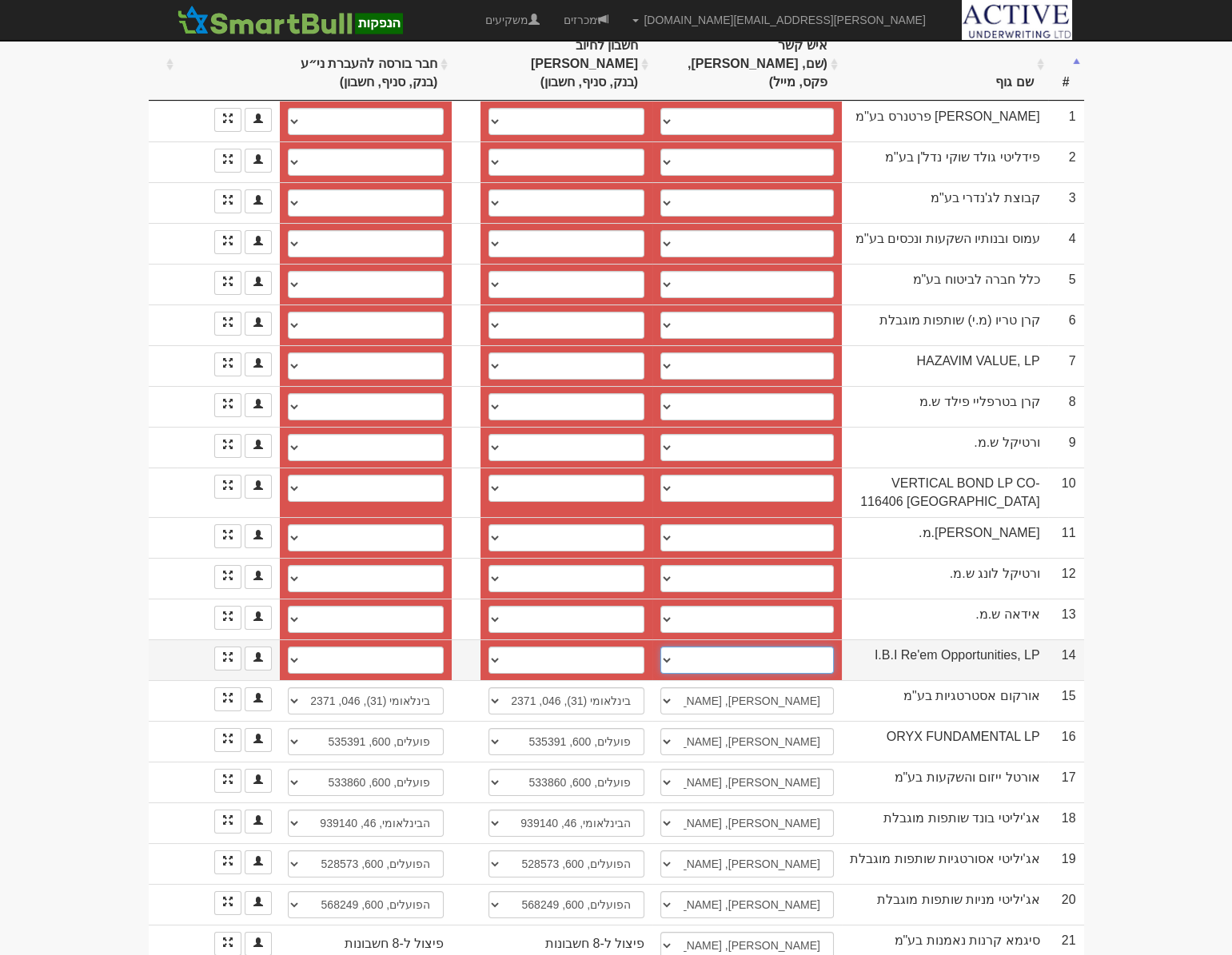
click at [691, 646] on select "[PERSON_NAME] [PERSON_NAME], 0544676676, [EMAIL_ADDRESS][DOMAIN_NAME] ─────────…" at bounding box center [747, 659] width 173 height 27
select select "68a5c7d1cb4d9915fcd83016"
click at [660, 646] on select "[PERSON_NAME] [PERSON_NAME], 0544676676, [EMAIL_ADDRESS][DOMAIN_NAME] ─────────…" at bounding box center [747, 659] width 173 height 27
click at [559, 646] on select "לאומי, 800, 21930141 חשבון חדש" at bounding box center [566, 659] width 155 height 27
select select "68a5c7d1cb4d9915fcd83018"
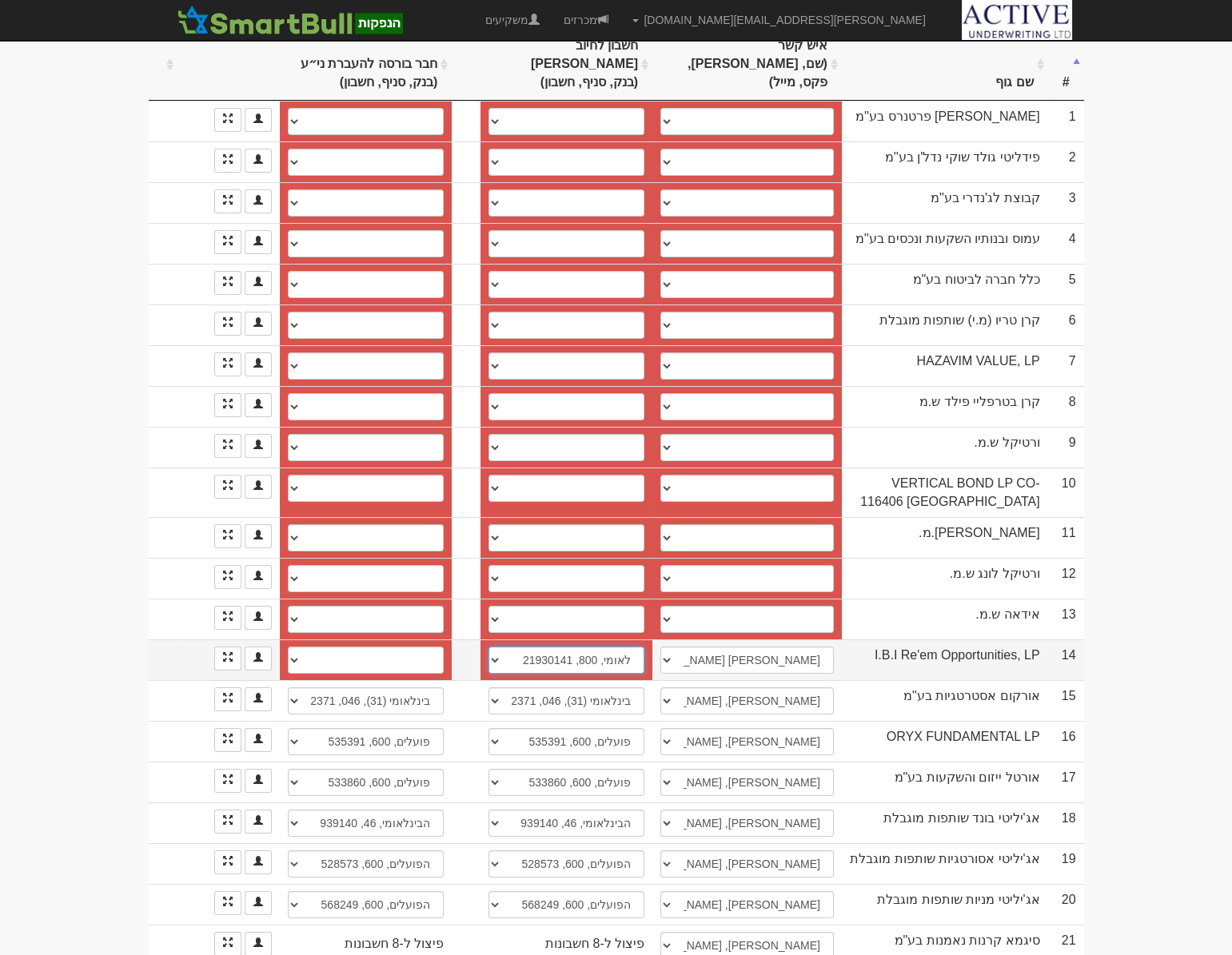
click at [488, 646] on select "לאומי, 800, 21930141 חשבון חדש" at bounding box center [566, 659] width 155 height 27
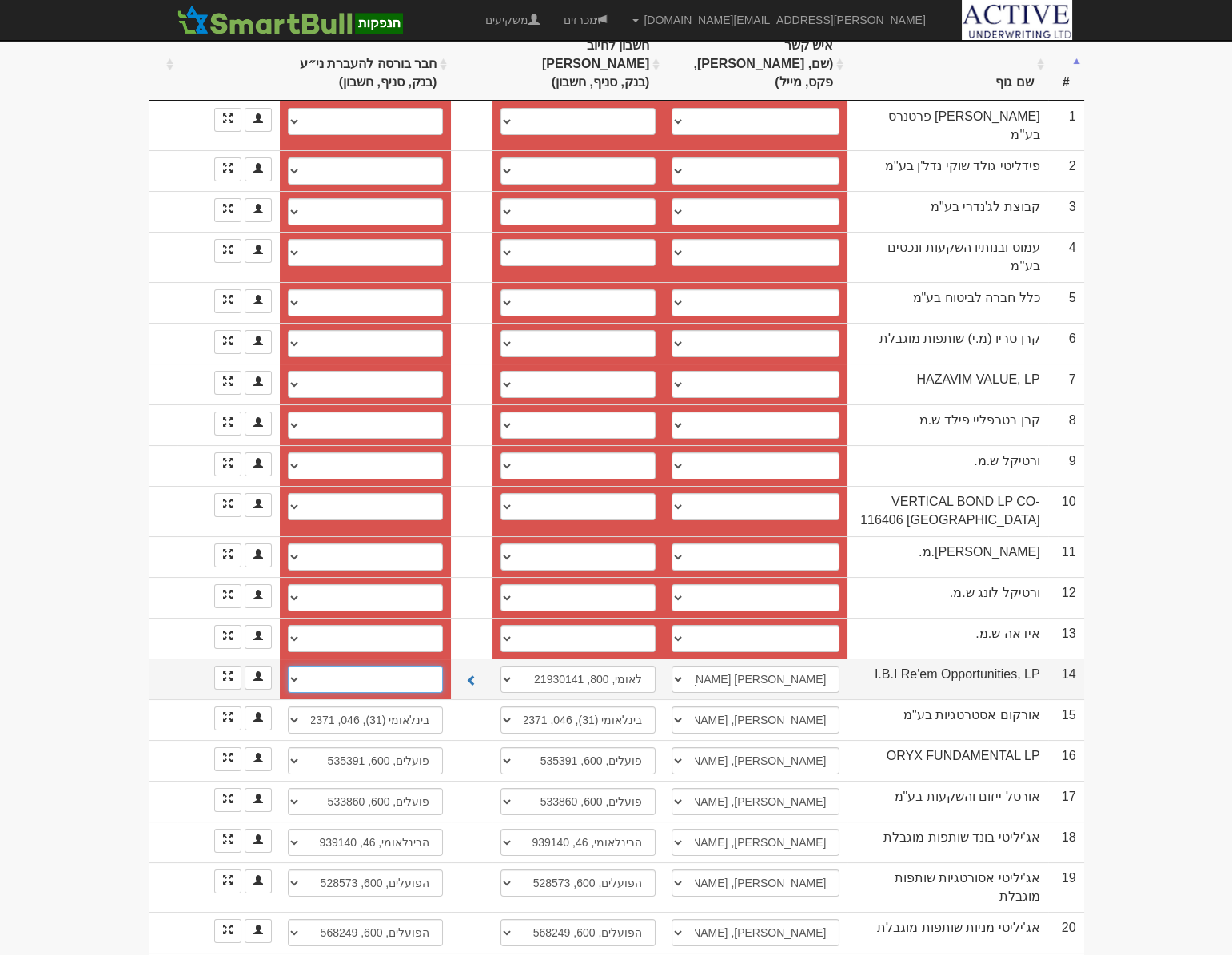
click at [390, 665] on select "לאומי, 800, 21930141 חשבון חדש" at bounding box center [366, 678] width 155 height 27
select select "68a5c7d1cb4d9915fcd8301a"
click at [288, 665] on select "לאומי, 800, 21930141 חשבון חדש" at bounding box center [366, 678] width 155 height 27
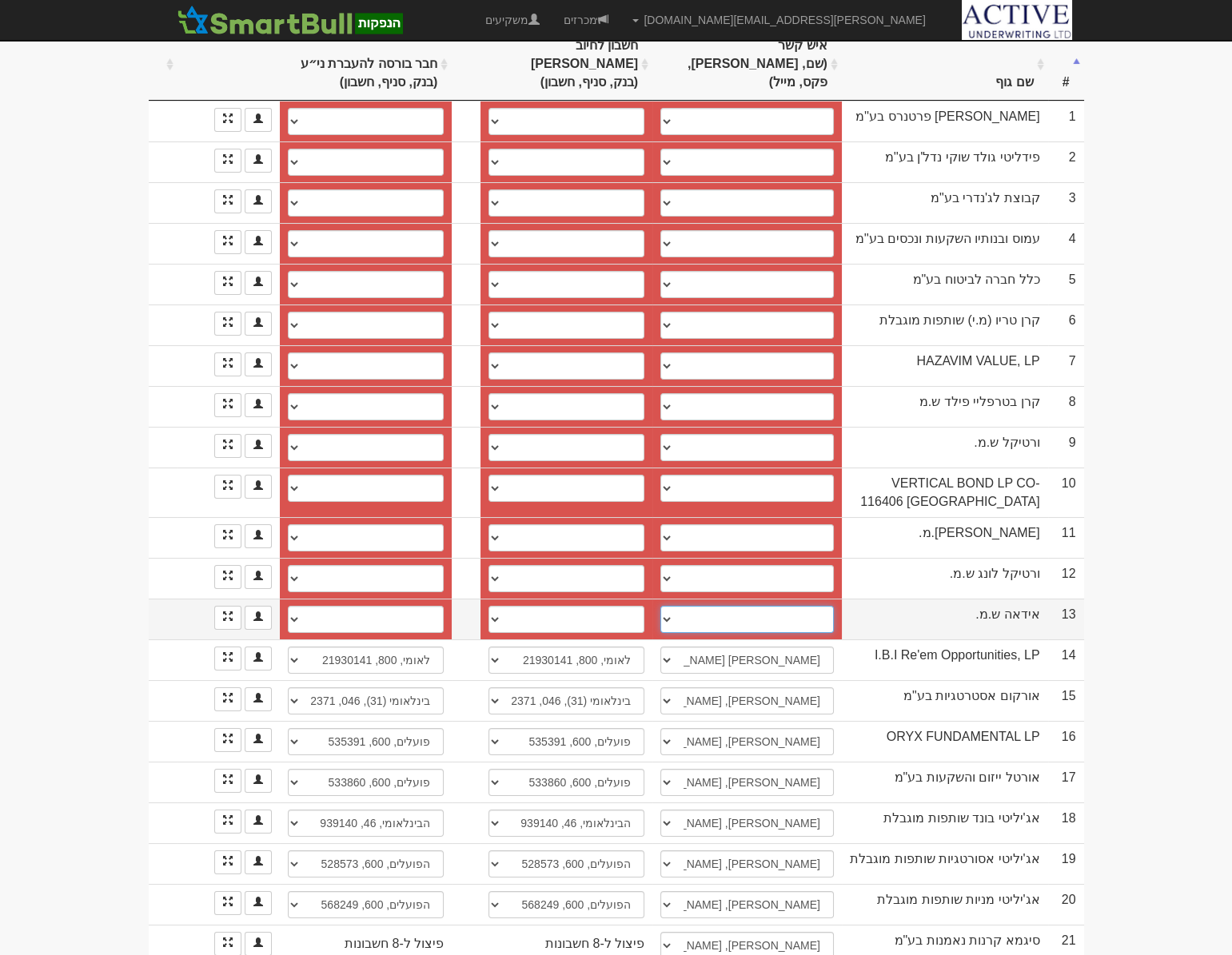
click at [691, 605] on select "[PERSON_NAME], 054-9492159, [PERSON_NAME][EMAIL_ADDRESS][DOMAIN_NAME] [PERSON_N…" at bounding box center [747, 618] width 173 height 27
select select "63733ab73955e68f2270931f"
click at [660, 605] on select "[PERSON_NAME], 054-9492159, [PERSON_NAME][EMAIL_ADDRESS][DOMAIN_NAME] [PERSON_N…" at bounding box center [747, 618] width 173 height 27
click at [555, 605] on select "לאומי (10), 800, 51886941 חשבון חדש" at bounding box center [566, 618] width 155 height 27
click at [374, 605] on select "לאומי (10), 800, 51886971 חשבון חדש" at bounding box center [366, 618] width 155 height 27
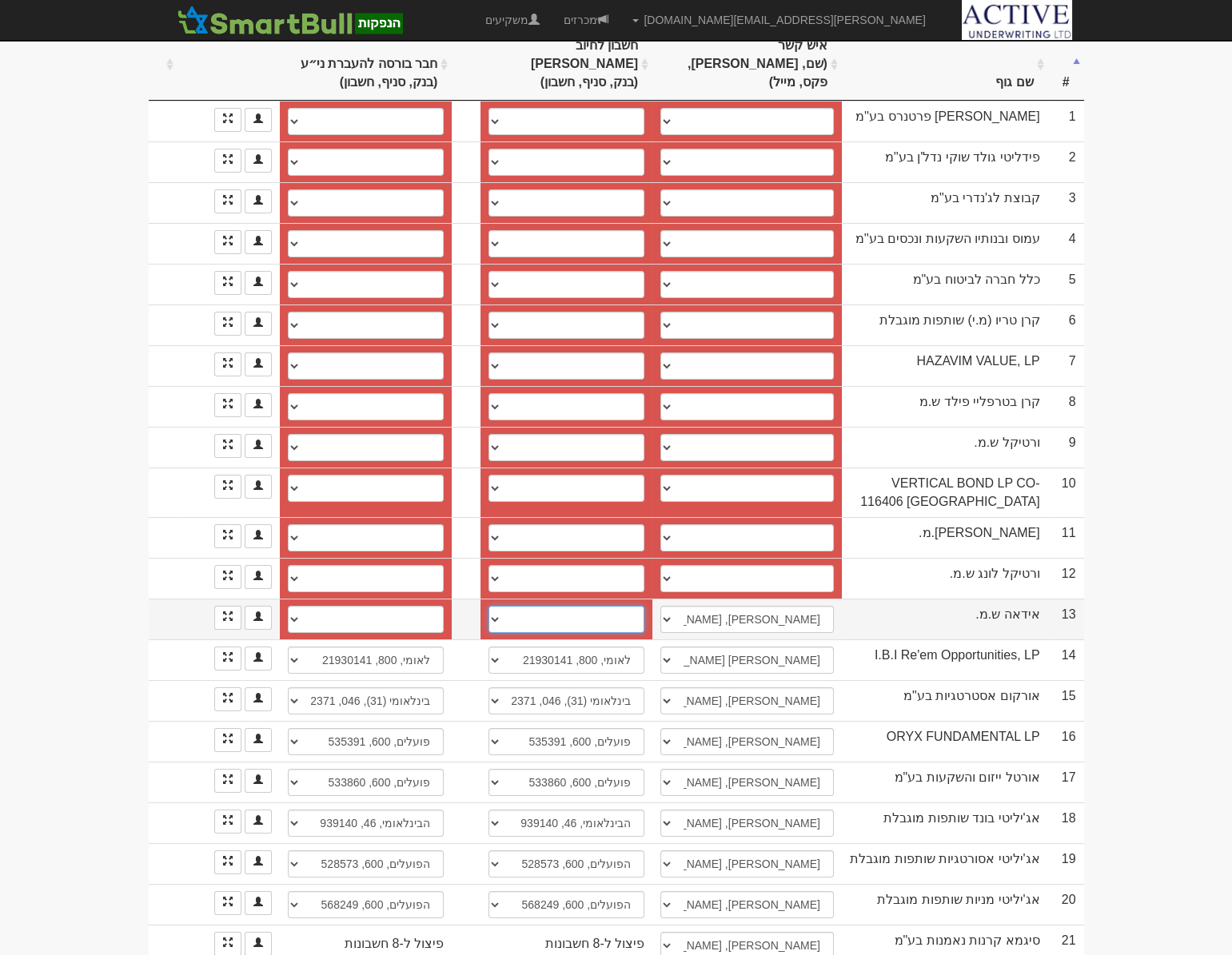
click at [518, 605] on select "לאומי (10), 800, 51886941 חשבון חדש" at bounding box center [566, 618] width 155 height 27
select select "new_billing"
click at [493, 605] on select "לאומי (10), 800, 51886941 חשבון חדש" at bounding box center [566, 618] width 155 height 27
select select
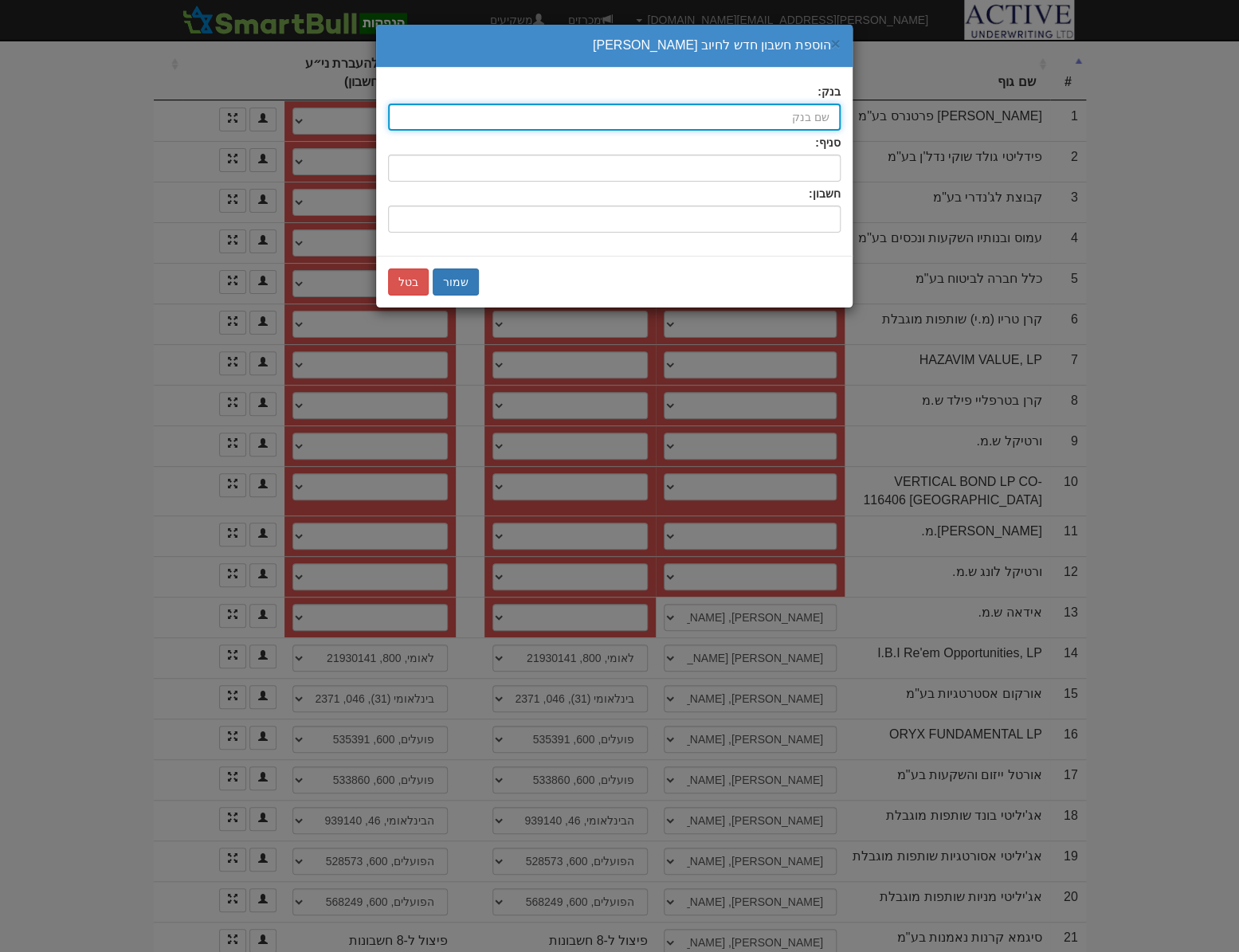
click at [768, 119] on input "בנק:" at bounding box center [615, 116] width 453 height 27
type input "לאומי (10)"
type input "לאומי"
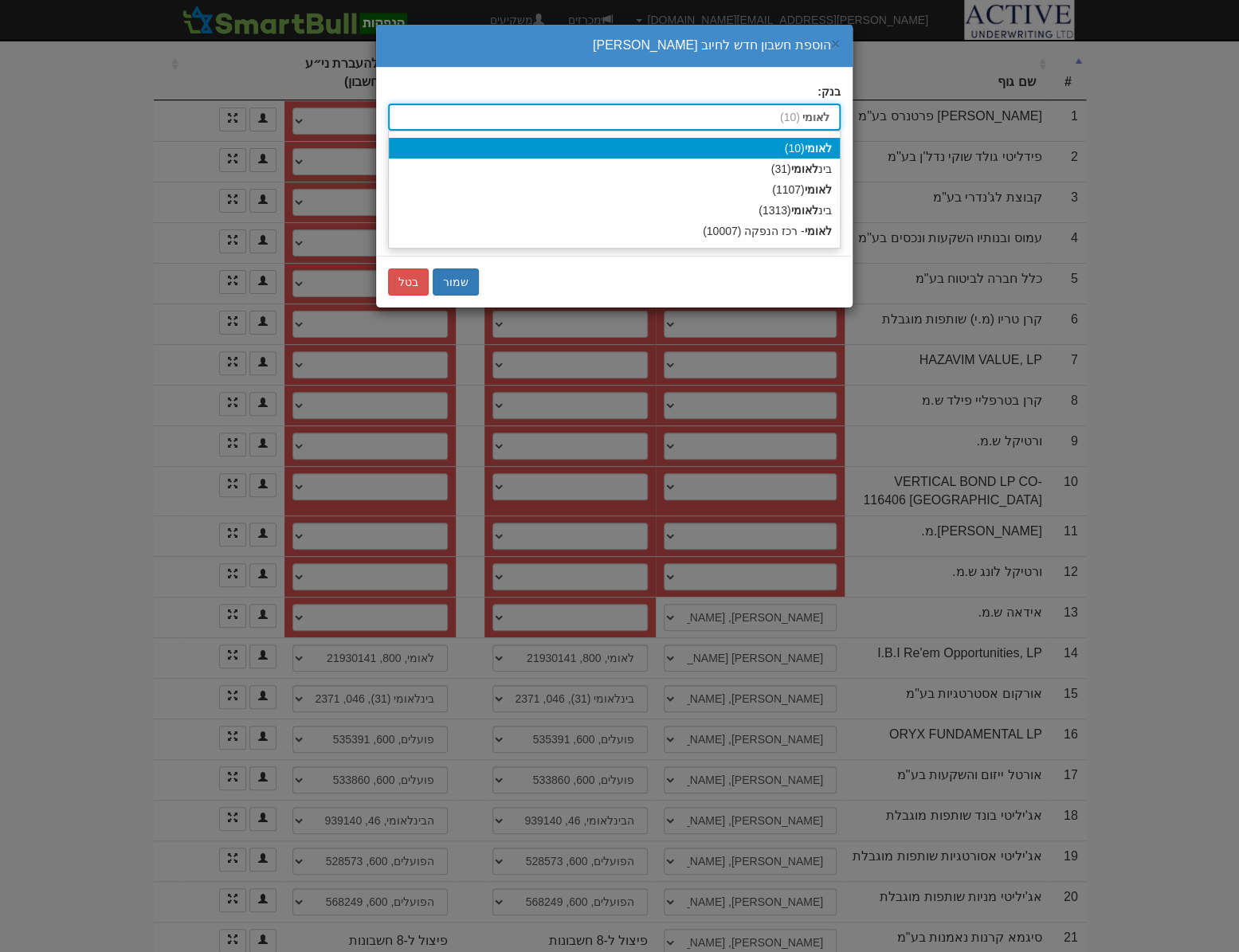
click at [811, 148] on strong "לאומי" at bounding box center [817, 148] width 27 height 13
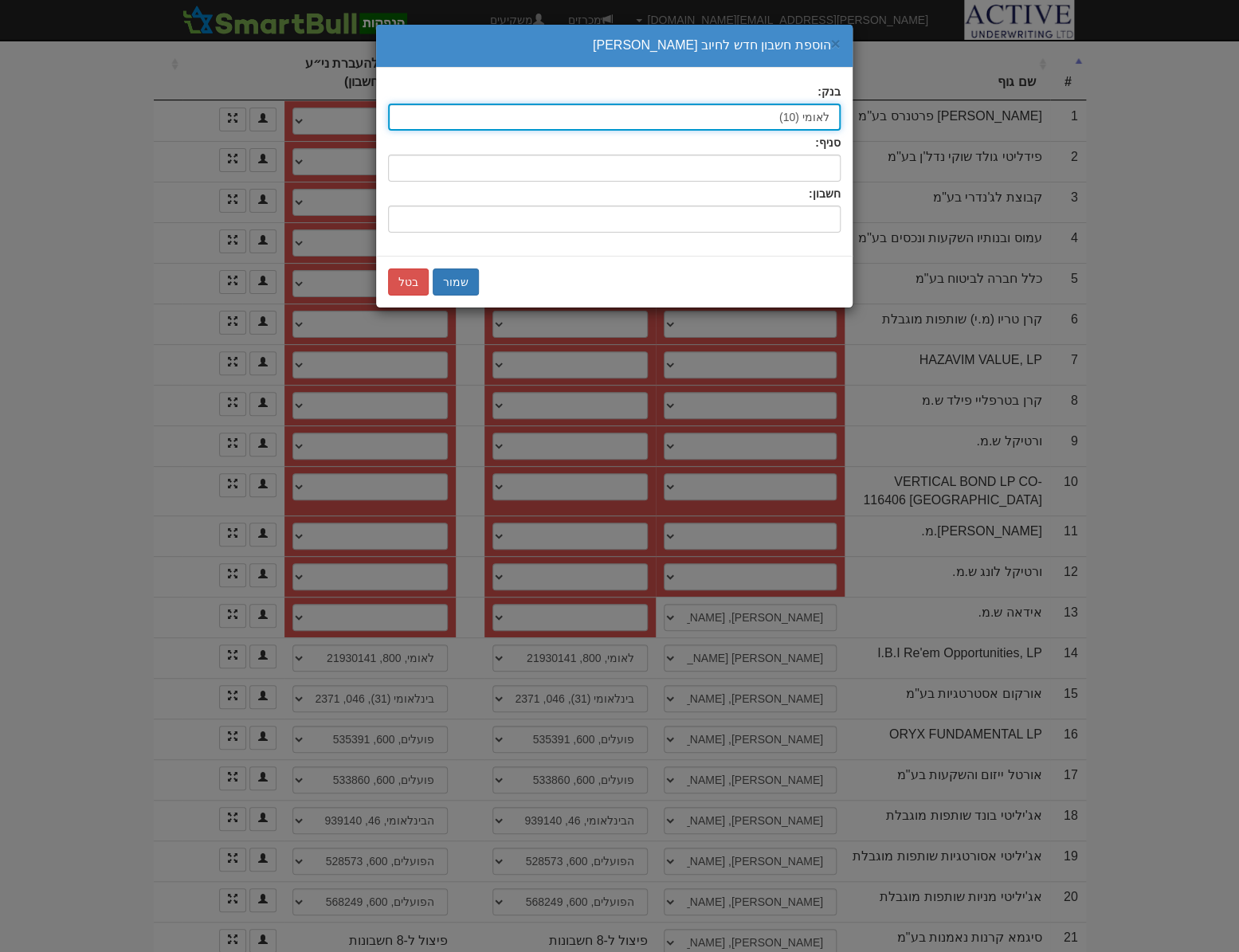
type input "לאומי (10)"
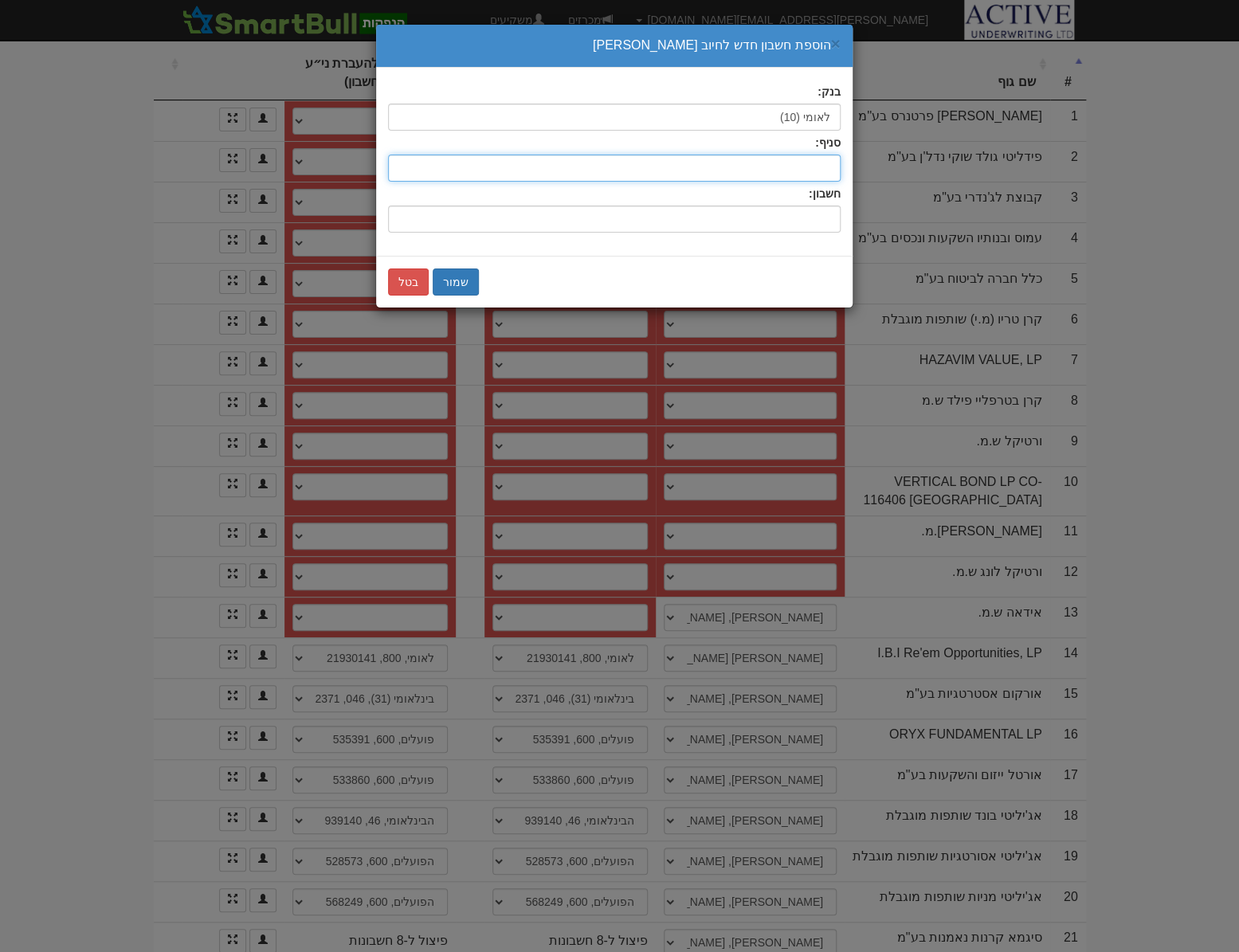
click at [780, 168] on input "סניף:" at bounding box center [615, 168] width 453 height 27
type input "800"
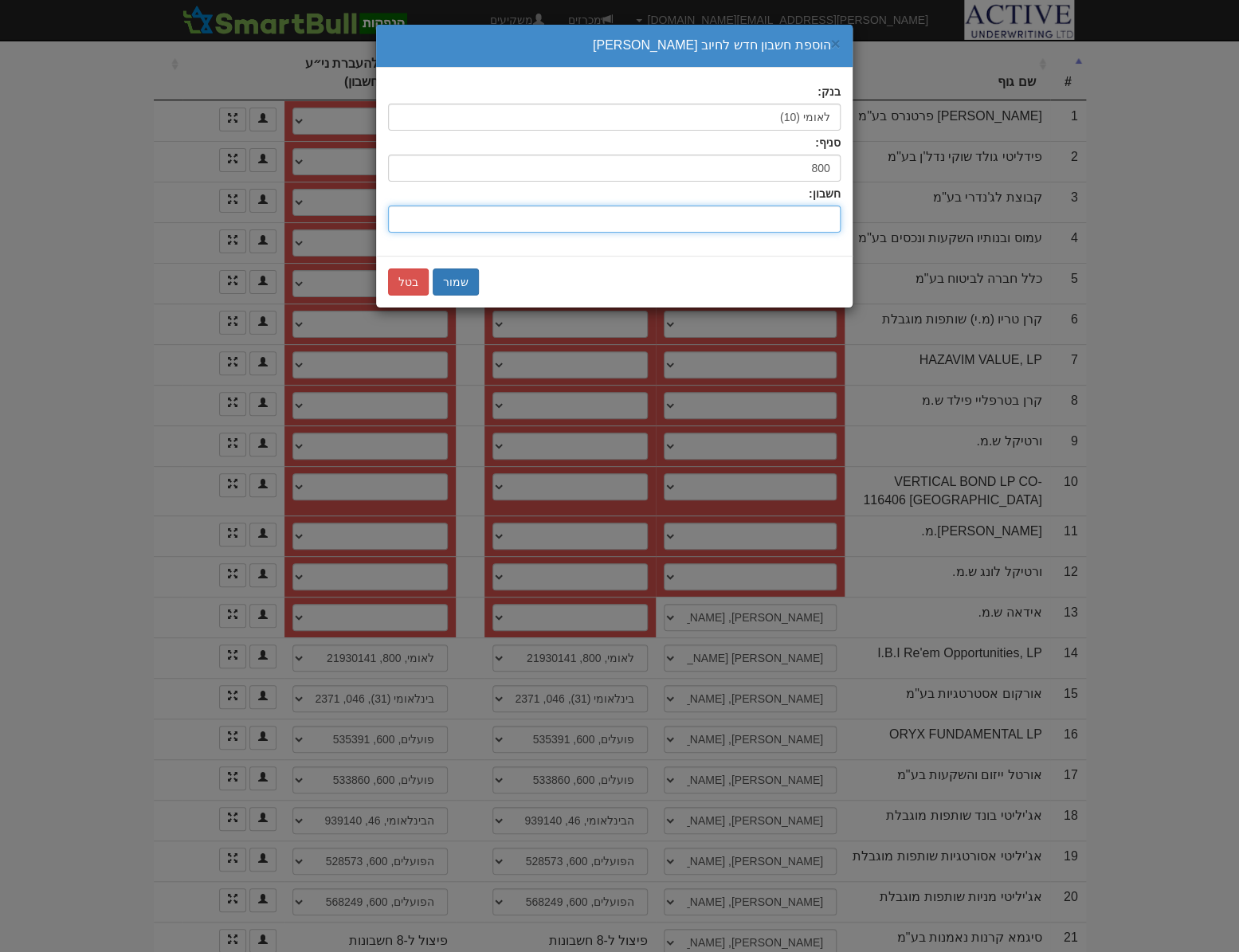
click at [795, 217] on input "חשבון:" at bounding box center [615, 218] width 453 height 27
type input "51886971"
click at [459, 276] on button "שמור" at bounding box center [456, 281] width 47 height 27
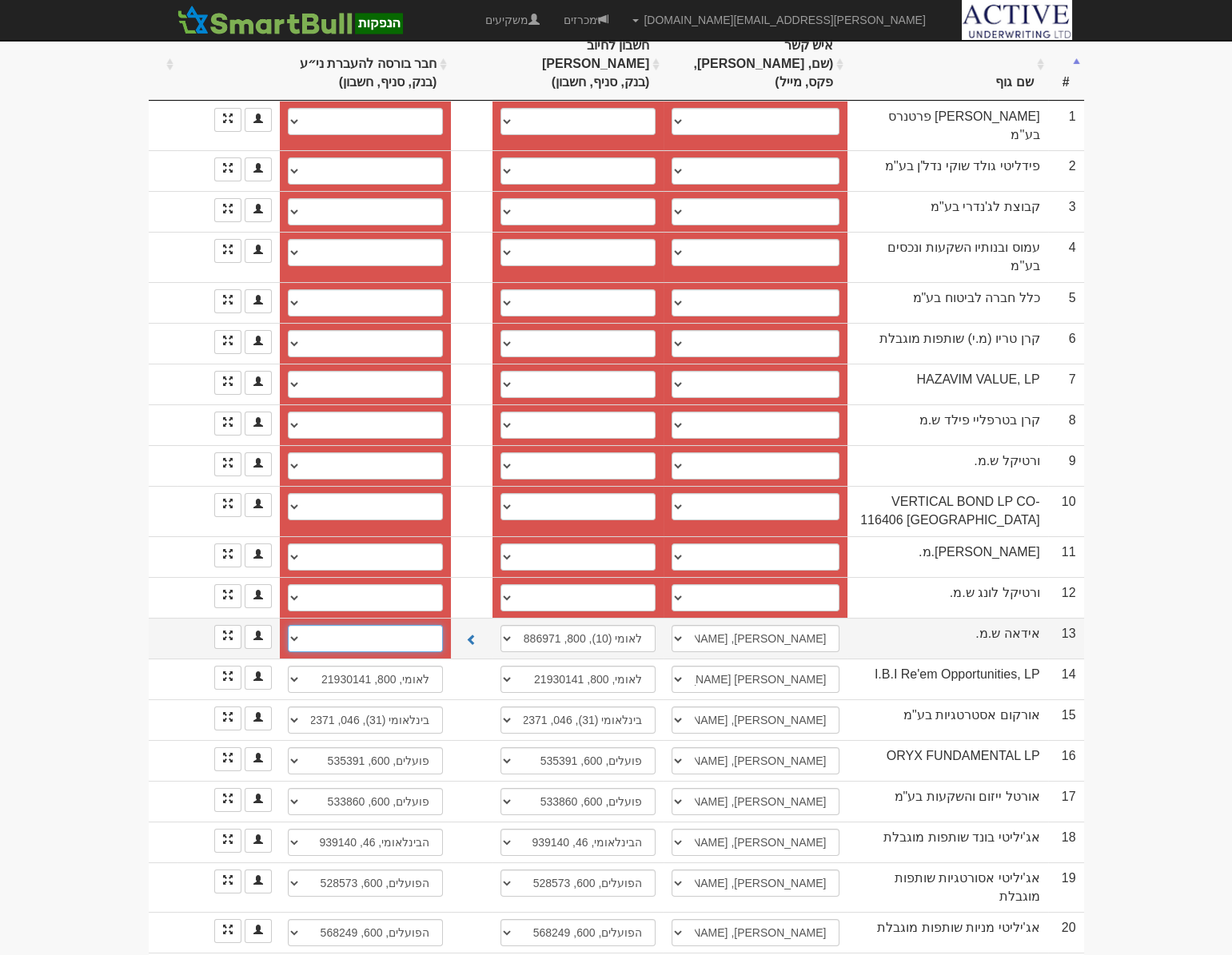
click at [372, 624] on select "לאומי (10), 800, 51886971 חשבון חדש" at bounding box center [366, 637] width 155 height 27
select select "63733aa43955e68f22709301"
click at [288, 624] on select "לאומי (10), 800, 51886971 חשבון חדש" at bounding box center [366, 637] width 155 height 27
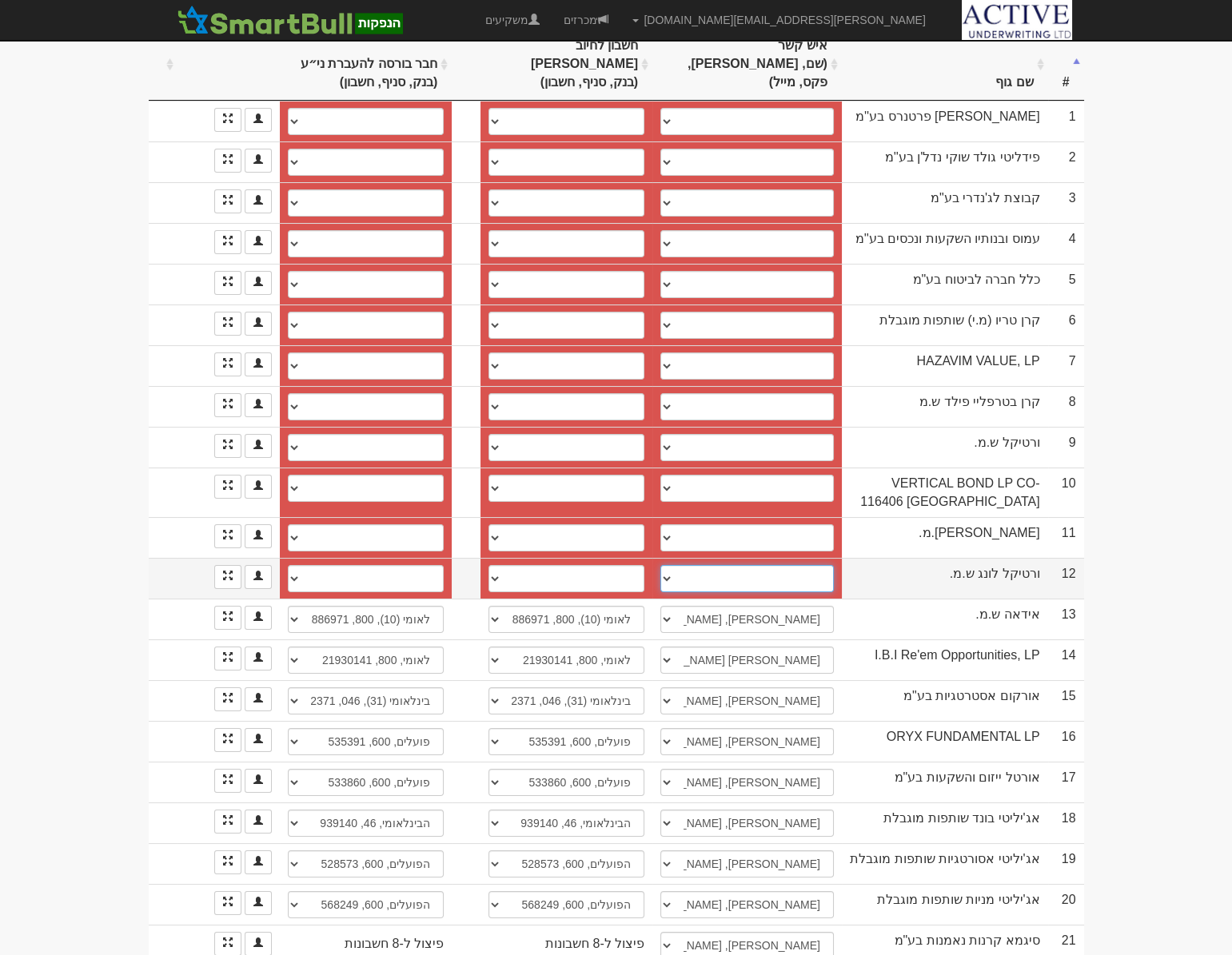
click at [681, 565] on select "[PERSON_NAME], 0545920192, [EMAIL_ADDRESS][DOMAIN_NAME] ────────── איש קשר חדש" at bounding box center [747, 578] width 173 height 27
select select "68a5c4d2cb4d9915fcd82fc3"
click at [660, 565] on select "[PERSON_NAME], 0545920192, [EMAIL_ADDRESS][DOMAIN_NAME] ────────── איש קשר חדש" at bounding box center [747, 578] width 173 height 27
click at [555, 565] on select "פועלים, 600, 493044 חשבון חדש" at bounding box center [566, 578] width 155 height 27
select select "68a5c4d2cb4d9915fcd82fc5"
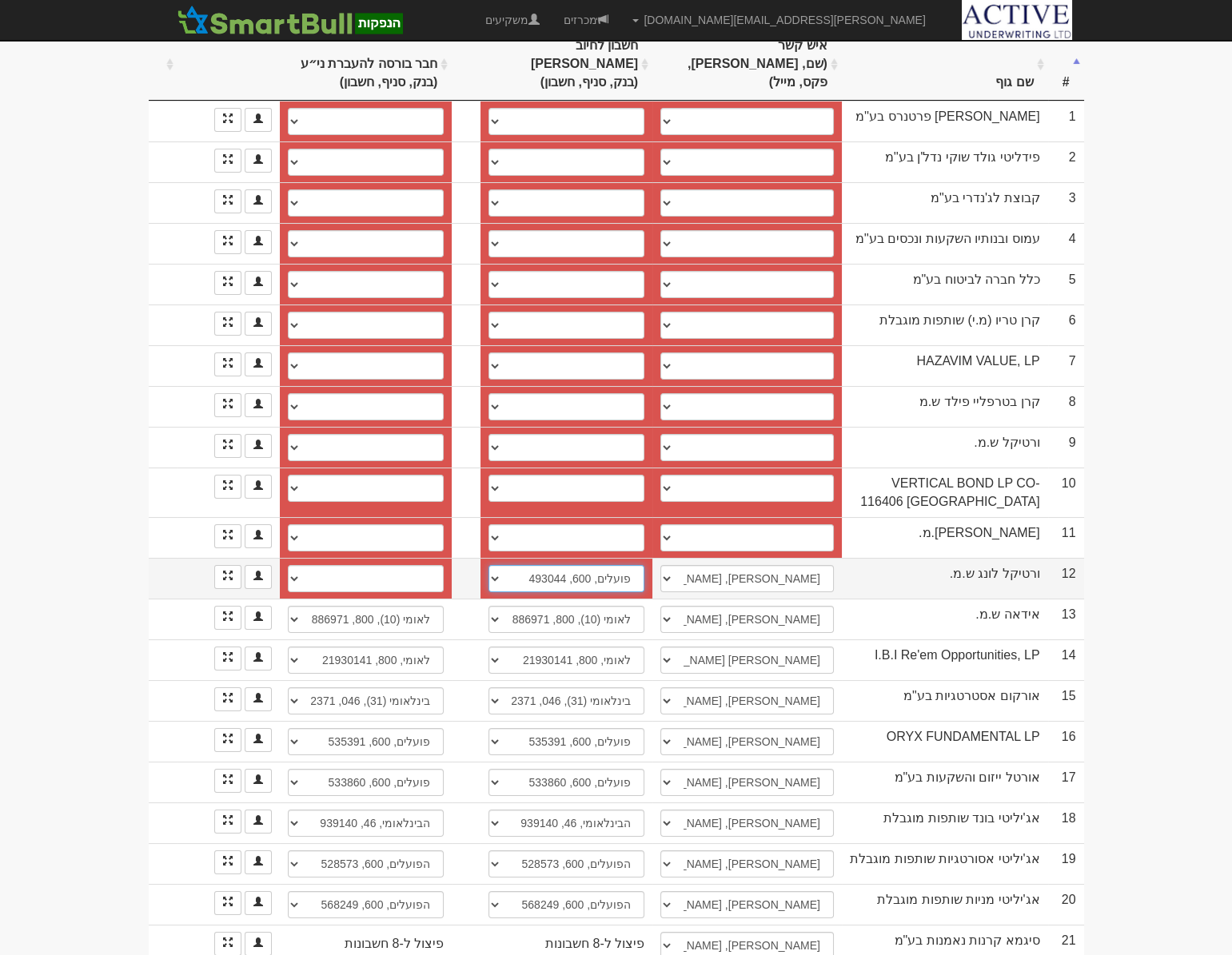
click at [488, 565] on select "פועלים, 600, 493044 חשבון חדש" at bounding box center [566, 578] width 155 height 27
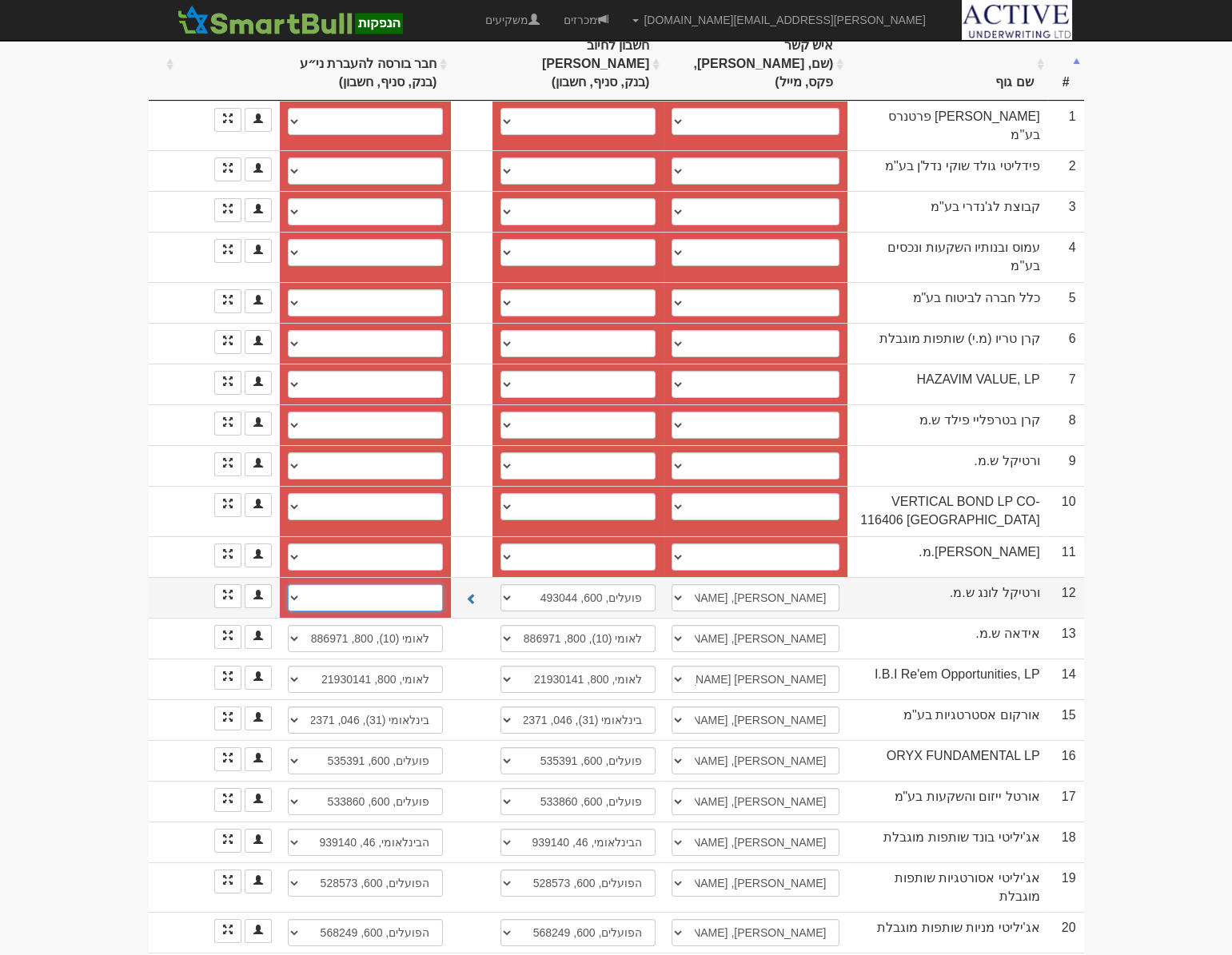
click at [371, 585] on select "פועלים, 600, 493044 חשבון חדש" at bounding box center [366, 597] width 155 height 27
select select "68a5c4d2cb4d9915fcd82fc7"
click at [288, 585] on select "פועלים, 600, 493044 חשבון חדש" at bounding box center [366, 597] width 155 height 27
